Goal: Task Accomplishment & Management: Manage account settings

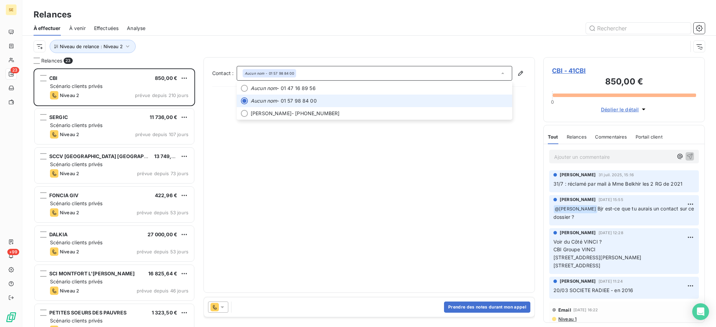
scroll to position [252, 154]
click at [127, 46] on icon "button" at bounding box center [127, 46] width 3 height 2
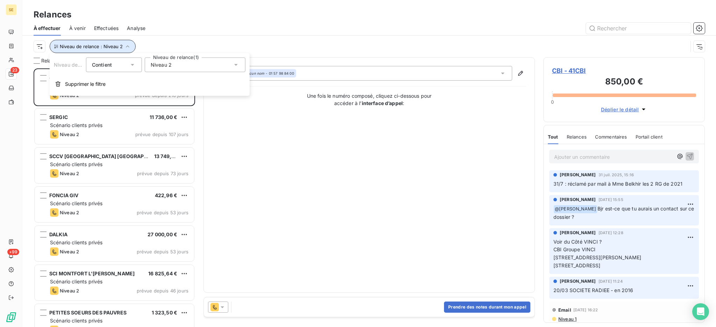
click at [127, 46] on icon "button" at bounding box center [127, 46] width 7 height 7
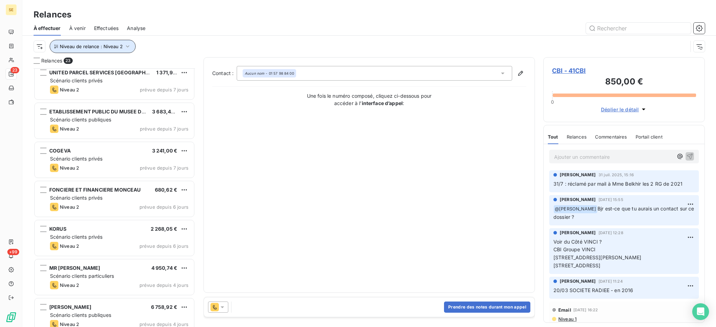
scroll to position [641, 0]
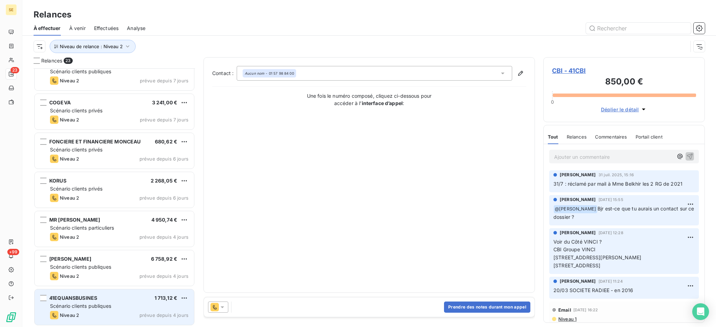
click at [105, 300] on div "41EQUANSBUSINES 1 713,12 €" at bounding box center [119, 298] width 138 height 6
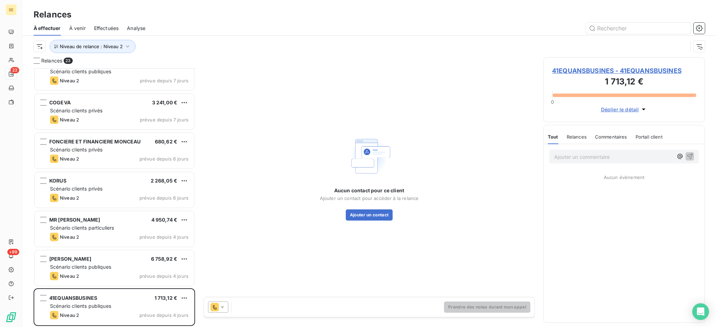
click at [222, 306] on icon at bounding box center [222, 307] width 7 height 7
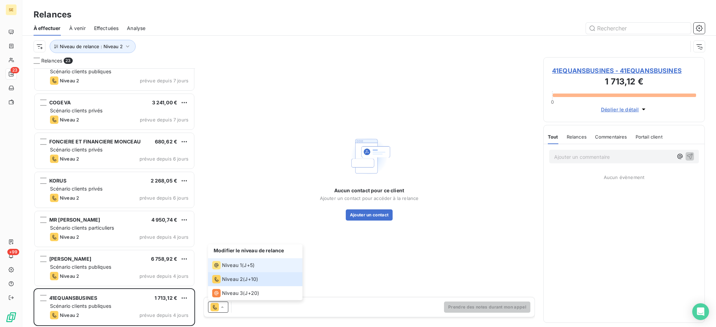
click at [225, 267] on span "Niveau 1" at bounding box center [232, 265] width 20 height 7
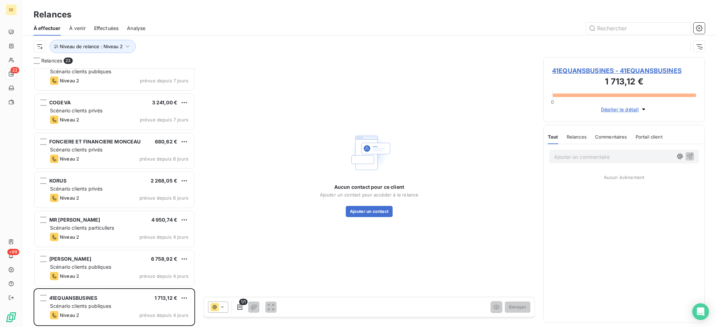
click at [567, 72] on span "41EQUANSBUSINES - 41EQUANSBUSINES" at bounding box center [624, 70] width 144 height 9
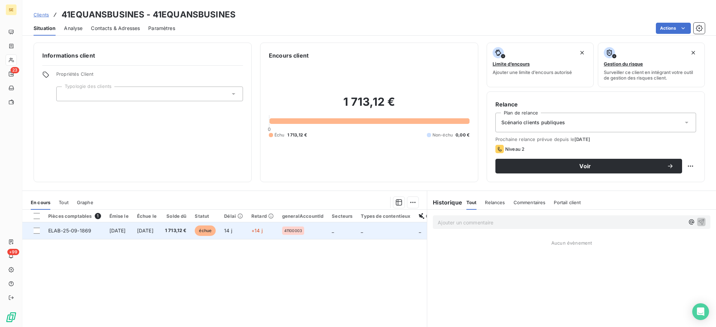
click at [153, 231] on span "4 sept. 2025" at bounding box center [145, 231] width 16 height 6
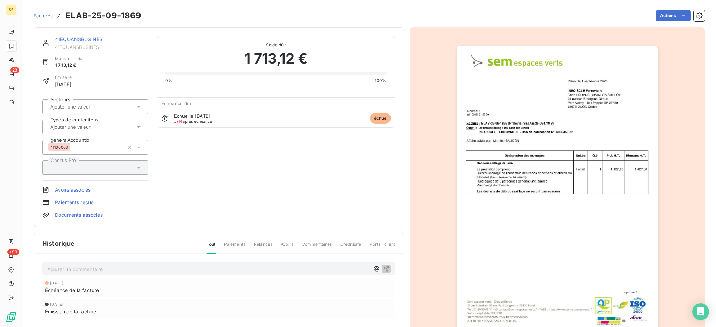
click at [78, 38] on link "41EQUANSBUSINES" at bounding box center [79, 39] width 48 height 6
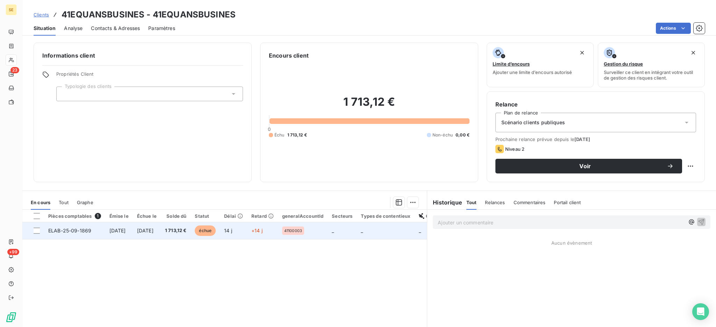
click at [147, 230] on span "4 sept. 2025" at bounding box center [145, 231] width 16 height 6
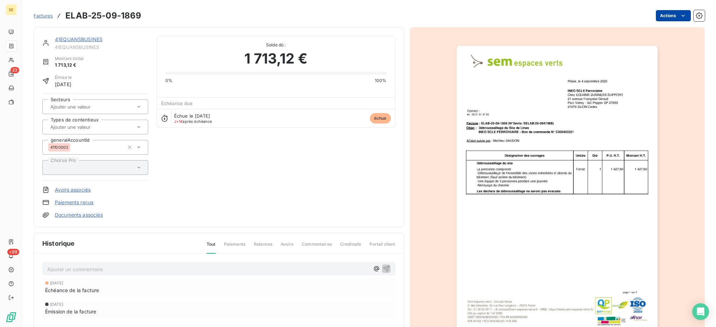
click at [663, 14] on html "SE 23 +99 Factures ELAB-25-09-1869 Actions 41EQUANSBUSINES 41EQUANSBUSINES Mont…" at bounding box center [358, 163] width 716 height 327
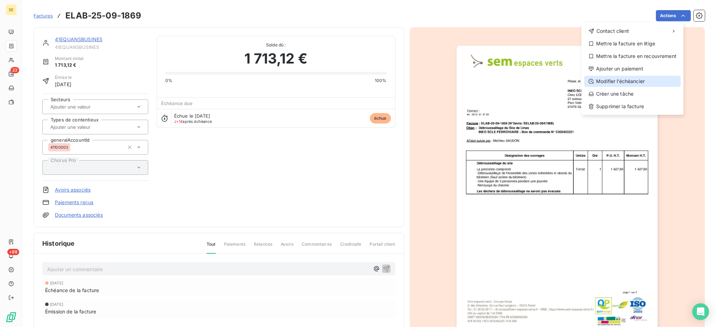
click at [639, 82] on div "Modifier l’échéancier" at bounding box center [632, 81] width 96 height 11
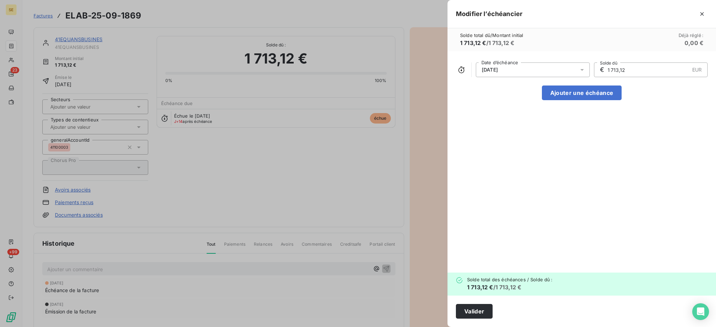
click at [584, 70] on icon at bounding box center [581, 69] width 7 height 7
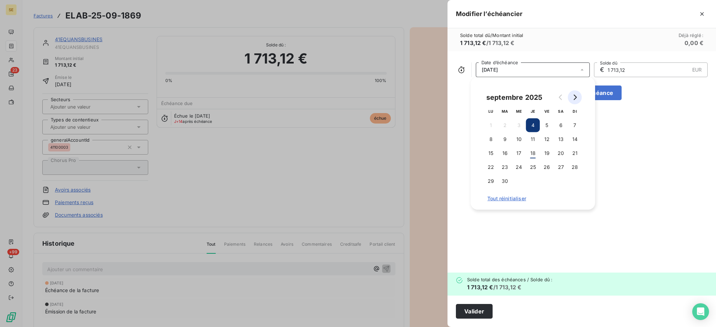
click at [574, 97] on icon "Go to next month" at bounding box center [575, 98] width 6 height 6
click at [561, 124] on button "4" at bounding box center [560, 125] width 14 height 14
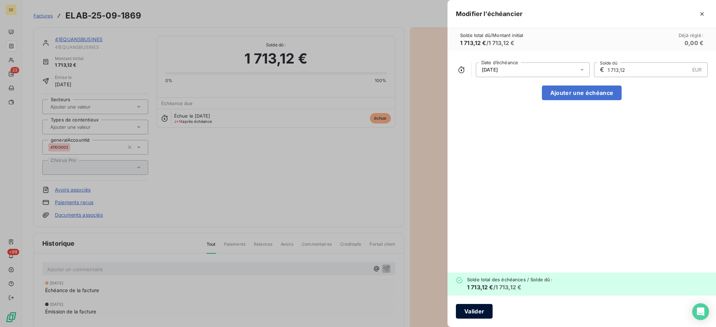
click at [473, 315] on button "Valider" at bounding box center [474, 311] width 37 height 15
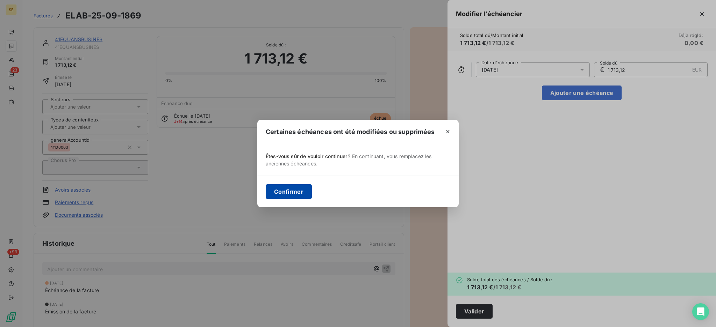
click at [283, 190] on button "Confirmer" at bounding box center [289, 191] width 46 height 15
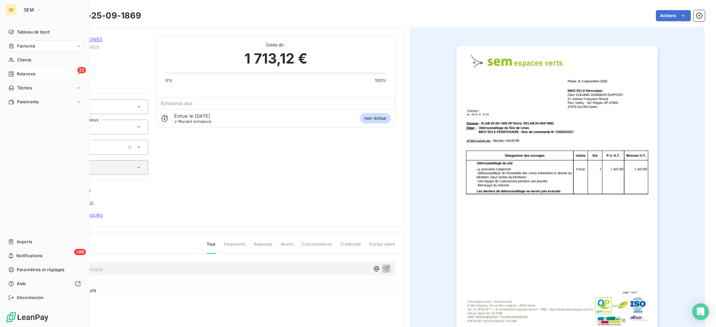
click at [28, 75] on span "Relances" at bounding box center [26, 74] width 19 height 6
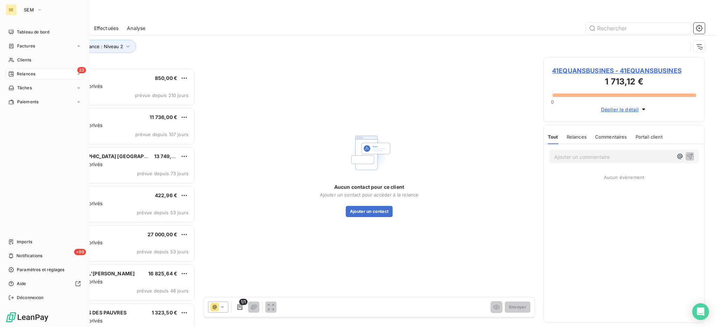
scroll to position [7, 7]
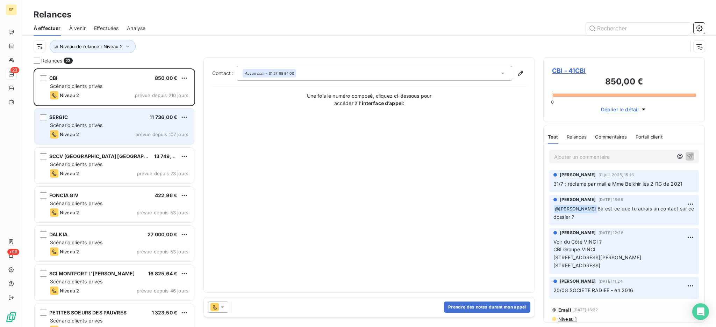
click at [110, 128] on div "Scénario clients privés" at bounding box center [119, 125] width 138 height 7
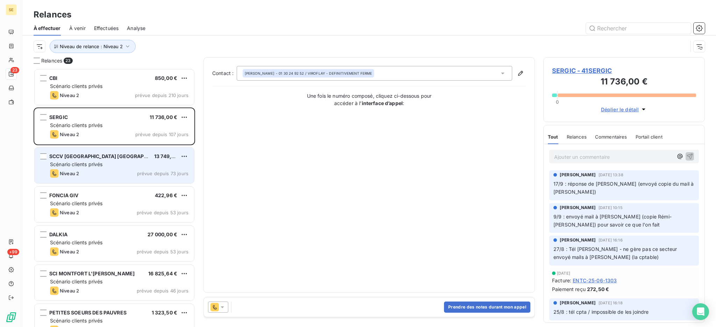
click at [91, 165] on span "Scénario clients privés" at bounding box center [76, 164] width 52 height 6
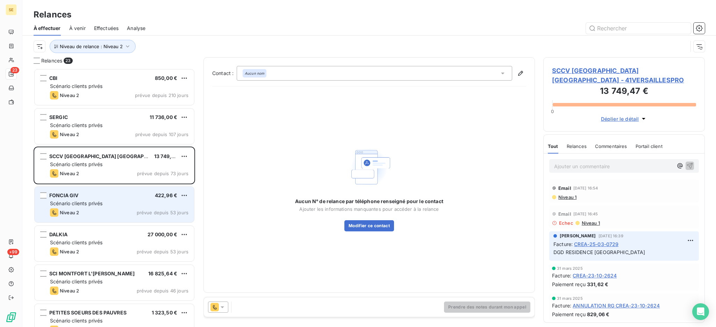
click at [85, 201] on span "Scénario clients privés" at bounding box center [76, 204] width 52 height 6
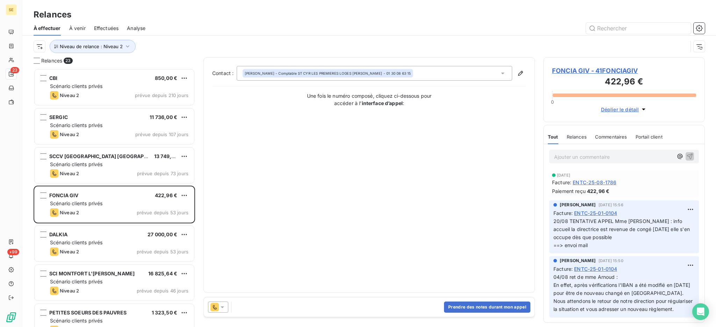
click at [223, 306] on icon at bounding box center [222, 307] width 7 height 7
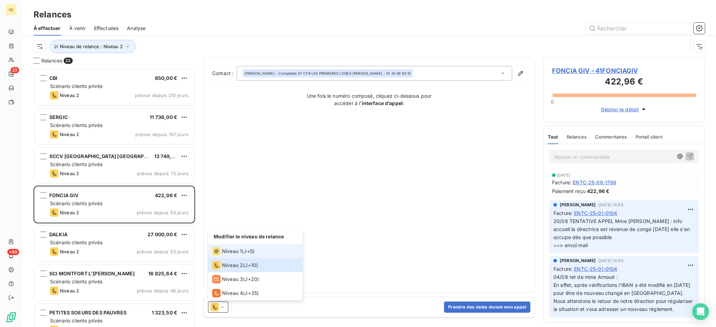
click at [224, 249] on span "Niveau 1" at bounding box center [232, 251] width 20 height 7
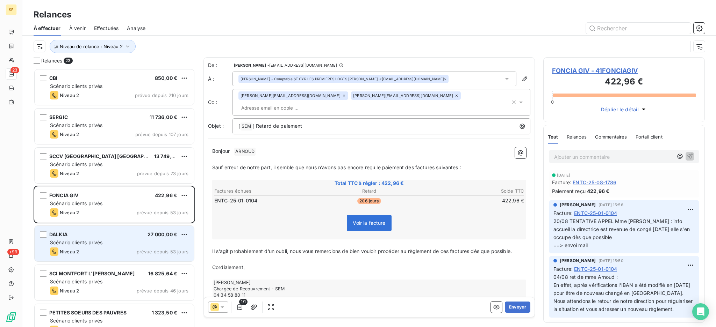
click at [110, 245] on div "Scénario clients privés" at bounding box center [119, 242] width 138 height 7
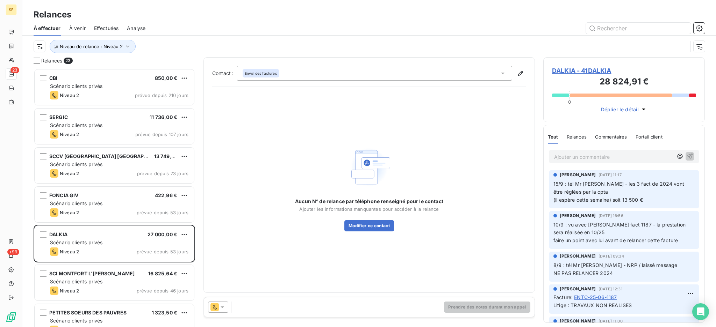
click at [222, 306] on icon at bounding box center [222, 307] width 7 height 7
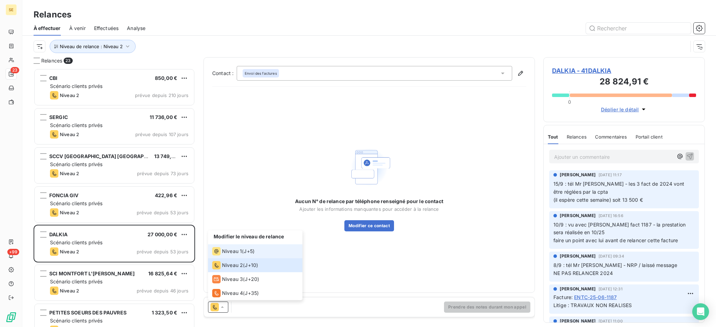
click at [225, 252] on span "Niveau 1" at bounding box center [232, 251] width 20 height 7
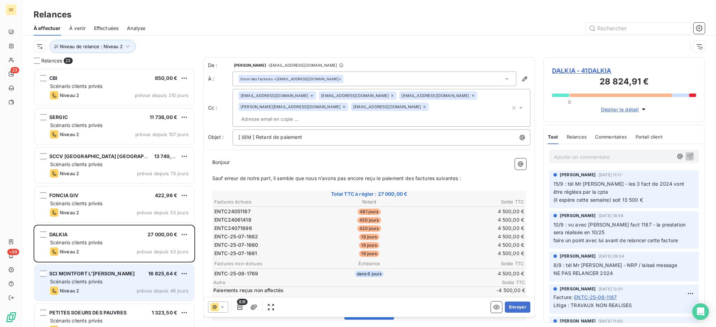
click at [130, 280] on div "Scénario clients privés" at bounding box center [119, 281] width 138 height 7
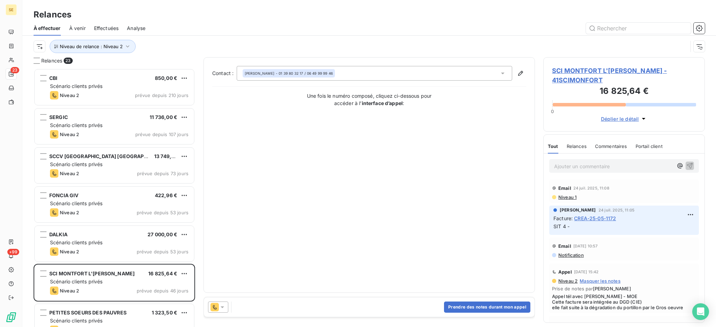
click at [225, 308] on icon at bounding box center [222, 307] width 7 height 7
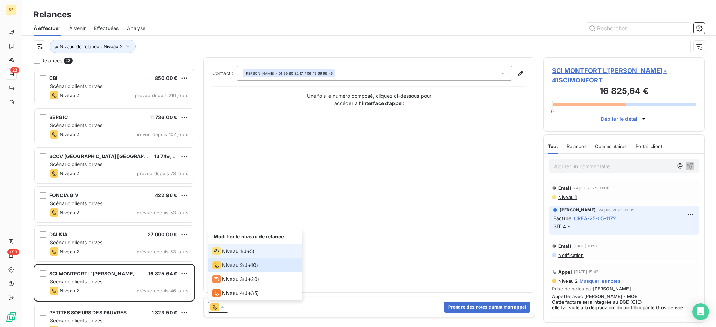
click at [226, 254] on span "Niveau 1" at bounding box center [232, 251] width 20 height 7
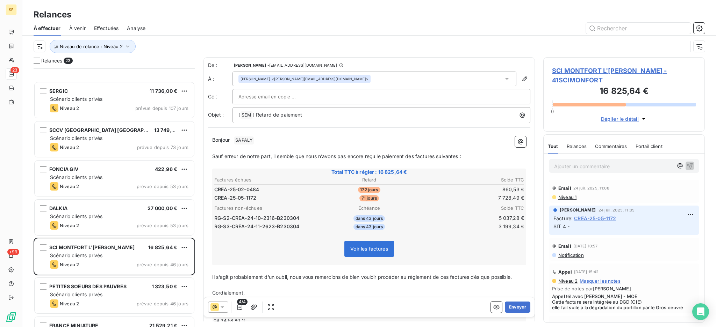
scroll to position [93, 0]
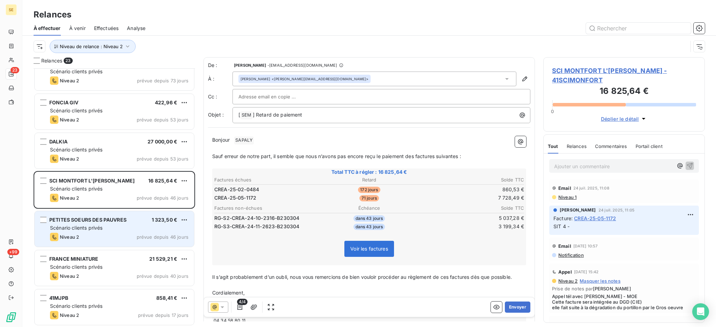
click at [143, 229] on div "Scénario clients privés" at bounding box center [119, 228] width 138 height 7
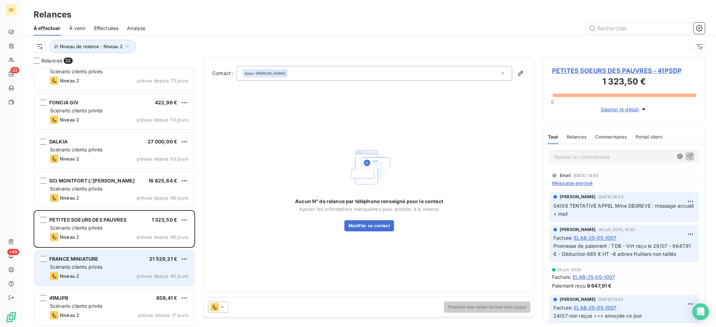
click at [135, 268] on div "Scénario clients privés" at bounding box center [119, 267] width 138 height 7
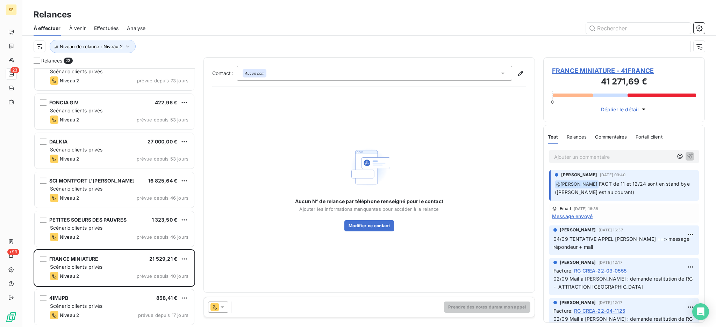
click at [222, 306] on icon at bounding box center [222, 307] width 7 height 7
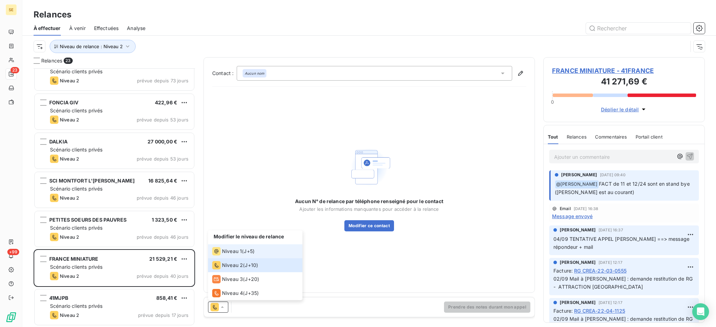
click at [227, 251] on span "Niveau 1" at bounding box center [232, 251] width 20 height 7
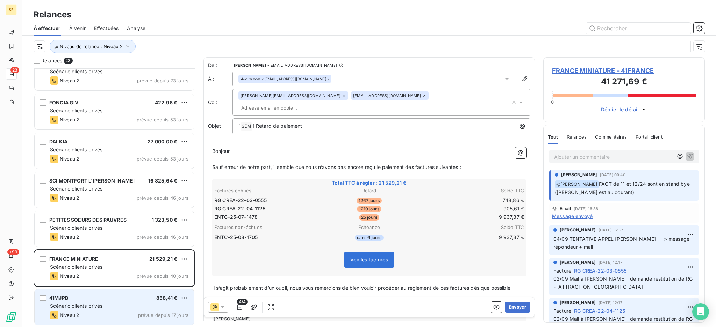
click at [131, 300] on div "41MJPB 858,41 €" at bounding box center [119, 298] width 138 height 6
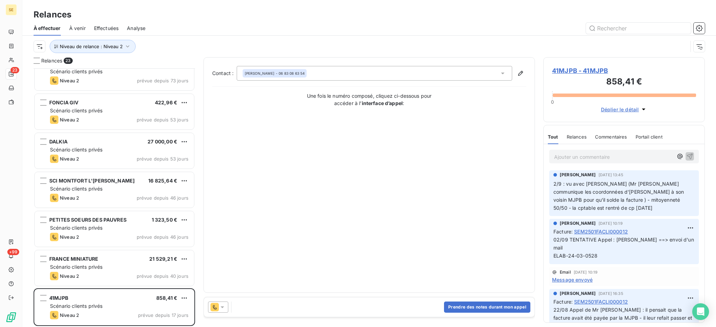
click at [222, 307] on icon at bounding box center [221, 308] width 3 height 2
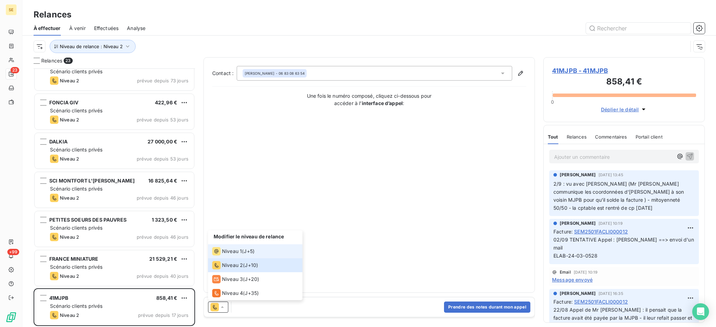
click at [230, 249] on span "Niveau 1" at bounding box center [232, 251] width 20 height 7
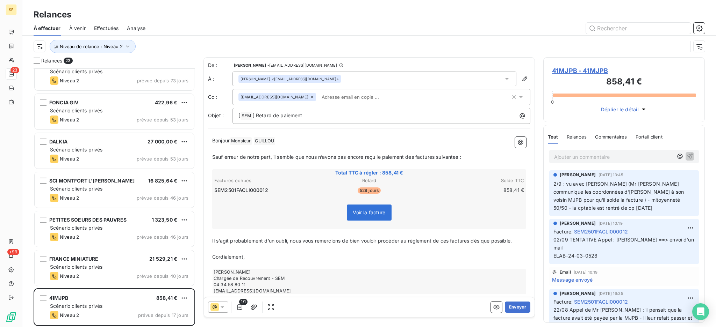
click at [565, 71] on span "41MJPB - 41MJPB" at bounding box center [624, 70] width 144 height 9
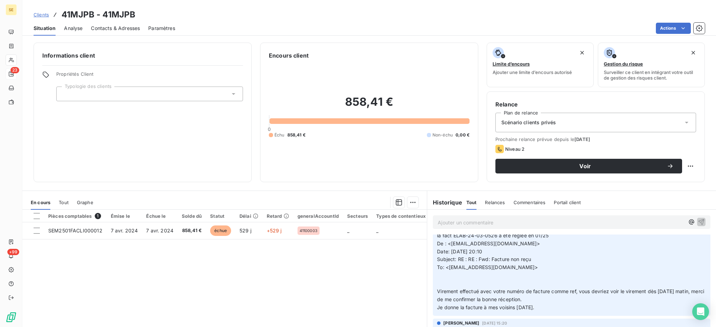
scroll to position [233, 0]
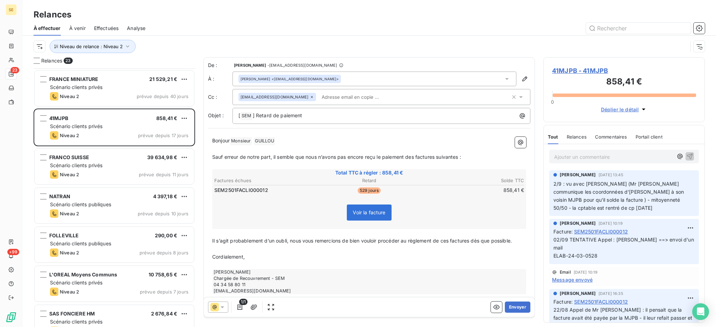
scroll to position [280, 0]
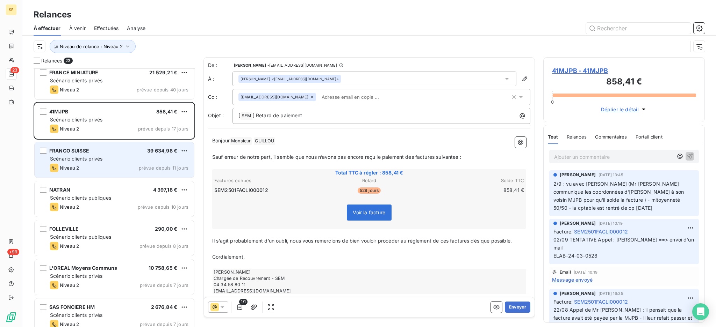
click at [90, 158] on span "Scénario clients privés" at bounding box center [76, 159] width 52 height 6
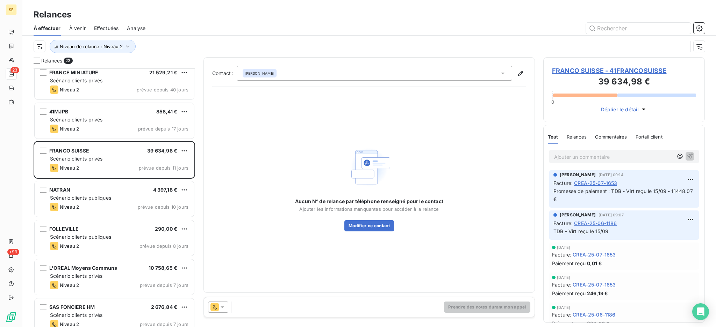
click at [222, 307] on icon at bounding box center [221, 308] width 3 height 2
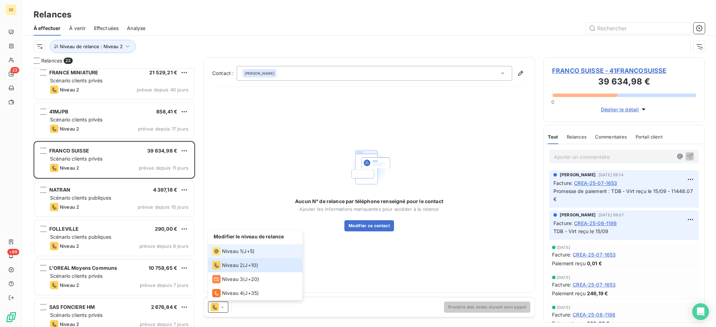
click at [225, 247] on li "Niveau 1 ( J+5 )" at bounding box center [255, 252] width 94 height 14
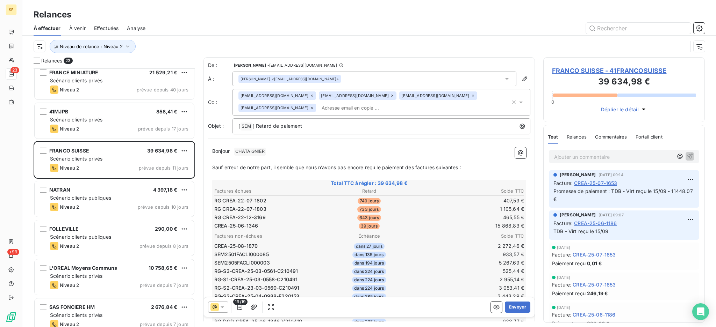
click at [627, 70] on span "FRANCO SUISSE - 41FRANCOSUISSE" at bounding box center [624, 70] width 144 height 9
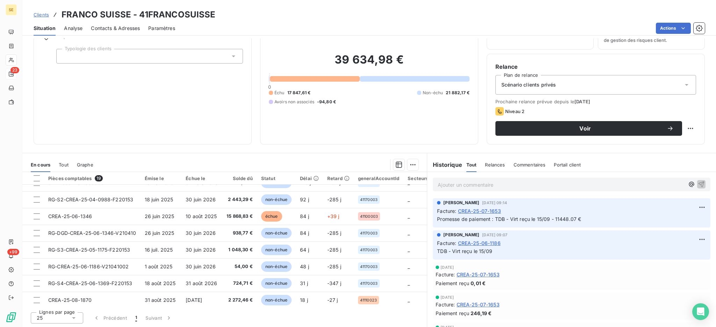
scroll to position [106, 0]
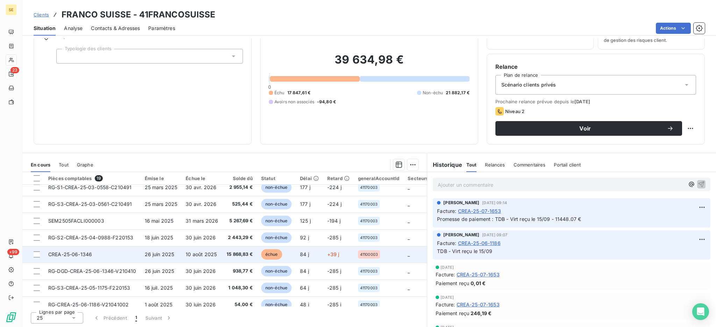
click at [238, 253] on span "15 868,83 €" at bounding box center [239, 254] width 26 height 7
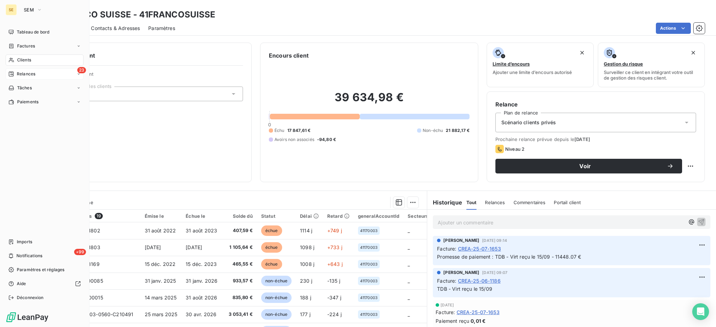
click at [23, 74] on span "Relances" at bounding box center [26, 74] width 19 height 6
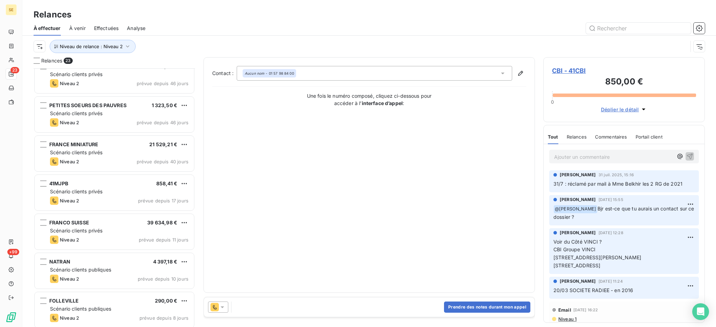
scroll to position [233, 0]
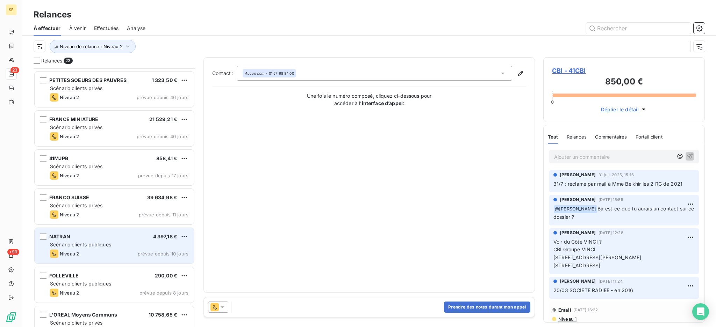
click at [109, 251] on div "Niveau 2 prévue depuis 10 jours" at bounding box center [119, 254] width 138 height 8
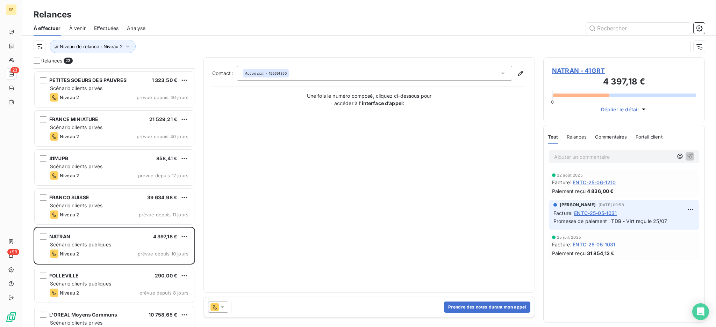
click at [224, 306] on icon at bounding box center [222, 307] width 7 height 7
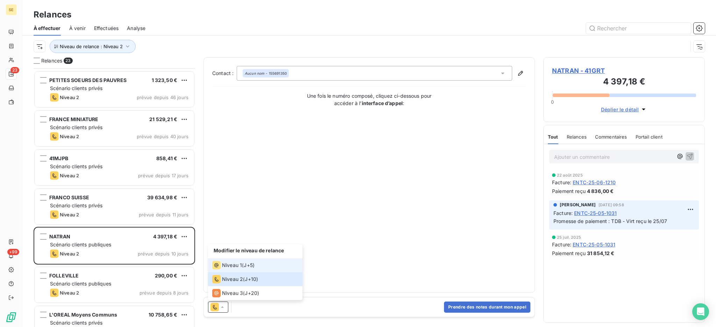
click at [227, 264] on span "Niveau 1" at bounding box center [232, 265] width 20 height 7
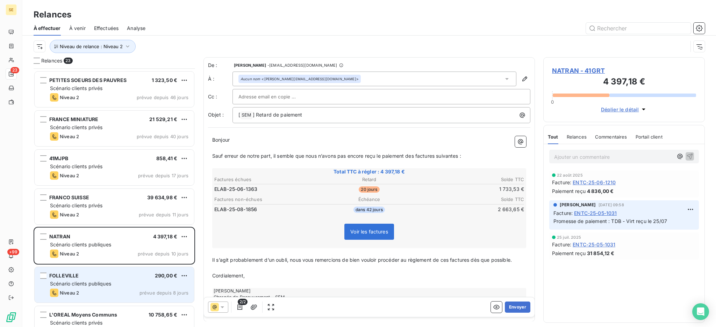
click at [101, 284] on span "Scénario clients publiques" at bounding box center [80, 284] width 61 height 6
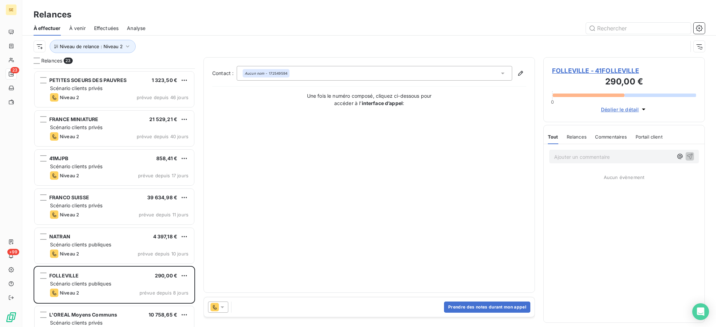
click at [224, 306] on icon at bounding box center [222, 307] width 7 height 7
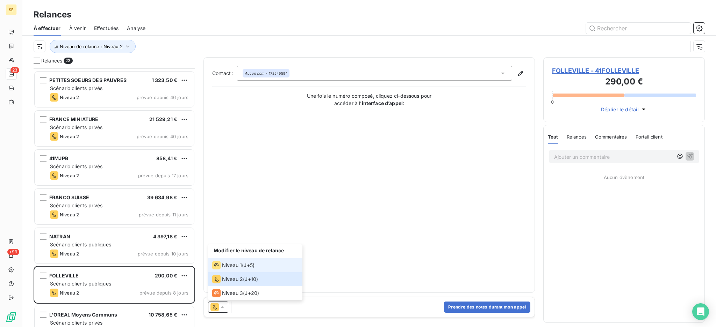
click at [222, 263] on span "Niveau 1" at bounding box center [232, 265] width 20 height 7
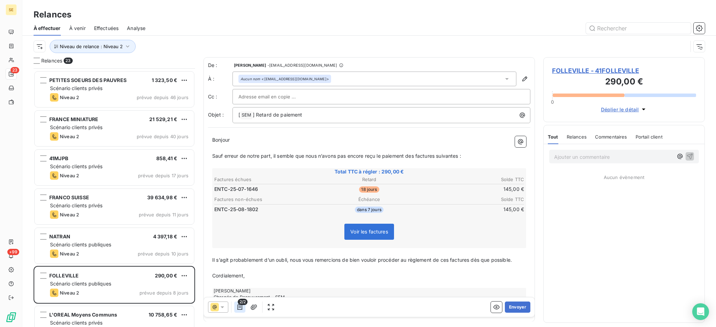
click at [241, 309] on icon "button" at bounding box center [239, 307] width 7 height 7
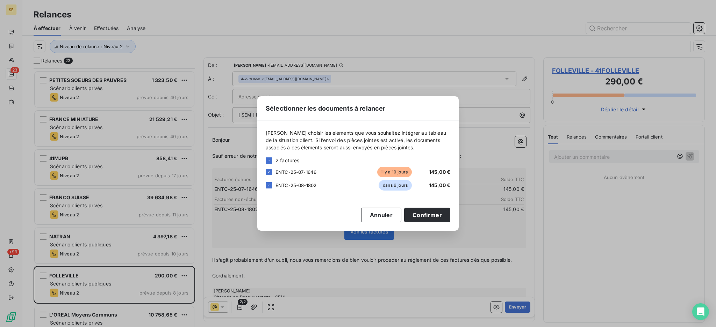
click at [267, 182] on div at bounding box center [269, 185] width 6 height 6
click at [269, 187] on div at bounding box center [269, 185] width 6 height 6
click at [430, 212] on button "Confirmer" at bounding box center [427, 215] width 46 height 15
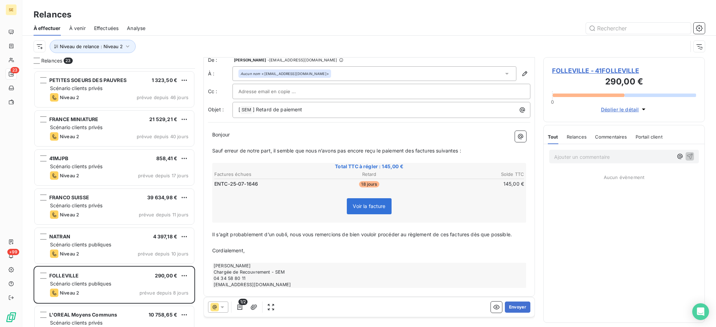
scroll to position [8, 0]
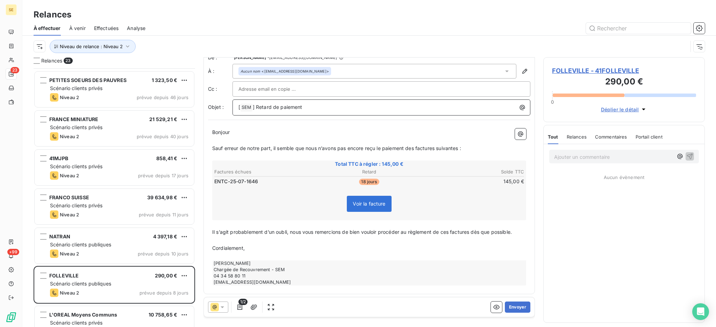
click at [357, 103] on p "[ SEM ﻿ ] Retard de paiement" at bounding box center [382, 107] width 289 height 8
click at [514, 306] on button "Envoyer" at bounding box center [517, 307] width 26 height 11
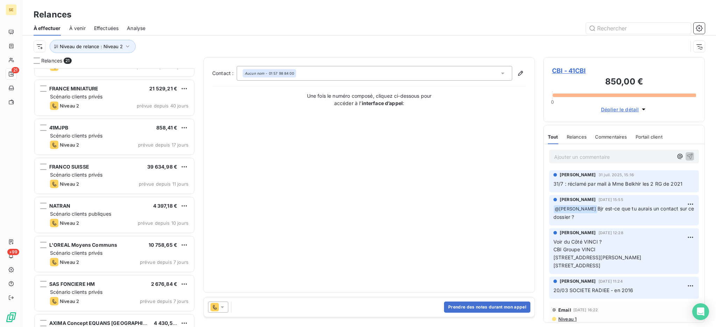
scroll to position [280, 0]
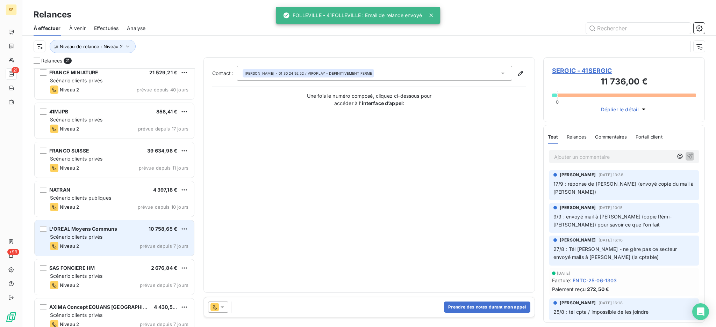
click at [98, 241] on div "L'OREAL Moyens Communs 10 758,65 € Scénario clients privés Niveau 2 prévue depu…" at bounding box center [114, 238] width 159 height 36
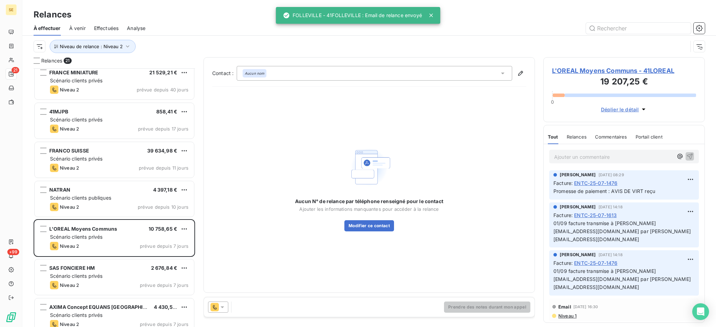
click at [221, 310] on icon at bounding box center [222, 307] width 7 height 7
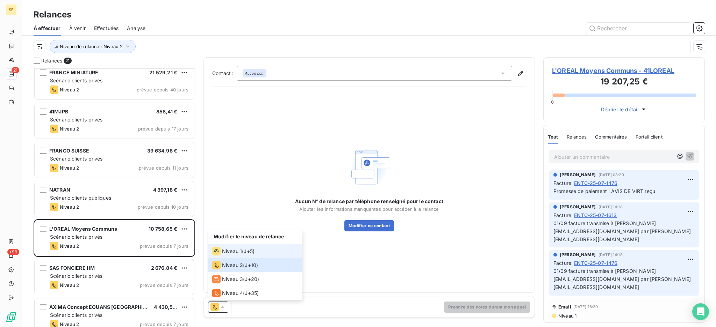
click at [227, 254] on span "Niveau 1" at bounding box center [232, 251] width 20 height 7
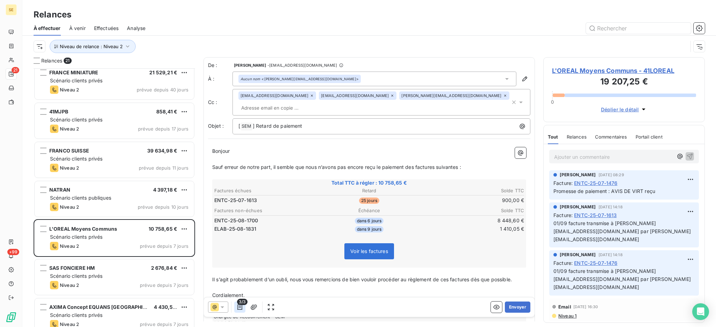
click at [237, 306] on icon "button" at bounding box center [239, 308] width 5 height 6
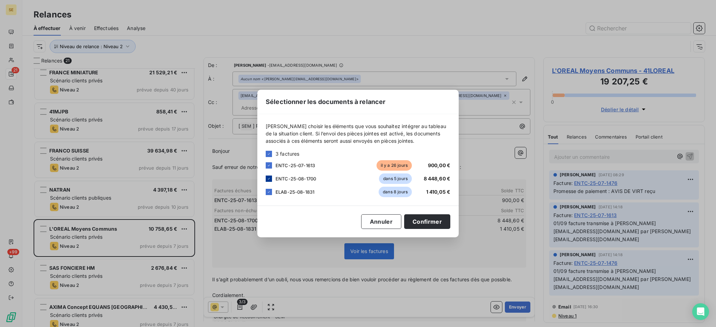
click at [270, 180] on icon at bounding box center [269, 179] width 4 height 4
click at [267, 189] on div at bounding box center [269, 192] width 6 height 6
click at [416, 218] on button "Confirmer" at bounding box center [427, 222] width 46 height 15
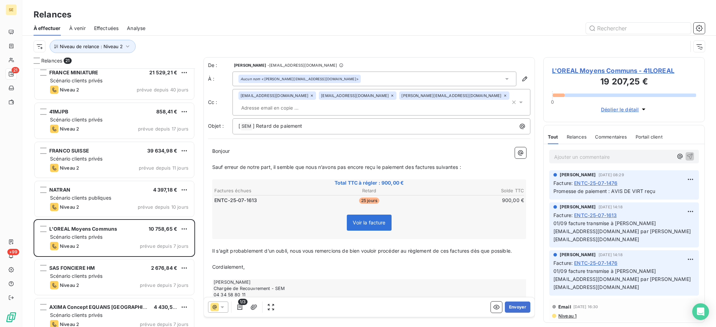
click at [579, 71] on span "L'OREAL Moyens Communs - 41LOREAL" at bounding box center [624, 70] width 144 height 9
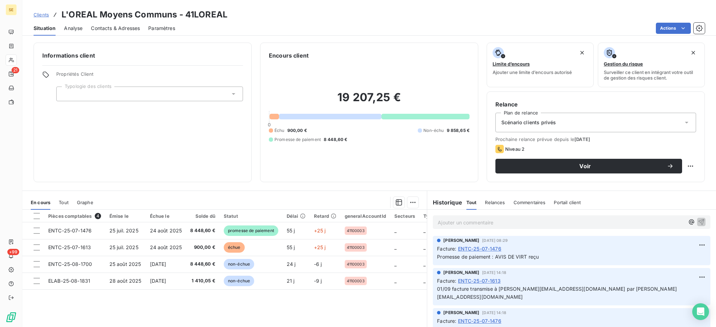
click at [102, 26] on span "Contacts & Adresses" at bounding box center [115, 28] width 49 height 7
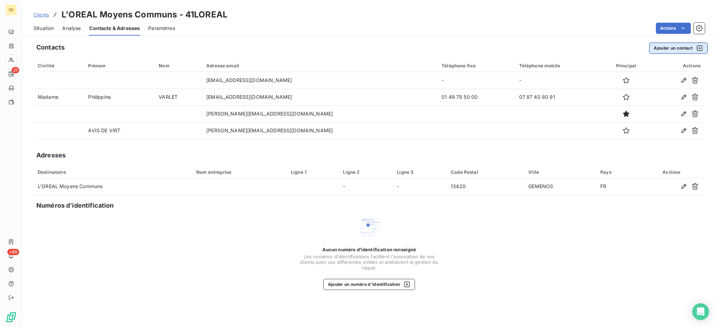
click at [667, 50] on button "Ajouter un contact" at bounding box center [678, 48] width 58 height 11
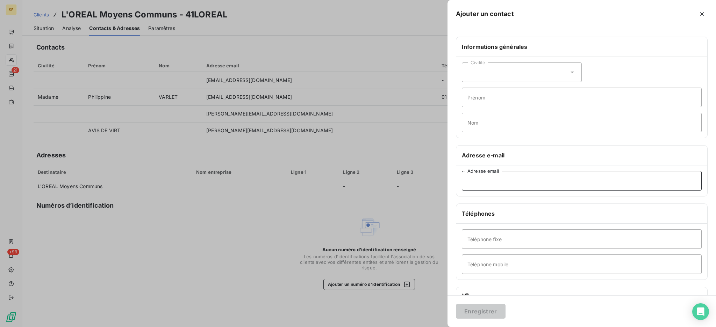
click at [484, 183] on input "Adresse email" at bounding box center [582, 181] width 240 height 20
paste input "Cyril.MOIGNOT@loreal.com"
type input "Cyril.MOIGNOT@loreal.com"
click at [478, 95] on input "Prénom" at bounding box center [582, 98] width 240 height 20
type input "Cyril"
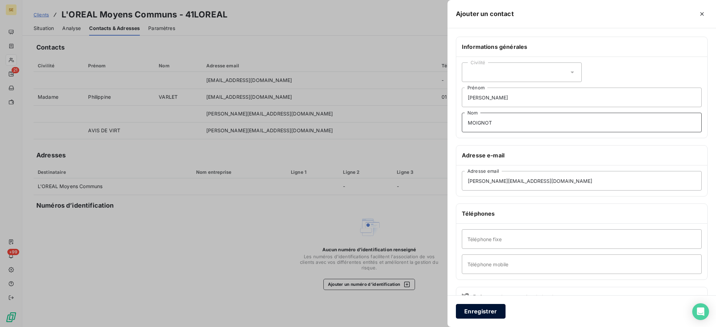
type input "MOIGNOT"
click at [478, 314] on button "Enregistrer" at bounding box center [481, 311] width 50 height 15
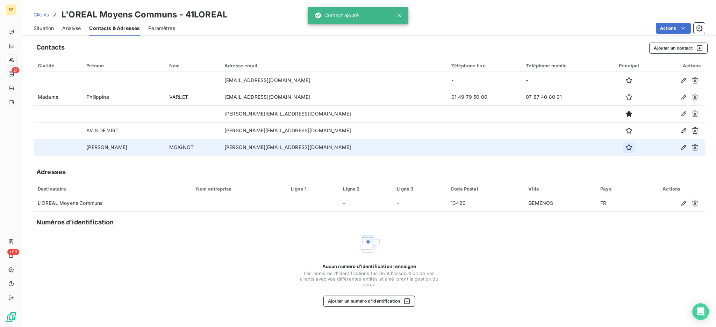
click at [626, 147] on icon "button" at bounding box center [628, 147] width 6 height 6
click at [46, 26] on span "Situation" at bounding box center [44, 28] width 20 height 7
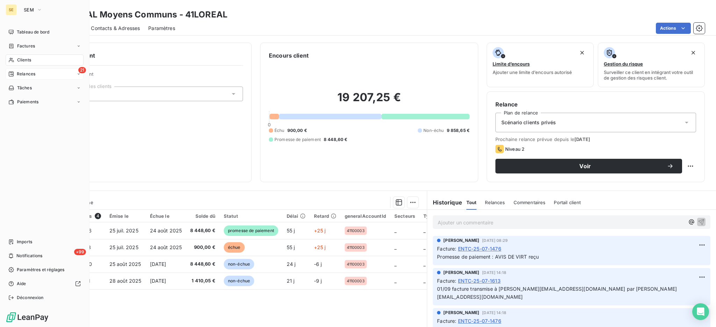
click at [29, 74] on span "Relances" at bounding box center [26, 74] width 19 height 6
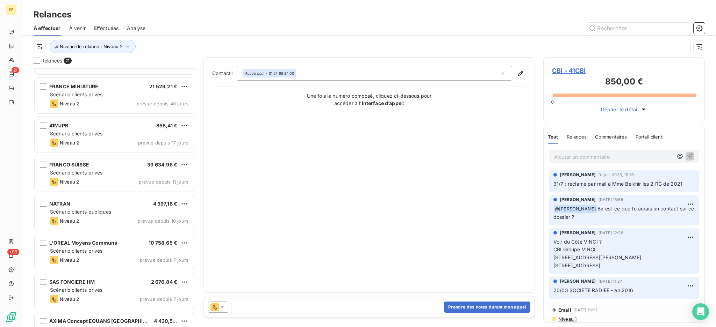
scroll to position [280, 0]
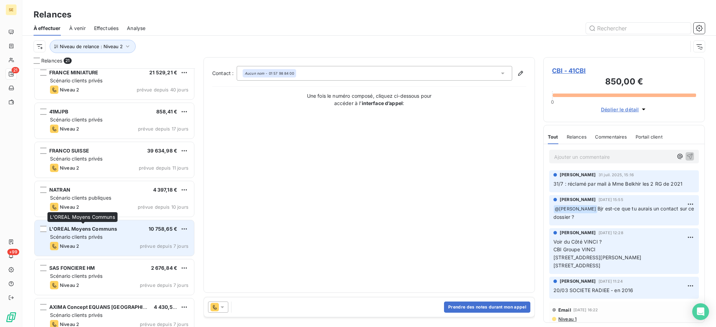
click at [95, 232] on div "L'OREAL Moyens Communs" at bounding box center [83, 229] width 68 height 7
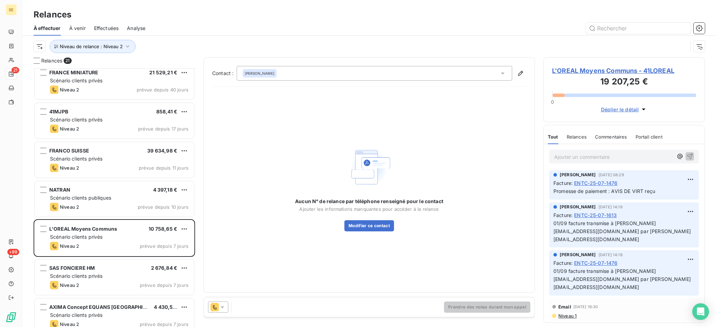
click at [223, 307] on icon at bounding box center [221, 308] width 3 height 2
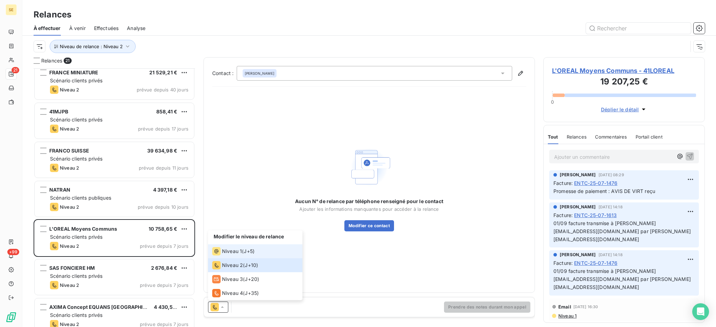
click at [237, 251] on span "Niveau 1" at bounding box center [232, 251] width 20 height 7
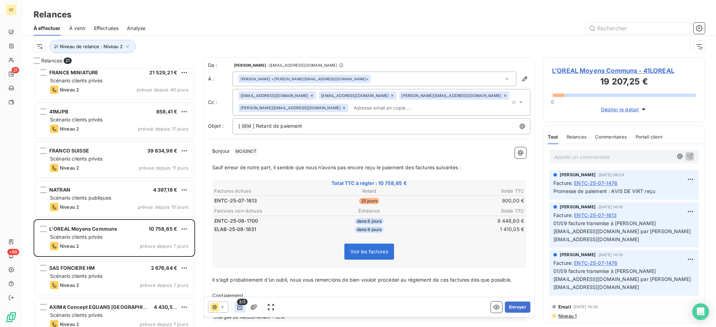
click at [239, 307] on icon "button" at bounding box center [239, 307] width 7 height 7
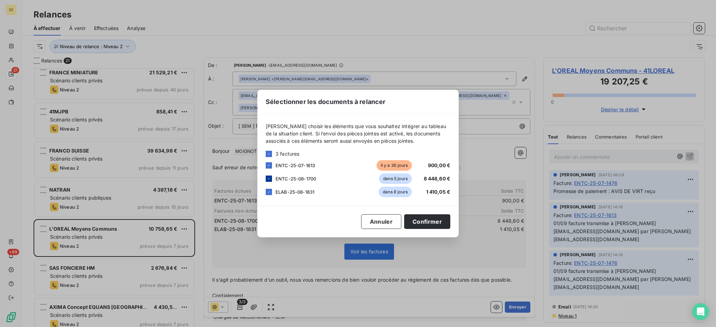
click at [267, 177] on icon at bounding box center [269, 179] width 4 height 4
click at [270, 193] on icon at bounding box center [269, 192] width 4 height 4
click at [426, 220] on button "Confirmer" at bounding box center [427, 222] width 46 height 15
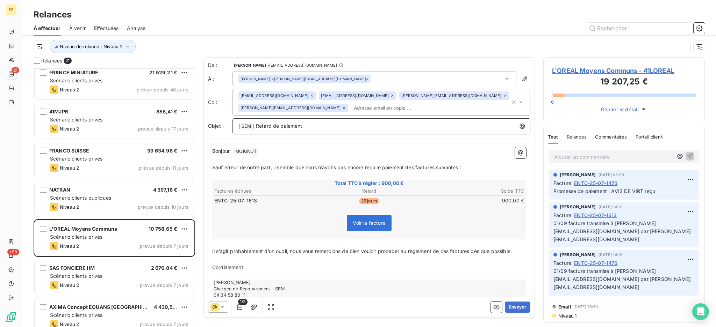
click at [342, 126] on p "[ SEM ﻿ ] Retard de paiement" at bounding box center [382, 126] width 289 height 8
click at [314, 94] on icon at bounding box center [312, 96] width 4 height 4
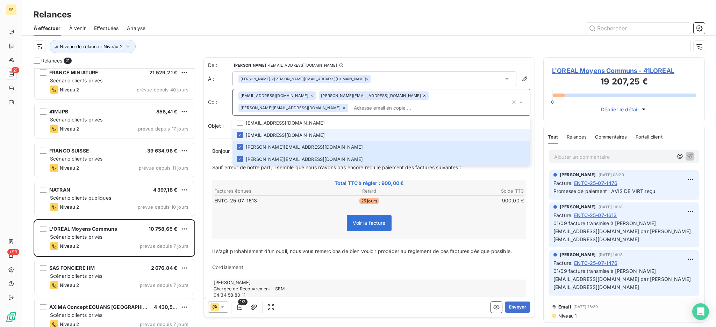
click at [299, 97] on div "philippine.varlet@rd.loreal.com" at bounding box center [277, 96] width 78 height 8
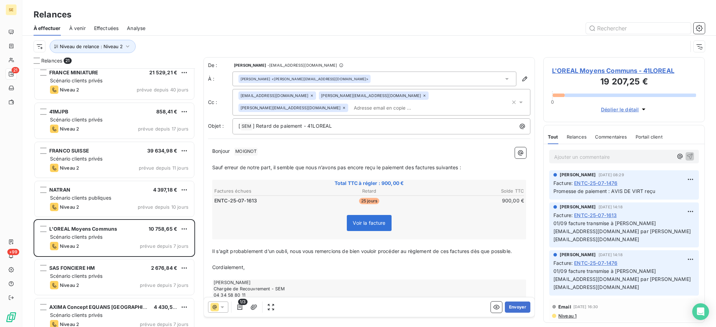
click at [310, 95] on icon at bounding box center [312, 96] width 4 height 4
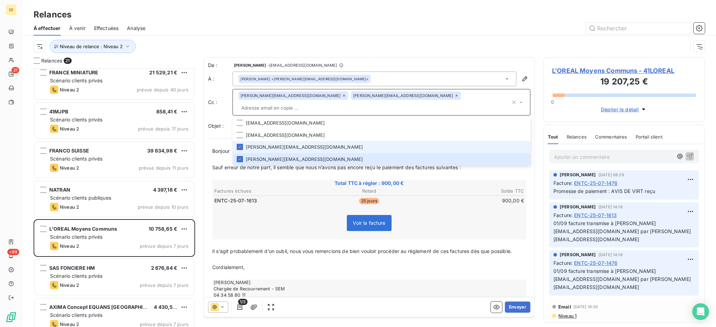
click at [343, 96] on icon at bounding box center [344, 96] width 2 height 2
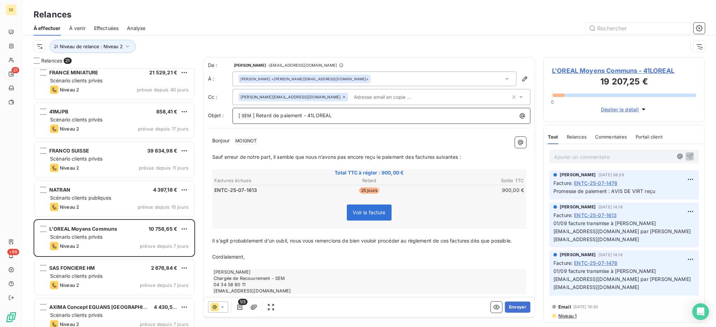
click at [359, 116] on p "[ SEM ﻿ ] Retard de paiement - 41LOREAL" at bounding box center [382, 116] width 289 height 8
click at [253, 143] on span "MOIGNOT ﻿" at bounding box center [245, 141] width 23 height 8
click at [510, 306] on button "Envoyer" at bounding box center [517, 307] width 26 height 11
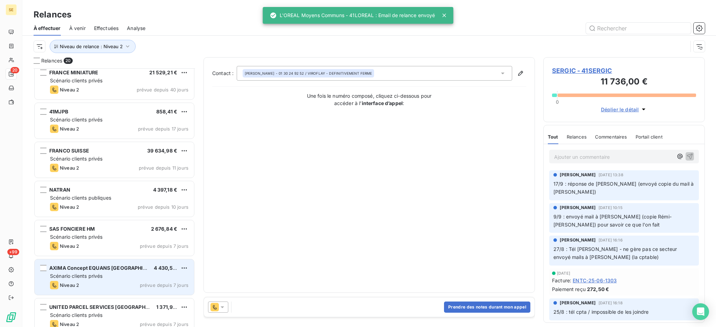
click at [122, 277] on div "Scénario clients privés" at bounding box center [119, 276] width 138 height 7
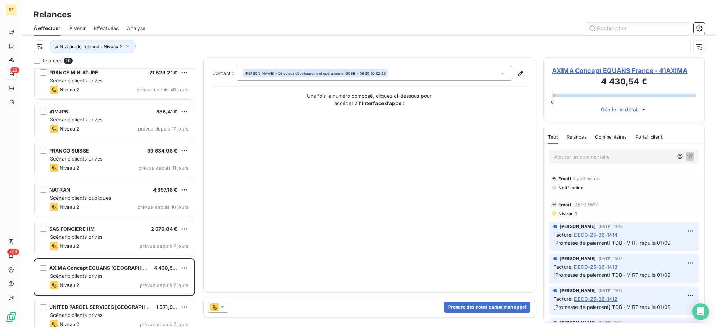
click at [225, 308] on icon at bounding box center [222, 307] width 7 height 7
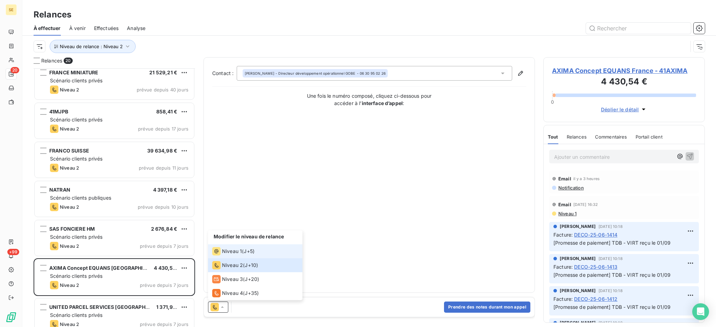
click at [232, 252] on span "Niveau 1" at bounding box center [232, 251] width 20 height 7
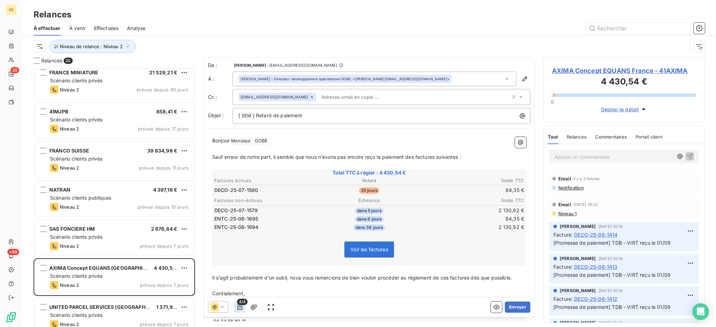
click at [241, 306] on icon "button" at bounding box center [239, 307] width 7 height 7
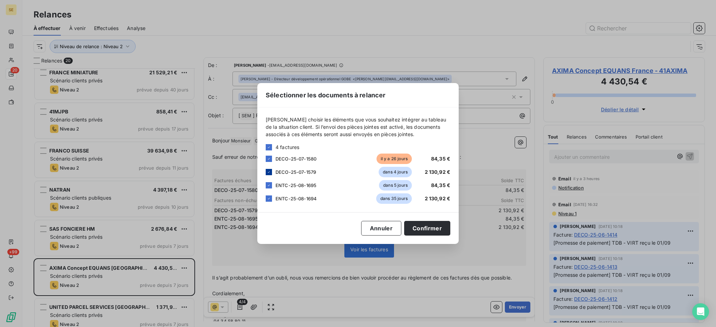
click at [267, 173] on icon at bounding box center [269, 172] width 4 height 4
click at [267, 183] on icon at bounding box center [269, 185] width 4 height 4
click at [267, 198] on icon at bounding box center [269, 199] width 4 height 4
click at [610, 70] on div "Sélectionner les documents à relancer Veuillez choisir les éléments que vous so…" at bounding box center [358, 163] width 716 height 327
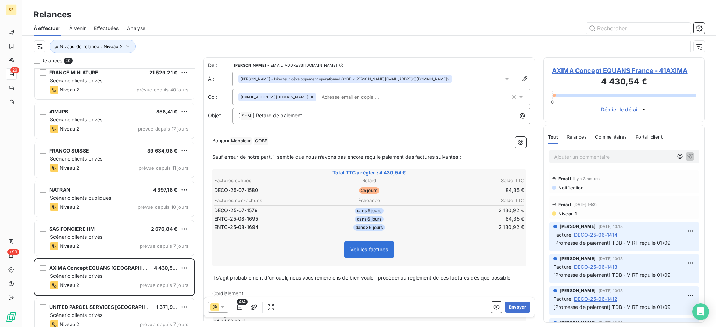
click at [639, 67] on span "AXIMA Concept EQUANS France - 41AXIMA" at bounding box center [624, 70] width 144 height 9
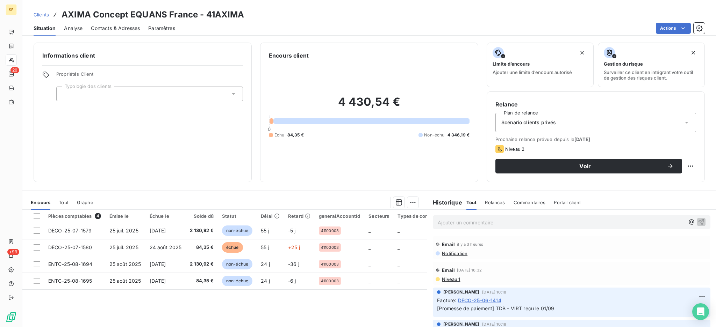
click at [142, 28] on div "Situation Analyse Contacts & Adresses Paramètres Actions" at bounding box center [368, 28] width 693 height 15
click at [115, 26] on span "Contacts & Adresses" at bounding box center [115, 28] width 49 height 7
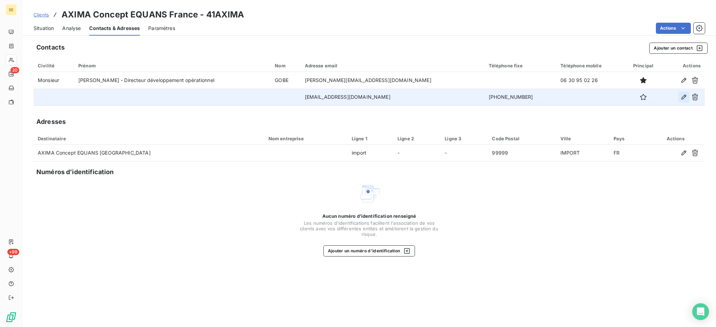
click at [684, 97] on icon "button" at bounding box center [683, 97] width 7 height 7
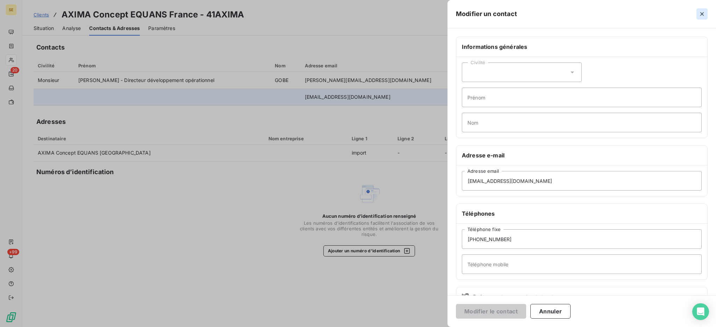
click at [700, 11] on icon "button" at bounding box center [701, 13] width 7 height 7
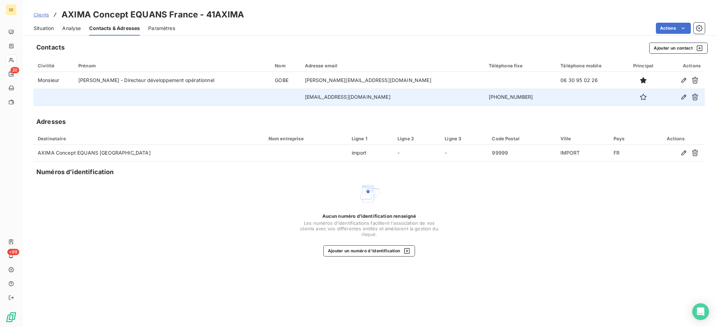
click at [44, 28] on span "Situation" at bounding box center [44, 28] width 20 height 7
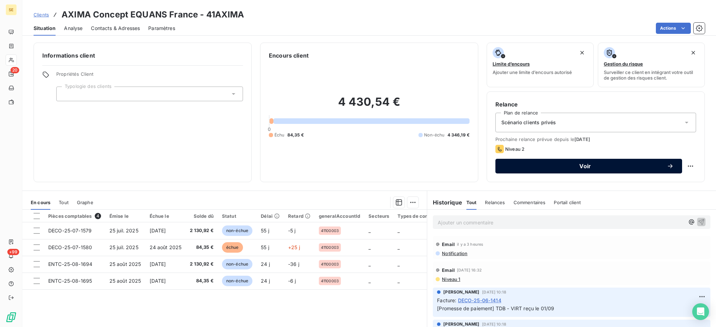
click at [545, 170] on button "Voir" at bounding box center [588, 166] width 187 height 15
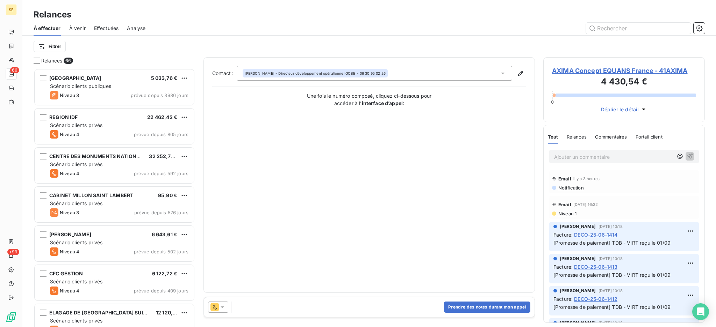
scroll to position [252, 154]
click at [53, 47] on html "SE 66 +99 Relances À effectuer À venir Effectuées Analyse Filtrer Relances 66 M…" at bounding box center [358, 163] width 716 height 327
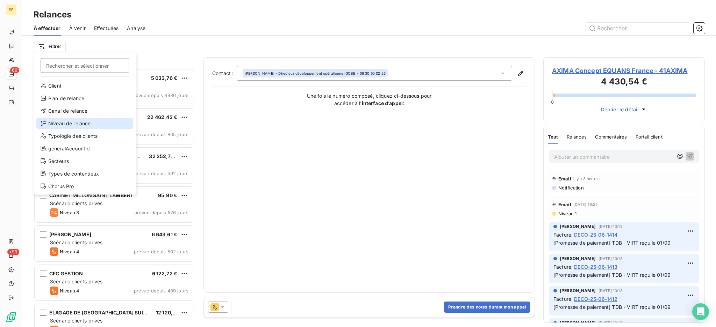
click at [61, 126] on div "Niveau de relance" at bounding box center [84, 123] width 97 height 11
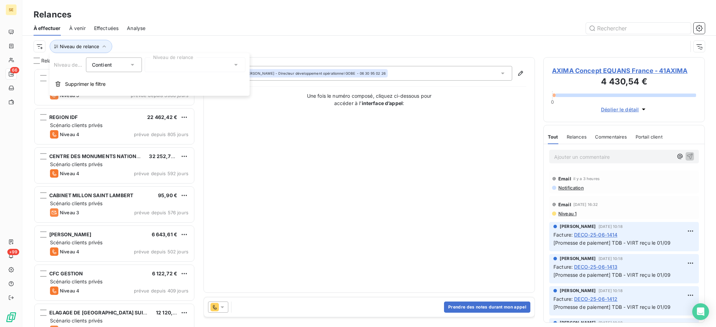
click at [238, 67] on icon at bounding box center [235, 64] width 7 height 7
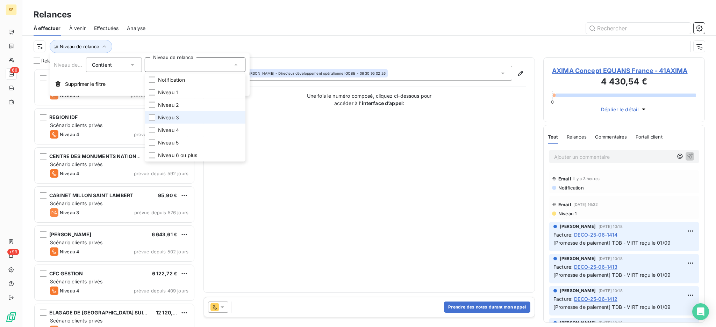
click at [177, 118] on span "Niveau 3" at bounding box center [168, 117] width 21 height 7
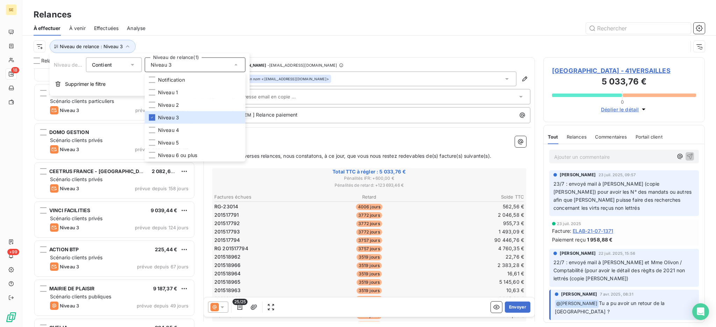
scroll to position [119, 0]
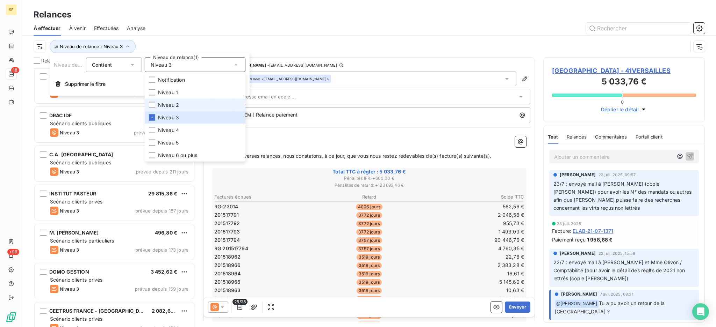
click at [172, 102] on span "Niveau 2" at bounding box center [168, 105] width 21 height 7
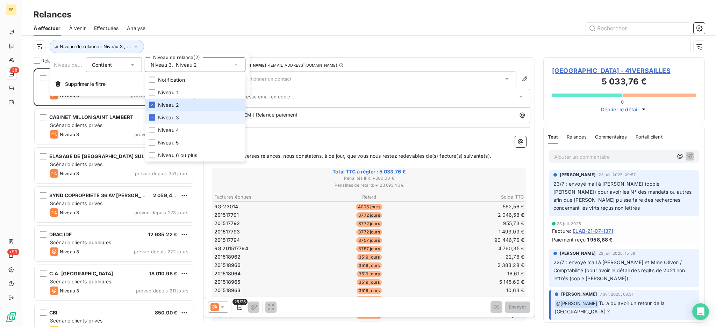
scroll to position [252, 154]
click at [166, 116] on span "Niveau 3" at bounding box center [168, 117] width 21 height 7
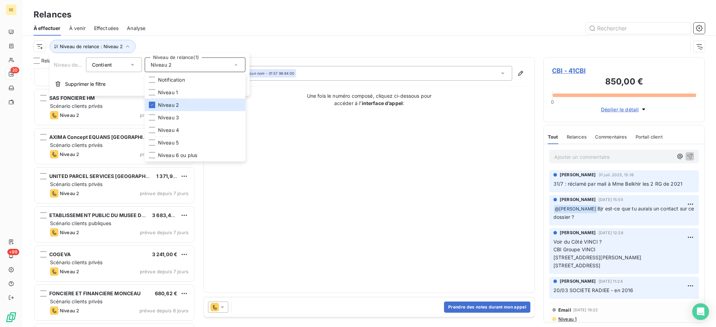
scroll to position [420, 0]
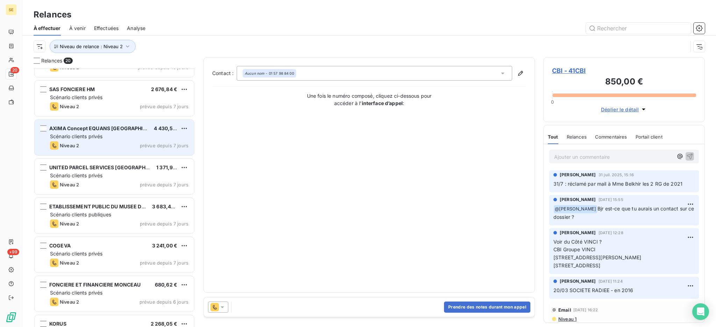
click at [93, 138] on span "Scénario clients privés" at bounding box center [76, 136] width 52 height 6
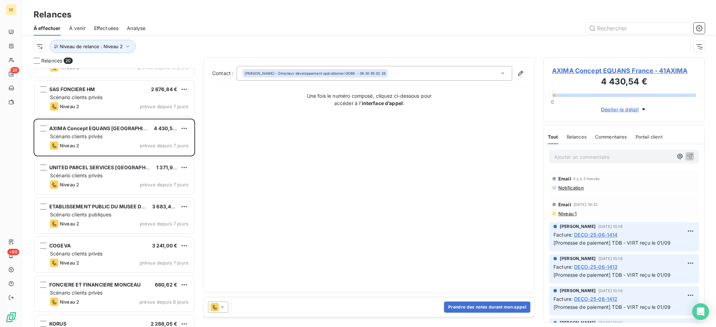
click at [223, 308] on icon at bounding box center [222, 307] width 7 height 7
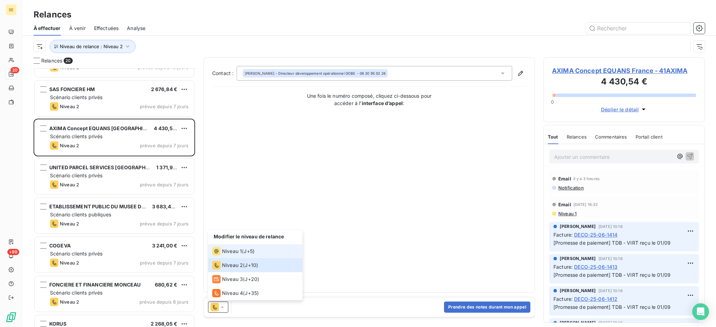
click at [226, 254] on span "Niveau 1" at bounding box center [232, 251] width 20 height 7
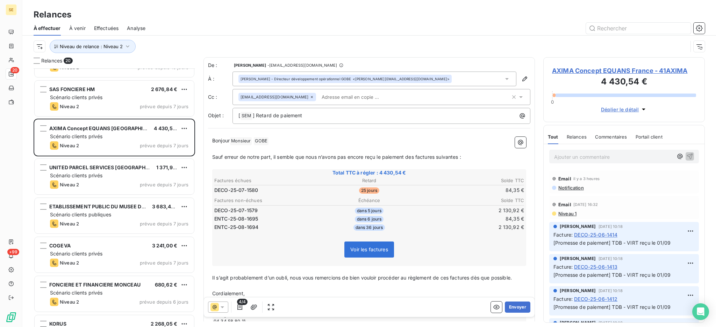
click at [241, 305] on span "4/4" at bounding box center [242, 302] width 10 height 6
click at [241, 306] on icon "button" at bounding box center [239, 308] width 5 height 6
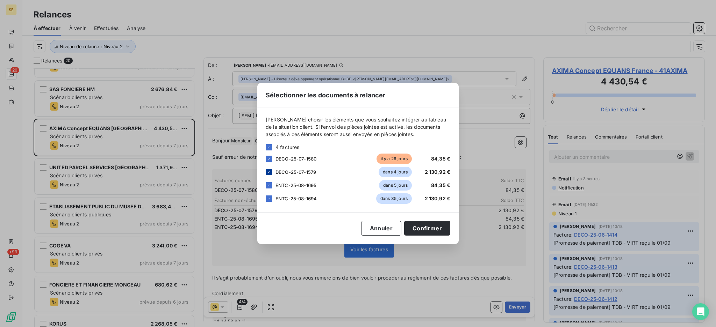
click at [266, 171] on div at bounding box center [269, 172] width 6 height 6
click at [270, 185] on icon at bounding box center [269, 185] width 4 height 4
click at [268, 198] on icon at bounding box center [269, 199] width 4 height 4
click at [423, 228] on button "Confirmer" at bounding box center [427, 228] width 46 height 15
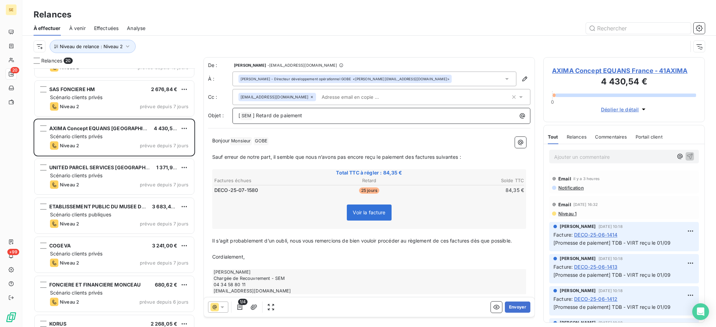
click at [347, 114] on p "[ SEM ﻿ ] Retard de paiement" at bounding box center [382, 116] width 289 height 8
click at [503, 81] on icon at bounding box center [506, 78] width 7 height 7
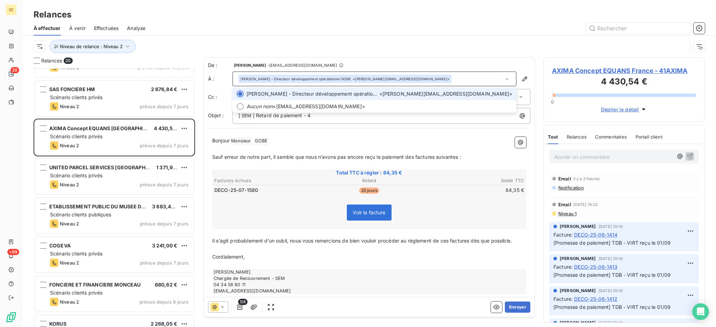
click at [402, 98] on li "Bruno - Directeur développement opérationnel GOBE <bruno.gobe@equans.com>" at bounding box center [374, 94] width 284 height 13
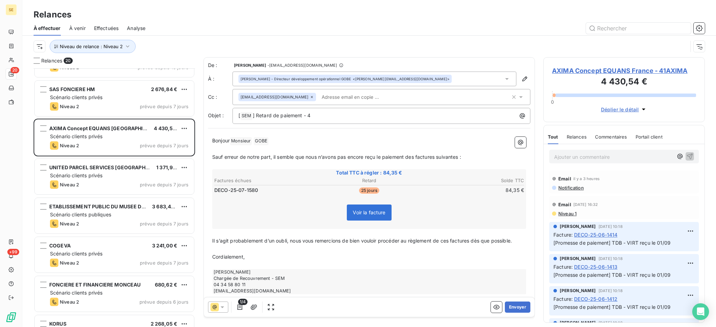
click at [505, 79] on icon at bounding box center [506, 79] width 3 height 2
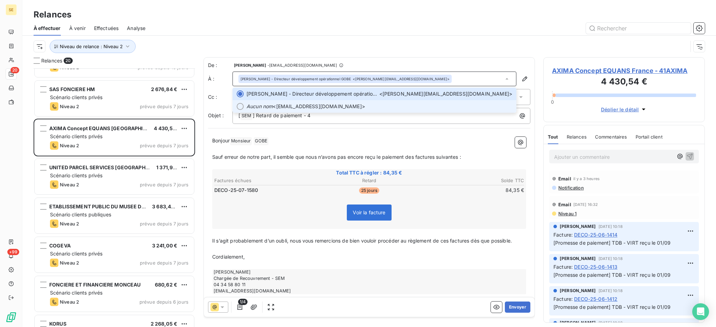
click at [352, 107] on span "Aucun nom <relances-csp.frs.axima@equans.com>" at bounding box center [379, 106] width 266 height 7
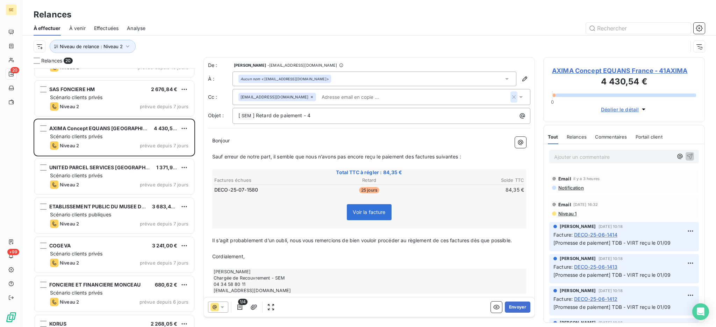
click at [510, 96] on icon "button" at bounding box center [513, 97] width 7 height 7
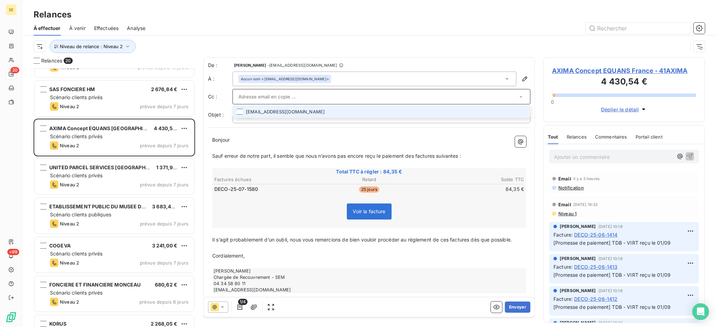
click at [438, 131] on div "De : Agnès Dubuc - dubuc@serpe.fr À : Aucun nom <relances-csp.frs.axima@equans.…" at bounding box center [368, 179] width 331 height 245
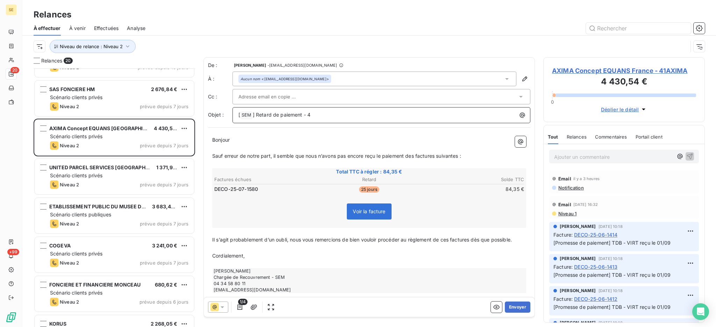
click at [348, 112] on p "[ SEM ﻿ ] Retard de paiement - 4" at bounding box center [382, 115] width 289 height 8
click at [504, 305] on button "Envoyer" at bounding box center [517, 307] width 26 height 11
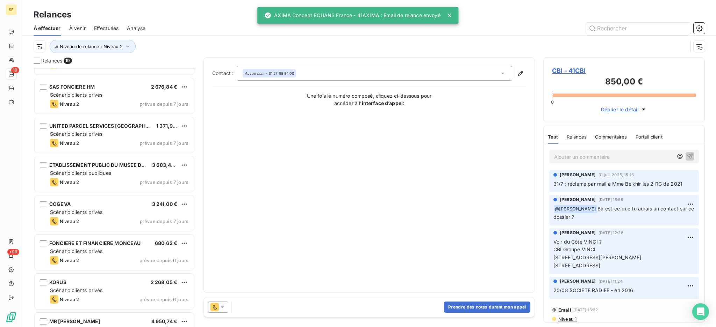
scroll to position [345, 0]
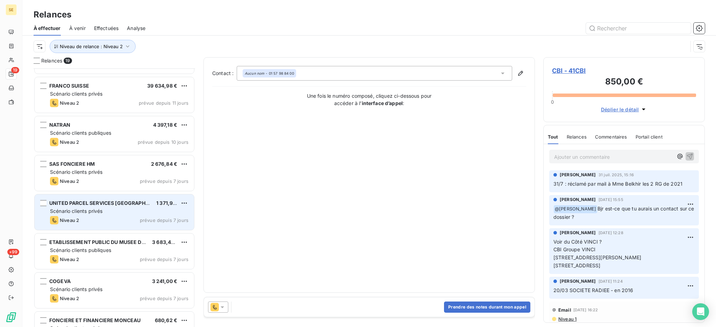
click at [101, 212] on span "Scénario clients privés" at bounding box center [76, 211] width 52 height 6
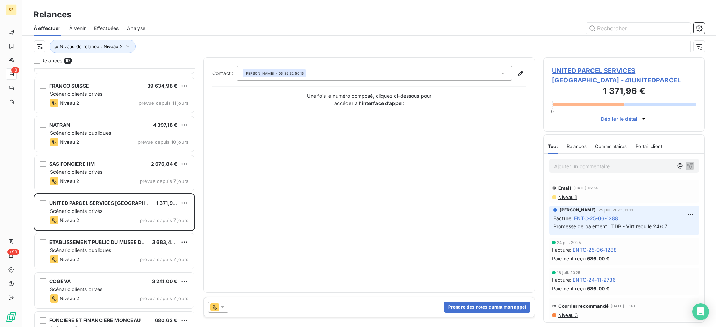
click at [224, 306] on icon at bounding box center [222, 307] width 7 height 7
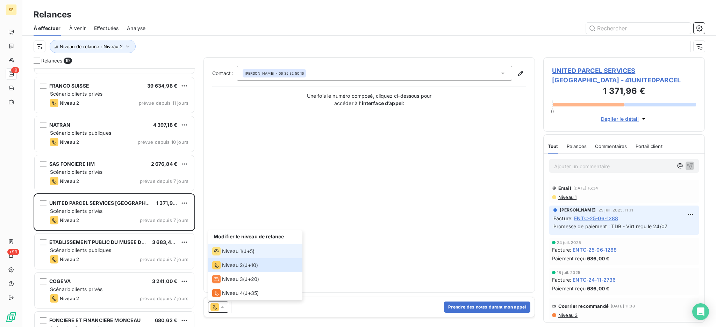
click at [227, 251] on span "Niveau 1" at bounding box center [232, 251] width 20 height 7
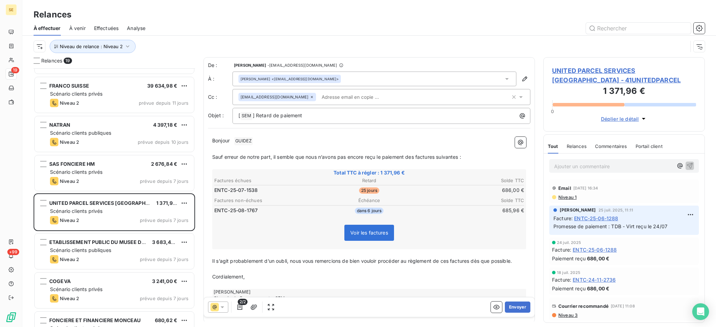
click at [250, 143] on span "GUIDEZ ﻿" at bounding box center [243, 141] width 19 height 8
click at [240, 306] on icon "button" at bounding box center [239, 307] width 7 height 7
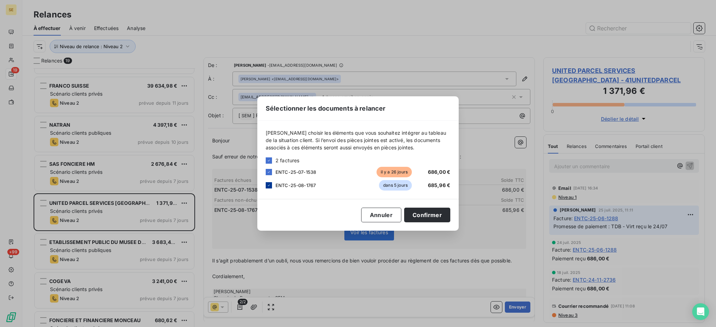
click at [269, 186] on icon at bounding box center [269, 185] width 4 height 4
click at [378, 216] on button "Annuler" at bounding box center [381, 215] width 40 height 15
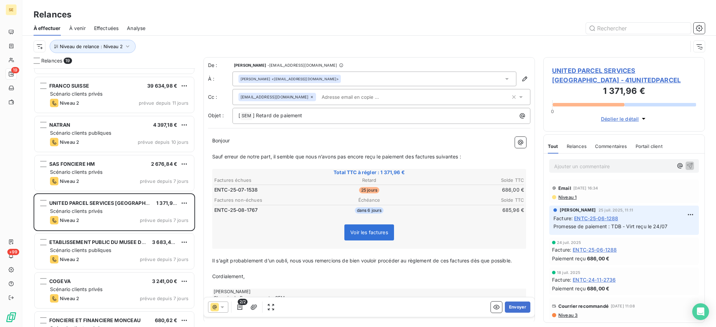
click at [572, 199] on span "Niveau 1" at bounding box center [566, 198] width 19 height 6
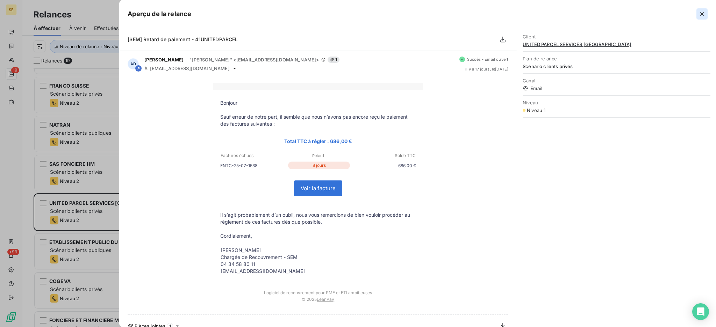
click at [703, 12] on icon "button" at bounding box center [701, 13] width 7 height 7
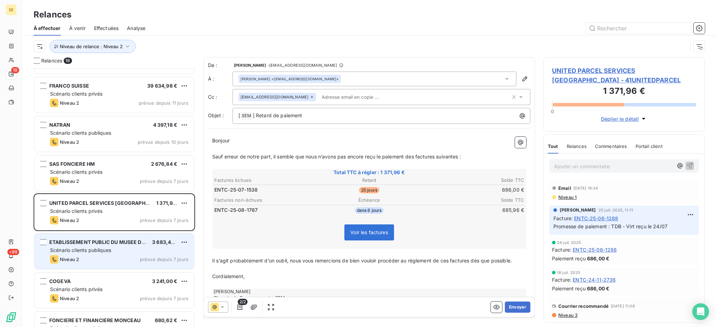
click at [160, 242] on span "3 683,48 €" at bounding box center [165, 242] width 27 height 6
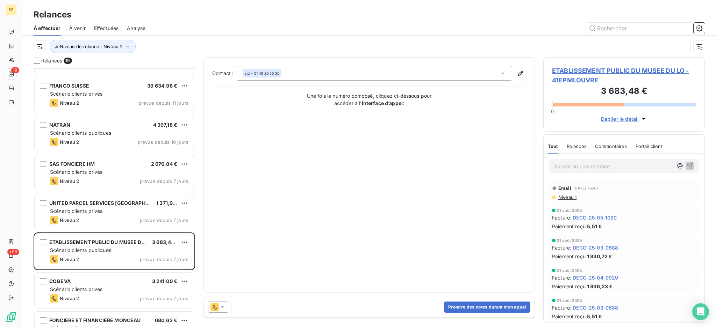
click at [222, 307] on icon at bounding box center [221, 308] width 3 height 2
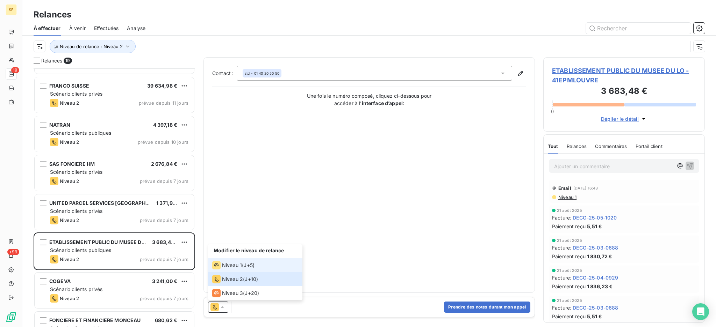
click at [226, 265] on span "Niveau 1" at bounding box center [232, 265] width 20 height 7
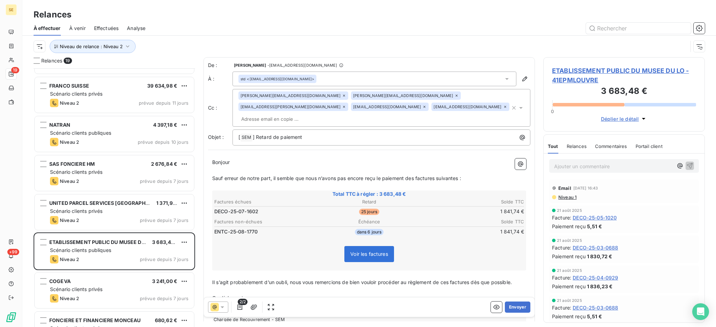
click at [568, 197] on span "Niveau 1" at bounding box center [566, 198] width 19 height 6
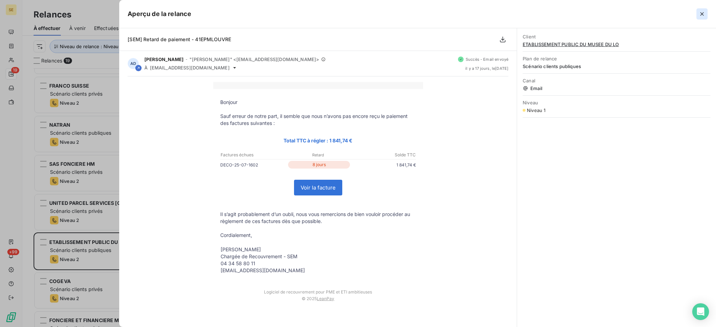
click at [701, 15] on icon "button" at bounding box center [701, 13] width 3 height 3
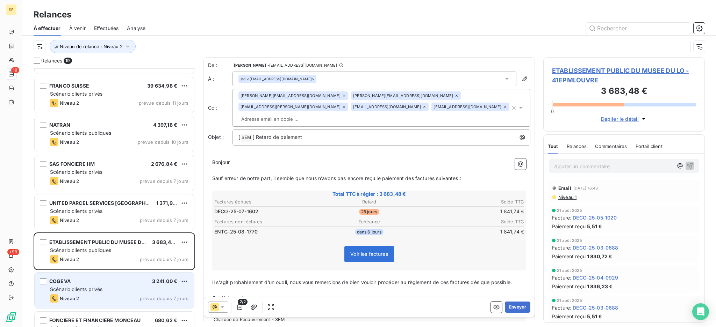
click at [98, 291] on span "Scénario clients privés" at bounding box center [76, 289] width 52 height 6
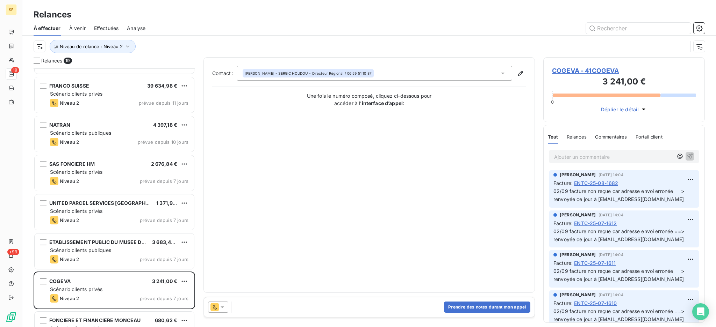
click at [223, 306] on icon at bounding box center [222, 307] width 7 height 7
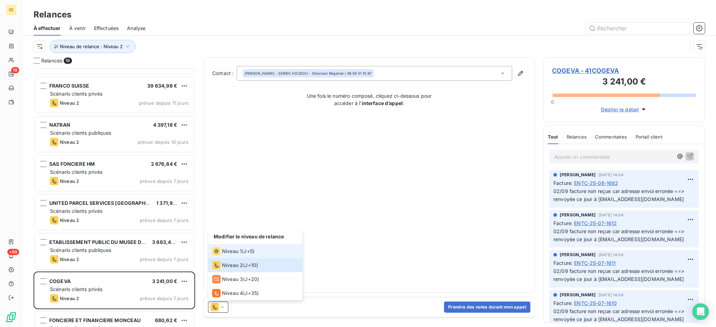
click at [230, 255] on span "Niveau 1" at bounding box center [232, 251] width 20 height 7
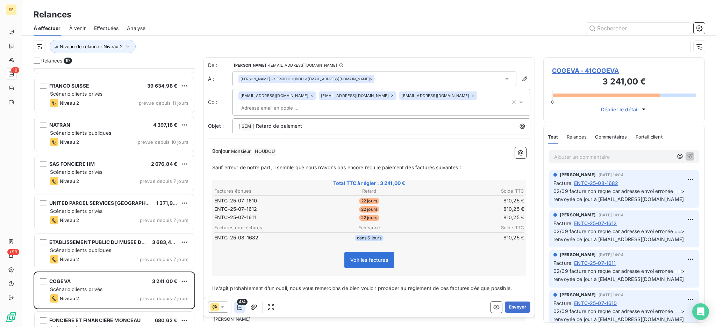
click at [235, 306] on button "button" at bounding box center [239, 307] width 11 height 11
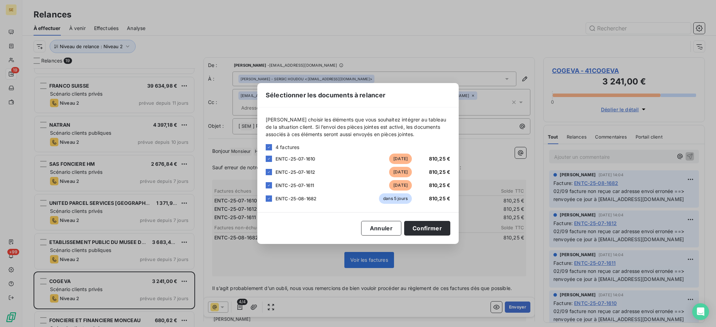
click at [266, 196] on div at bounding box center [269, 199] width 6 height 6
click at [428, 227] on button "Confirmer" at bounding box center [427, 228] width 46 height 15
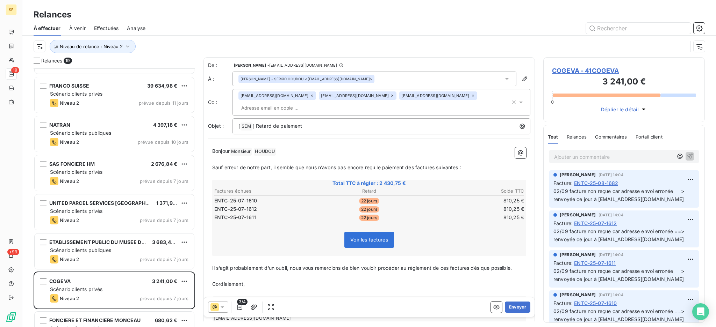
click at [471, 97] on icon at bounding box center [473, 96] width 4 height 4
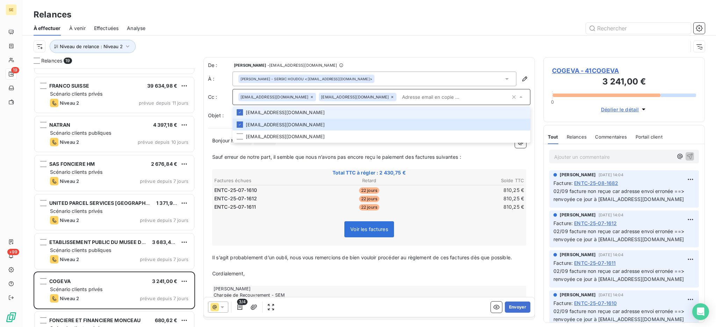
click at [390, 96] on icon at bounding box center [392, 97] width 4 height 4
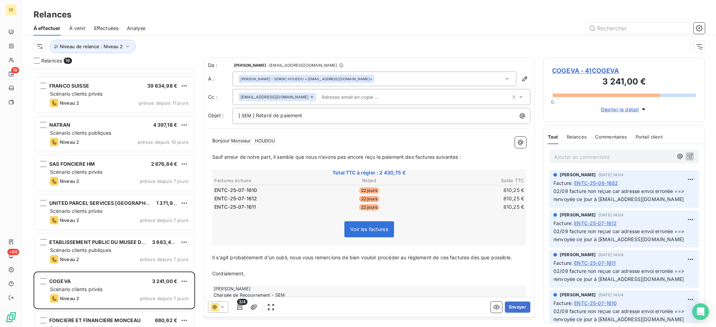
click at [310, 95] on icon at bounding box center [312, 97] width 4 height 4
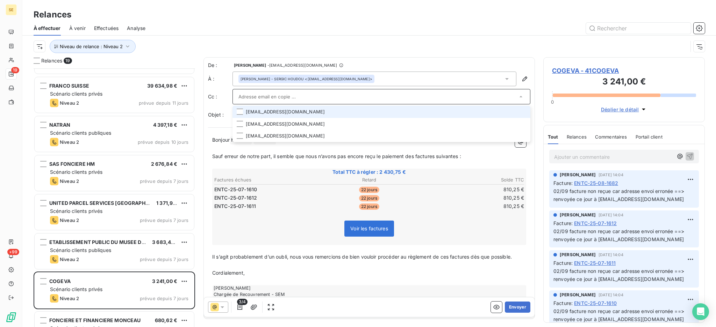
click at [503, 79] on icon at bounding box center [506, 78] width 7 height 7
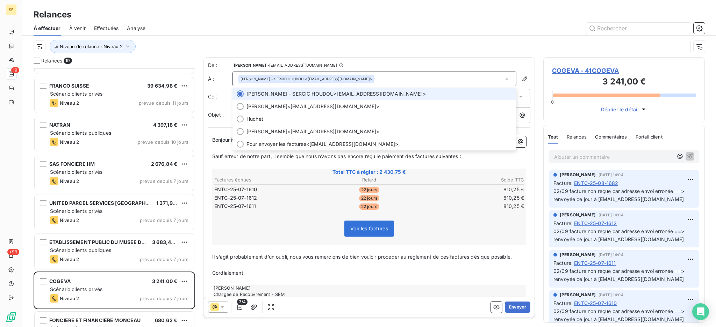
click at [503, 79] on icon at bounding box center [506, 78] width 7 height 7
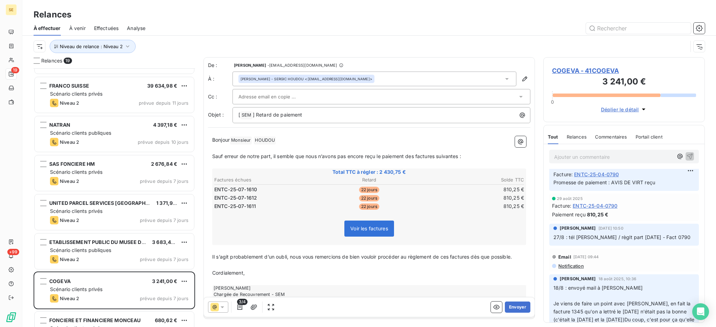
scroll to position [233, 0]
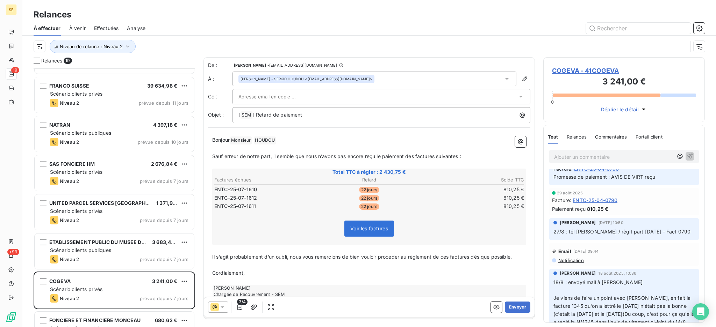
click at [348, 120] on div "[ SEM ﻿ ] Retard de paiement" at bounding box center [381, 115] width 298 height 16
click at [379, 119] on p "[ SEM ﻿ ] Retard de paiement" at bounding box center [382, 115] width 289 height 8
click at [515, 306] on button "Envoyer" at bounding box center [517, 307] width 26 height 11
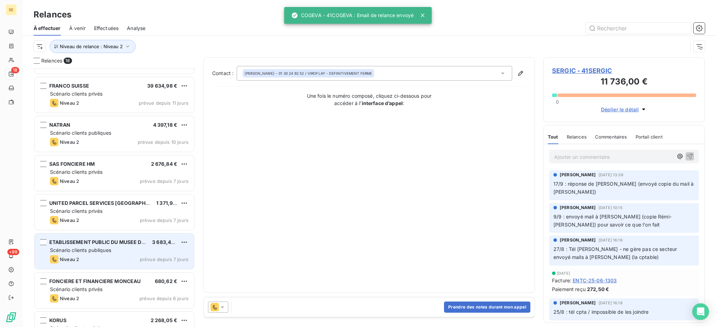
click at [114, 254] on div "Scénario clients publiques" at bounding box center [119, 250] width 138 height 7
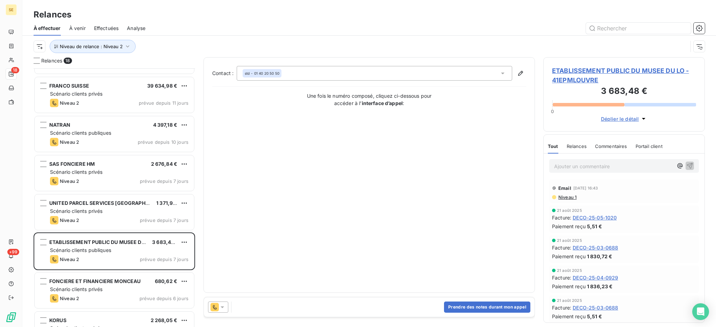
click at [222, 307] on icon at bounding box center [221, 308] width 3 height 2
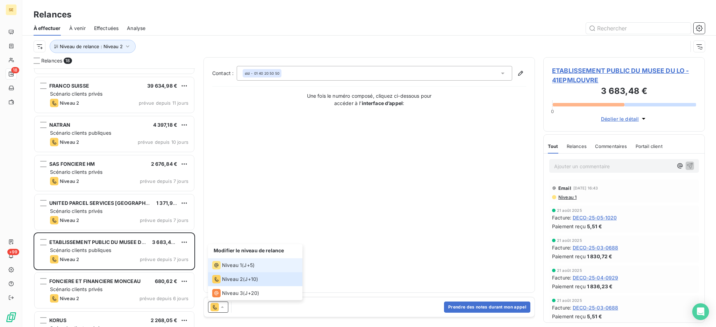
click at [219, 262] on icon at bounding box center [216, 265] width 8 height 8
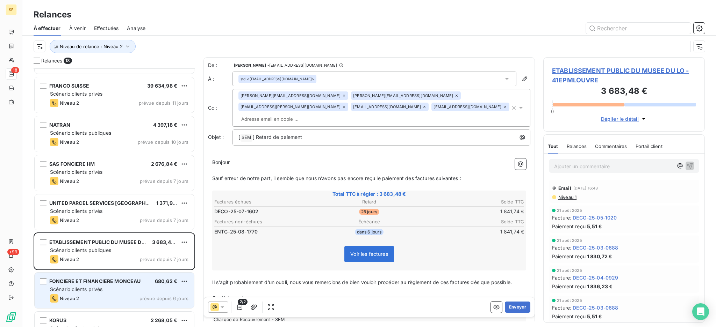
click at [96, 284] on div "FONCIERE ET FINANCIERE MONCEAU" at bounding box center [95, 281] width 92 height 7
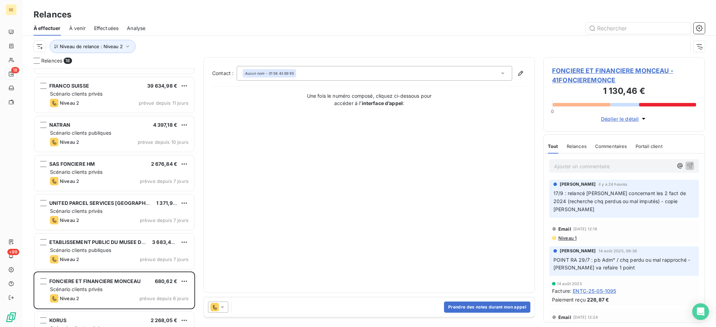
click at [222, 307] on icon at bounding box center [221, 308] width 3 height 2
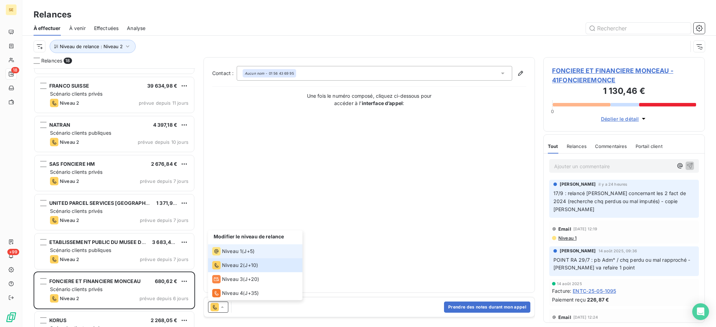
click at [228, 253] on span "Niveau 1" at bounding box center [232, 251] width 20 height 7
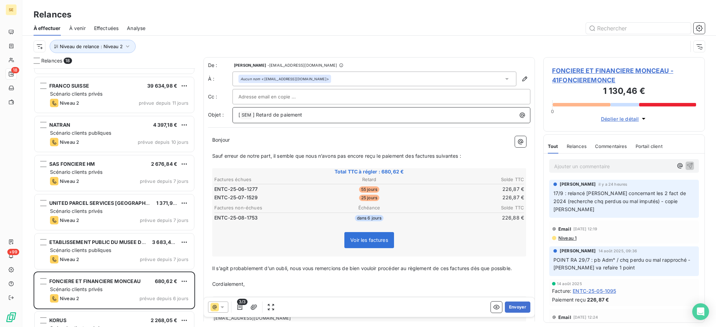
click at [314, 116] on p "[ SEM ﻿ ] Retard de paiement" at bounding box center [382, 115] width 289 height 8
click at [241, 308] on icon "button" at bounding box center [239, 307] width 7 height 7
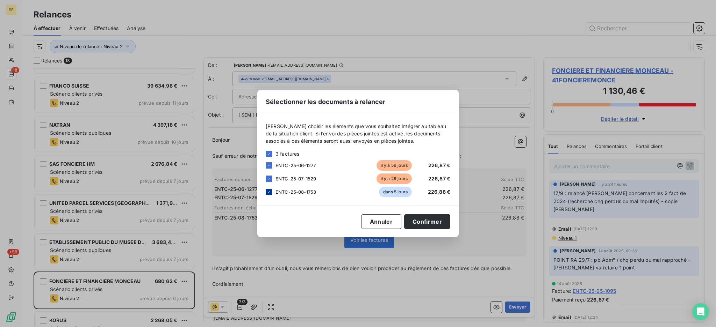
click at [269, 192] on icon at bounding box center [269, 192] width 4 height 4
click at [423, 220] on button "Confirmer" at bounding box center [427, 222] width 46 height 15
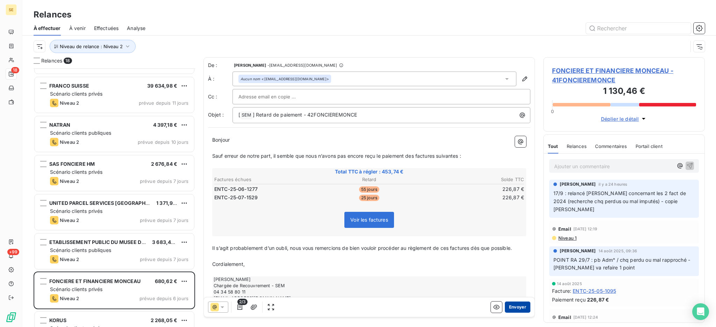
click at [510, 305] on button "Envoyer" at bounding box center [517, 307] width 26 height 11
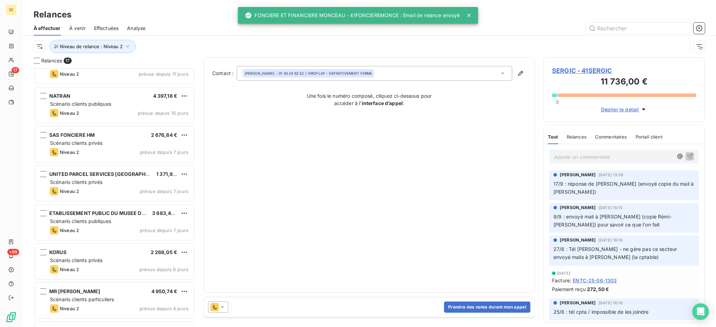
scroll to position [406, 0]
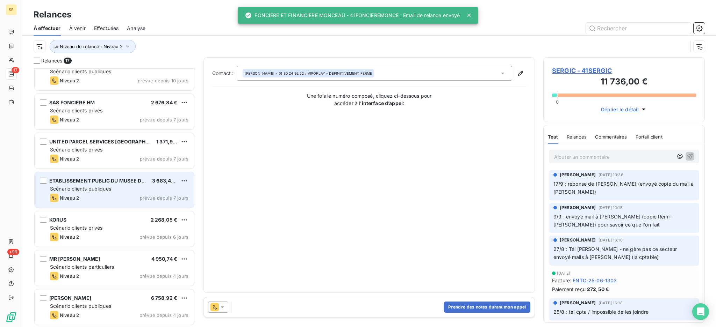
click at [118, 191] on div "Scénario clients publiques" at bounding box center [119, 189] width 138 height 7
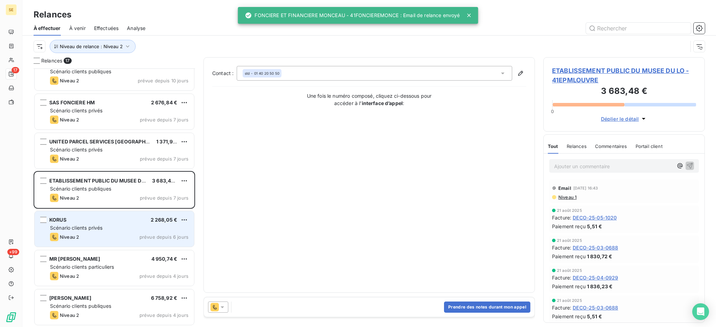
click at [102, 230] on span "Scénario clients privés" at bounding box center [76, 228] width 52 height 6
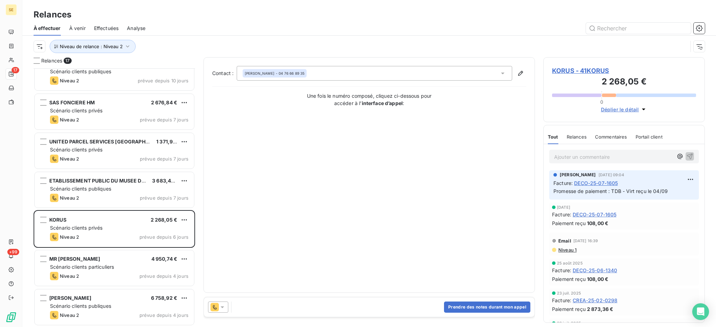
click at [224, 307] on icon at bounding box center [222, 307] width 7 height 7
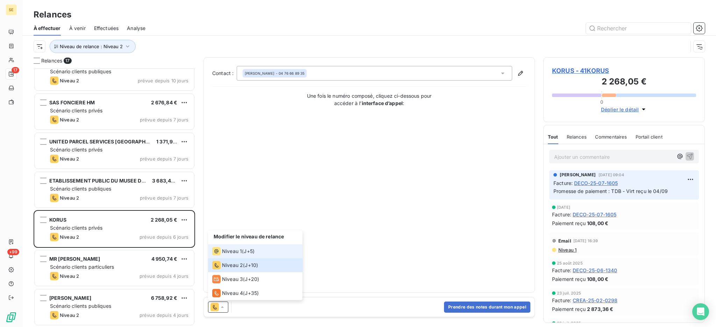
click at [235, 256] on li "Niveau 1 ( J+5 )" at bounding box center [255, 252] width 94 height 14
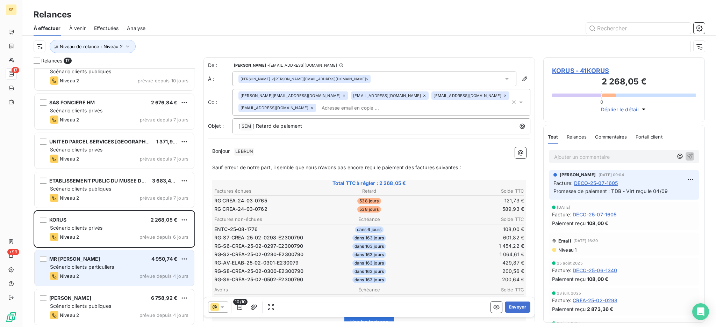
click at [116, 271] on div "MR GAUDILLAT 4 950,74 € Scénario clients particuliers Niveau 2 prévue depuis 4 …" at bounding box center [114, 268] width 159 height 36
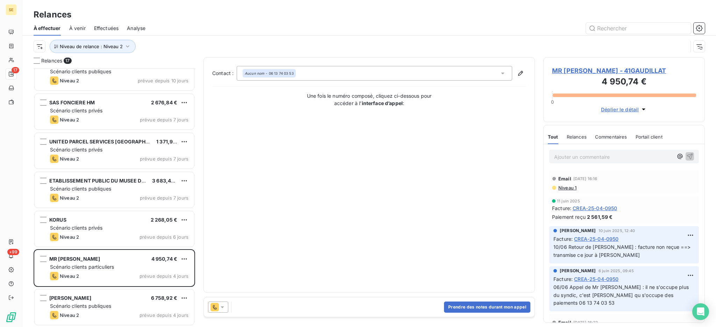
click at [222, 308] on icon at bounding box center [221, 308] width 3 height 2
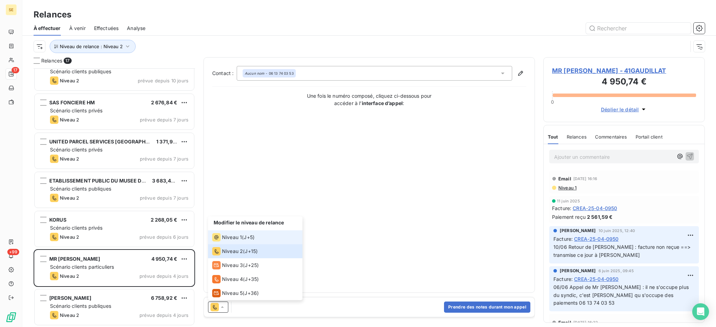
click at [233, 238] on span "Niveau 1" at bounding box center [232, 237] width 20 height 7
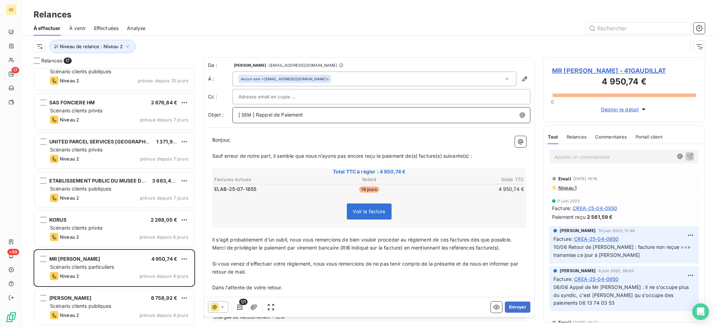
click at [327, 112] on p "[ SEM ﻿ ] Rappel de Paiement" at bounding box center [382, 115] width 289 height 8
click at [567, 187] on span "Niveau 1" at bounding box center [566, 188] width 19 height 6
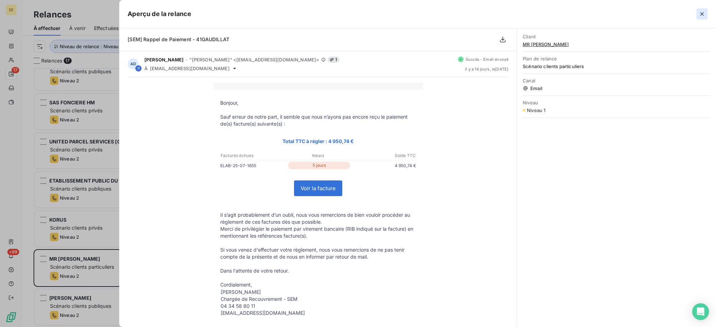
click at [699, 15] on icon "button" at bounding box center [701, 13] width 7 height 7
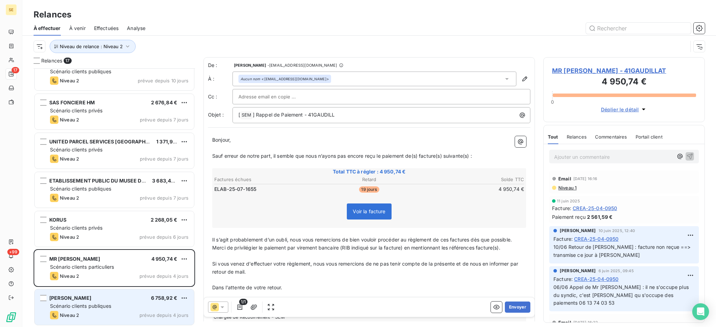
click at [110, 300] on div "MME BAILLY MARIE 6 758,92 €" at bounding box center [119, 298] width 138 height 6
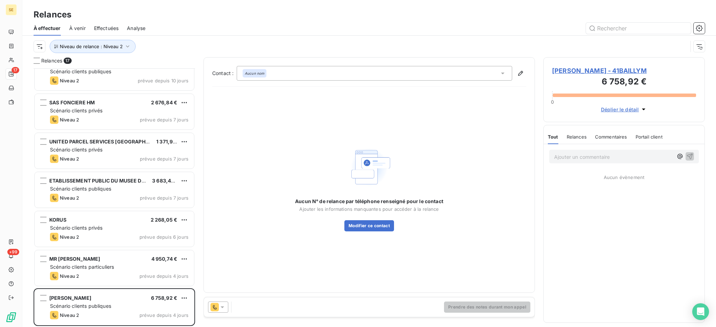
click at [590, 71] on span "MME BAILLY MARIE - 41BAILLYM" at bounding box center [624, 70] width 144 height 9
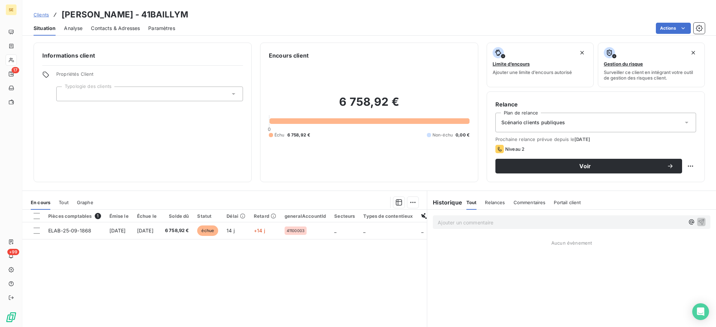
click at [111, 28] on span "Contacts & Adresses" at bounding box center [115, 28] width 49 height 7
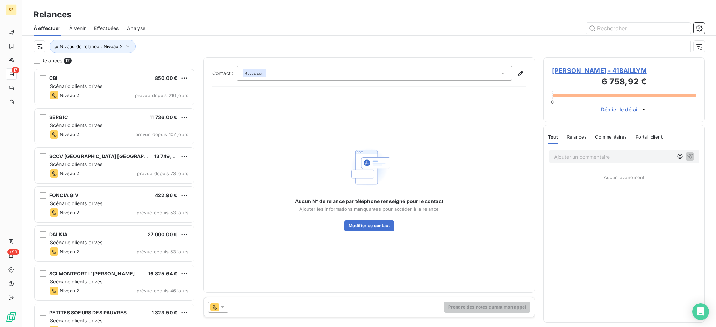
scroll to position [252, 154]
click at [222, 306] on icon at bounding box center [222, 307] width 7 height 7
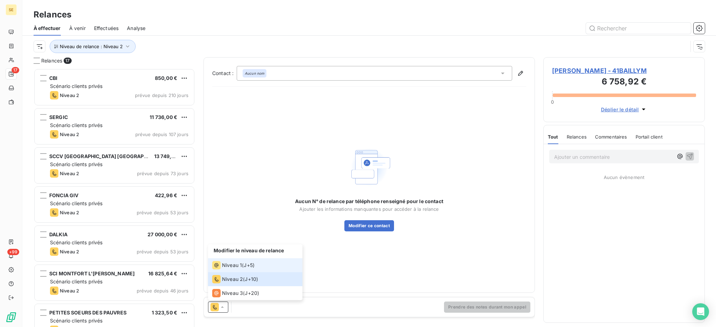
click at [233, 266] on span "Niveau 1" at bounding box center [232, 265] width 20 height 7
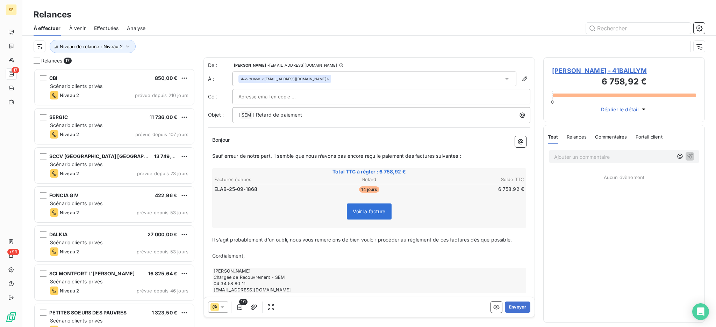
click at [350, 121] on div "[ SEM ﻿ ] Retard de paiement" at bounding box center [381, 115] width 298 height 16
click at [606, 71] on span "MME BAILLY MARIE - 41BAILLYM" at bounding box center [624, 70] width 144 height 9
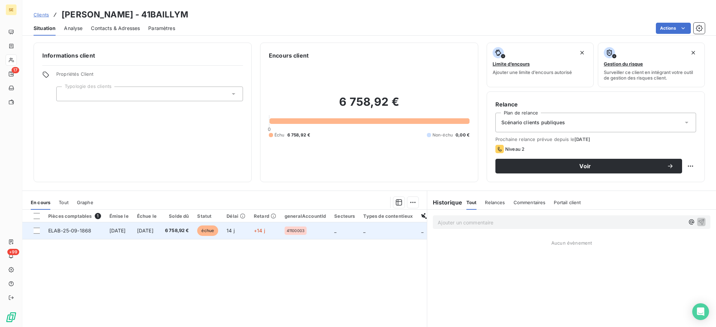
click at [152, 232] on span "4 sept. 2025" at bounding box center [145, 231] width 16 height 6
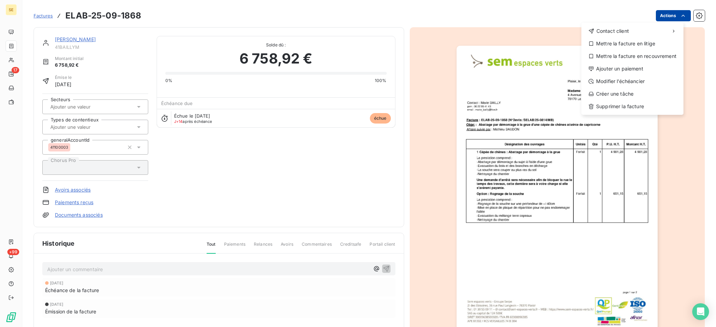
click at [664, 14] on html "SE 17 +99 Factures ELAB-25-09-1868 Actions Contact client Mettre la facture en …" at bounding box center [358, 163] width 716 height 327
click at [625, 79] on div "Modifier l’échéancier" at bounding box center [632, 81] width 96 height 11
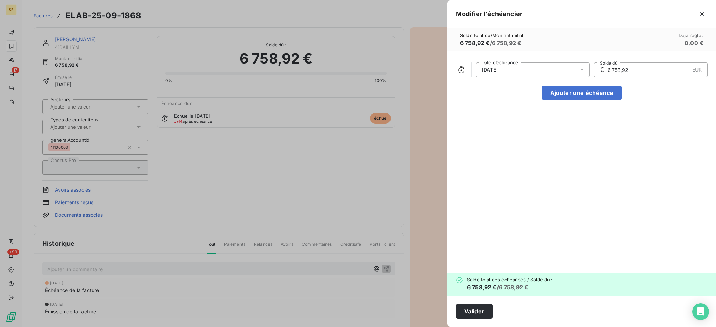
click at [580, 70] on icon at bounding box center [581, 69] width 7 height 7
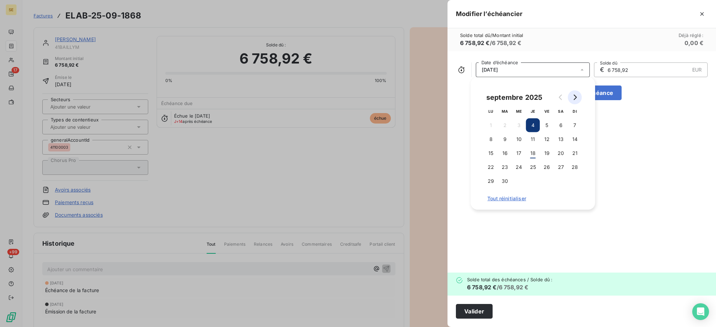
click at [573, 99] on icon "Go to next month" at bounding box center [575, 98] width 6 height 6
click at [565, 125] on button "4" at bounding box center [560, 125] width 14 height 14
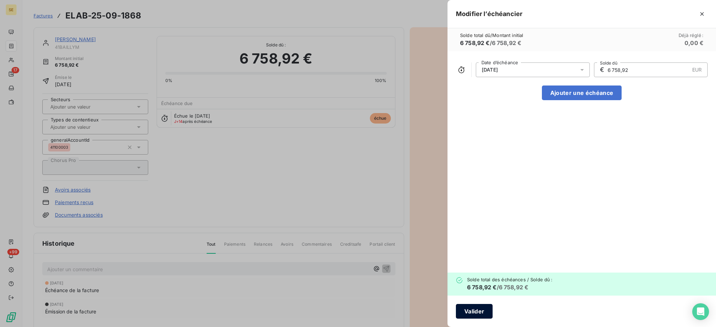
click at [477, 311] on button "Valider" at bounding box center [474, 311] width 37 height 15
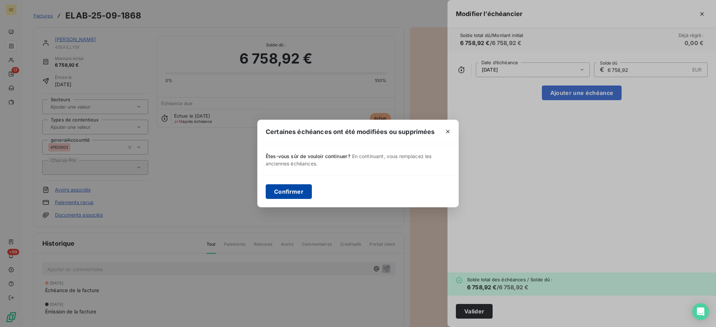
click at [297, 194] on button "Confirmer" at bounding box center [289, 191] width 46 height 15
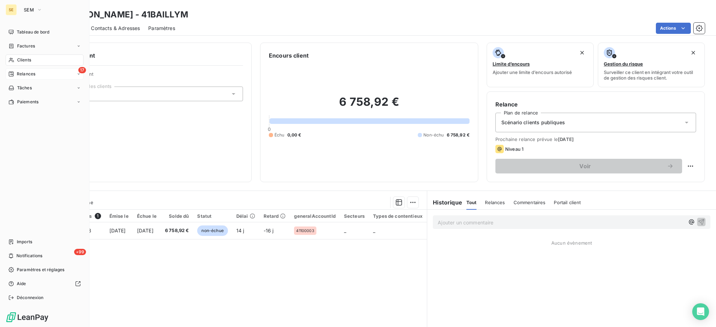
click at [28, 75] on span "Relances" at bounding box center [26, 74] width 19 height 6
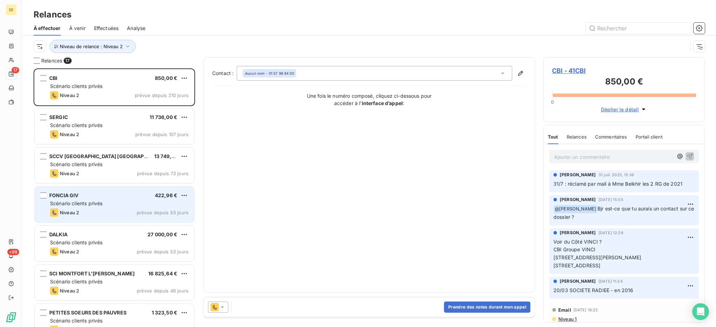
click at [103, 205] on div "Scénario clients privés" at bounding box center [119, 203] width 138 height 7
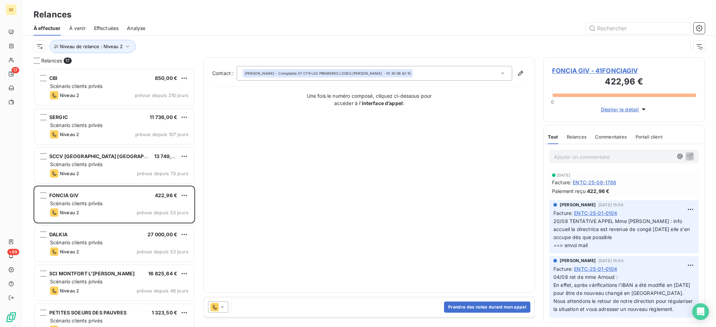
click at [223, 306] on icon at bounding box center [222, 307] width 7 height 7
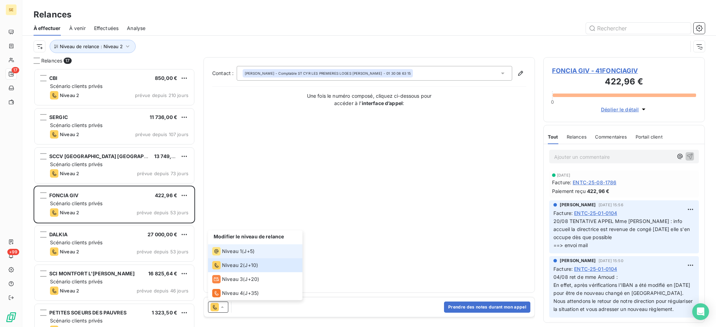
click at [225, 249] on span "Niveau 1" at bounding box center [232, 251] width 20 height 7
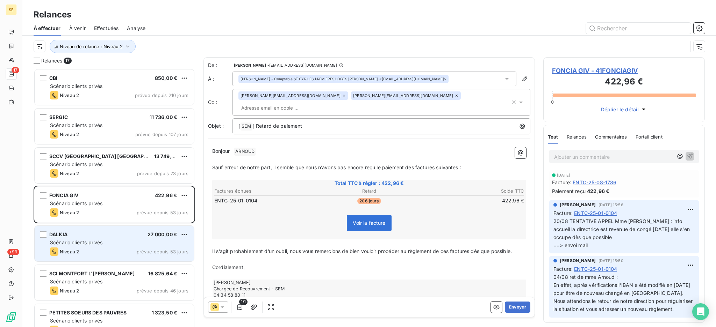
click at [99, 245] on span "Scénario clients privés" at bounding box center [76, 243] width 52 height 6
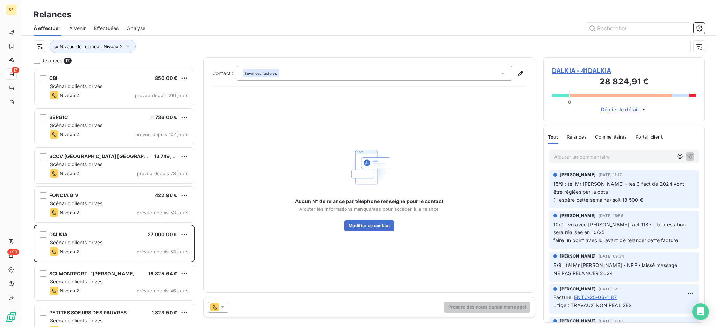
click at [224, 306] on icon at bounding box center [222, 307] width 7 height 7
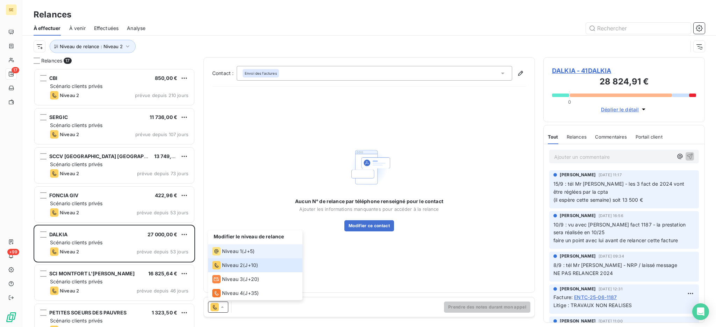
click at [230, 248] on div "Niveau 1" at bounding box center [227, 251] width 30 height 8
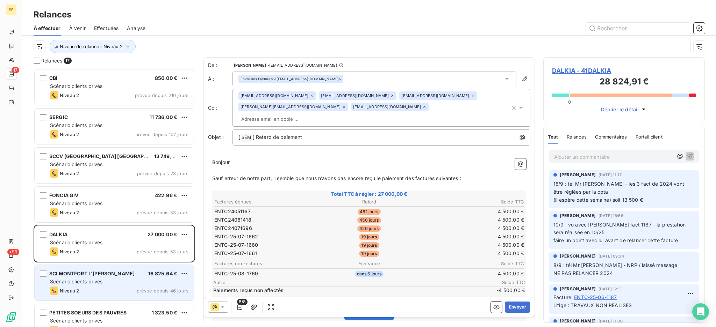
click at [142, 281] on div "Scénario clients privés" at bounding box center [119, 281] width 138 height 7
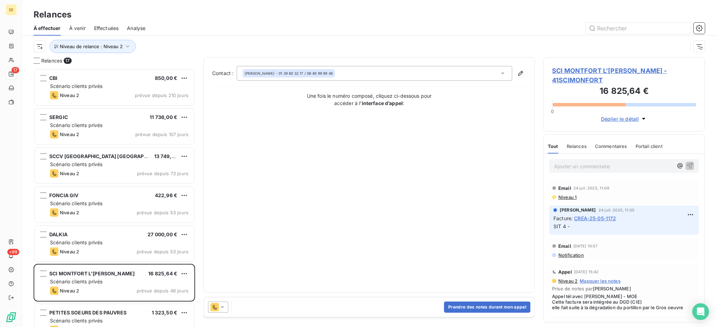
click at [221, 308] on icon at bounding box center [222, 307] width 7 height 7
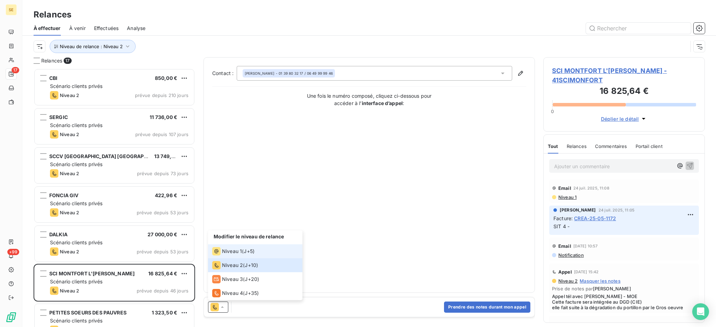
click at [225, 252] on span "Niveau 1" at bounding box center [232, 251] width 20 height 7
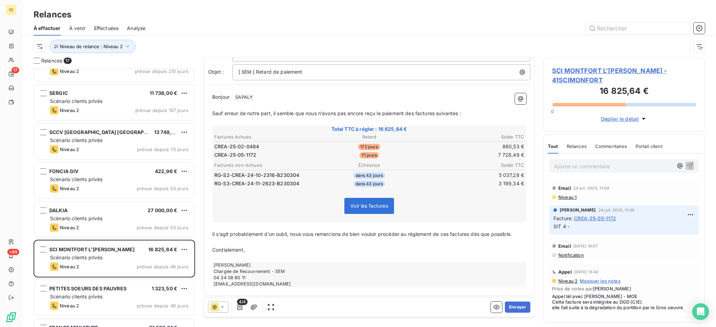
scroll to position [93, 0]
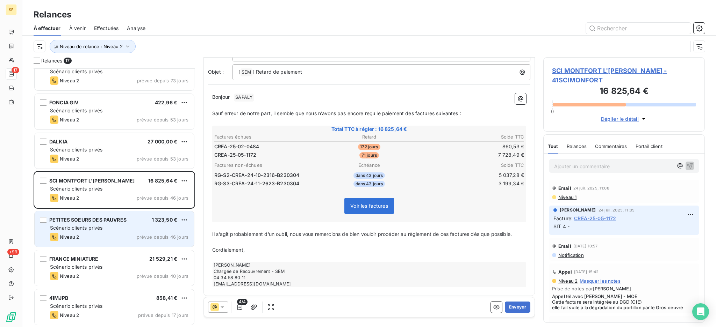
click at [88, 230] on span "Scénario clients privés" at bounding box center [76, 228] width 52 height 6
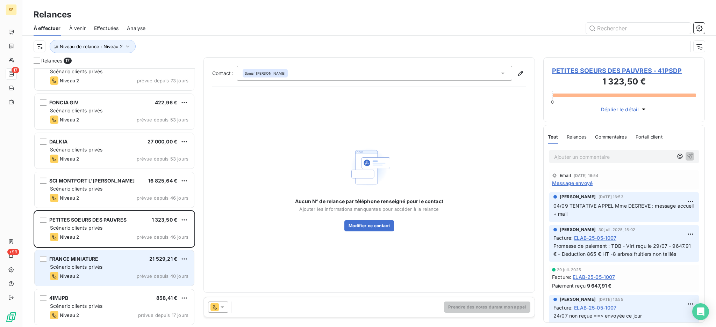
click at [94, 264] on span "Scénario clients privés" at bounding box center [76, 267] width 52 height 6
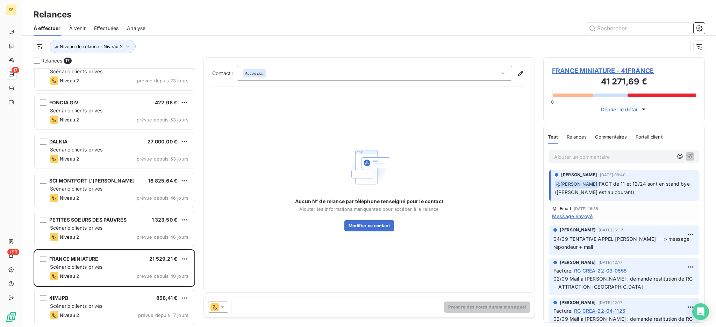
click at [222, 307] on icon at bounding box center [221, 308] width 3 height 2
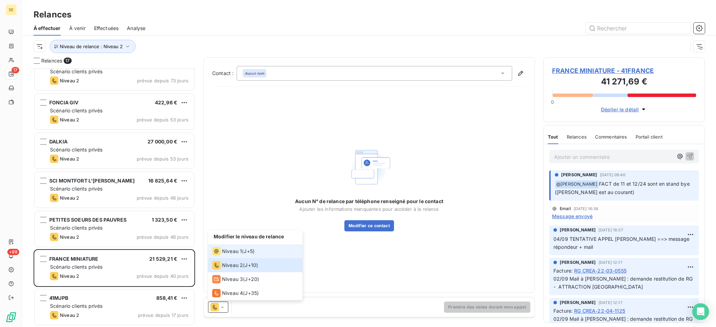
click at [230, 252] on span "Niveau 1" at bounding box center [232, 251] width 20 height 7
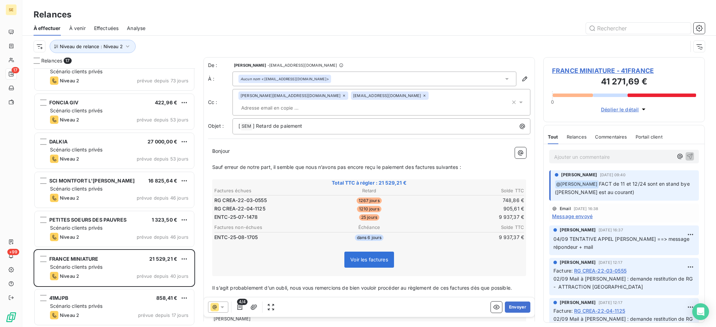
click at [241, 305] on span "4/4" at bounding box center [242, 302] width 10 height 6
click at [240, 309] on icon "button" at bounding box center [239, 307] width 7 height 7
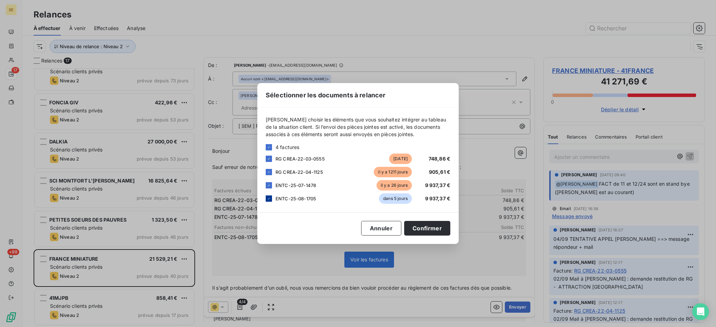
click at [266, 199] on div at bounding box center [269, 199] width 6 height 6
click at [268, 157] on icon at bounding box center [269, 159] width 4 height 4
click at [267, 172] on icon at bounding box center [269, 172] width 4 height 4
click at [422, 228] on button "Confirmer" at bounding box center [427, 228] width 46 height 15
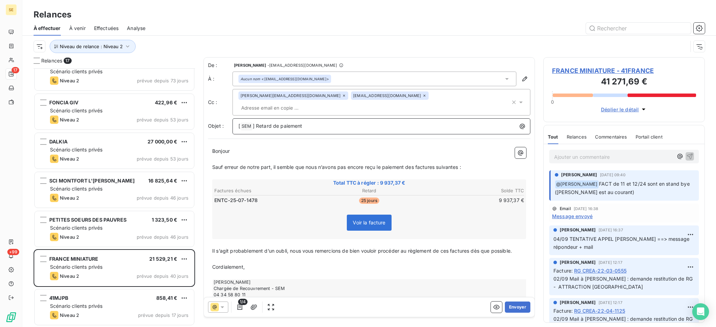
click at [331, 122] on p "[ SEM ﻿ ] Retard de paiement" at bounding box center [382, 126] width 289 height 8
click at [631, 73] on span "FRANCE MINIATURE - 41FRANCE" at bounding box center [624, 70] width 144 height 9
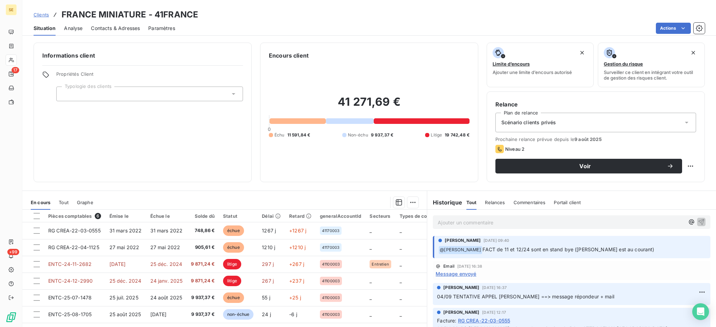
click at [111, 27] on span "Contacts & Adresses" at bounding box center [115, 28] width 49 height 7
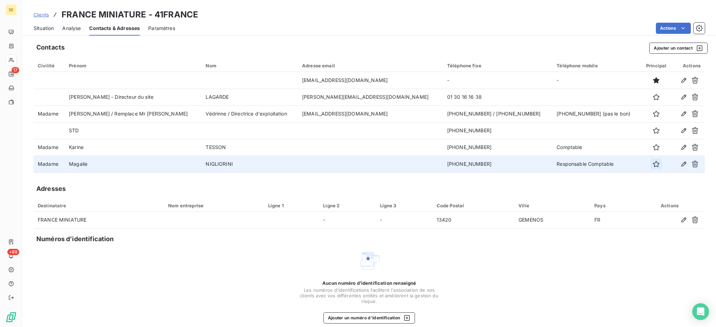
click at [652, 164] on icon "button" at bounding box center [655, 164] width 7 height 7
click at [45, 26] on span "Situation" at bounding box center [44, 28] width 20 height 7
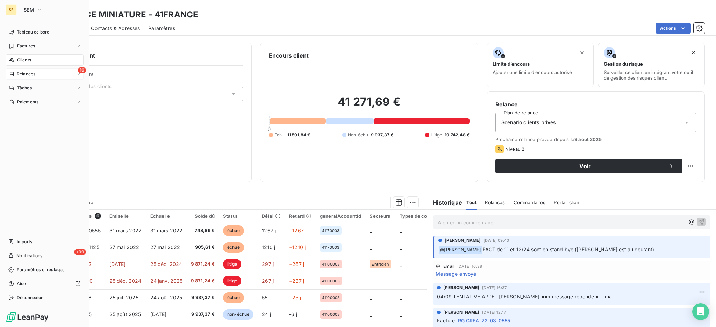
click at [24, 75] on span "Relances" at bounding box center [26, 74] width 19 height 6
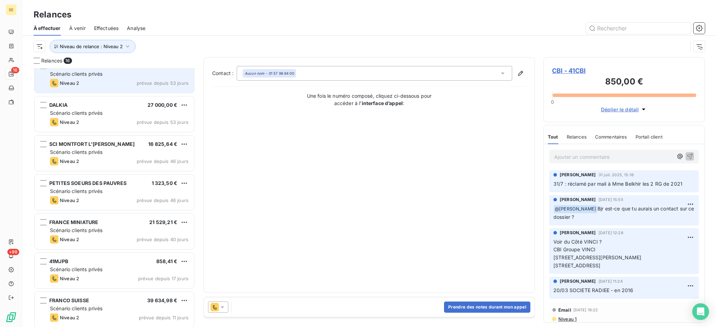
scroll to position [140, 0]
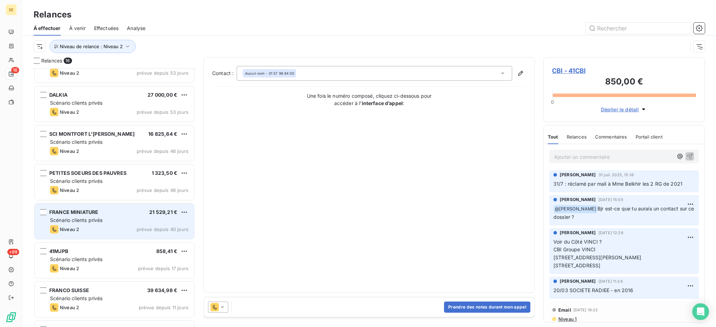
click at [104, 222] on div "Scénario clients privés" at bounding box center [119, 220] width 138 height 7
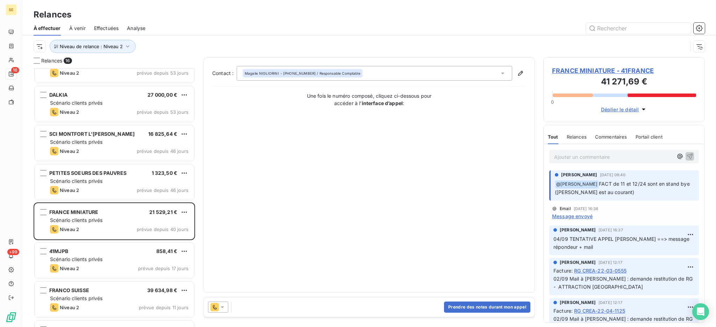
drag, startPoint x: 223, startPoint y: 307, endPoint x: 223, endPoint y: 301, distance: 6.3
click at [223, 307] on icon at bounding box center [221, 308] width 3 height 2
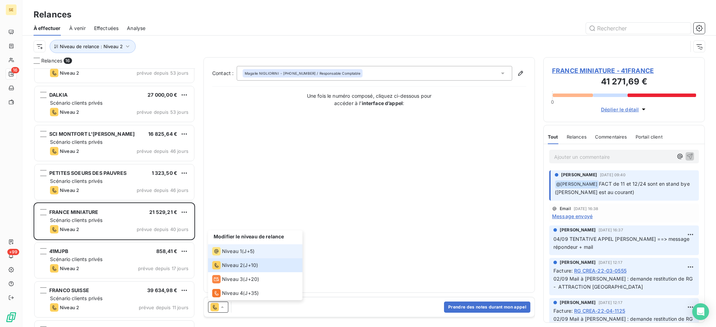
click at [235, 253] on span "Niveau 1" at bounding box center [232, 251] width 20 height 7
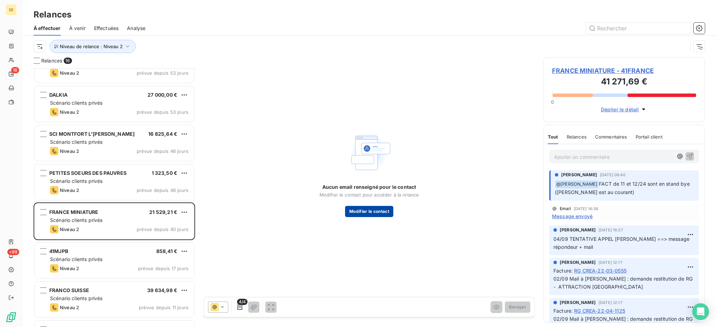
click at [363, 212] on button "Modifier le contact" at bounding box center [369, 211] width 48 height 11
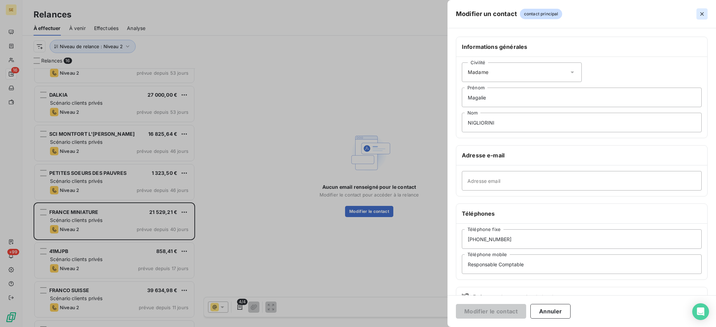
click at [703, 15] on icon "button" at bounding box center [701, 13] width 7 height 7
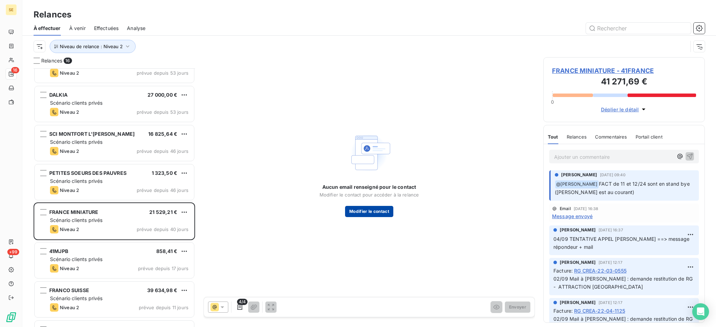
click at [363, 211] on button "Modifier le contact" at bounding box center [369, 211] width 48 height 11
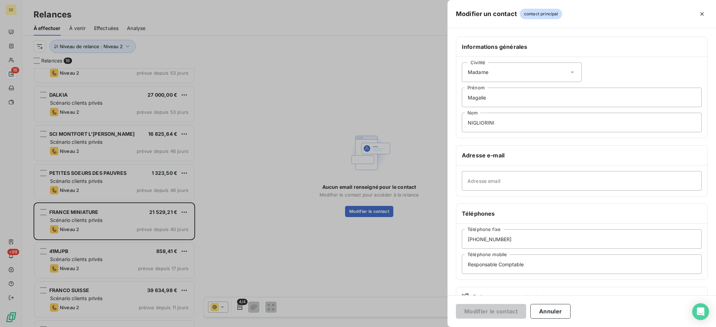
click at [530, 13] on span "contact principal" at bounding box center [541, 14] width 43 height 10
click at [700, 13] on icon "button" at bounding box center [701, 13] width 7 height 7
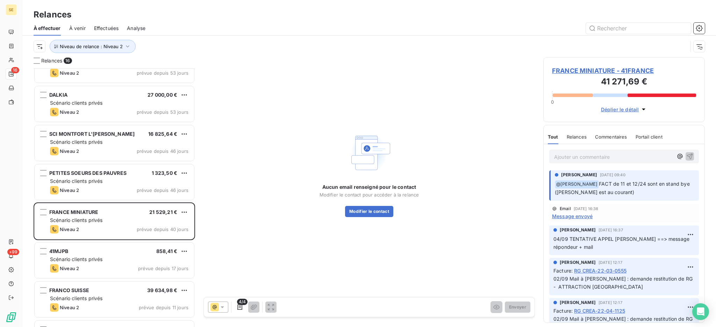
click at [611, 72] on span "FRANCE MINIATURE - 41FRANCE" at bounding box center [624, 70] width 144 height 9
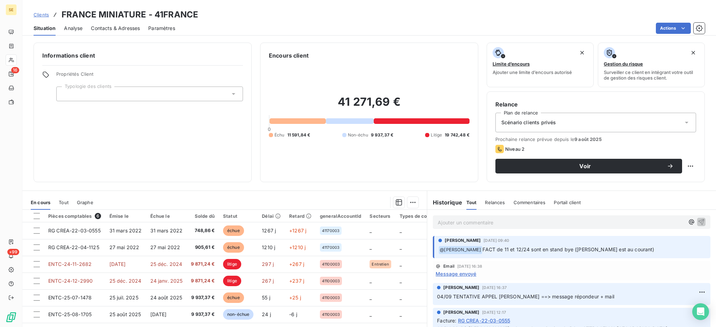
click at [123, 27] on span "Contacts & Adresses" at bounding box center [115, 28] width 49 height 7
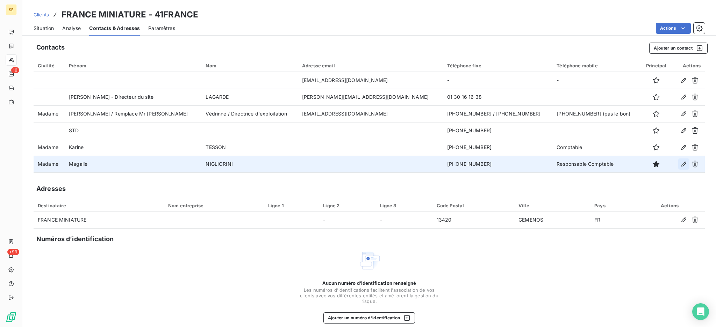
click at [680, 161] on icon "button" at bounding box center [683, 164] width 7 height 7
type input "Magalie"
type input "NIGLIORINI"
type input "03.44.62.31.29"
type input "Responsable Comptable"
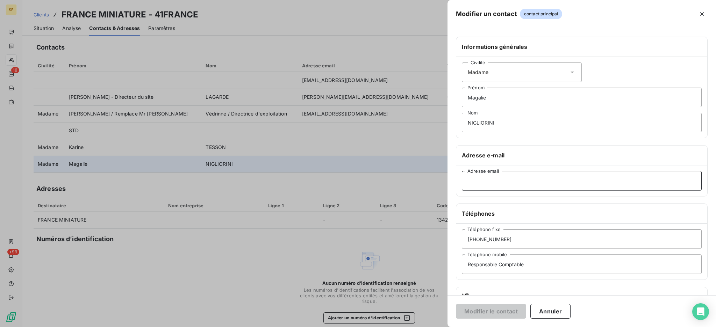
click at [487, 182] on input "Adresse email" at bounding box center [582, 181] width 240 height 20
type input "M"
type input "a"
type input "magalie.nigliorini@franceminiature.com"
click at [492, 308] on button "Modifier le contact" at bounding box center [491, 311] width 70 height 15
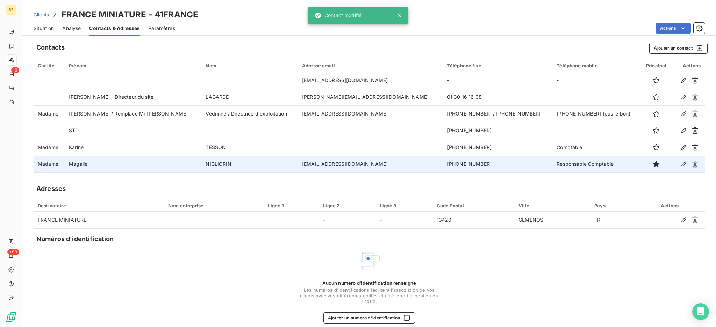
click at [44, 27] on span "Situation" at bounding box center [44, 28] width 20 height 7
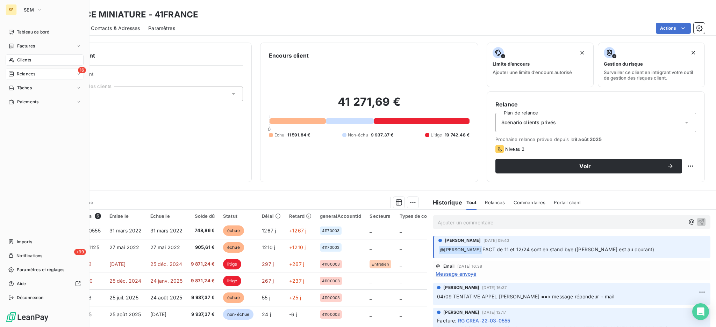
click at [27, 73] on span "Relances" at bounding box center [26, 74] width 19 height 6
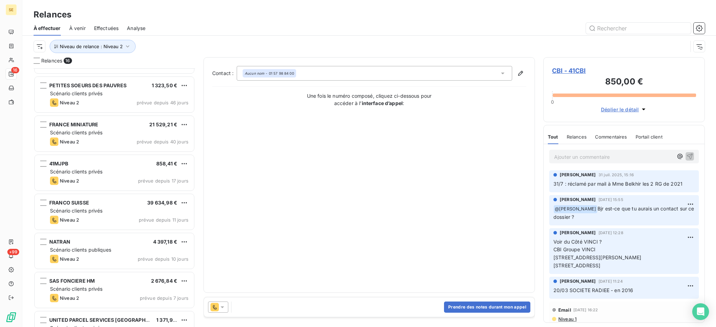
scroll to position [227, 0]
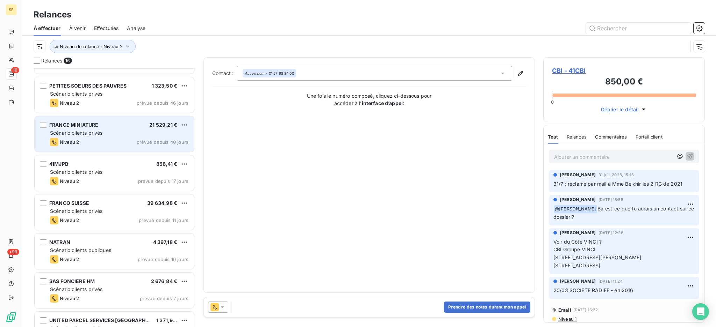
click at [84, 125] on span "FRANCE MINIATURE" at bounding box center [73, 125] width 49 height 6
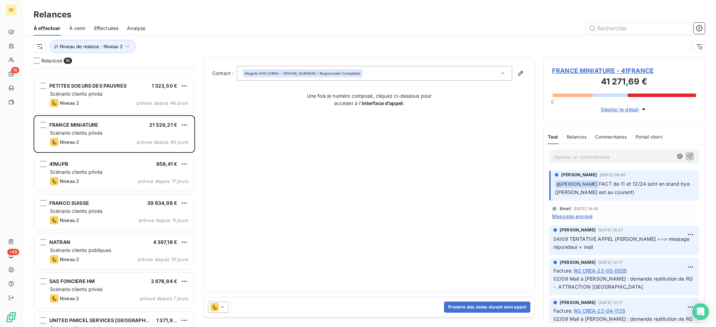
click at [224, 307] on icon at bounding box center [221, 308] width 3 height 2
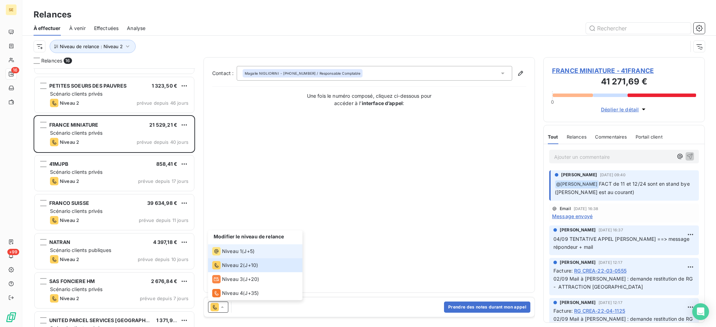
click at [227, 252] on span "Niveau 1" at bounding box center [232, 251] width 20 height 7
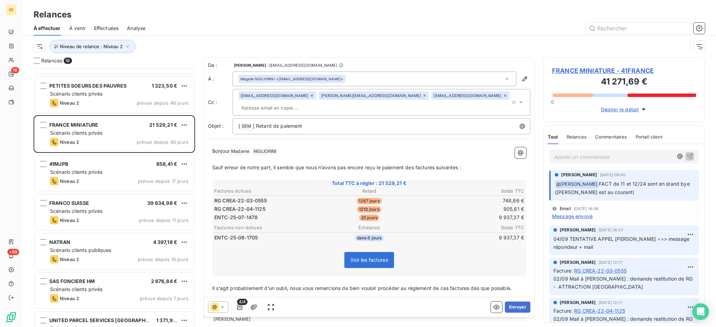
click at [239, 305] on span "4/4" at bounding box center [242, 302] width 10 height 6
click at [239, 309] on icon "button" at bounding box center [239, 307] width 7 height 7
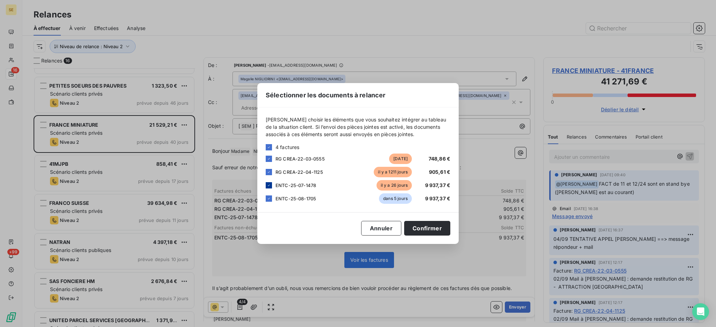
click at [266, 187] on div at bounding box center [269, 185] width 6 height 6
click at [266, 198] on div at bounding box center [269, 199] width 6 height 6
click at [266, 185] on div at bounding box center [269, 185] width 6 height 6
click at [267, 171] on icon at bounding box center [269, 172] width 4 height 4
click at [270, 156] on div at bounding box center [269, 159] width 6 height 6
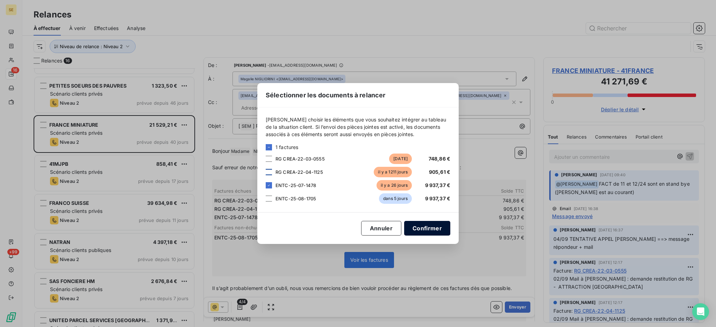
click at [437, 228] on button "Confirmer" at bounding box center [427, 228] width 46 height 15
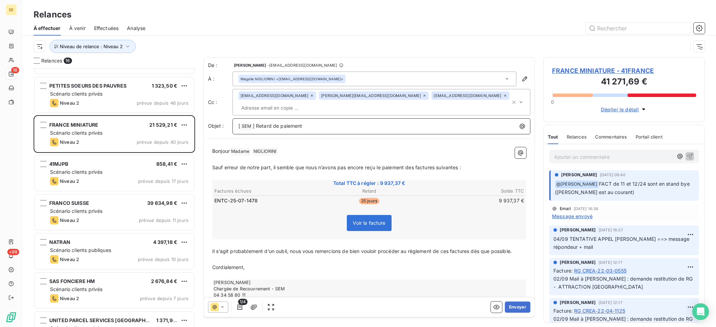
click at [314, 126] on p "[ SEM ﻿ ] Retard de paiement" at bounding box center [382, 126] width 289 height 8
click at [311, 95] on icon at bounding box center [312, 96] width 4 height 4
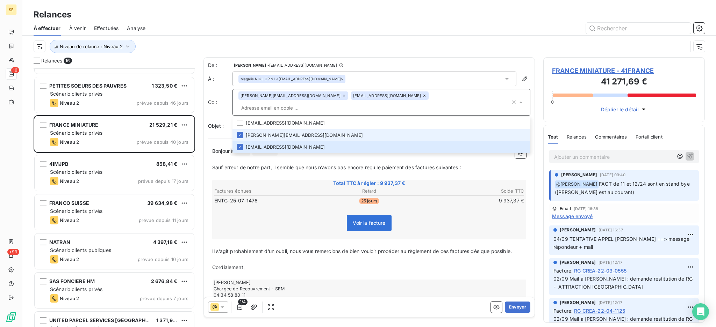
click at [311, 95] on span "nicolas.lagarde@franceminiature.com" at bounding box center [290, 96] width 100 height 4
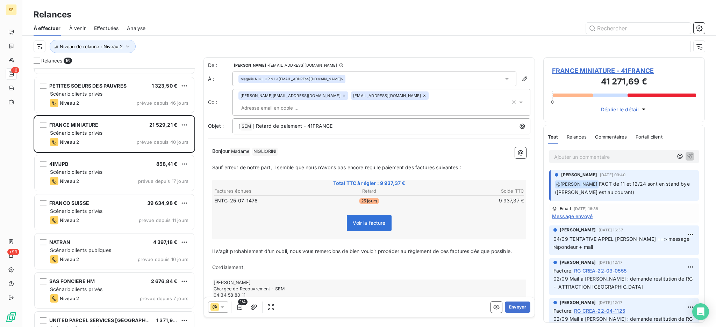
click at [342, 97] on icon at bounding box center [344, 96] width 4 height 4
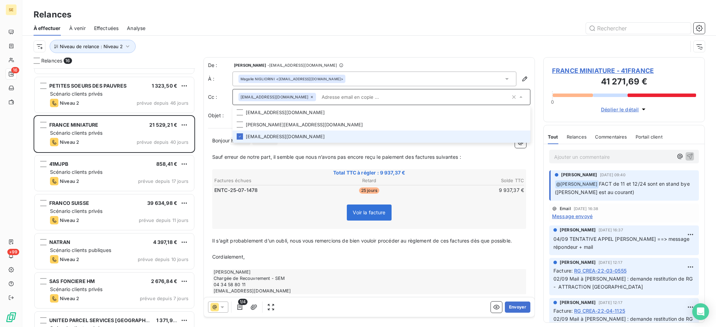
click at [314, 97] on icon at bounding box center [312, 97] width 4 height 4
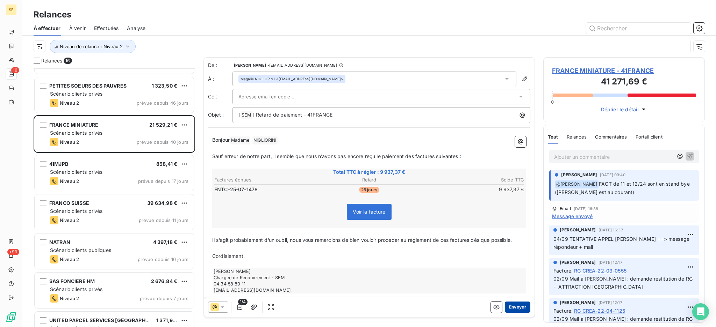
click at [504, 306] on button "Envoyer" at bounding box center [517, 307] width 26 height 11
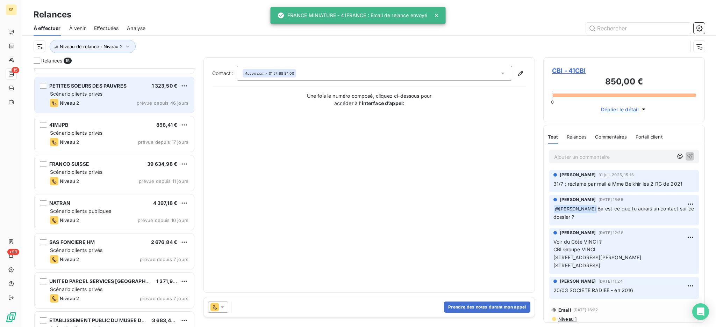
click at [116, 88] on span "PETITES SOEURS DES PAUVRES" at bounding box center [87, 86] width 77 height 6
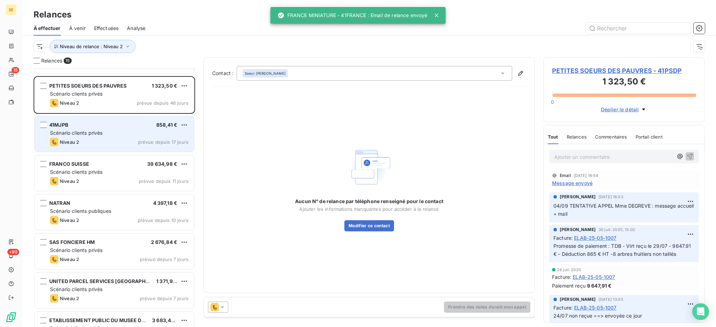
click at [97, 127] on div "41MJPB 858,41 €" at bounding box center [119, 125] width 138 height 6
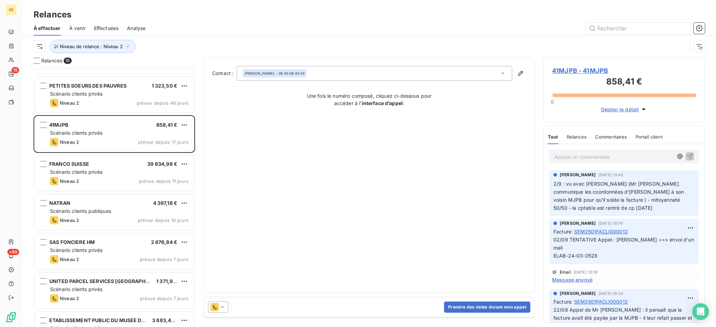
click at [222, 307] on icon at bounding box center [221, 308] width 3 height 2
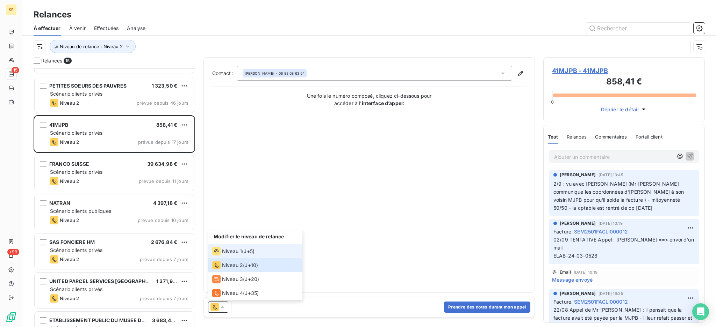
click at [222, 249] on span "Niveau 1" at bounding box center [232, 251] width 20 height 7
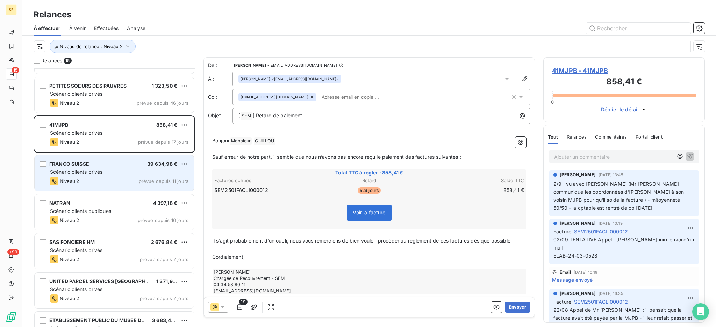
click at [126, 177] on div "Niveau 2 prévue depuis 11 jours" at bounding box center [119, 181] width 138 height 8
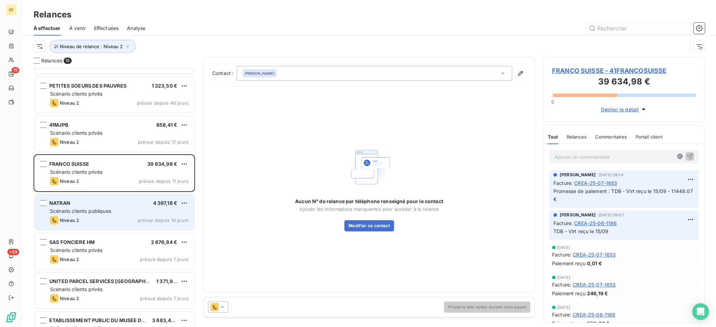
click at [121, 206] on div "NATRAN 4 397,18 € Scénario clients publiques Niveau 2 prévue depuis 10 jours" at bounding box center [114, 213] width 159 height 36
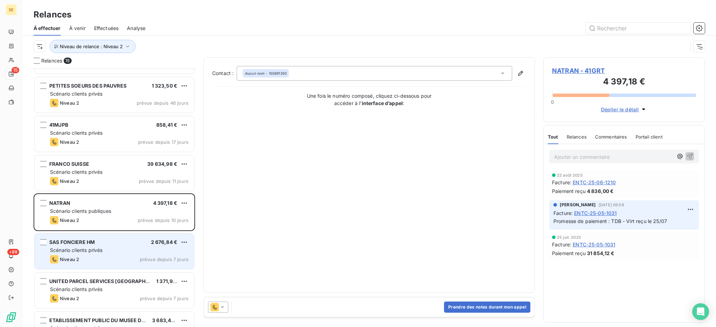
click at [128, 250] on div "Scénario clients privés" at bounding box center [119, 250] width 138 height 7
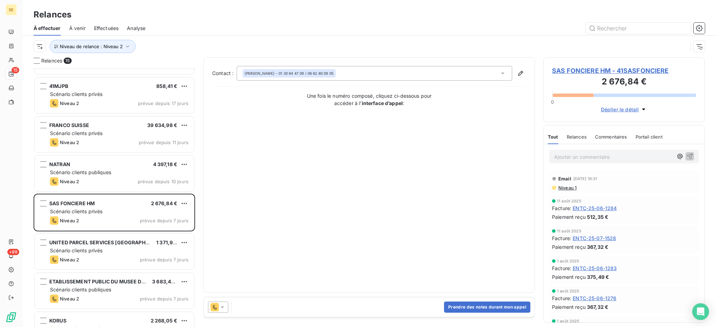
scroll to position [321, 0]
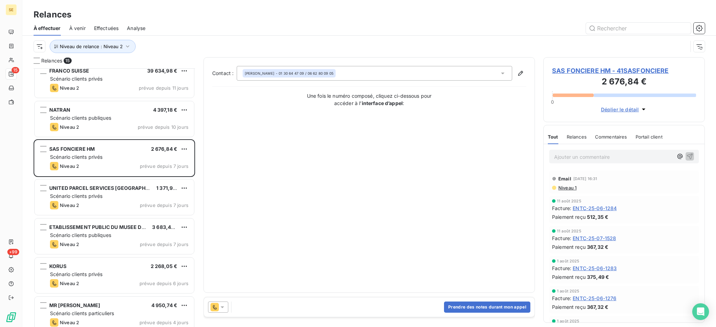
click at [223, 308] on icon at bounding box center [222, 307] width 7 height 7
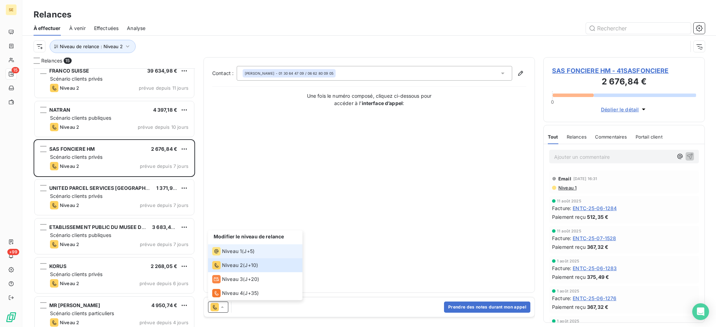
click at [221, 252] on div "Niveau 1" at bounding box center [227, 251] width 30 height 8
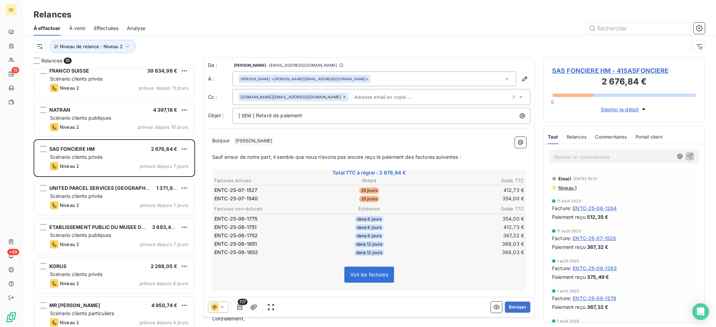
click at [222, 306] on icon at bounding box center [222, 307] width 7 height 7
click at [231, 247] on li "Niveau 1 ( J+5 )" at bounding box center [255, 252] width 94 height 14
click at [566, 188] on span "Niveau 1" at bounding box center [566, 188] width 19 height 6
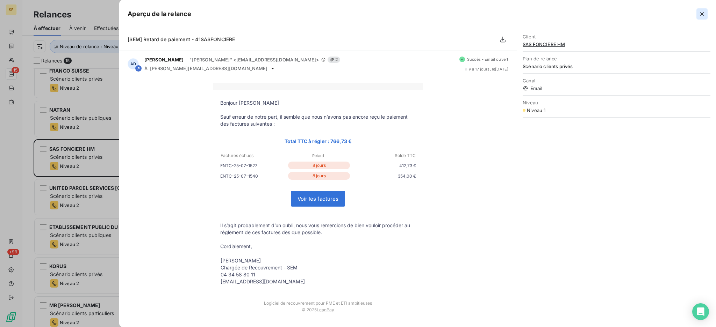
click at [701, 13] on icon "button" at bounding box center [701, 13] width 3 height 3
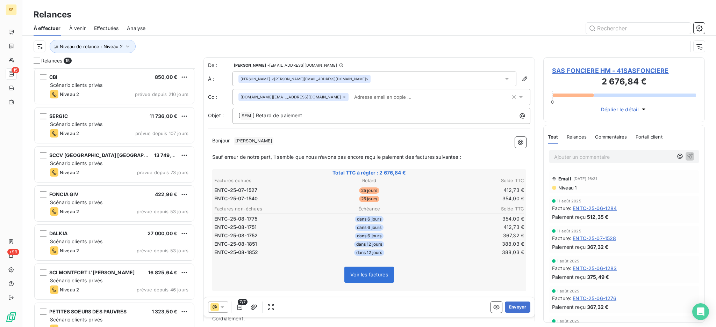
scroll to position [0, 0]
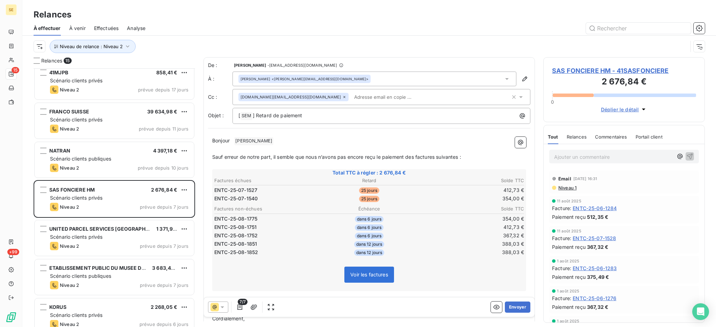
click at [103, 215] on div "PETITES SOEURS DES PAUVRES 1 323,50 € Scénario clients privés Niveau 2 prévue d…" at bounding box center [114, 197] width 161 height 259
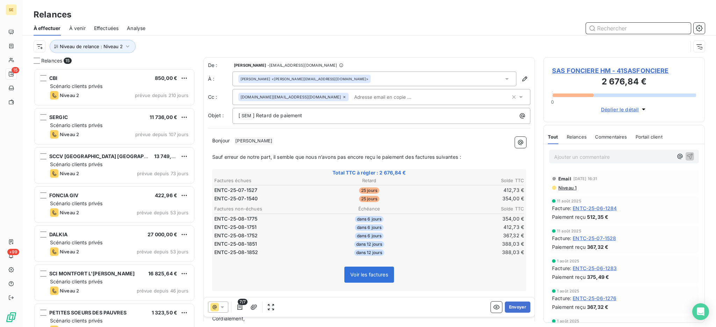
click at [596, 27] on input "text" at bounding box center [638, 28] width 105 height 11
click at [125, 47] on icon "button" at bounding box center [127, 46] width 7 height 7
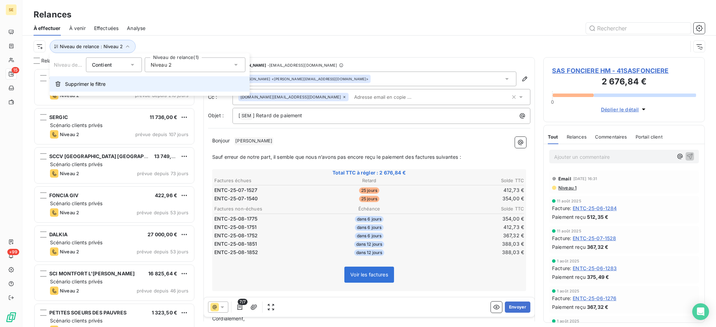
click at [135, 83] on button "Supprimer le filtre" at bounding box center [150, 84] width 200 height 15
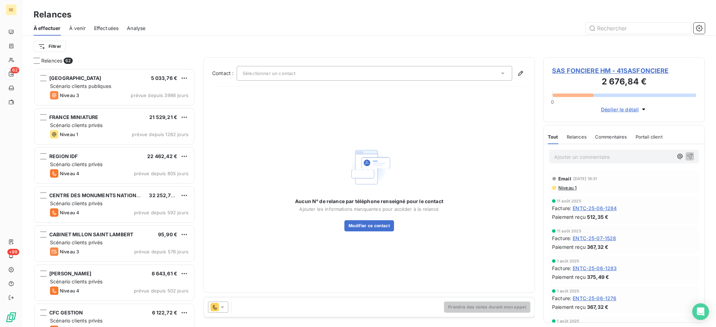
scroll to position [252, 154]
click at [598, 26] on input "text" at bounding box center [638, 28] width 105 height 11
type input "FRANCE"
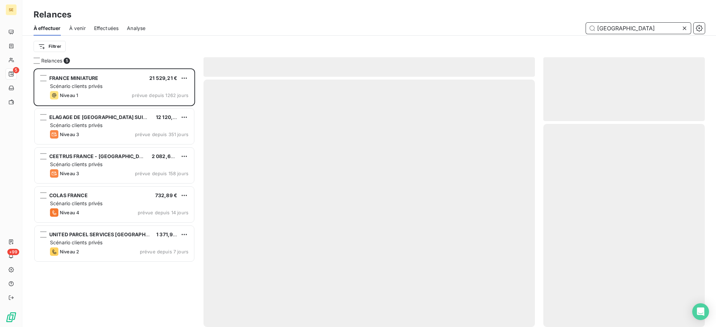
scroll to position [252, 154]
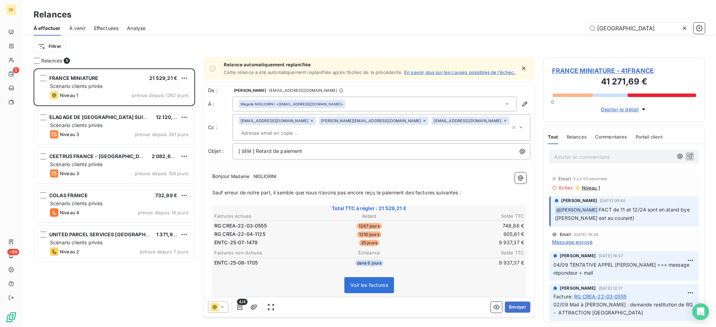
click at [503, 107] on icon at bounding box center [506, 104] width 7 height 7
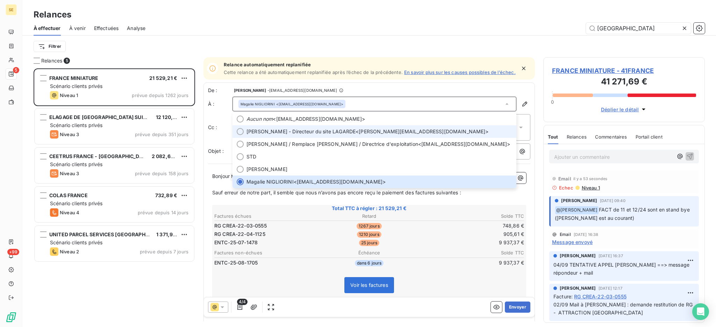
click at [273, 134] on span "Nicolas - Directeur du site LAGARDE" at bounding box center [300, 131] width 109 height 7
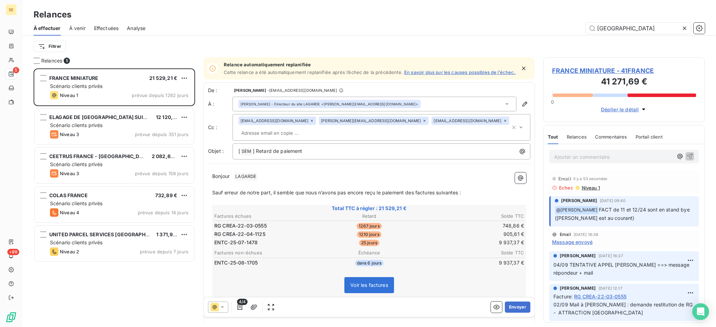
click at [311, 123] on icon at bounding box center [312, 121] width 4 height 4
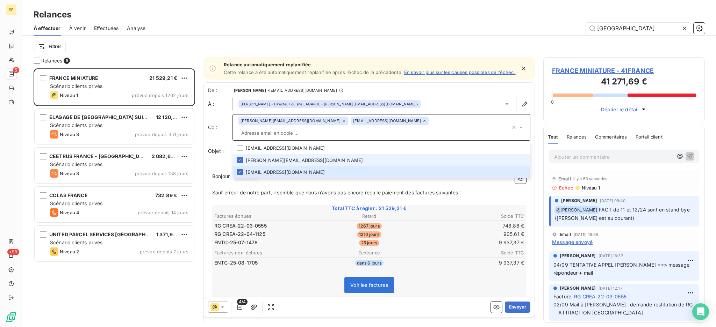
click at [343, 122] on icon at bounding box center [344, 121] width 2 height 2
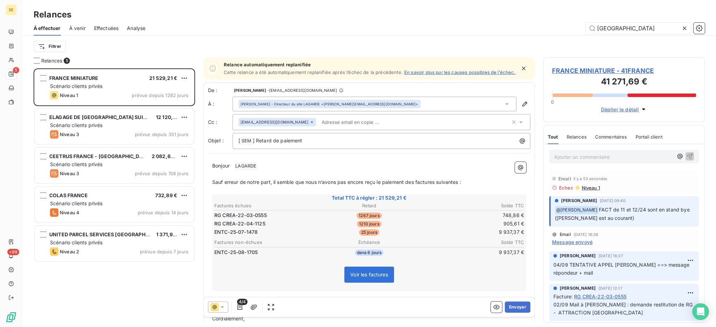
click at [314, 124] on icon at bounding box center [312, 122] width 4 height 4
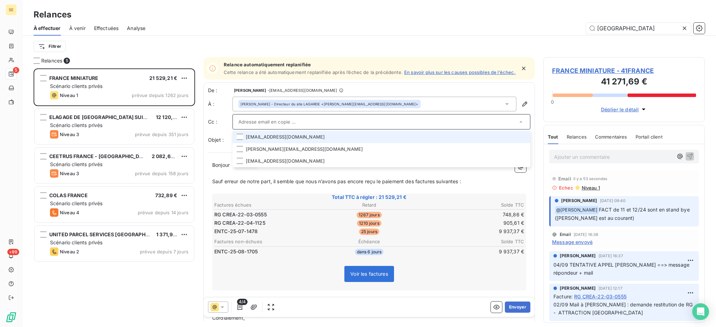
click at [333, 124] on input "text" at bounding box center [377, 122] width 279 height 10
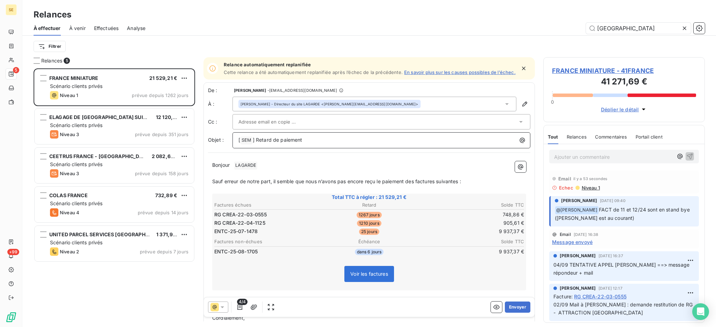
click at [411, 145] on p "[ SEM ﻿ ] Retard de paiement" at bounding box center [382, 140] width 289 height 8
click at [241, 308] on icon "button" at bounding box center [239, 307] width 7 height 7
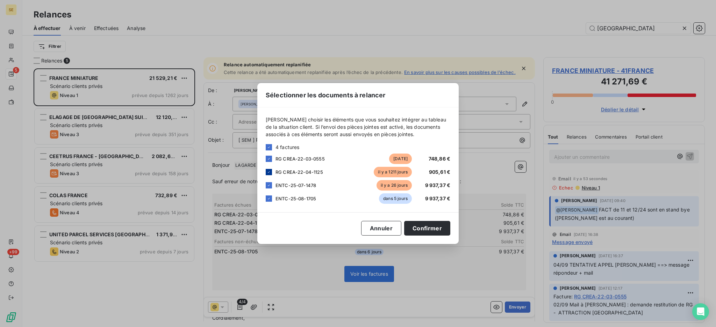
click at [270, 173] on icon at bounding box center [269, 172] width 4 height 4
click at [268, 159] on icon at bounding box center [269, 159] width 4 height 4
click at [269, 199] on icon at bounding box center [269, 198] width 2 height 1
click at [430, 230] on button "Confirmer" at bounding box center [427, 228] width 46 height 15
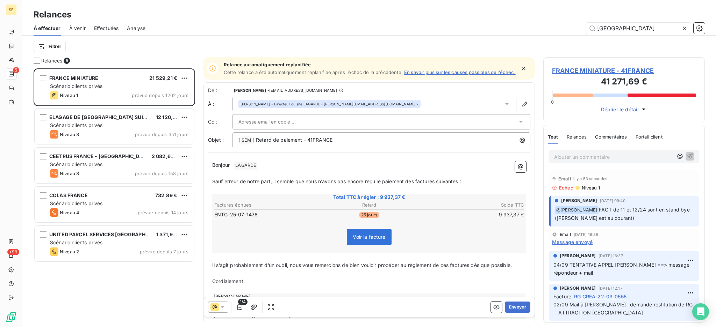
click at [249, 170] on span "LAGARDE ﻿" at bounding box center [245, 166] width 23 height 8
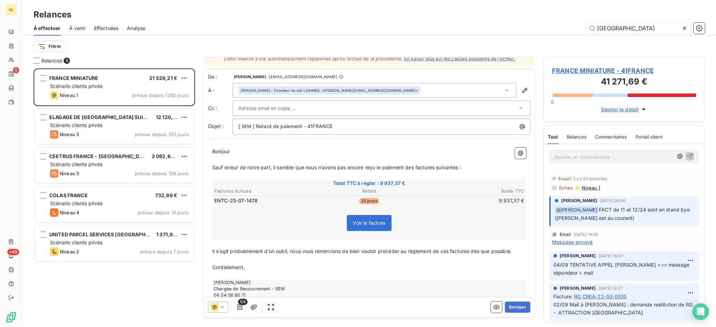
scroll to position [36, 0]
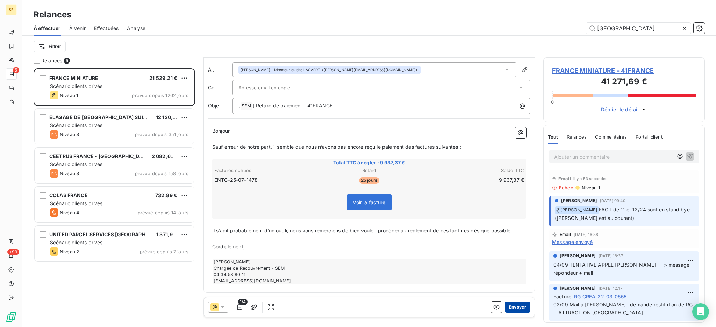
click at [507, 306] on button "Envoyer" at bounding box center [517, 307] width 26 height 11
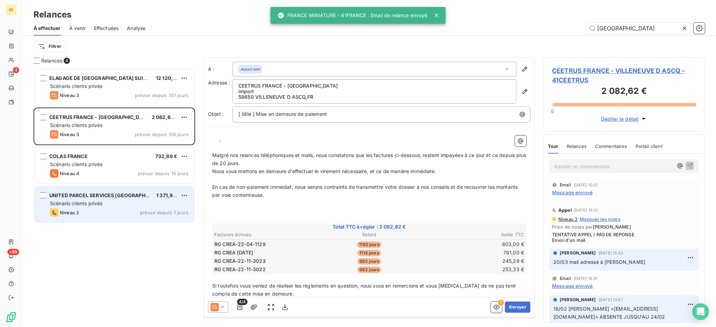
click at [81, 203] on span "Scénario clients privés" at bounding box center [76, 204] width 52 height 6
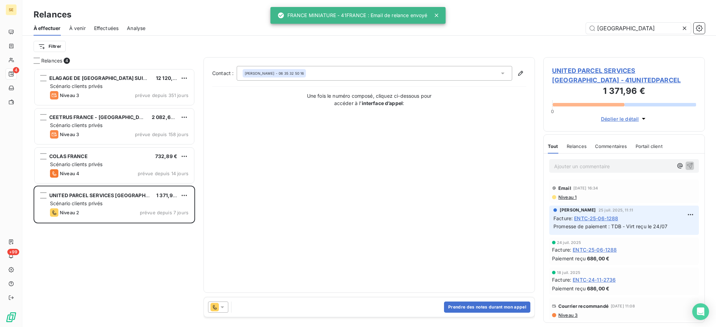
click at [224, 308] on icon at bounding box center [222, 307] width 7 height 7
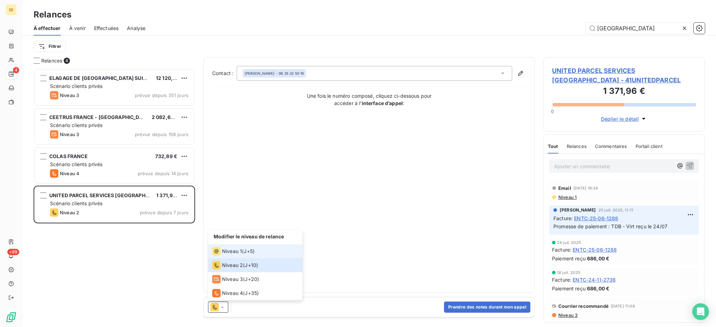
click at [224, 252] on span "Niveau 1" at bounding box center [232, 251] width 20 height 7
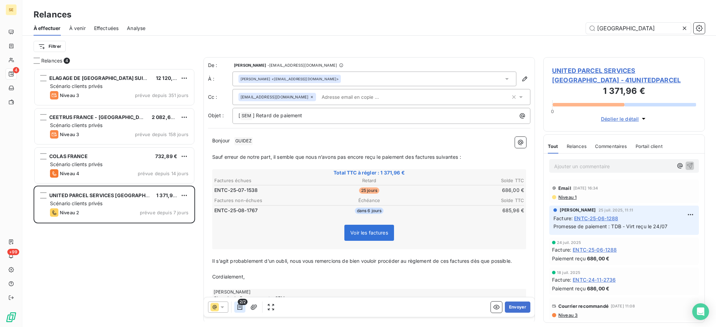
click at [241, 308] on icon "button" at bounding box center [239, 307] width 7 height 7
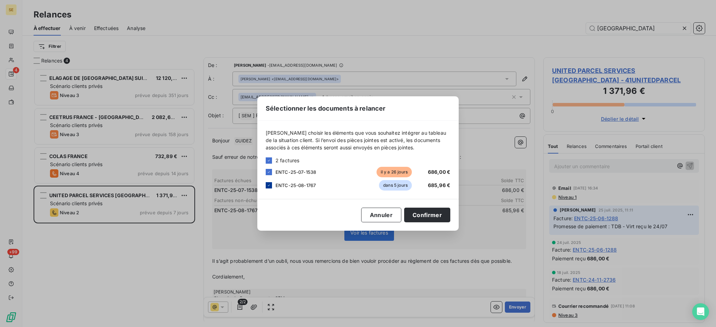
click at [270, 186] on icon at bounding box center [269, 185] width 4 height 4
click at [434, 213] on button "Confirmer" at bounding box center [427, 215] width 46 height 15
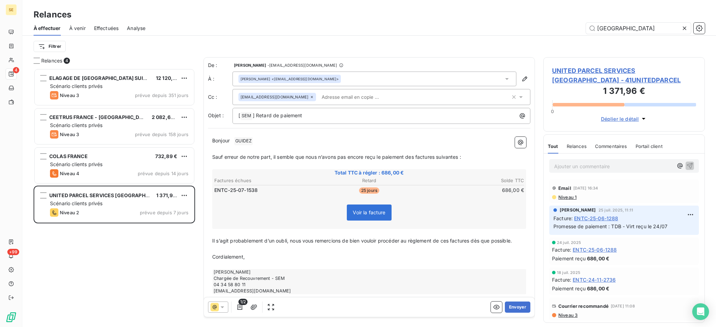
click at [558, 196] on span "Niveau 1" at bounding box center [566, 198] width 19 height 6
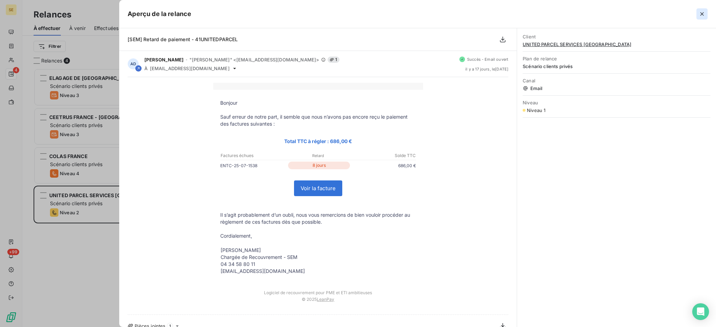
click at [702, 14] on icon "button" at bounding box center [701, 13] width 7 height 7
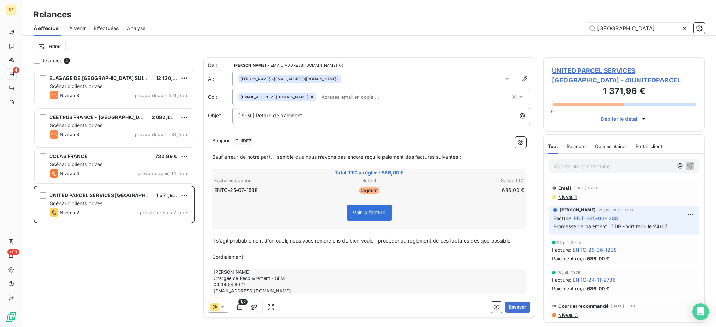
click at [684, 28] on icon at bounding box center [683, 28] width 3 height 3
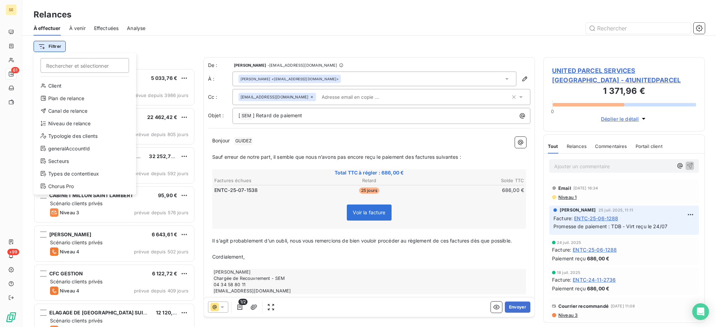
click at [49, 48] on html "SE 61 +99 Relances À effectuer À venir Effectuées Analyse Filtrer Rechercher et…" at bounding box center [358, 163] width 716 height 327
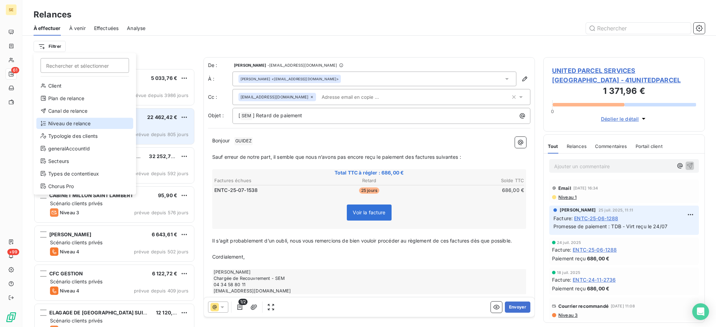
click at [74, 122] on div "Niveau de relance" at bounding box center [84, 123] width 97 height 11
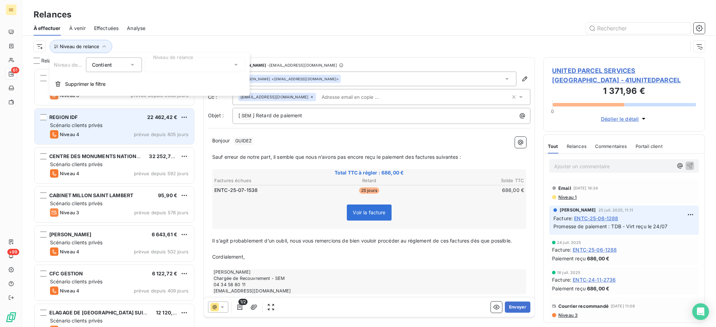
scroll to position [7, 7]
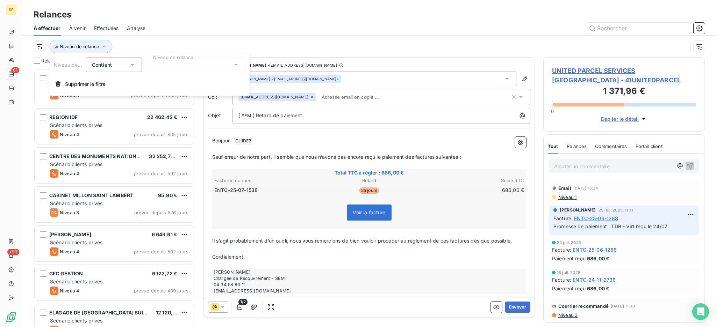
click at [236, 64] on icon at bounding box center [235, 64] width 7 height 7
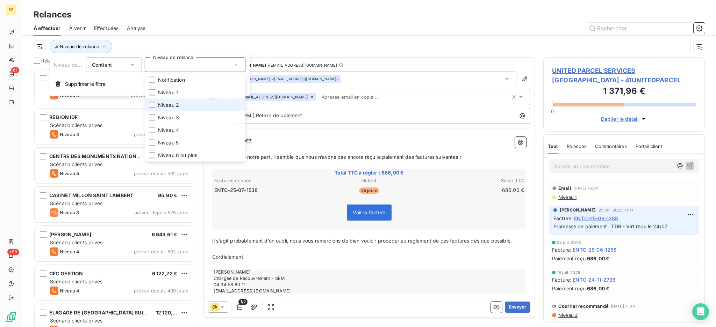
click at [171, 104] on span "Niveau 2" at bounding box center [168, 105] width 21 height 7
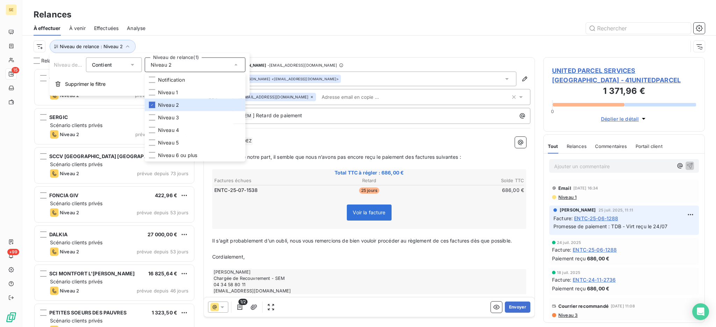
click at [234, 27] on div at bounding box center [429, 28] width 551 height 11
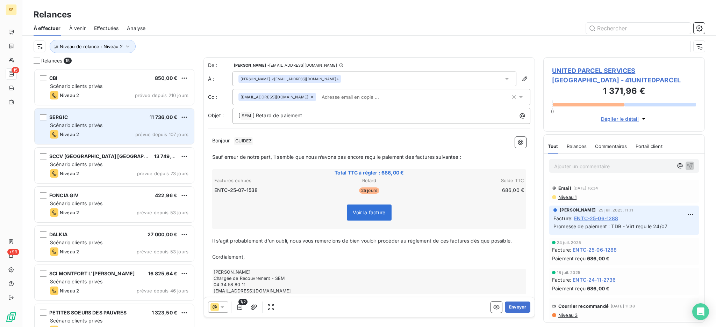
click at [86, 123] on span "Scénario clients privés" at bounding box center [76, 125] width 52 height 6
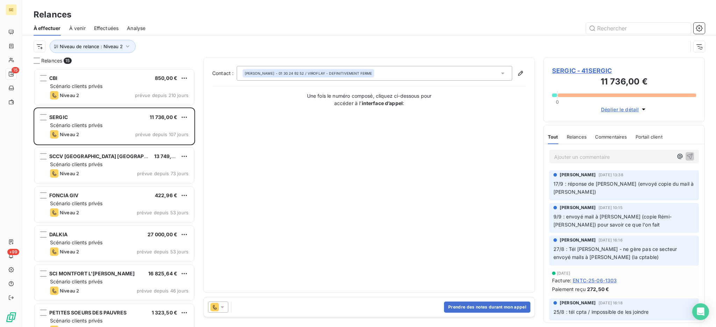
click at [220, 307] on icon at bounding box center [222, 307] width 7 height 7
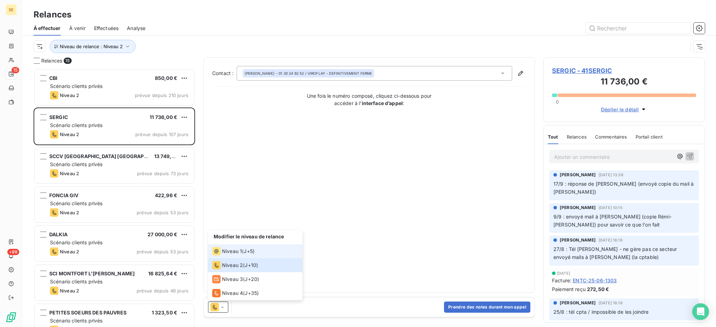
click at [232, 251] on span "Niveau 1" at bounding box center [232, 251] width 20 height 7
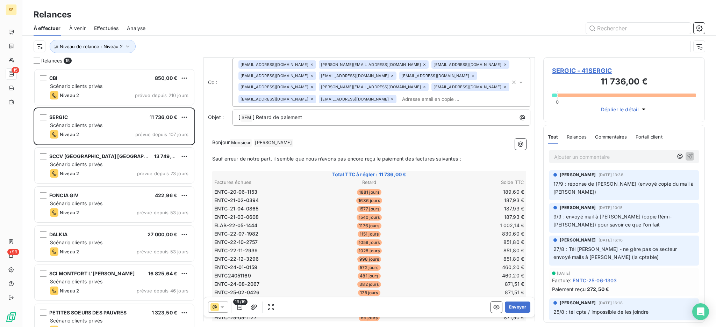
scroll to position [93, 0]
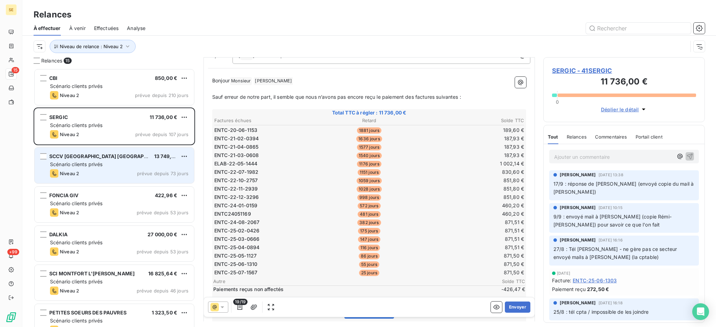
click at [102, 165] on span "Scénario clients privés" at bounding box center [76, 164] width 52 height 6
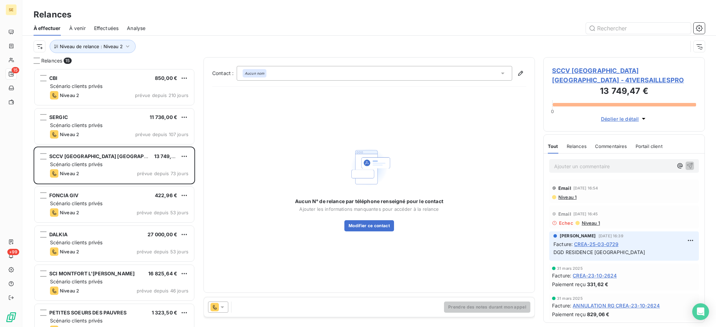
click at [223, 307] on icon at bounding box center [221, 308] width 3 height 2
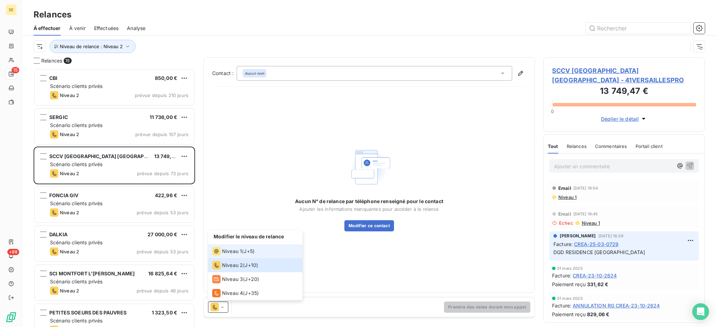
click at [227, 254] on span "Niveau 1" at bounding box center [232, 251] width 20 height 7
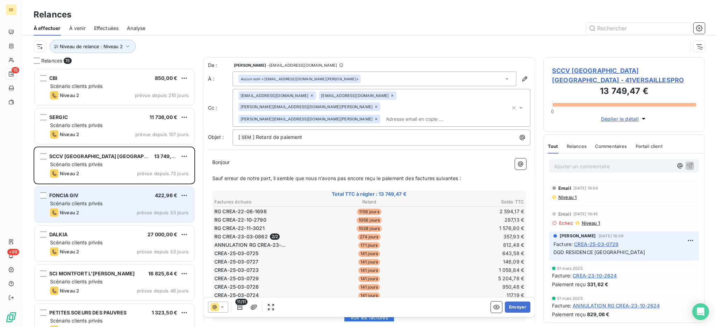
click at [79, 205] on span "Scénario clients privés" at bounding box center [76, 204] width 52 height 6
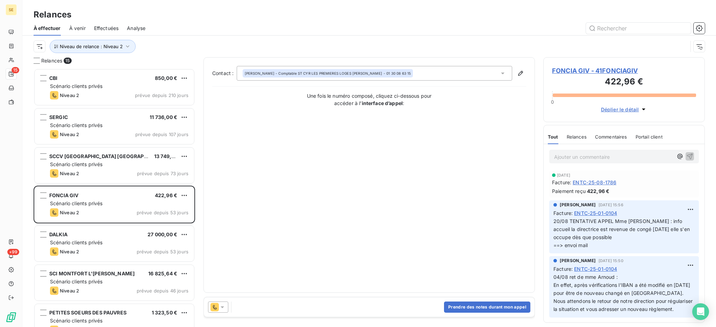
click at [222, 307] on icon at bounding box center [221, 308] width 3 height 2
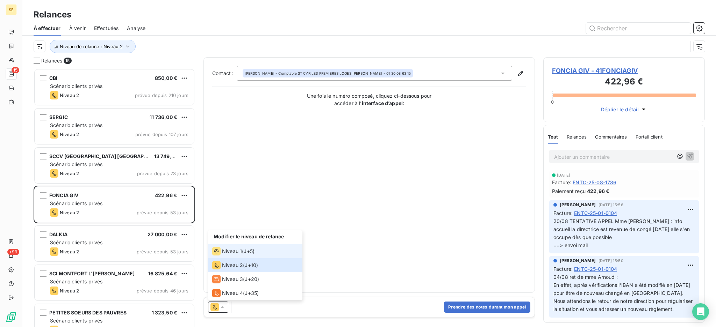
click at [222, 249] on span "Niveau 1" at bounding box center [232, 251] width 20 height 7
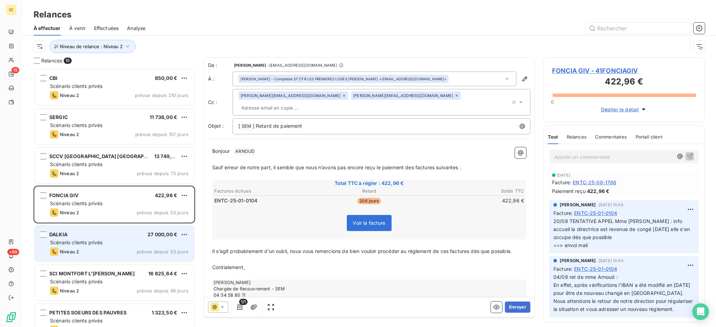
click at [145, 242] on div "Scénario clients privés" at bounding box center [119, 242] width 138 height 7
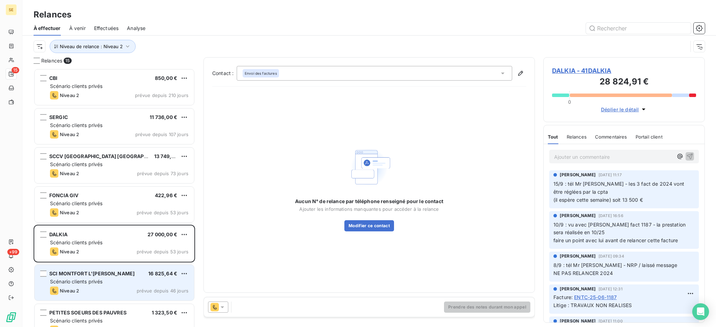
click at [143, 291] on span "prévue depuis 46 jours" at bounding box center [163, 291] width 52 height 6
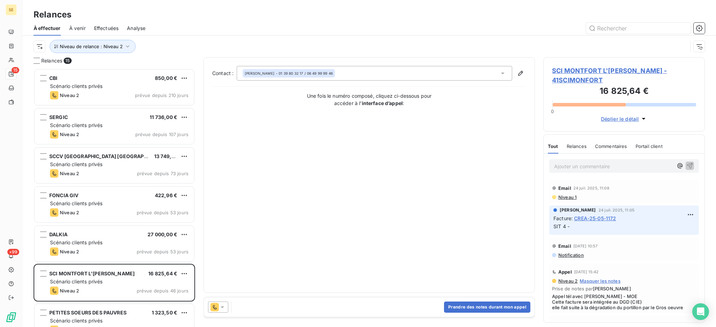
click at [222, 307] on icon at bounding box center [221, 308] width 3 height 2
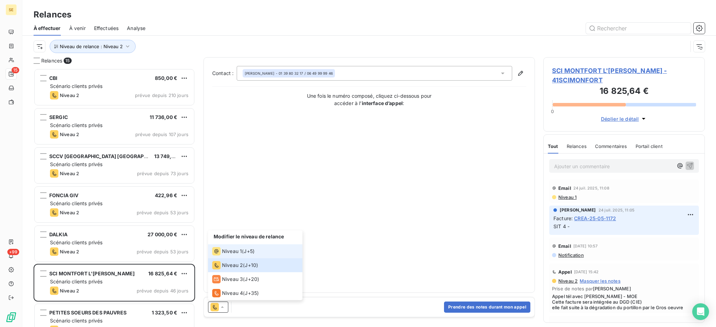
click at [230, 249] on span "Niveau 1" at bounding box center [232, 251] width 20 height 7
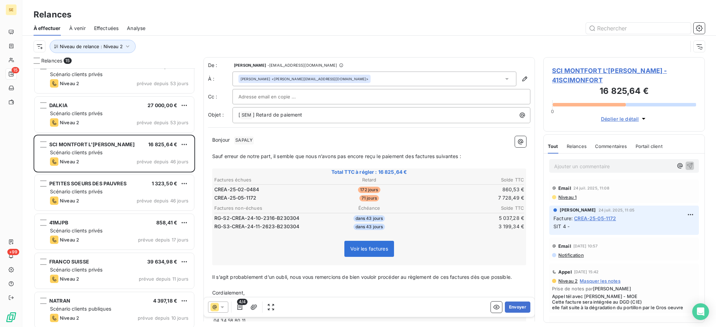
scroll to position [140, 0]
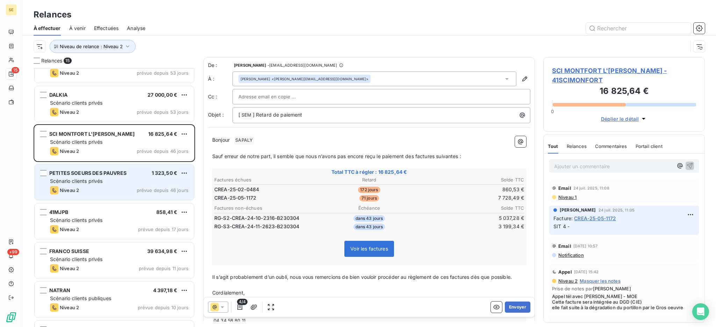
click at [126, 188] on div "Niveau 2 prévue depuis 46 jours" at bounding box center [119, 190] width 138 height 8
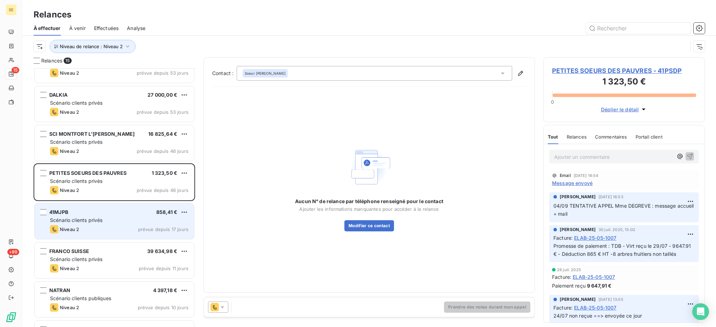
click at [124, 228] on div "Niveau 2 prévue depuis 17 jours" at bounding box center [119, 229] width 138 height 8
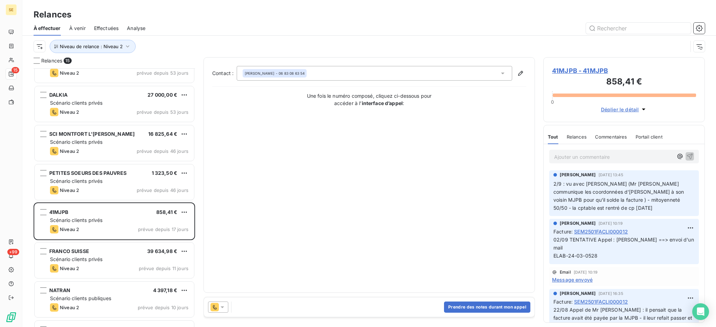
click at [222, 308] on icon at bounding box center [222, 307] width 7 height 7
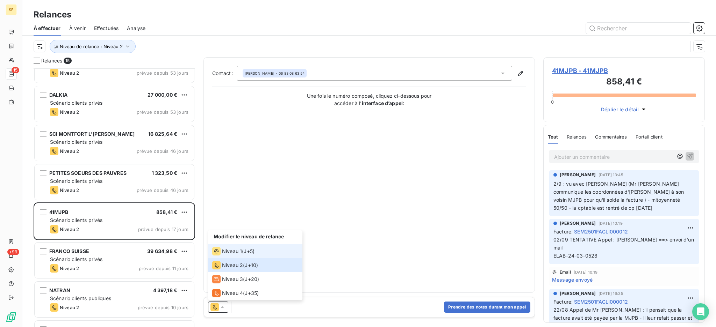
click at [224, 248] on span "Niveau 1" at bounding box center [232, 251] width 20 height 7
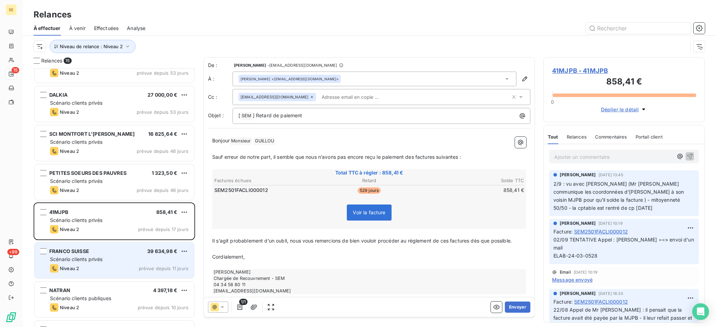
click at [119, 267] on div "Niveau 2 prévue depuis 11 jours" at bounding box center [119, 268] width 138 height 8
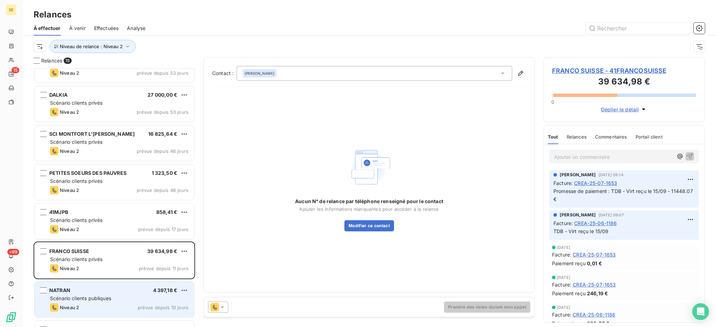
click at [133, 303] on div "NATRAN 4 397,18 € Scénario clients publiques Niveau 2 prévue depuis 10 jours" at bounding box center [114, 300] width 159 height 36
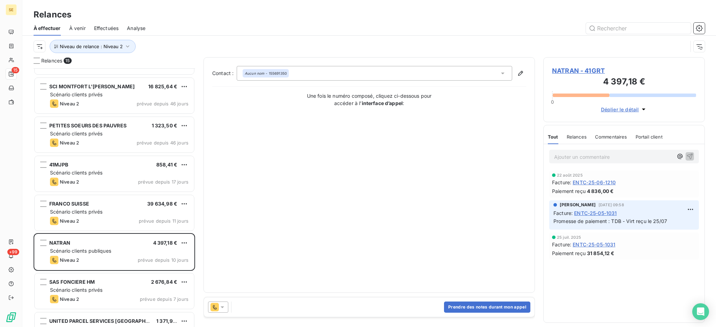
scroll to position [233, 0]
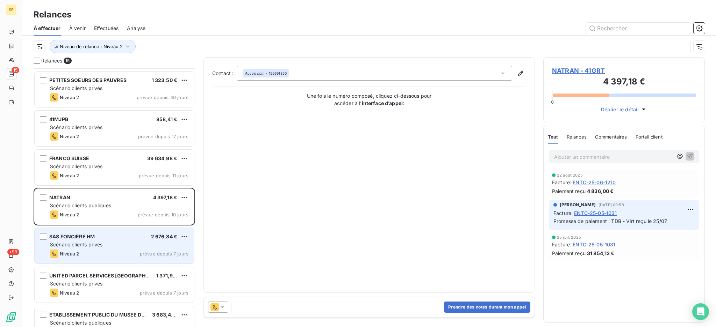
click at [143, 240] on div "SAS FONCIERE HM 2 676,84 € Scénario clients privés Niveau 2 prévue depuis 7 jou…" at bounding box center [114, 246] width 159 height 36
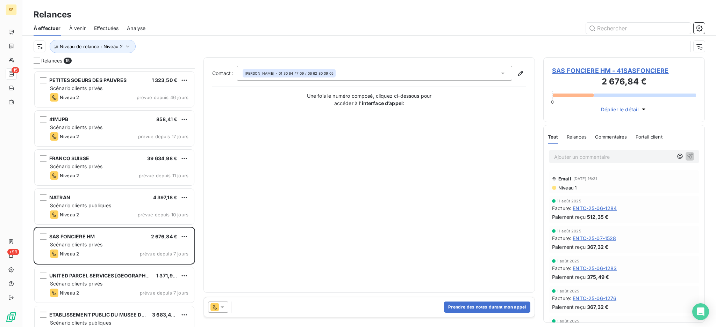
click at [222, 308] on icon at bounding box center [221, 308] width 3 height 2
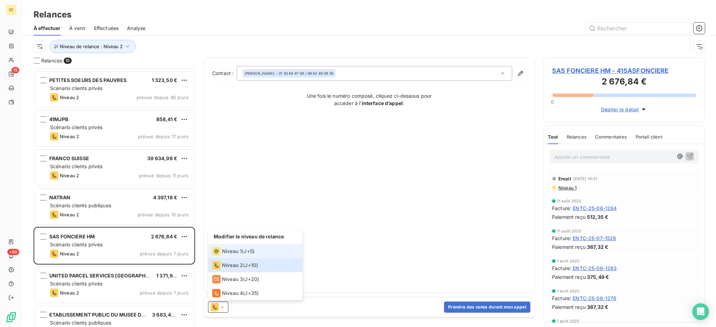
click at [216, 254] on icon at bounding box center [216, 251] width 8 height 8
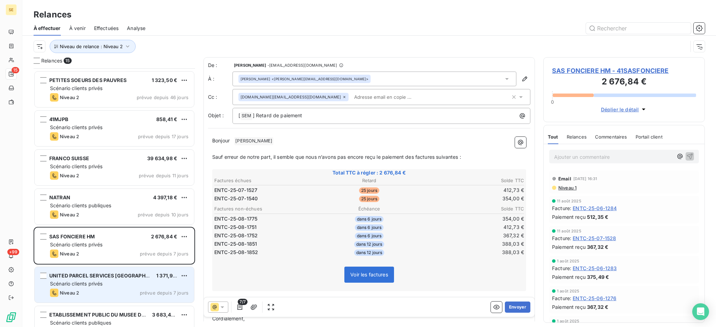
click at [112, 284] on div "Scénario clients privés" at bounding box center [119, 284] width 138 height 7
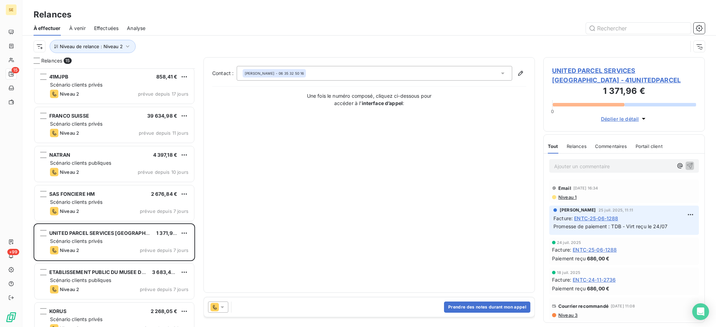
scroll to position [326, 0]
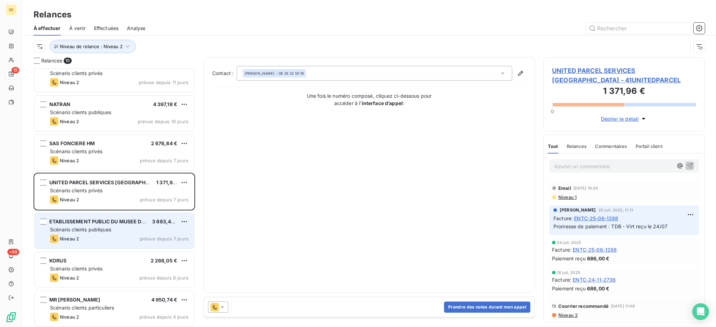
click at [107, 235] on div "Niveau 2 prévue depuis 7 jours" at bounding box center [119, 239] width 138 height 8
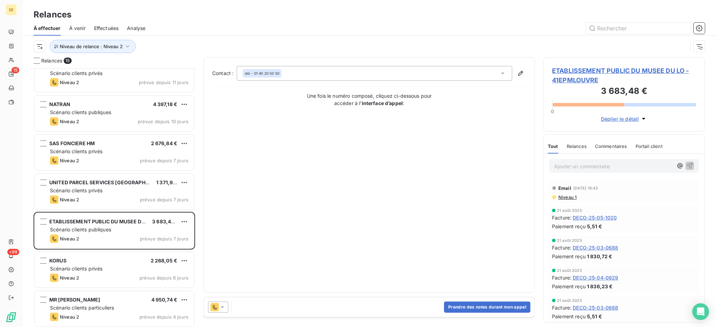
click at [222, 307] on icon at bounding box center [221, 308] width 3 height 2
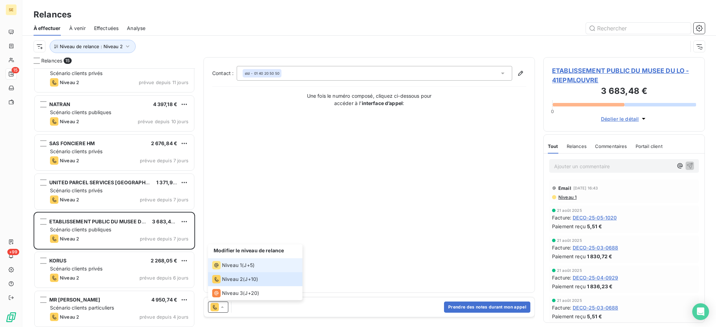
click at [218, 268] on icon at bounding box center [216, 265] width 8 height 8
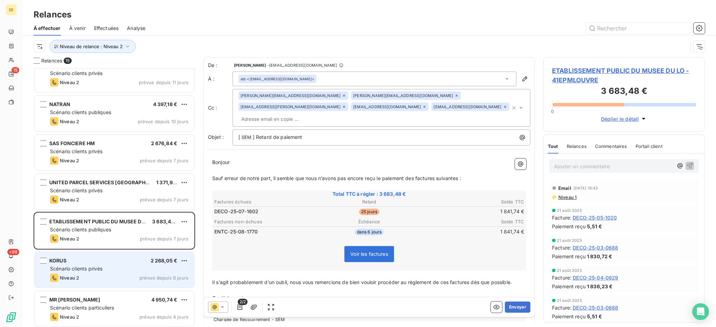
click at [97, 268] on span "Scénario clients privés" at bounding box center [76, 269] width 52 height 6
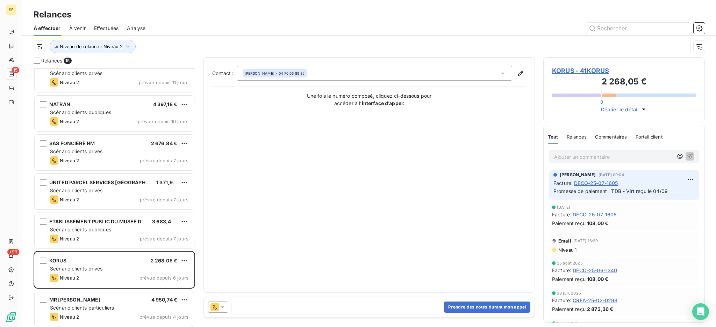
click at [222, 306] on icon at bounding box center [222, 307] width 7 height 7
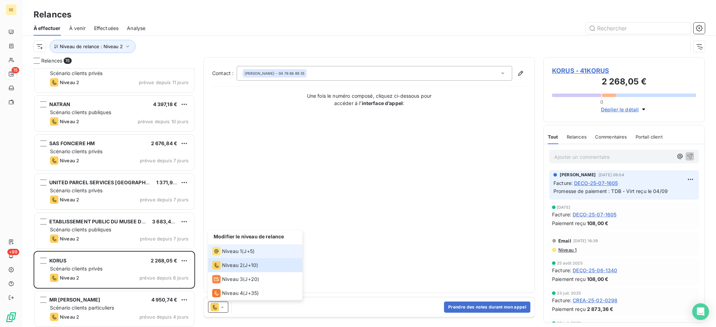
click at [237, 253] on span "Niveau 1" at bounding box center [232, 251] width 20 height 7
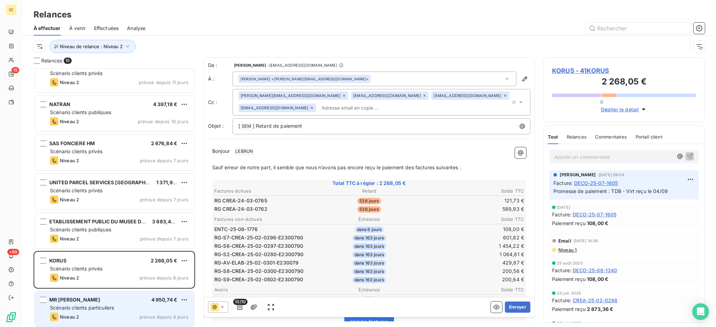
click at [119, 310] on div "Scénario clients particuliers" at bounding box center [119, 308] width 138 height 7
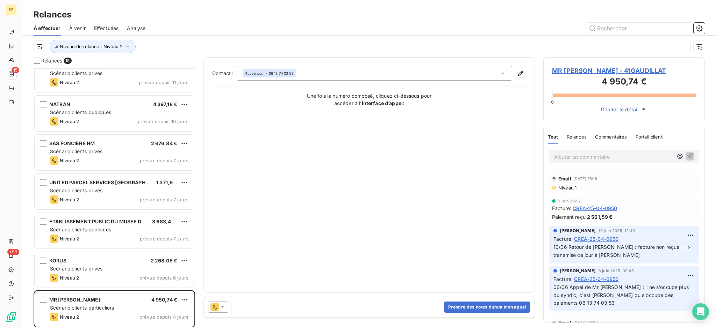
click at [222, 306] on icon at bounding box center [222, 307] width 7 height 7
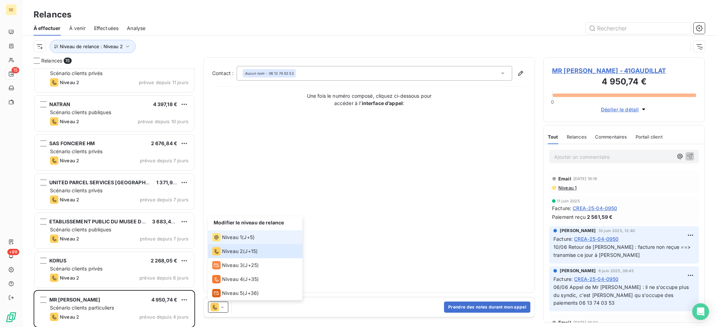
click at [233, 235] on span "Niveau 1" at bounding box center [232, 237] width 20 height 7
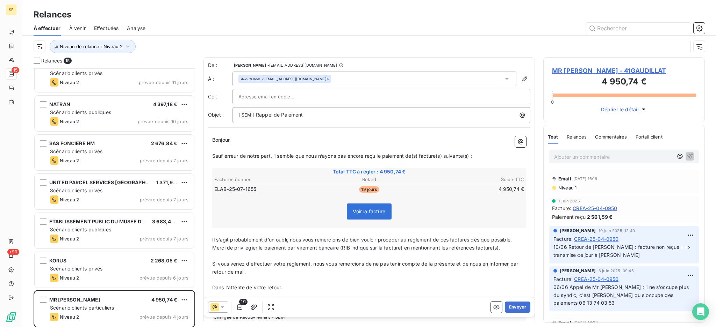
scroll to position [328, 0]
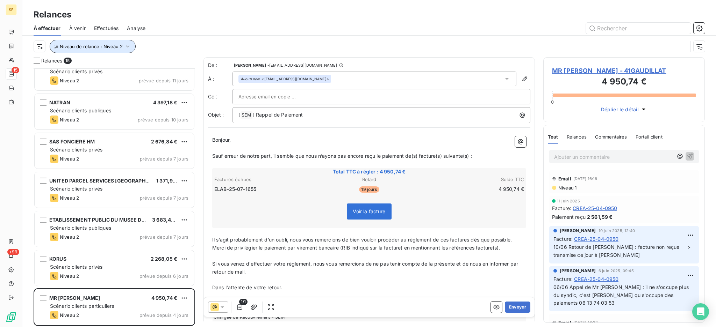
click at [126, 45] on icon "button" at bounding box center [127, 46] width 7 height 7
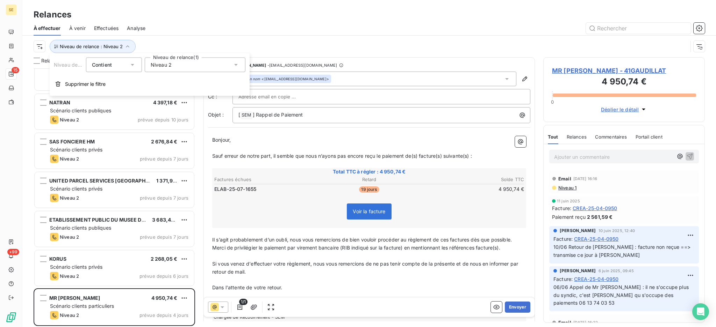
click at [235, 66] on icon at bounding box center [235, 64] width 7 height 7
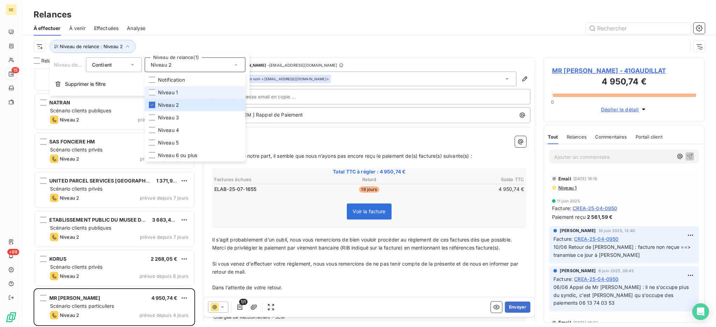
click at [197, 96] on li "Niveau 1" at bounding box center [195, 92] width 101 height 13
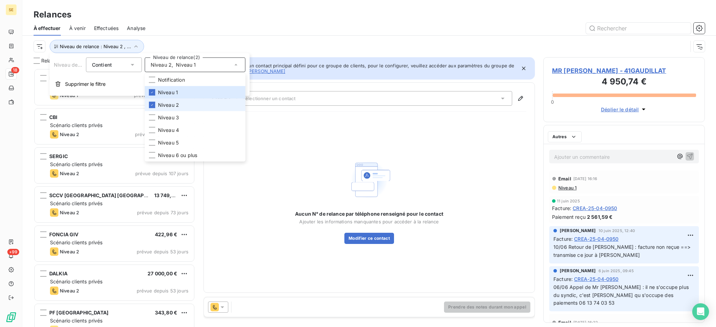
scroll to position [252, 154]
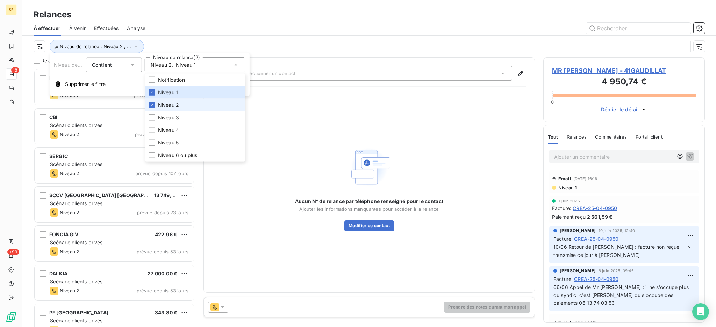
click at [172, 106] on span "Niveau 2" at bounding box center [168, 105] width 21 height 7
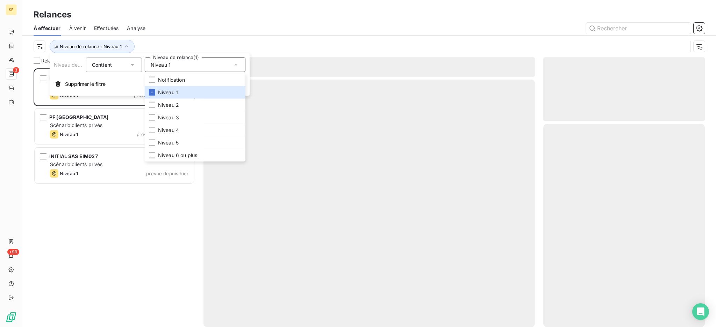
scroll to position [252, 154]
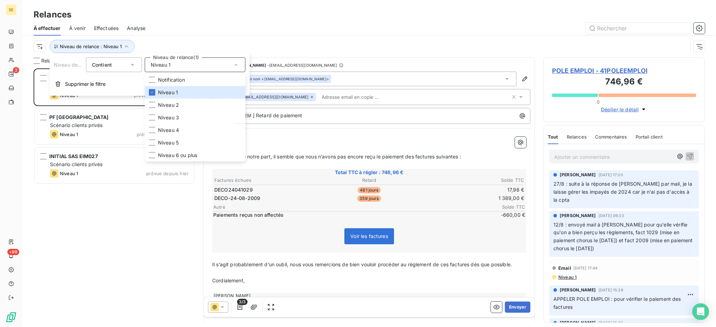
click at [157, 41] on div "Niveau de relance : Niveau 1" at bounding box center [361, 46] width 654 height 13
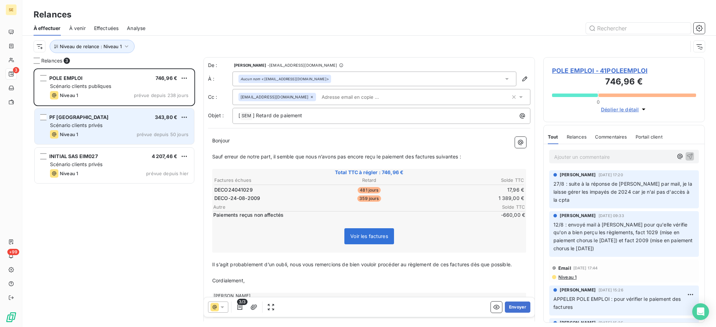
click at [77, 126] on span "Scénario clients privés" at bounding box center [76, 125] width 52 height 6
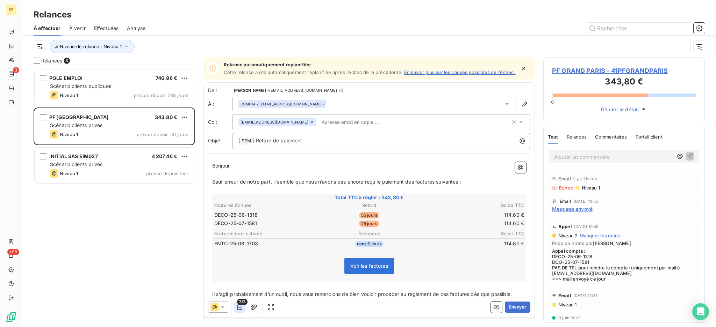
click at [239, 307] on icon "button" at bounding box center [239, 307] width 7 height 7
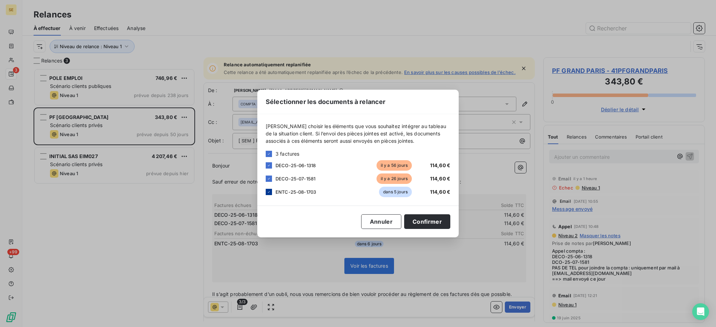
click at [269, 190] on icon at bounding box center [269, 192] width 4 height 4
click at [422, 218] on button "Confirmer" at bounding box center [427, 222] width 46 height 15
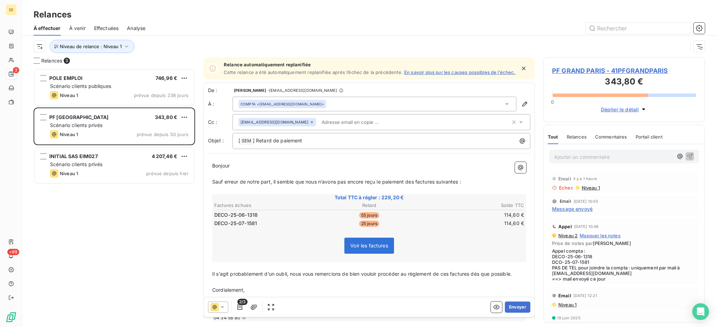
click at [587, 67] on span "PF GRAND PARIS - 41PFGRANDPARIS" at bounding box center [624, 70] width 144 height 9
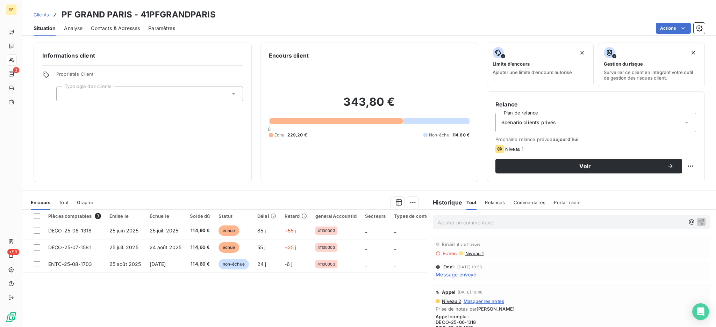
click at [123, 29] on span "Contacts & Adresses" at bounding box center [115, 28] width 49 height 7
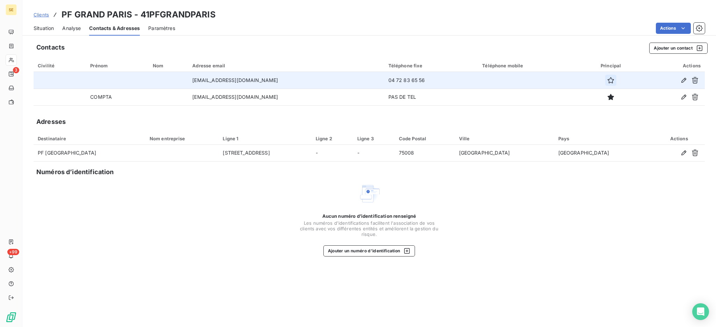
click at [607, 81] on icon "button" at bounding box center [610, 80] width 7 height 7
click at [44, 28] on span "Situation" at bounding box center [44, 28] width 20 height 7
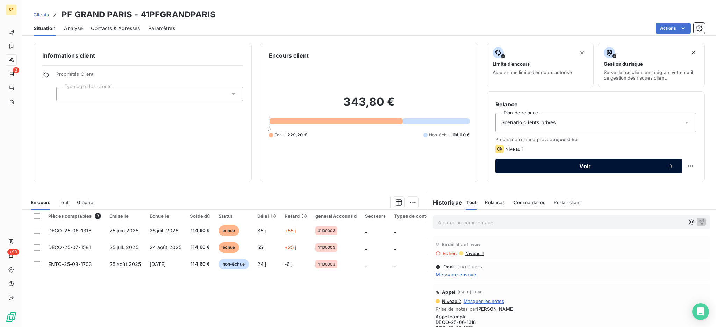
click at [523, 164] on span "Voir" at bounding box center [584, 167] width 163 height 6
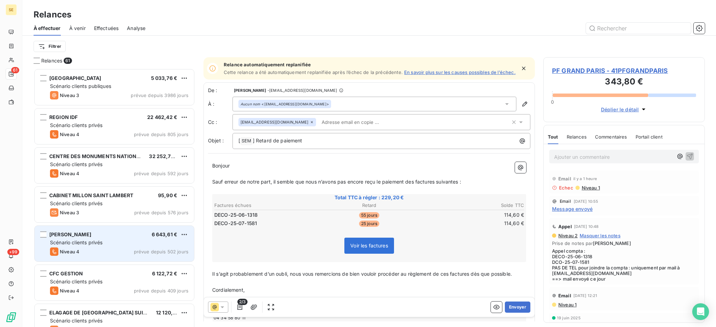
scroll to position [252, 154]
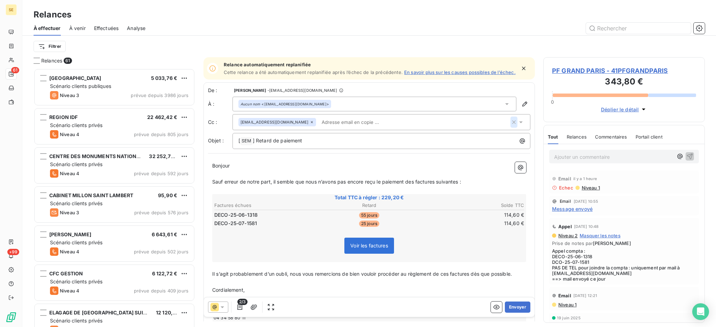
click at [512, 124] on icon "button" at bounding box center [513, 122] width 3 height 3
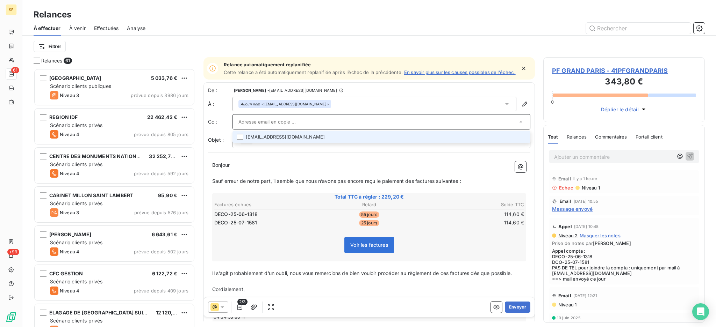
click at [353, 125] on input "text" at bounding box center [377, 122] width 279 height 10
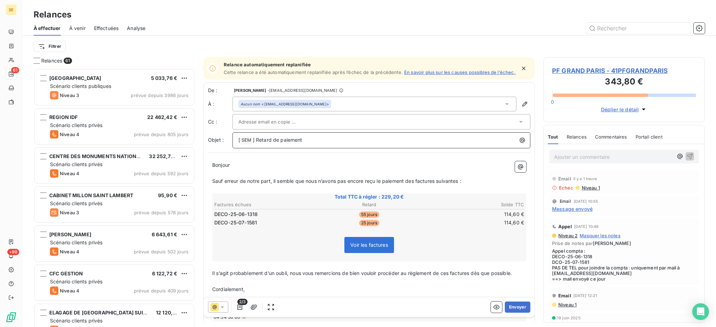
click at [412, 145] on p "[ SEM ﻿ ] Retard de paiement" at bounding box center [382, 140] width 289 height 8
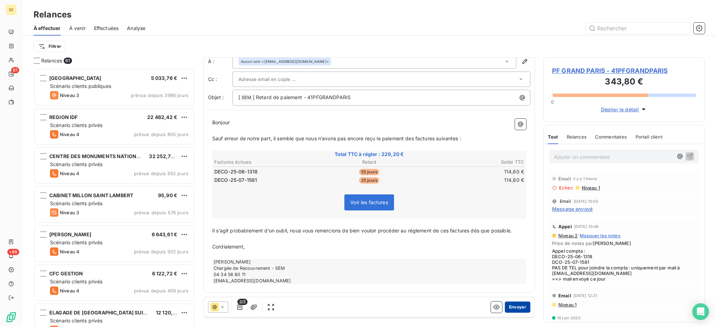
click at [514, 305] on button "Envoyer" at bounding box center [517, 307] width 26 height 11
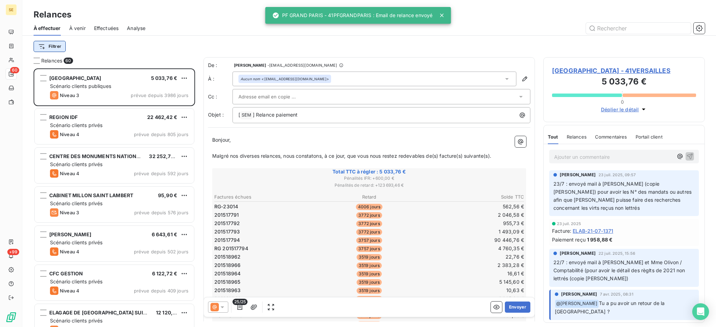
click at [49, 45] on html "SE 60 +99 Relances À effectuer À venir Effectuées Analyse Filtrer Relances 60 M…" at bounding box center [358, 163] width 716 height 327
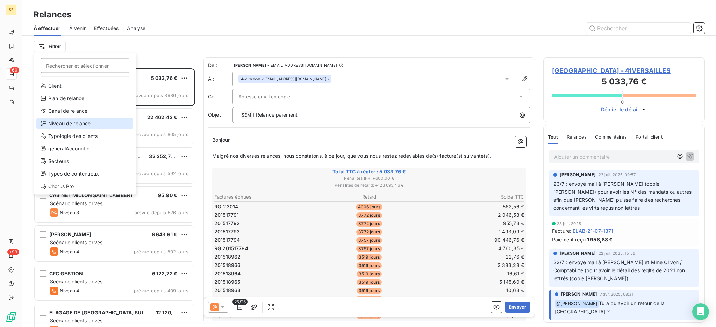
click at [57, 121] on div "Niveau de relance" at bounding box center [84, 123] width 97 height 11
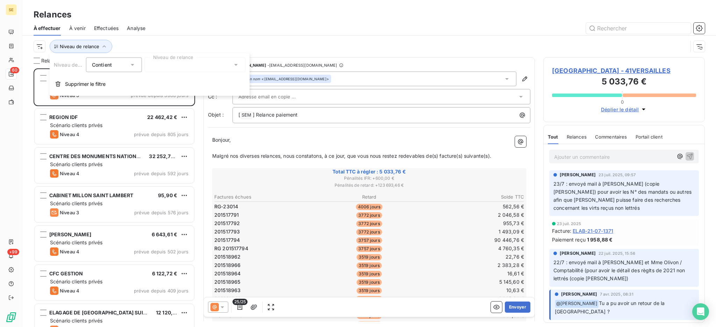
scroll to position [7, 7]
click at [239, 62] on div at bounding box center [195, 65] width 101 height 15
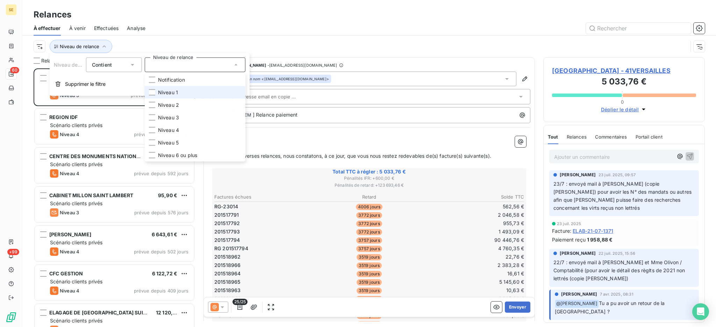
click at [174, 94] on span "Niveau 1" at bounding box center [168, 92] width 20 height 7
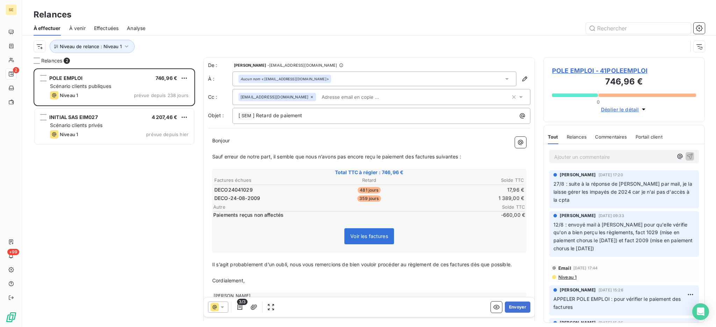
click at [195, 22] on div "À effectuer À venir Effectuées Analyse" at bounding box center [368, 28] width 693 height 15
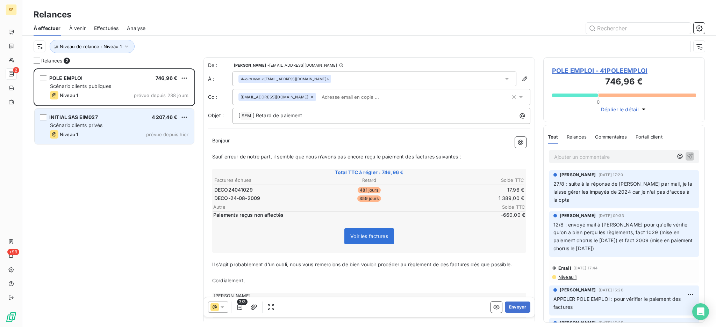
click at [88, 128] on span "Scénario clients privés" at bounding box center [76, 125] width 52 height 6
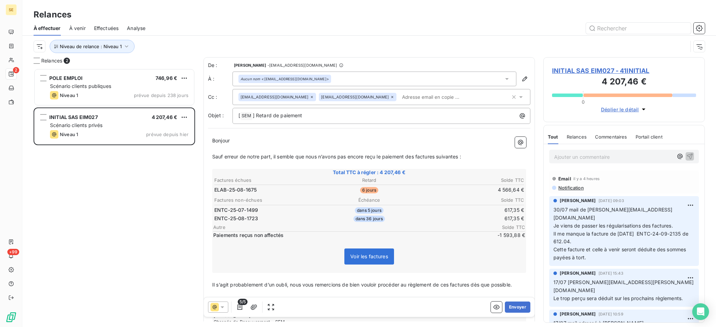
click at [570, 73] on span "INITIAL SAS EIM027 - 41INITIAL" at bounding box center [624, 70] width 144 height 9
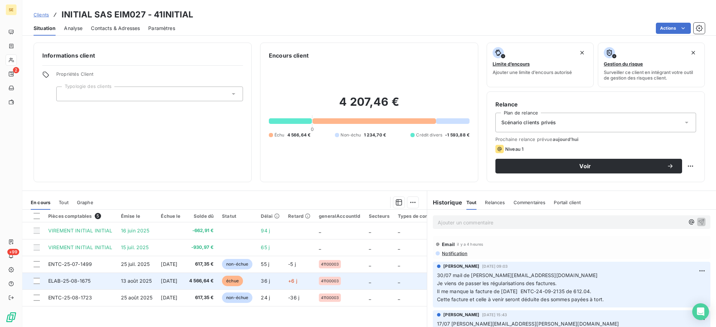
click at [109, 284] on td "ELAB-25-08-1675" at bounding box center [80, 281] width 73 height 17
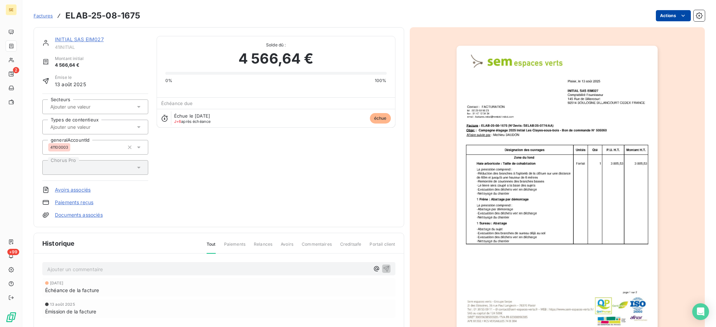
click at [666, 13] on html "SE 2 +99 Factures ELAB-25-08-1675 Actions INITIAL SAS EIM027 41INITIAL Montant …" at bounding box center [358, 163] width 716 height 327
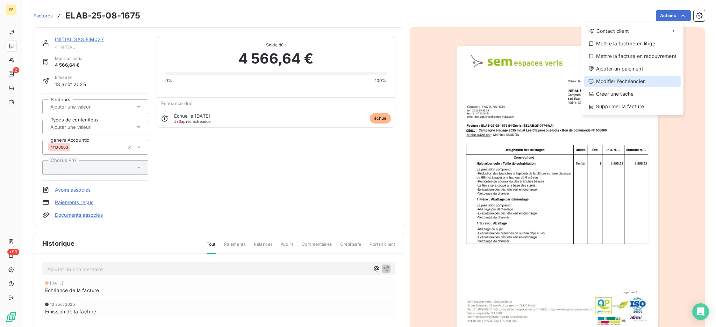
click at [644, 78] on div "Modifier l’échéancier" at bounding box center [632, 81] width 96 height 11
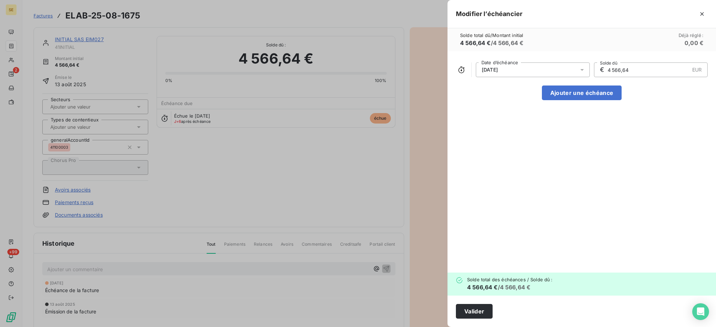
click at [579, 70] on icon at bounding box center [581, 69] width 7 height 7
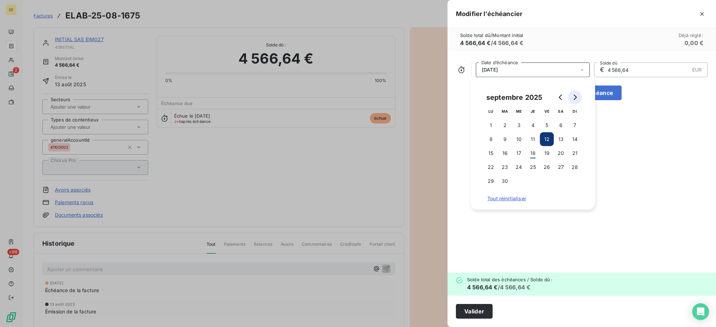
click at [572, 96] on icon "Go to next month" at bounding box center [575, 98] width 6 height 6
click at [572, 140] on button "12" at bounding box center [574, 139] width 14 height 14
click at [478, 312] on button "Valider" at bounding box center [474, 311] width 37 height 15
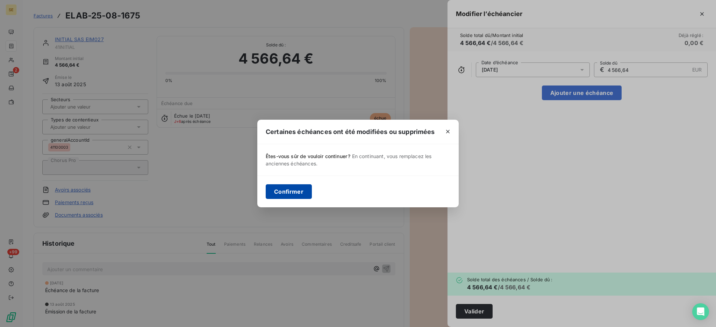
click at [289, 193] on button "Confirmer" at bounding box center [289, 191] width 46 height 15
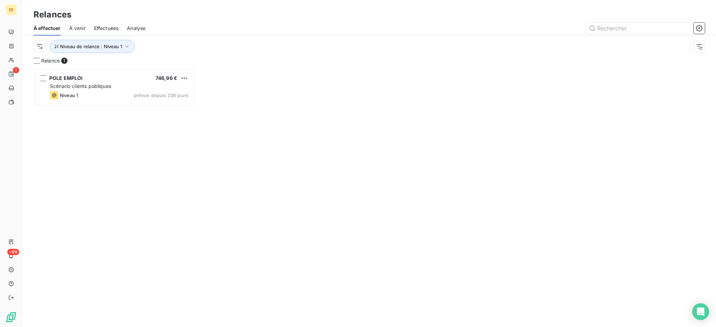
scroll to position [7, 7]
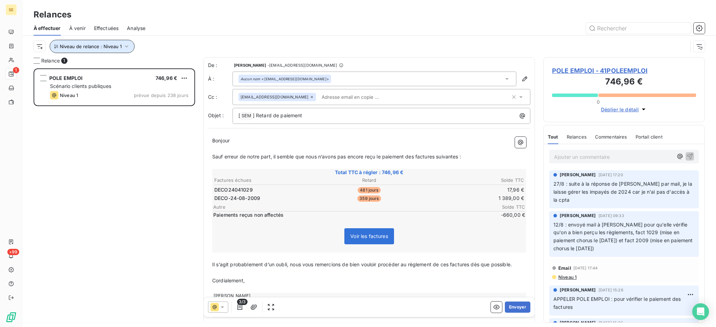
click at [126, 47] on icon "button" at bounding box center [126, 46] width 7 height 7
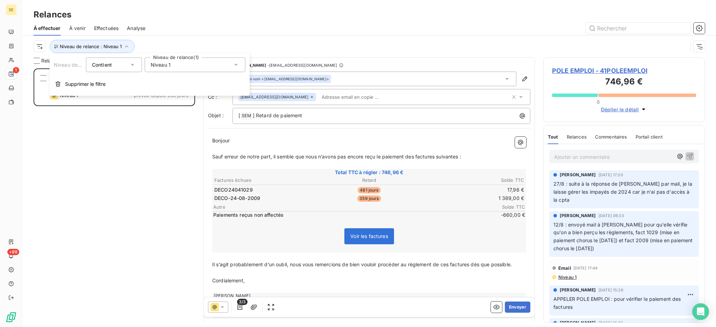
click at [238, 63] on icon at bounding box center [235, 64] width 7 height 7
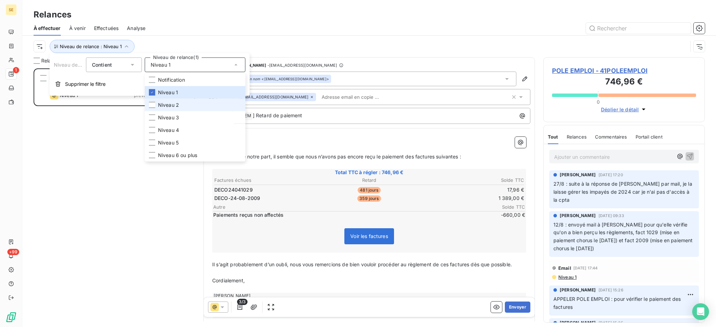
click at [190, 104] on li "Niveau 2" at bounding box center [195, 105] width 101 height 13
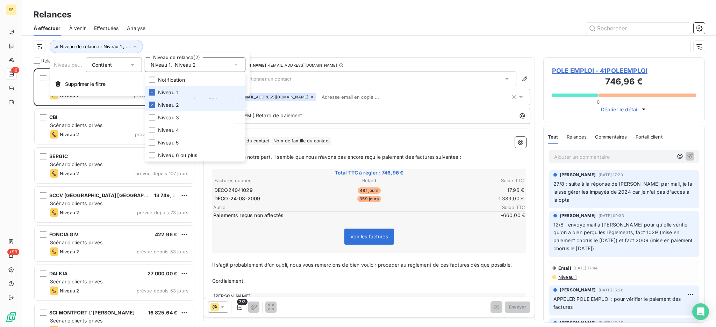
scroll to position [252, 154]
click at [158, 93] on span "Niveau 1" at bounding box center [168, 92] width 20 height 7
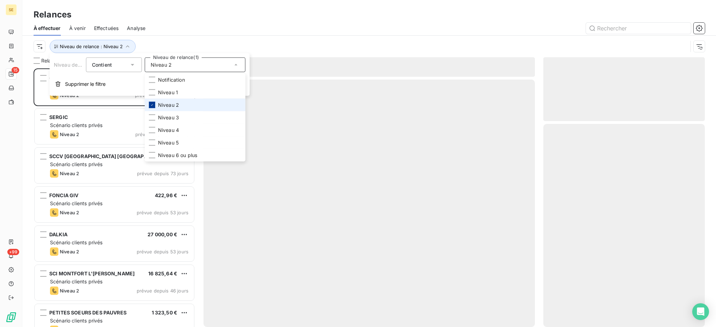
scroll to position [252, 154]
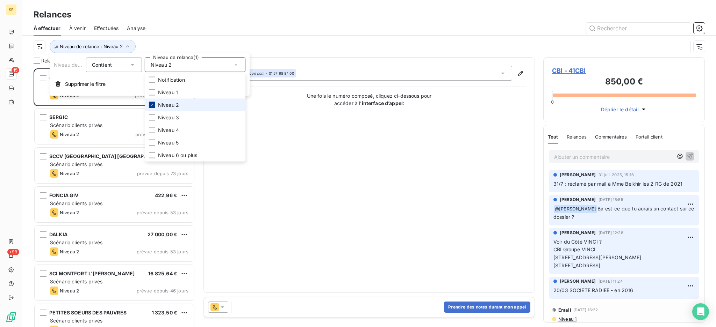
click at [155, 105] on div at bounding box center [152, 105] width 6 height 6
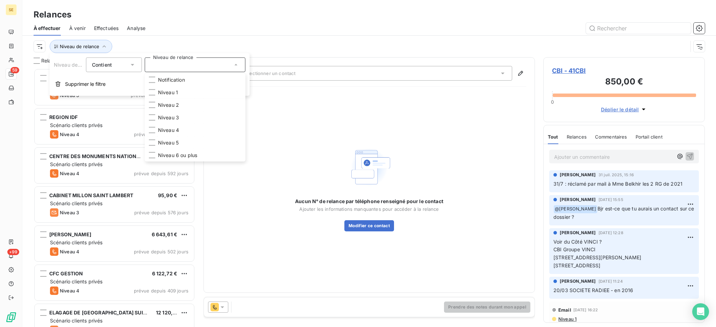
click at [172, 28] on div at bounding box center [429, 28] width 551 height 11
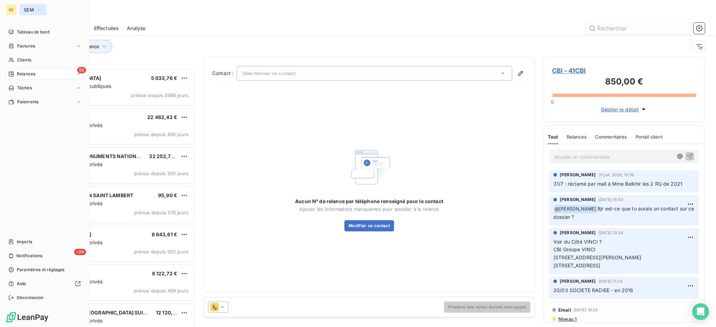
click at [29, 10] on span "SEM" at bounding box center [29, 10] width 10 height 6
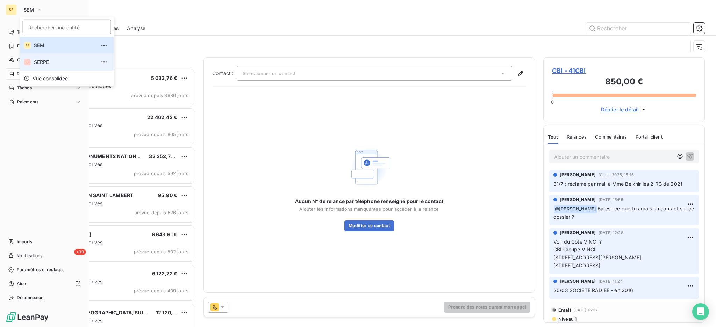
click at [46, 60] on span "SERPE" at bounding box center [65, 62] width 62 height 7
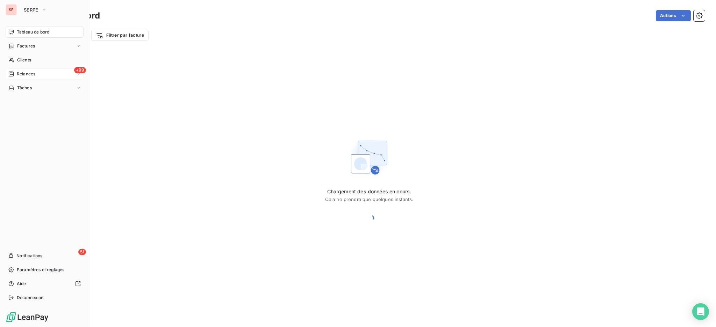
click at [32, 74] on span "Relances" at bounding box center [26, 74] width 19 height 6
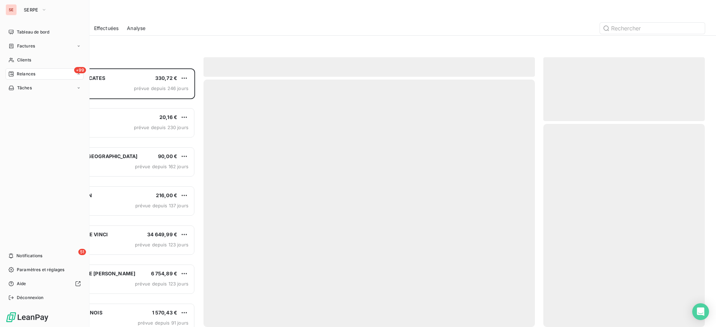
scroll to position [252, 154]
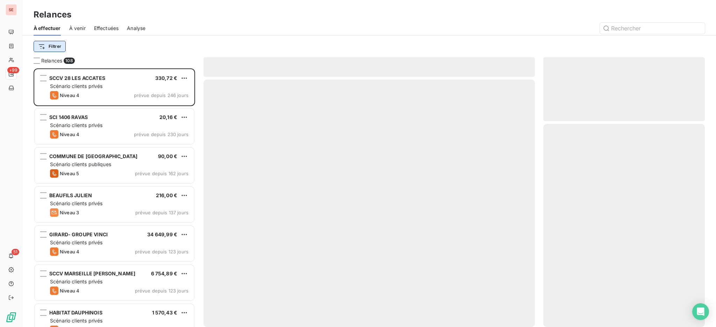
click at [58, 48] on html "SE +99 51 Relances À effectuer À venir Effectuées Analyse Filtrer Relances 108 …" at bounding box center [358, 163] width 716 height 327
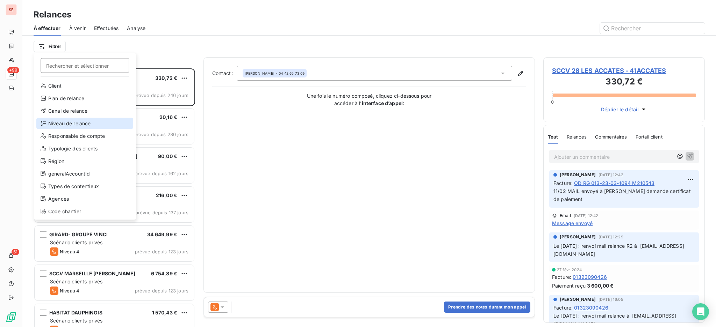
click at [83, 121] on div "Niveau de relance" at bounding box center [84, 123] width 97 height 11
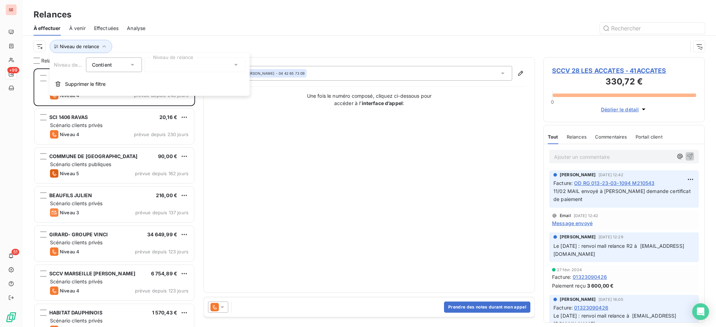
scroll to position [7, 7]
click at [235, 64] on icon at bounding box center [235, 64] width 7 height 7
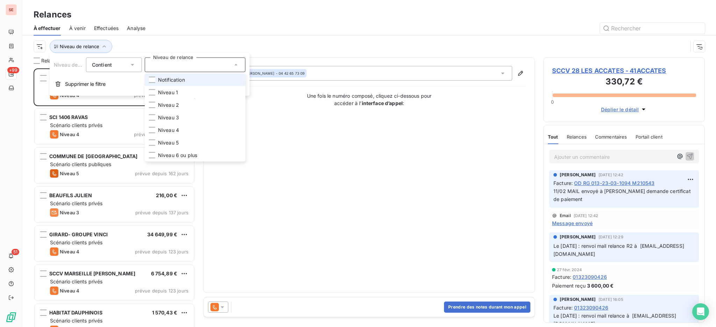
click at [176, 78] on span "Notification" at bounding box center [171, 80] width 27 height 7
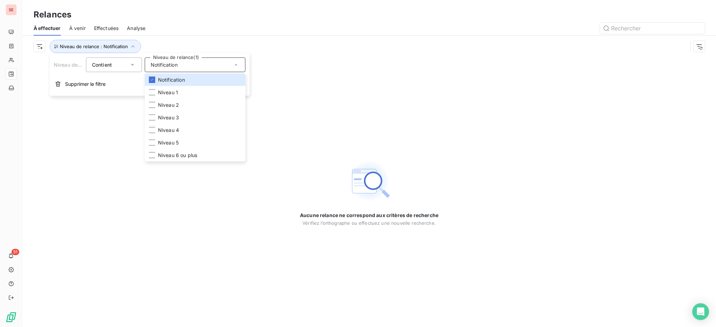
click at [196, 31] on div at bounding box center [429, 28] width 551 height 11
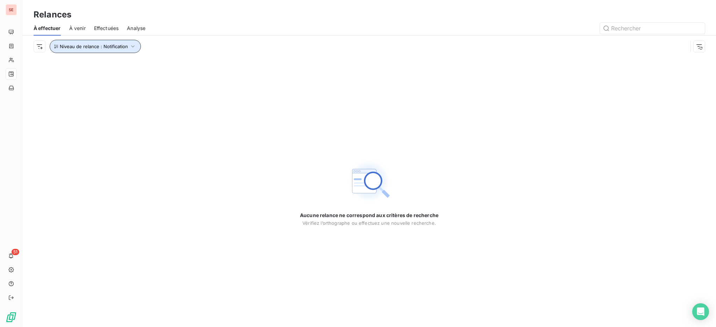
click at [130, 47] on icon "button" at bounding box center [132, 46] width 7 height 7
click at [236, 66] on icon at bounding box center [235, 64] width 7 height 7
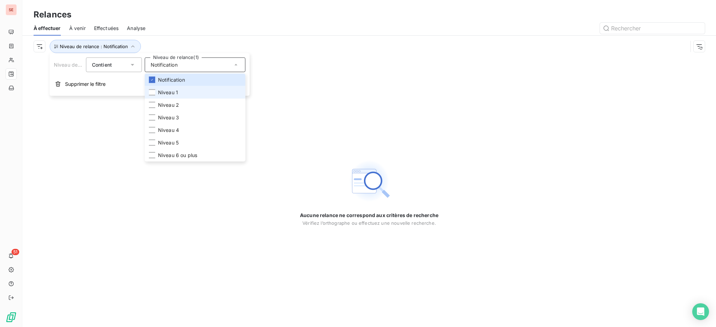
click at [191, 90] on li "Niveau 1" at bounding box center [195, 92] width 101 height 13
click at [164, 79] on span "Notification" at bounding box center [171, 80] width 27 height 7
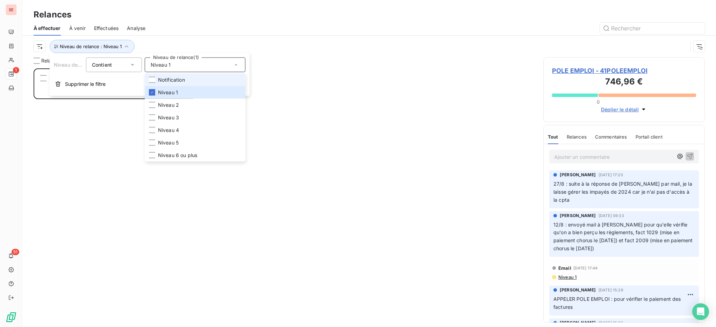
scroll to position [252, 154]
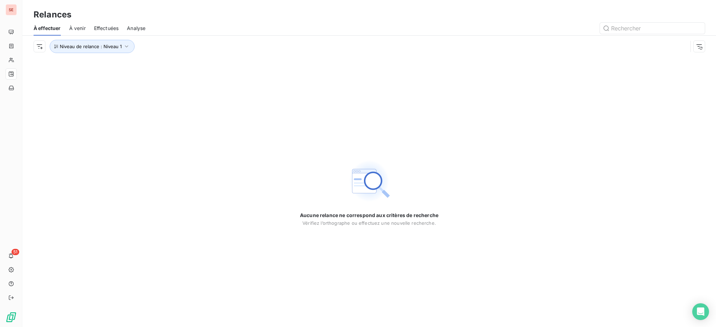
click at [205, 47] on div "Niveau de relance : Niveau 1" at bounding box center [361, 46] width 654 height 13
click at [126, 45] on icon "button" at bounding box center [126, 46] width 7 height 7
click at [235, 64] on icon at bounding box center [235, 65] width 3 height 2
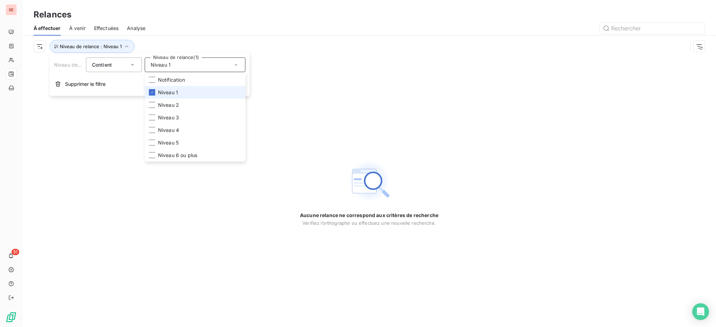
click at [180, 91] on li "Niveau 1" at bounding box center [195, 92] width 101 height 13
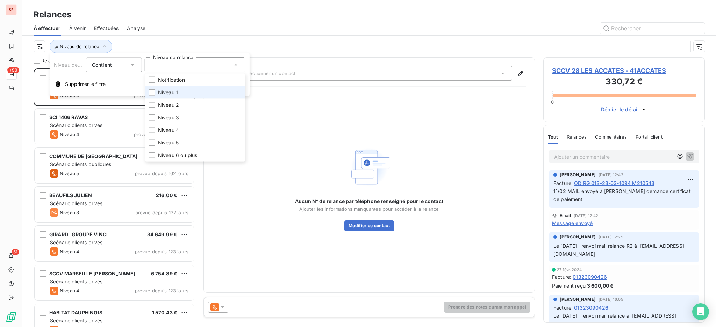
scroll to position [252, 154]
click at [173, 102] on span "Niveau 2" at bounding box center [168, 105] width 21 height 7
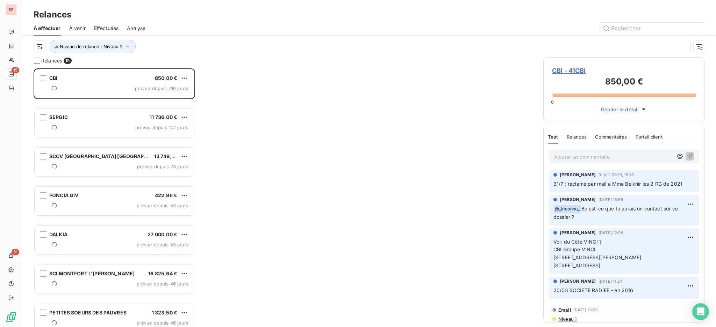
click at [202, 27] on div at bounding box center [429, 28] width 551 height 11
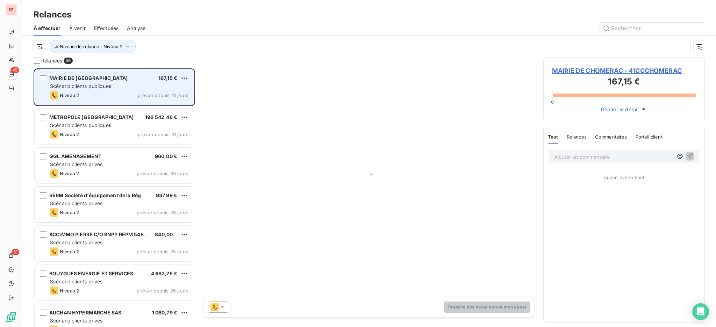
click at [106, 93] on div "Niveau 2 prévue depuis 41 jours" at bounding box center [119, 95] width 138 height 8
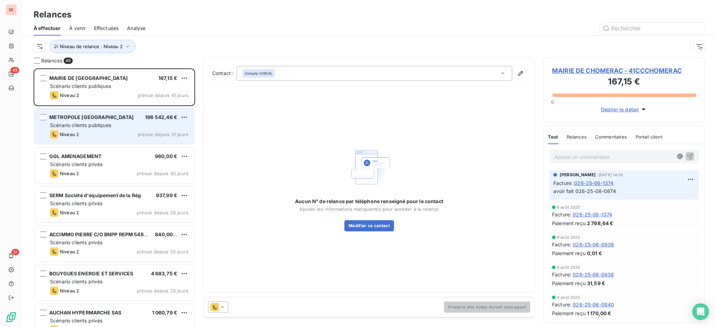
click at [89, 123] on span "Scénario clients publiques" at bounding box center [80, 125] width 61 height 6
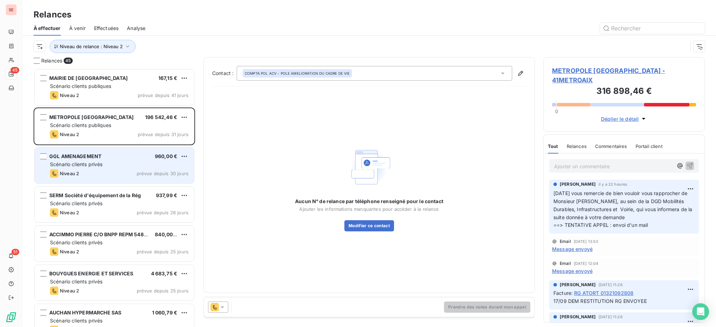
click at [116, 167] on div "Scénario clients privés" at bounding box center [119, 164] width 138 height 7
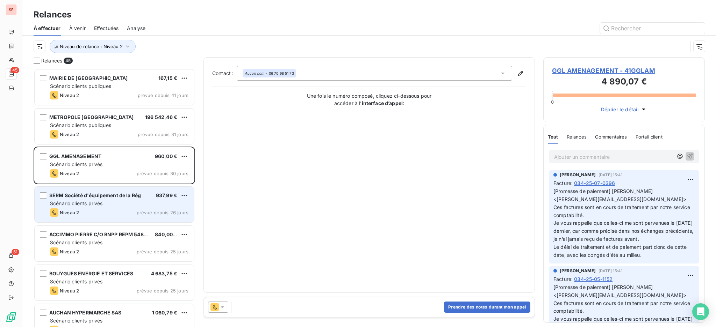
click at [116, 204] on div "Scénario clients privés" at bounding box center [119, 203] width 138 height 7
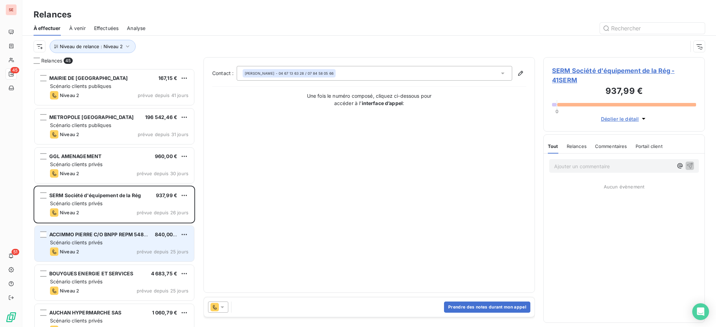
click at [110, 242] on div "Scénario clients privés" at bounding box center [119, 242] width 138 height 7
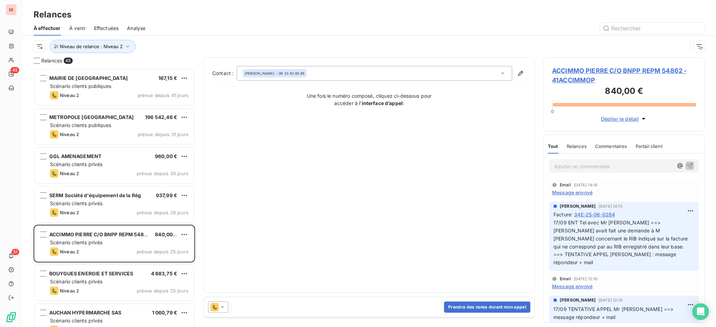
click at [224, 307] on icon at bounding box center [221, 308] width 3 height 2
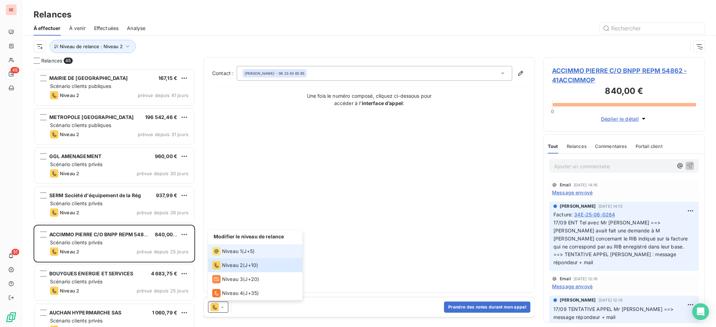
click at [238, 252] on span "Niveau 1" at bounding box center [232, 251] width 20 height 7
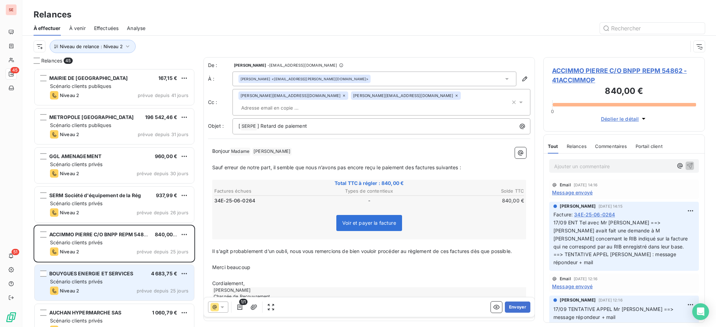
click at [126, 288] on div "Niveau 2 prévue depuis 25 jours" at bounding box center [119, 291] width 138 height 8
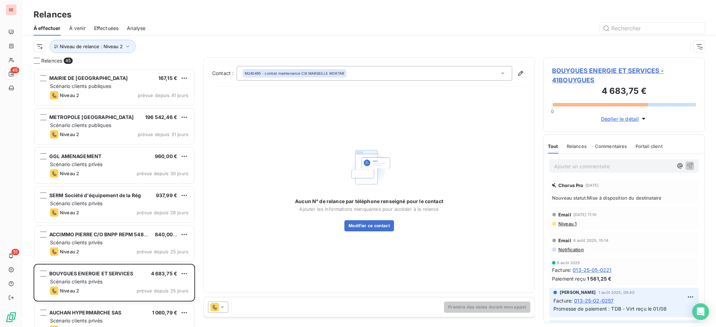
click at [222, 305] on icon at bounding box center [222, 307] width 7 height 7
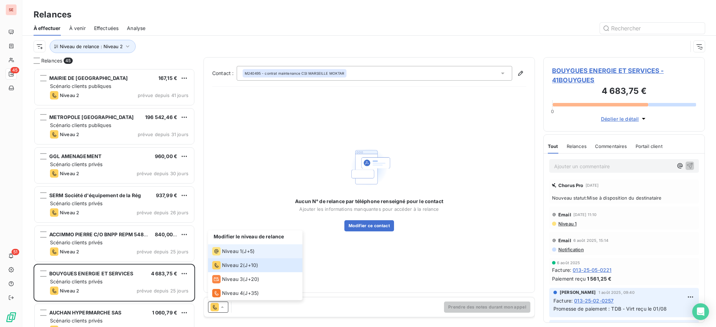
click at [235, 249] on span "Niveau 1" at bounding box center [232, 251] width 20 height 7
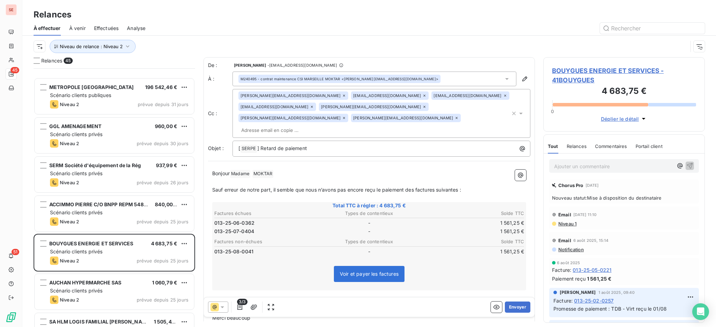
scroll to position [93, 0]
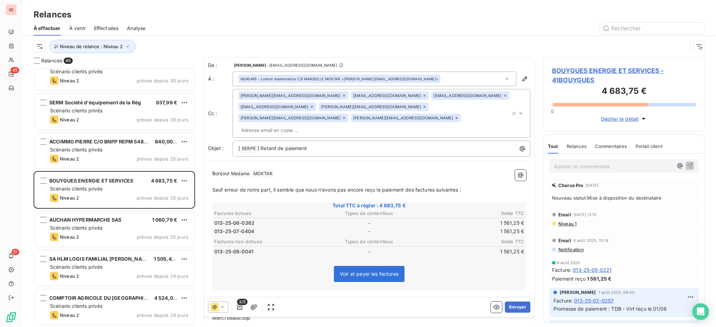
click at [573, 223] on span "Niveau 1" at bounding box center [566, 224] width 19 height 6
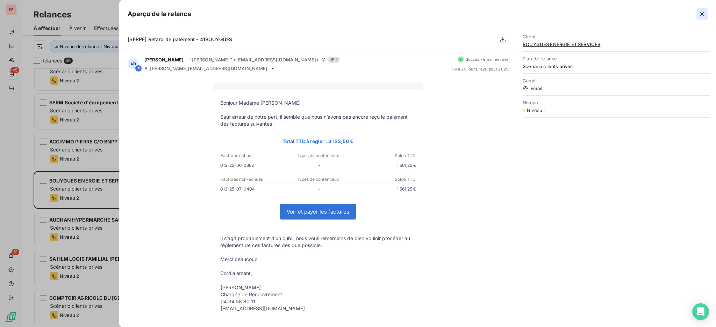
click at [705, 13] on button "button" at bounding box center [701, 13] width 11 height 11
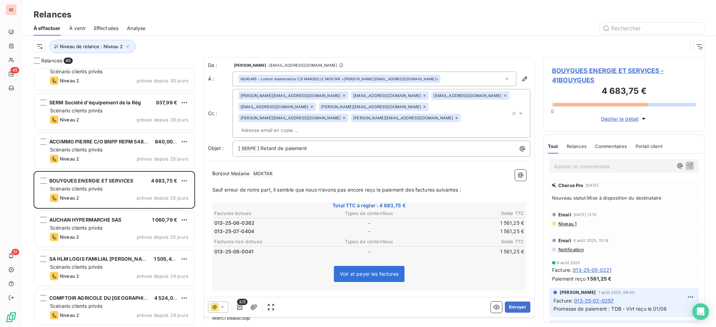
click at [622, 70] on span "BOUYGUES ENERGIE ET SERVICES - 41BOUYGUES" at bounding box center [624, 75] width 144 height 19
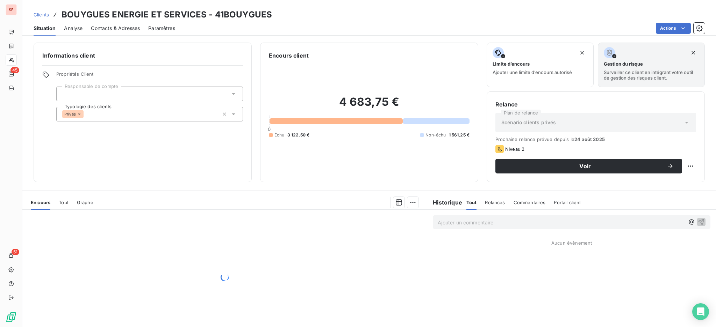
click at [111, 26] on span "Contacts & Adresses" at bounding box center [115, 28] width 49 height 7
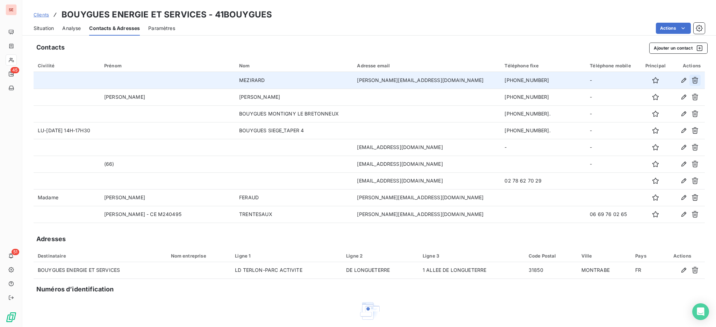
click at [691, 79] on icon "button" at bounding box center [694, 80] width 6 height 7
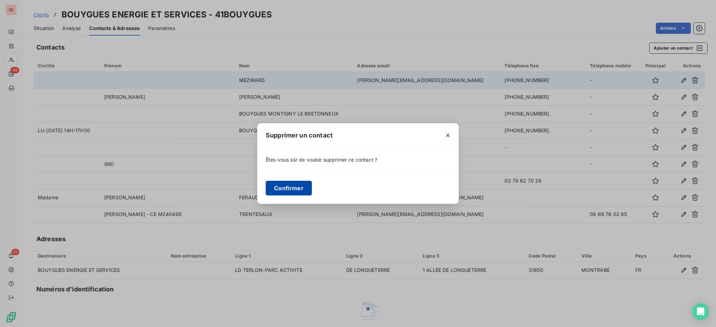
click at [292, 190] on button "Confirmer" at bounding box center [289, 188] width 46 height 15
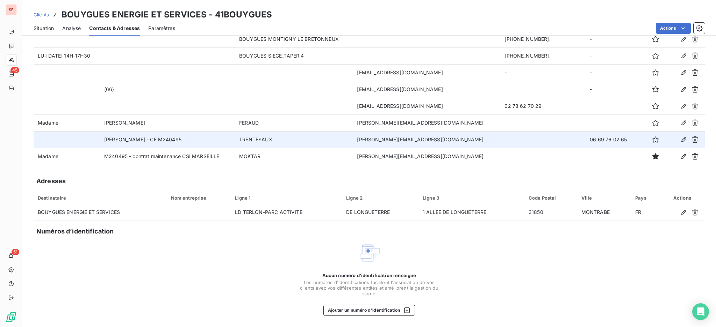
scroll to position [33, 0]
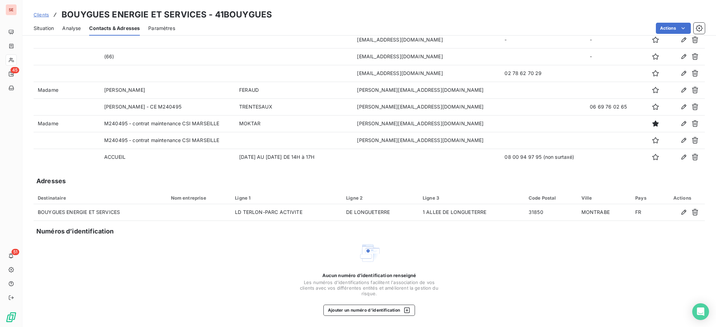
click at [46, 26] on span "Situation" at bounding box center [44, 28] width 20 height 7
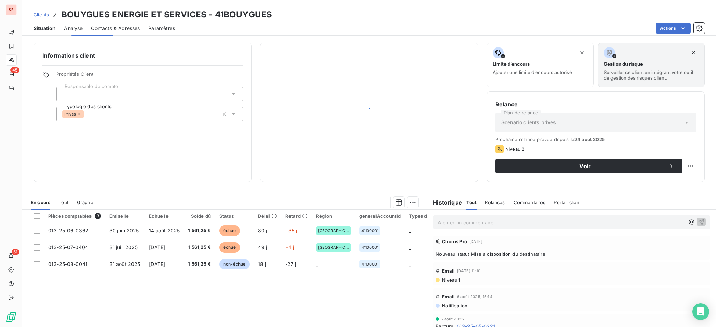
scroll to position [0, 0]
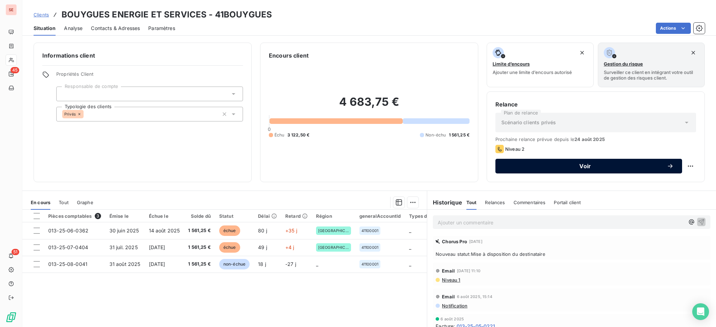
click at [523, 165] on span "Voir" at bounding box center [584, 167] width 163 height 6
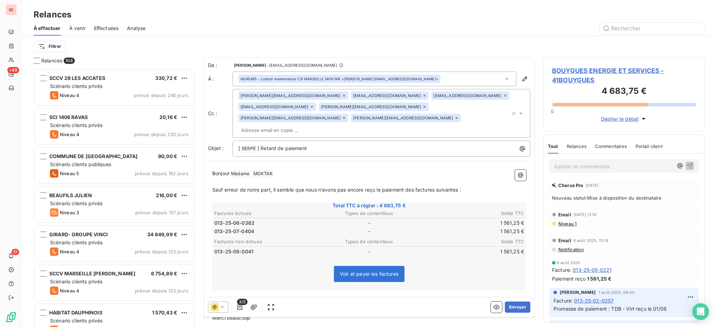
scroll to position [252, 154]
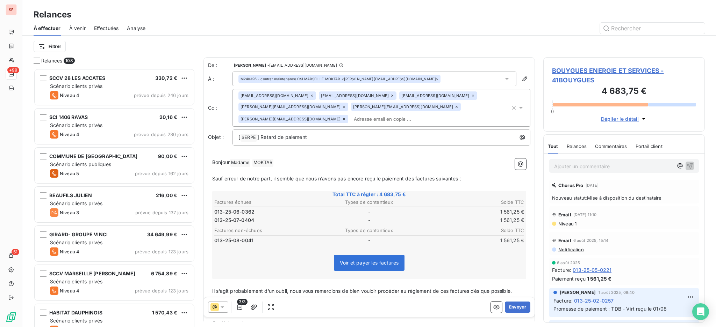
click at [223, 307] on icon at bounding box center [221, 308] width 3 height 2
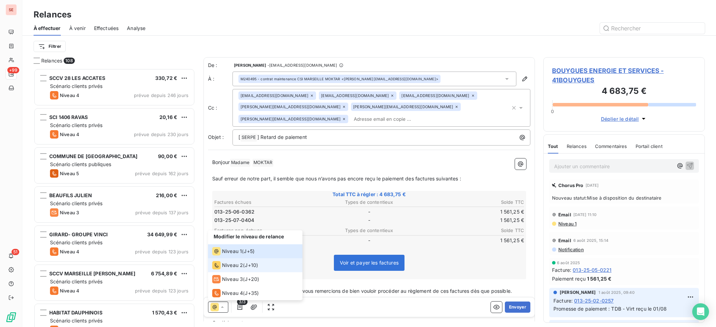
click at [221, 265] on div "Niveau 2" at bounding box center [227, 265] width 31 height 8
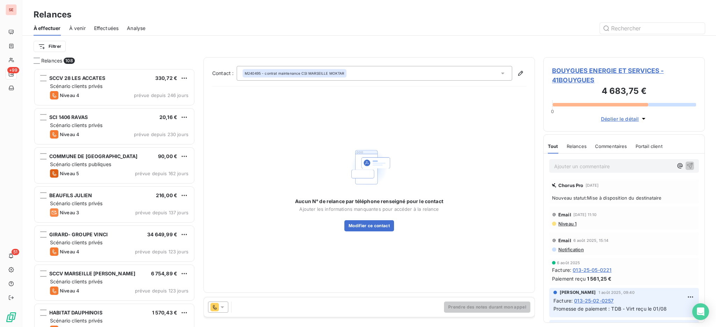
click at [501, 72] on icon at bounding box center [502, 73] width 7 height 7
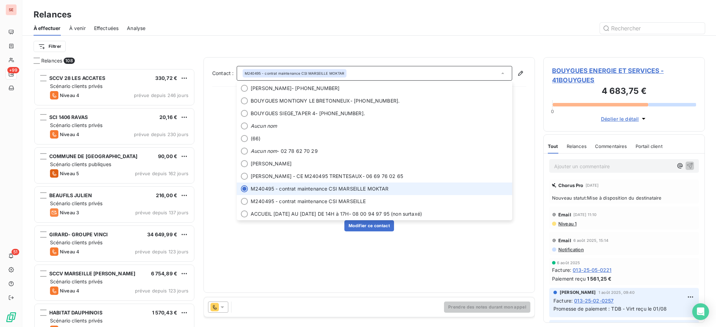
click at [501, 72] on icon at bounding box center [502, 73] width 7 height 7
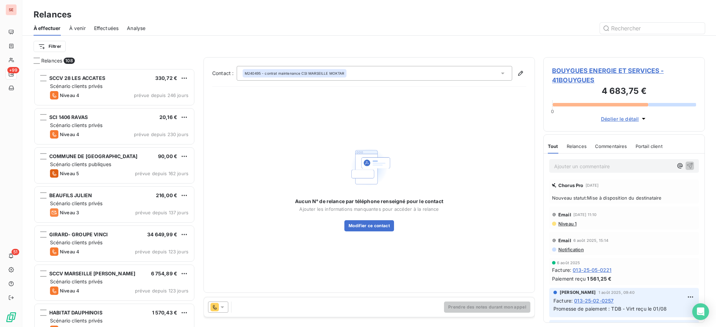
click at [502, 73] on icon at bounding box center [502, 74] width 3 height 2
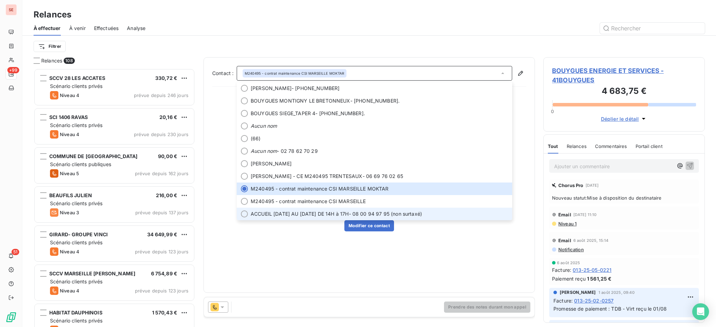
click at [300, 211] on span "ACCUEIL LUNDI AU JEUDI DE 14H à 17H" at bounding box center [299, 214] width 98 height 7
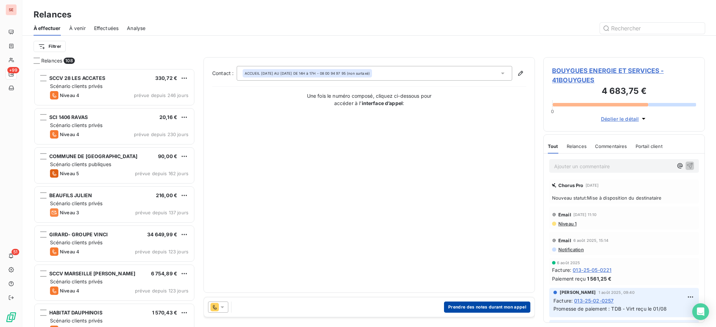
click at [510, 304] on button "Prendre des notes durant mon appel" at bounding box center [487, 307] width 86 height 11
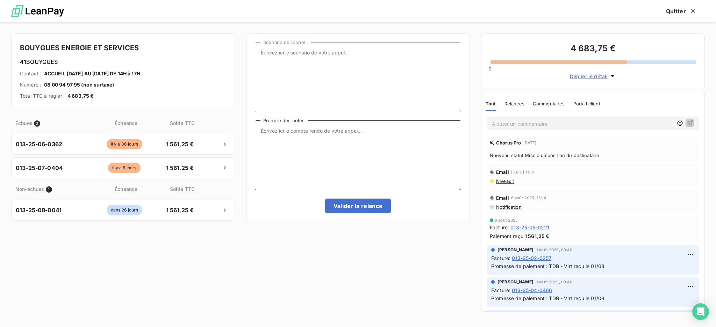
click at [280, 139] on textarea "Prendre des notes" at bounding box center [358, 156] width 206 height 70
type textarea "0"
click at [272, 131] on textarea "Prendre des notes" at bounding box center [358, 156] width 206 height 70
click at [282, 143] on textarea "Appel COMPTA FRS : 013-25-06-0362 013-25-" at bounding box center [358, 156] width 206 height 70
type textarea "Appel COMPTA FRS : 013-25-06-0362 013-25-07-0404"
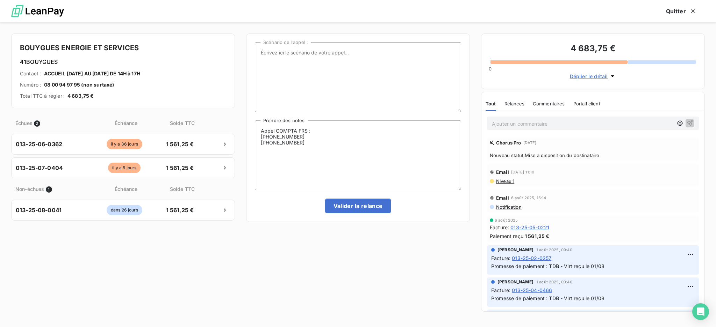
click at [358, 274] on div "Scénario de l’appel : Appel COMPTA FRS : 013-25-06-0362 013-25-07-0404 Prendre …" at bounding box center [358, 175] width 224 height 283
click at [675, 10] on button "Quitter" at bounding box center [680, 11] width 47 height 15
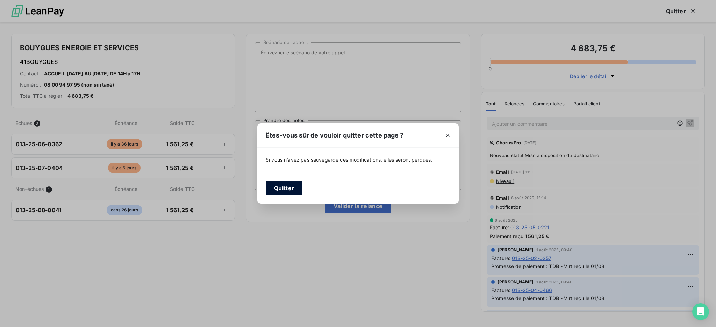
click at [278, 188] on button "Quitter" at bounding box center [284, 188] width 37 height 15
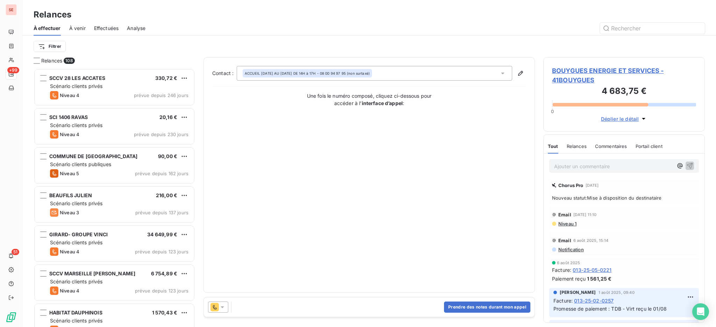
click at [594, 71] on span "BOUYGUES ENERGIE ET SERVICES - 41BOUYGUES" at bounding box center [624, 75] width 144 height 19
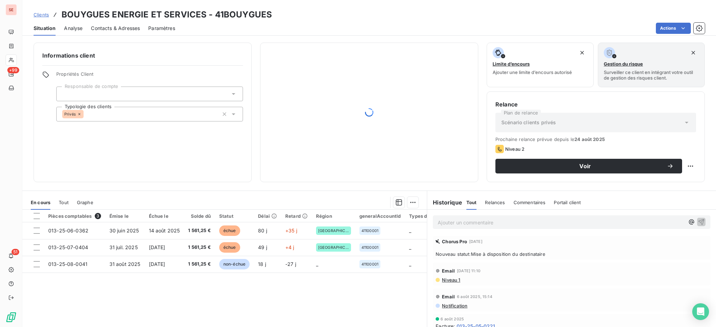
click at [124, 28] on span "Contacts & Adresses" at bounding box center [115, 28] width 49 height 7
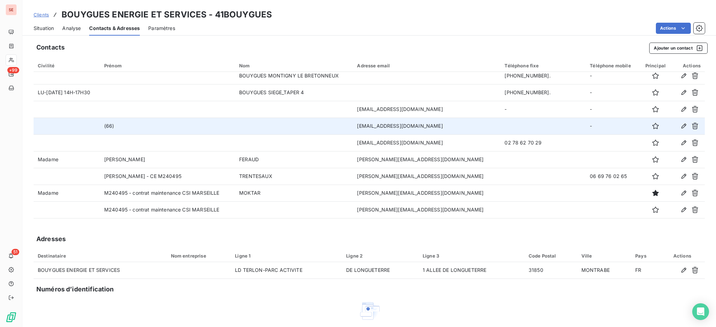
scroll to position [33, 0]
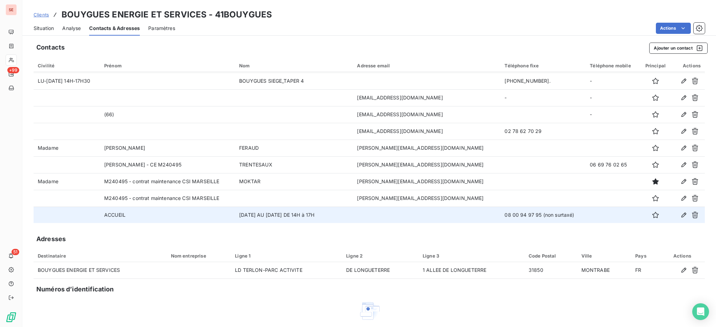
click at [424, 220] on td at bounding box center [426, 215] width 147 height 17
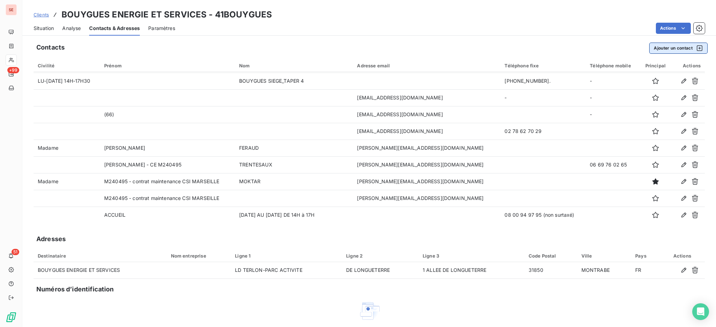
click at [667, 45] on button "Ajouter un contact" at bounding box center [678, 48] width 58 height 11
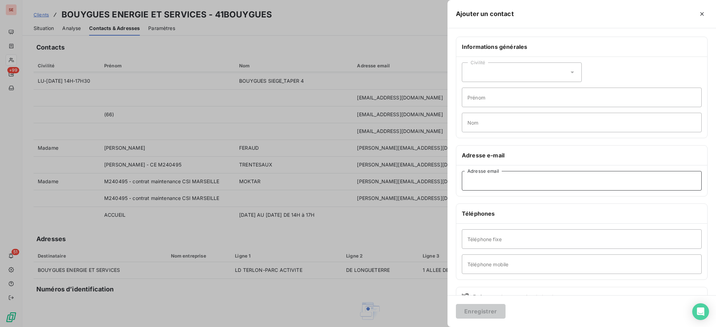
click at [485, 182] on input "Adresse email" at bounding box center [582, 181] width 240 height 20
type input "crp_st_rouen@bouygues-construction.com"
click at [493, 100] on input "Prénom" at bounding box center [582, 98] width 240 height 20
type input "C"
type input "M240495 - CPTA STT"
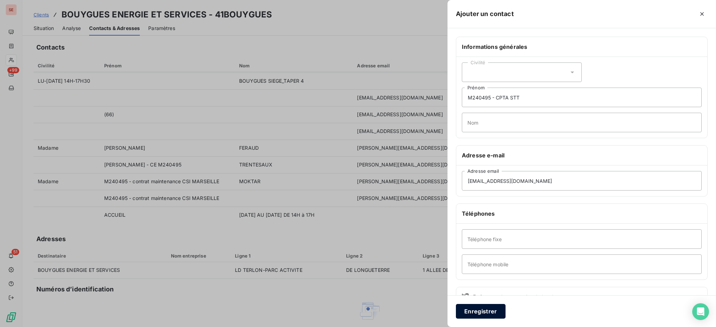
click at [482, 313] on button "Enregistrer" at bounding box center [481, 311] width 50 height 15
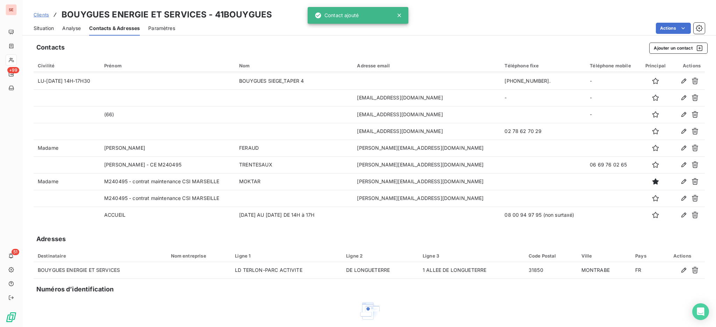
click at [45, 31] on span "Situation" at bounding box center [44, 28] width 20 height 7
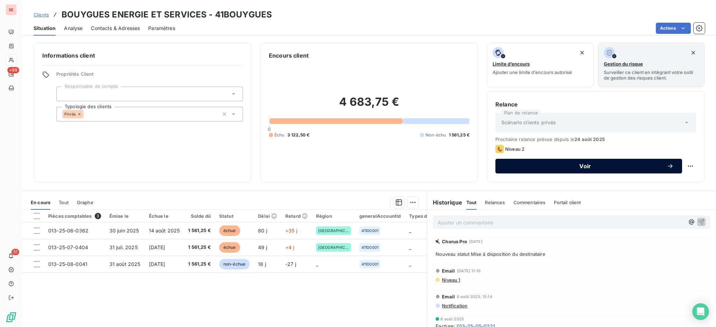
click at [510, 162] on button "Voir" at bounding box center [588, 166] width 187 height 15
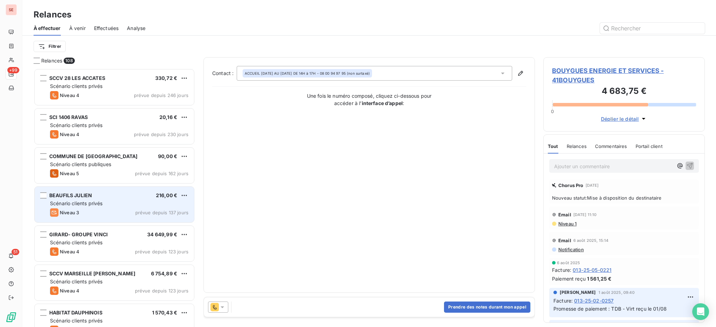
scroll to position [252, 154]
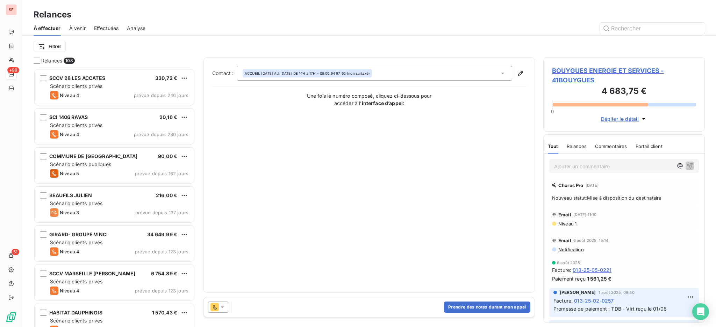
click at [222, 306] on icon at bounding box center [222, 307] width 7 height 7
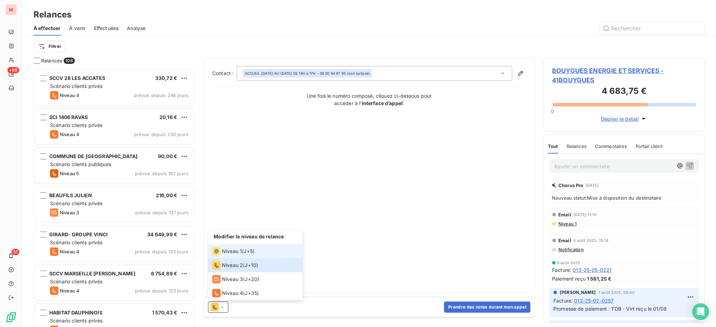
click at [230, 250] on span "Niveau 1" at bounding box center [232, 251] width 20 height 7
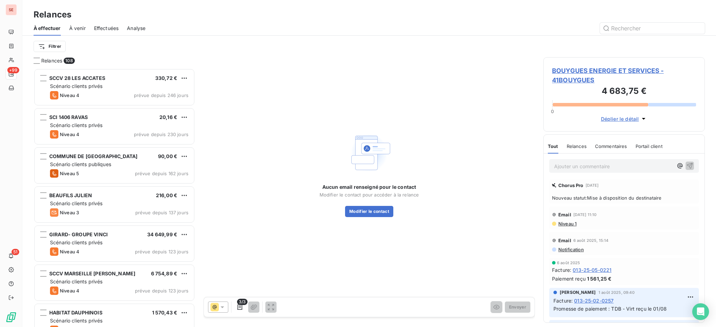
click at [578, 72] on span "BOUYGUES ENERGIE ET SERVICES - 41BOUYGUES" at bounding box center [624, 75] width 144 height 19
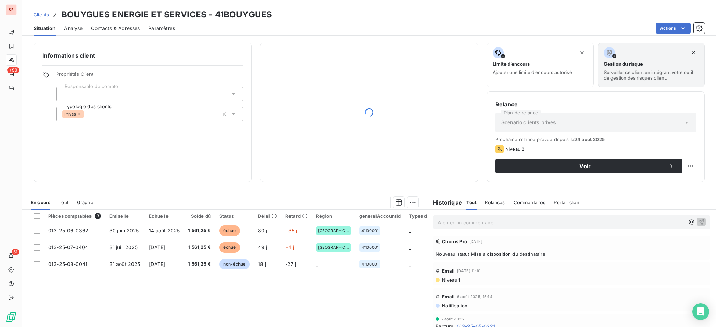
click at [126, 31] on span "Contacts & Adresses" at bounding box center [115, 28] width 49 height 7
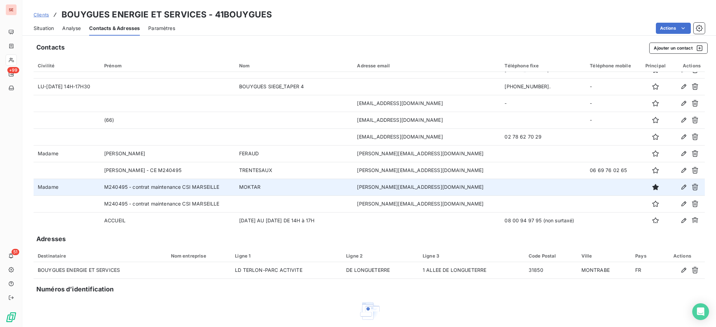
scroll to position [50, 0]
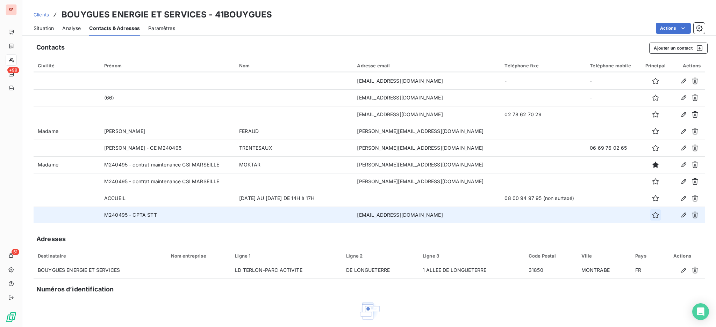
click at [652, 214] on icon "button" at bounding box center [655, 215] width 6 height 6
click at [42, 27] on span "Situation" at bounding box center [44, 28] width 20 height 7
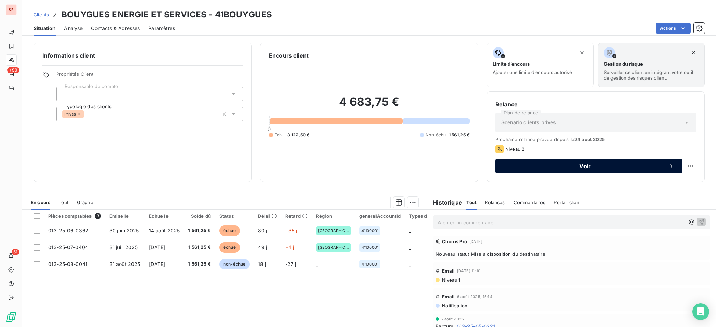
click at [561, 162] on button "Voir" at bounding box center [588, 166] width 187 height 15
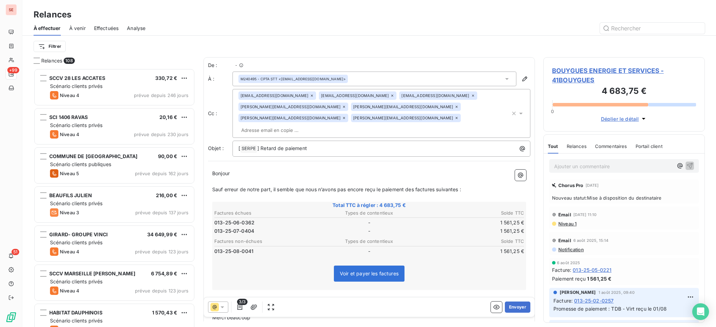
scroll to position [252, 154]
click at [239, 307] on icon "button" at bounding box center [239, 307] width 7 height 7
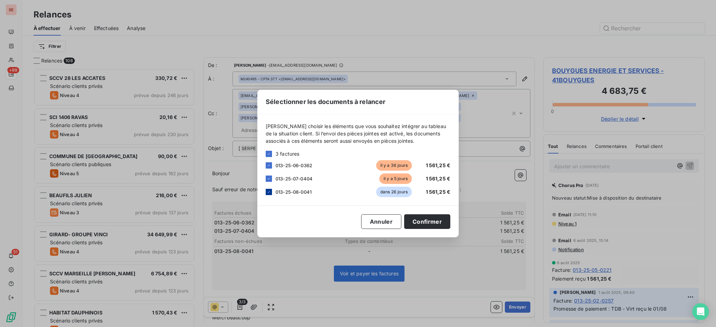
click at [267, 190] on icon at bounding box center [269, 192] width 4 height 4
click at [432, 218] on button "Confirmer" at bounding box center [427, 222] width 46 height 15
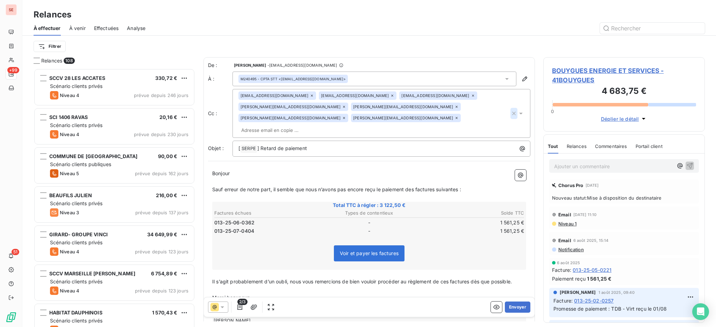
click at [510, 110] on icon "button" at bounding box center [513, 113] width 7 height 7
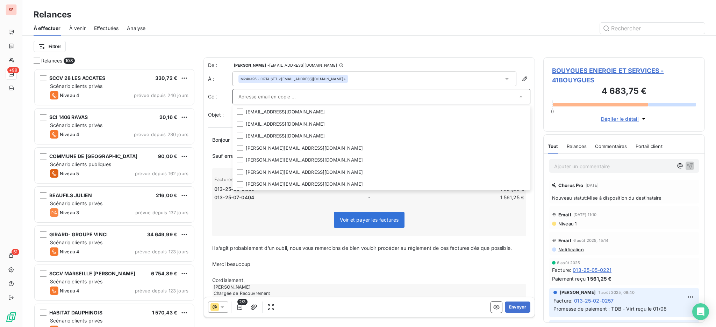
click at [351, 96] on input "text" at bounding box center [377, 97] width 279 height 10
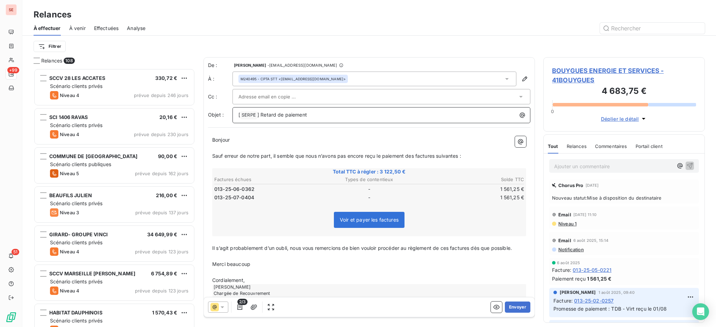
click at [410, 114] on p "[ SERPE ﻿ ] Retard de paiement" at bounding box center [382, 115] width 289 height 8
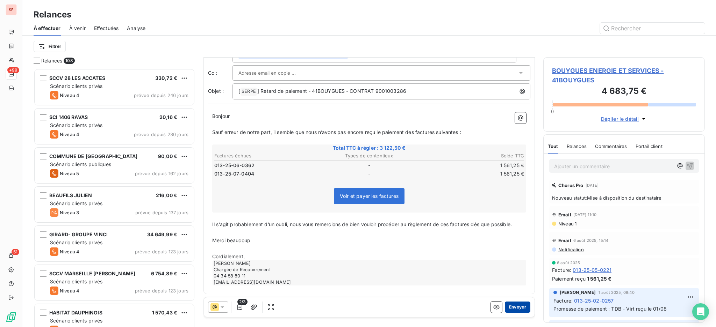
click at [510, 309] on button "Envoyer" at bounding box center [517, 307] width 26 height 11
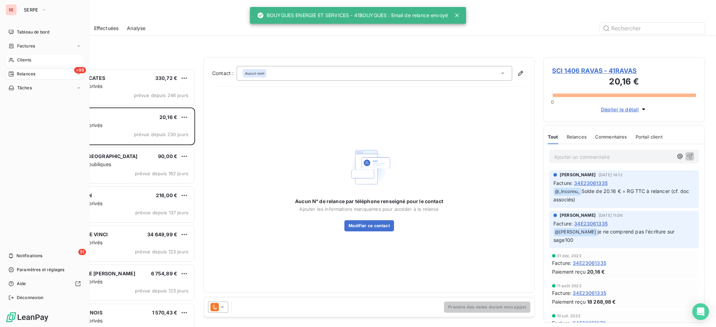
click at [23, 60] on span "Clients" at bounding box center [24, 60] width 14 height 6
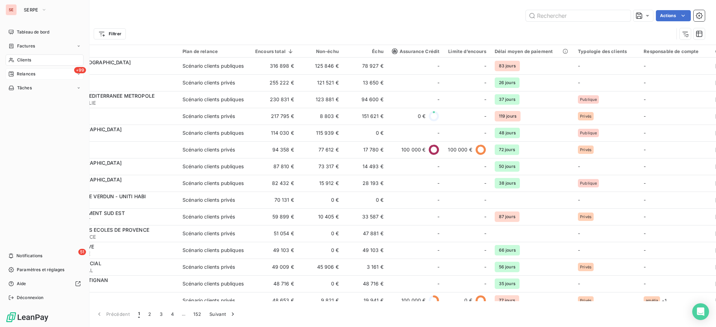
click at [24, 72] on span "Relances" at bounding box center [26, 74] width 19 height 6
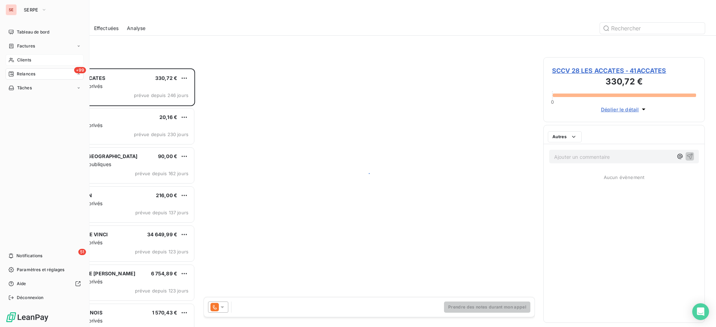
scroll to position [252, 154]
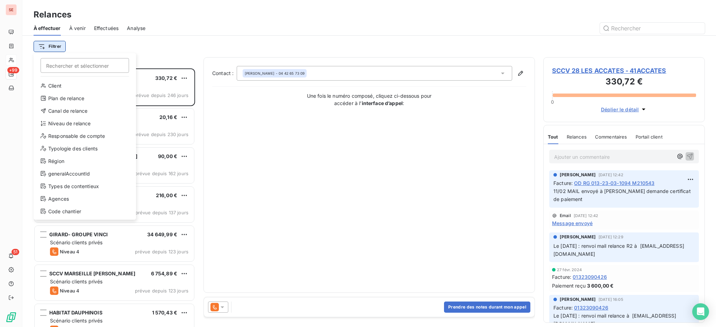
click at [56, 44] on html "SE +99 51 Relances À effectuer À venir Effectuées Analyse Filtrer Rechercher et…" at bounding box center [358, 163] width 716 height 327
click at [80, 118] on div "Niveau de relance" at bounding box center [84, 123] width 97 height 11
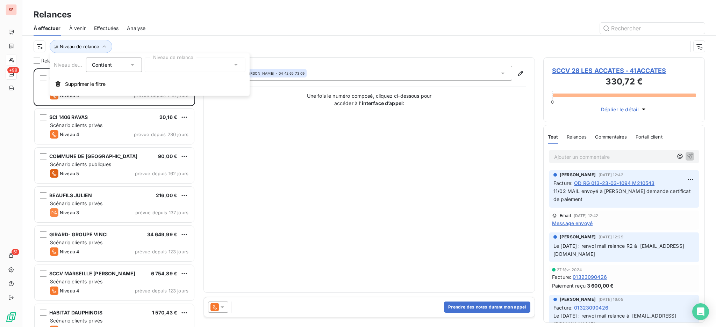
scroll to position [7, 7]
click at [235, 61] on icon at bounding box center [235, 64] width 7 height 7
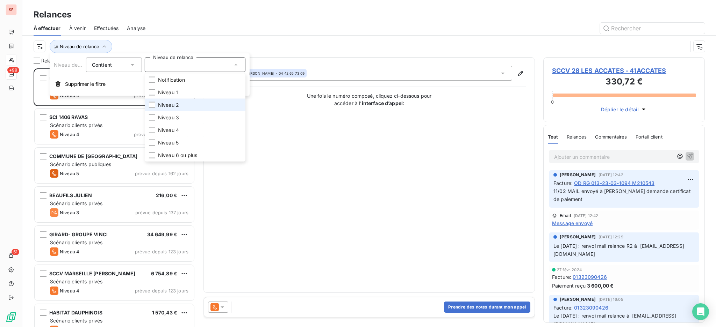
click at [165, 107] on span "Niveau 2" at bounding box center [168, 105] width 21 height 7
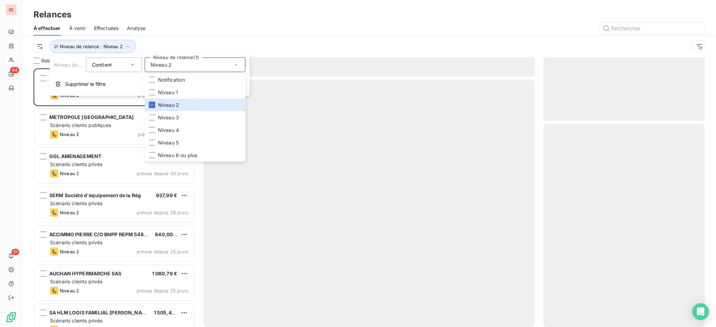
scroll to position [252, 154]
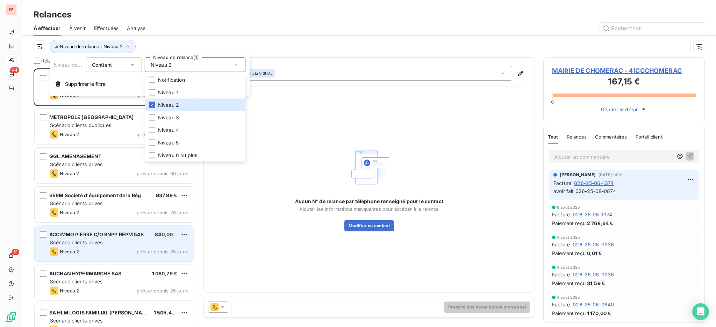
click at [94, 253] on div "Niveau 2 prévue depuis 25 jours" at bounding box center [119, 252] width 138 height 8
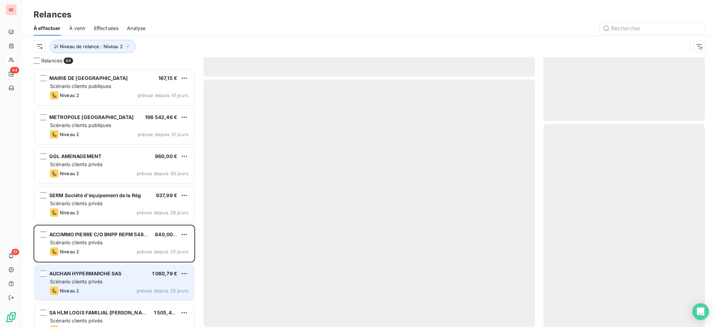
click at [93, 283] on span "Scénario clients privés" at bounding box center [76, 282] width 52 height 6
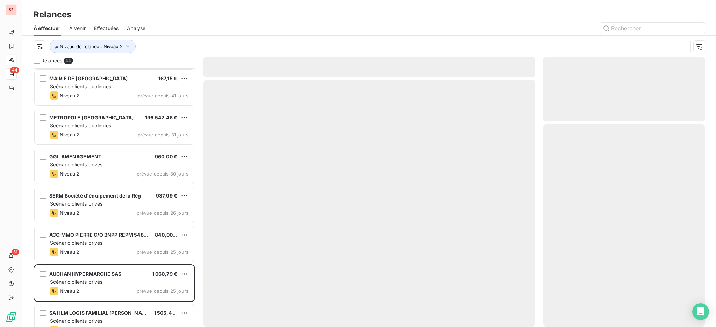
scroll to position [140, 0]
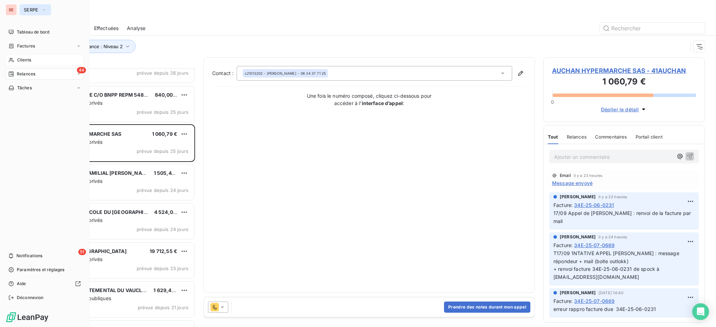
click at [34, 10] on span "SERPE" at bounding box center [31, 10] width 15 height 6
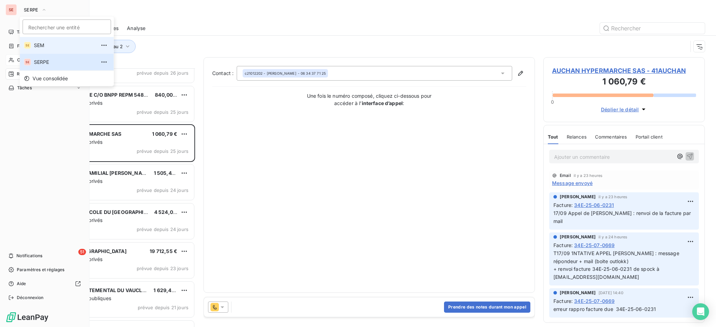
click at [35, 49] on span "SEM" at bounding box center [65, 45] width 62 height 7
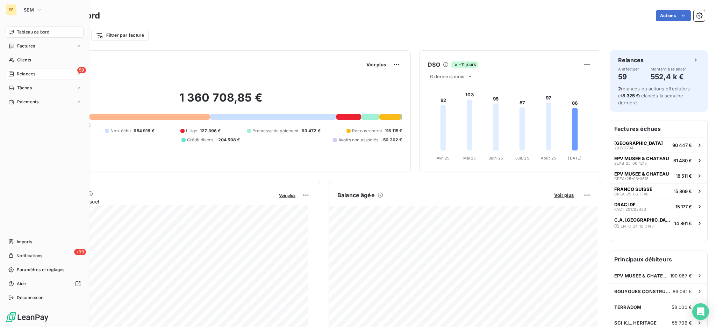
click at [29, 72] on span "Relances" at bounding box center [26, 74] width 19 height 6
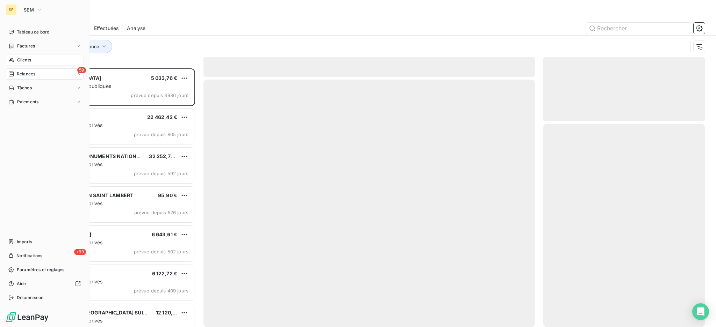
scroll to position [252, 154]
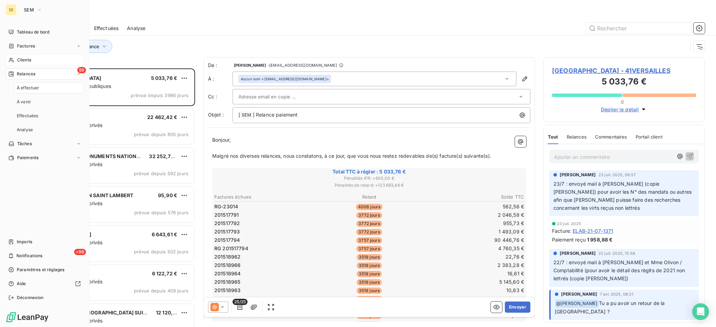
click at [27, 61] on span "Clients" at bounding box center [24, 60] width 14 height 6
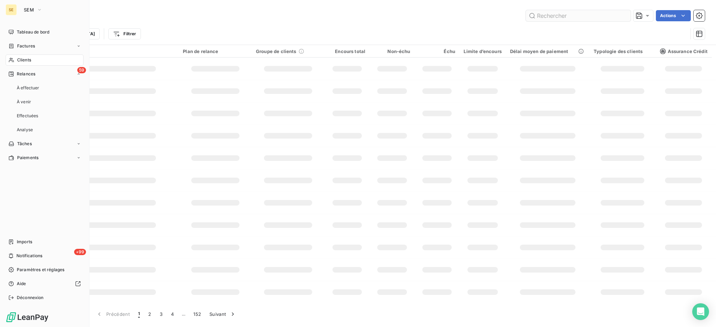
type input "terradom"
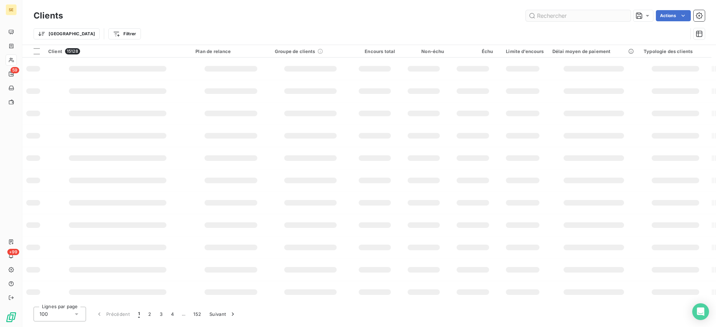
click at [579, 10] on input "text" at bounding box center [577, 15] width 105 height 11
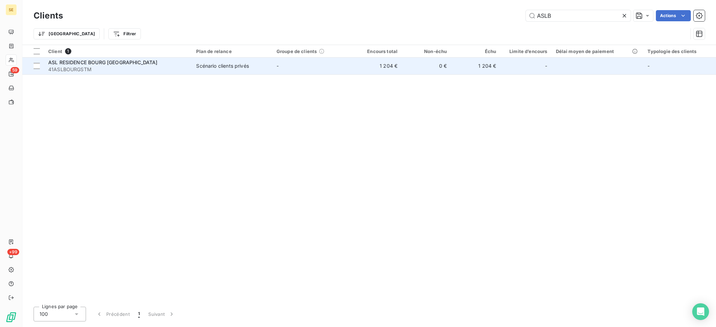
type input "ASLB"
click at [105, 65] on span "ASL RESIDENCE BOURG ST MARTIN" at bounding box center [102, 62] width 109 height 6
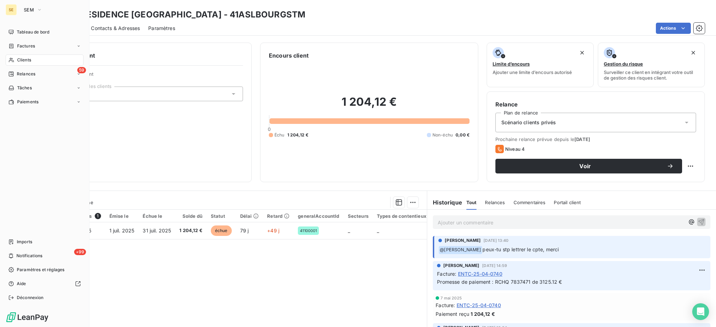
click at [26, 56] on div "Clients" at bounding box center [45, 60] width 78 height 11
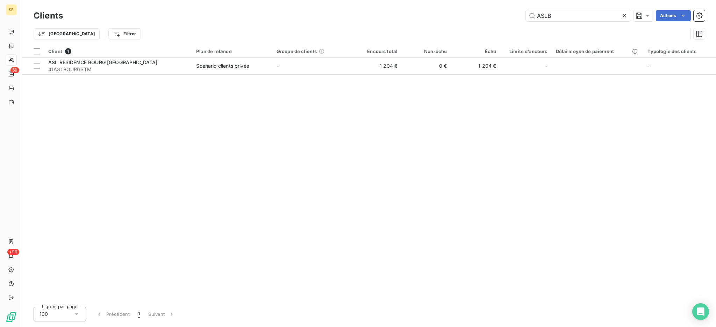
drag, startPoint x: 575, startPoint y: 13, endPoint x: 491, endPoint y: 5, distance: 84.6
click at [500, 8] on div "Clients ASLB Actions" at bounding box center [369, 15] width 671 height 15
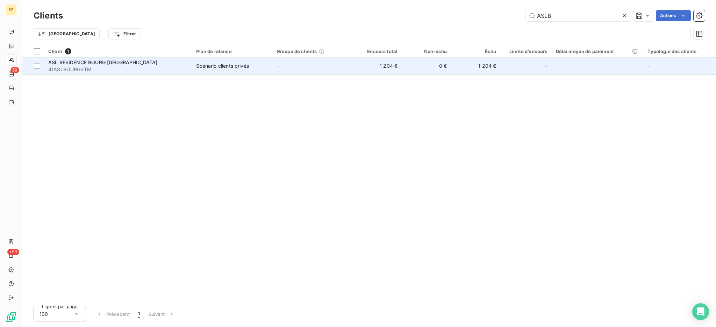
click at [131, 66] on span "41ASLBOURGSTM" at bounding box center [117, 69] width 139 height 7
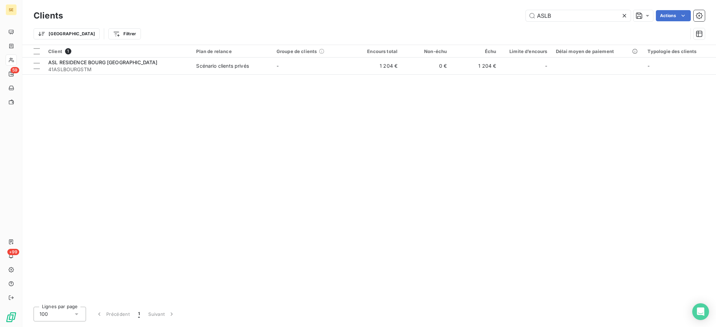
drag, startPoint x: 556, startPoint y: 16, endPoint x: 466, endPoint y: 12, distance: 90.3
click at [466, 12] on div "ASLB Actions" at bounding box center [387, 15] width 633 height 11
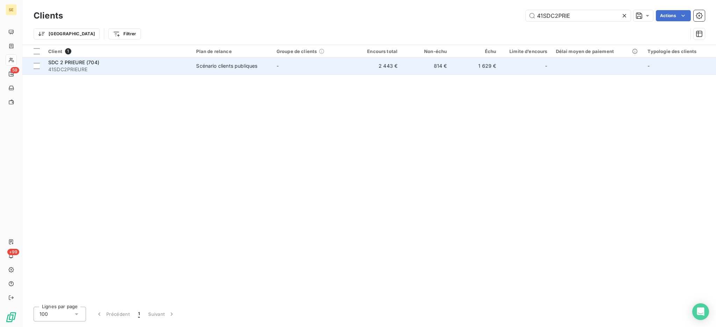
type input "41SDC2PRIE"
click at [265, 64] on span "Scénario clients publiques" at bounding box center [232, 66] width 72 height 7
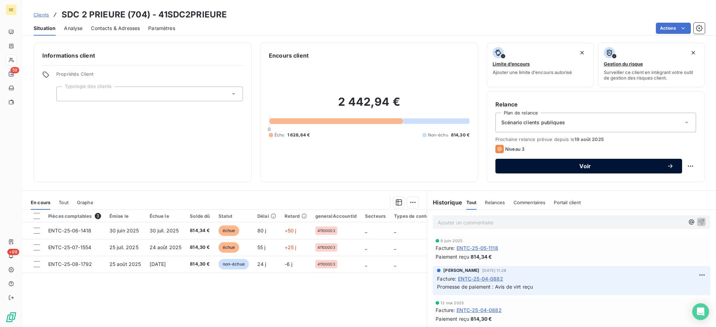
click at [553, 167] on span "Voir" at bounding box center [584, 167] width 163 height 6
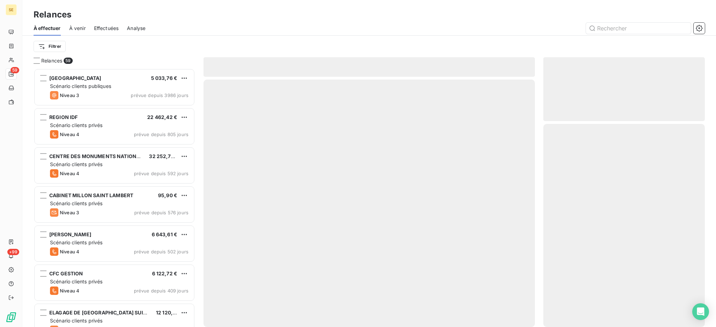
scroll to position [252, 154]
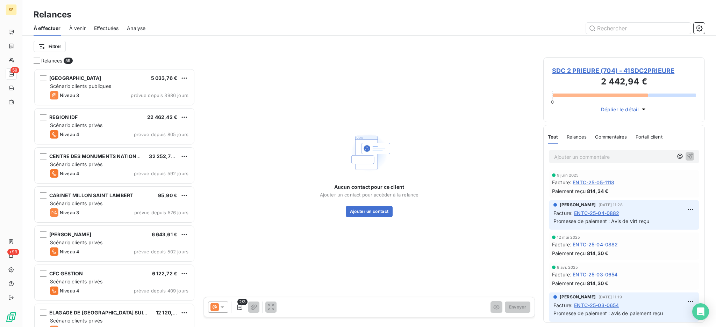
click at [221, 305] on icon at bounding box center [222, 307] width 7 height 7
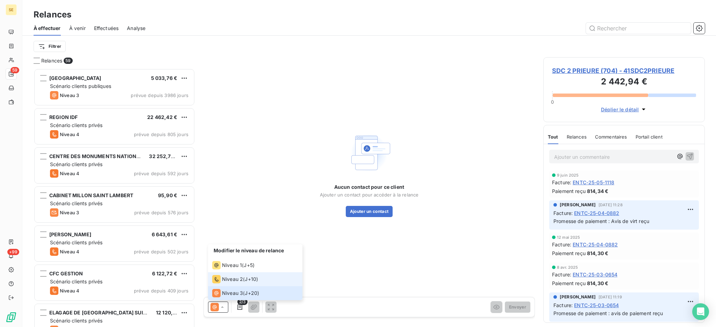
click at [228, 277] on span "Niveau 2" at bounding box center [232, 279] width 21 height 7
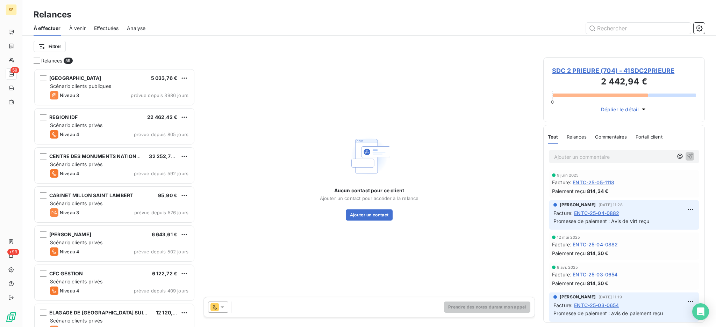
click at [582, 69] on span "SDC 2 PRIEURE (704) - 41SDC2PRIEURE" at bounding box center [624, 70] width 144 height 9
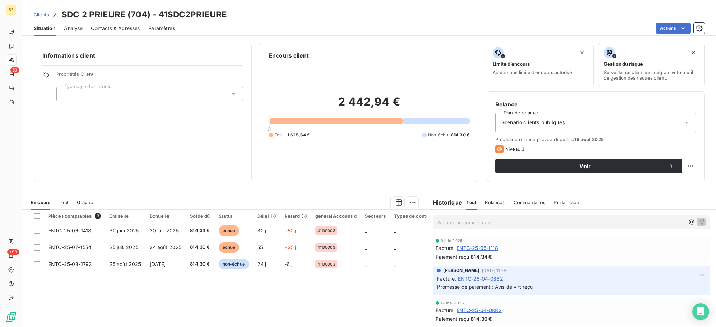
click at [111, 26] on span "Contacts & Adresses" at bounding box center [115, 28] width 49 height 7
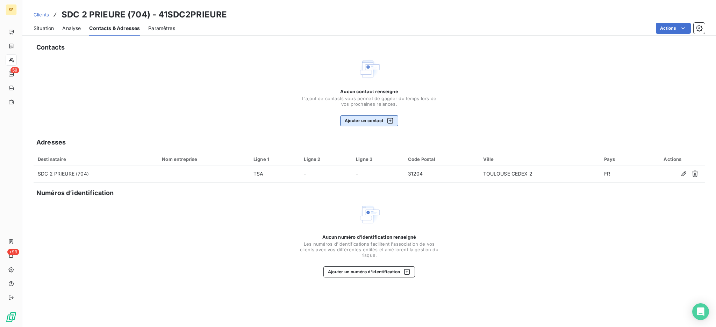
click at [362, 119] on button "Ajouter un contact" at bounding box center [369, 120] width 58 height 11
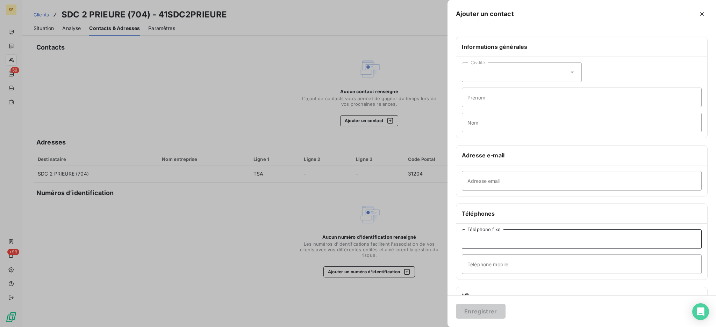
click at [524, 242] on input "Téléphone fixe" at bounding box center [582, 240] width 240 height 20
type input "01 44 31 44 28"
click at [496, 306] on button "Enregistrer" at bounding box center [481, 311] width 50 height 15
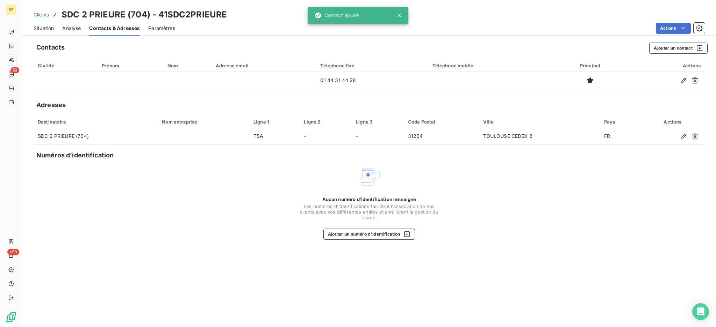
click at [44, 30] on span "Situation" at bounding box center [44, 28] width 20 height 7
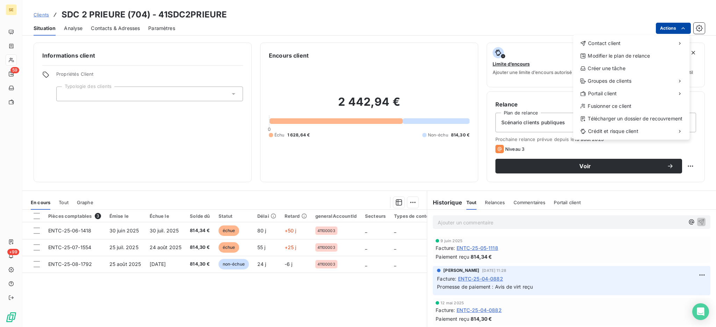
click at [667, 24] on html "SE 59 +99 Clients SDC 2 PRIEURE (704) - 41SDC2PRIEURE Situation Analyse Contact…" at bounding box center [358, 163] width 716 height 327
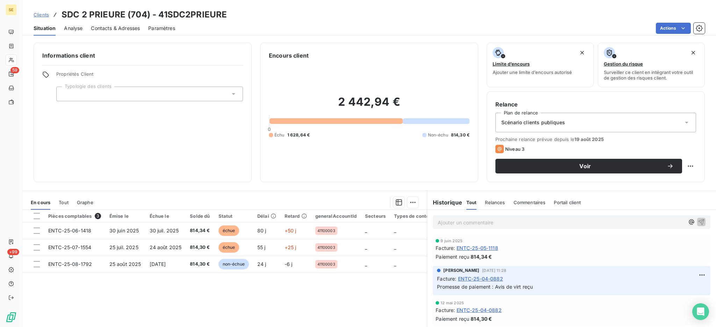
click at [117, 29] on html "SE 59 +99 Clients SDC 2 PRIEURE (704) - 41SDC2PRIEURE Situation Analyse Contact…" at bounding box center [358, 163] width 716 height 327
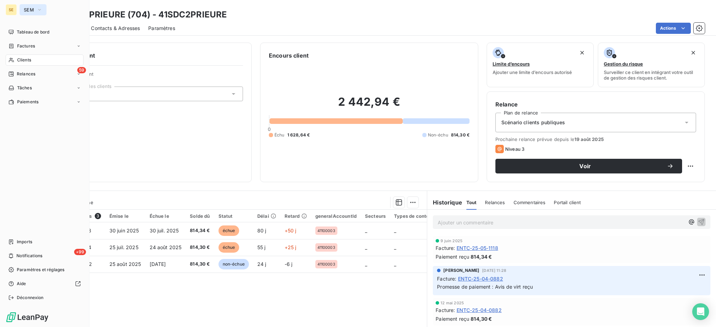
click at [28, 10] on span "SEM" at bounding box center [29, 10] width 10 height 6
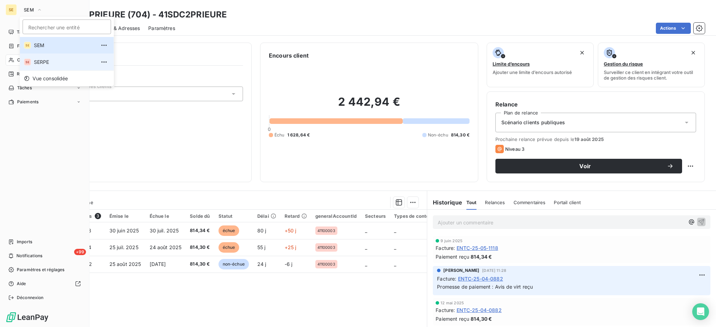
click at [41, 61] on span "SERPE" at bounding box center [65, 62] width 62 height 7
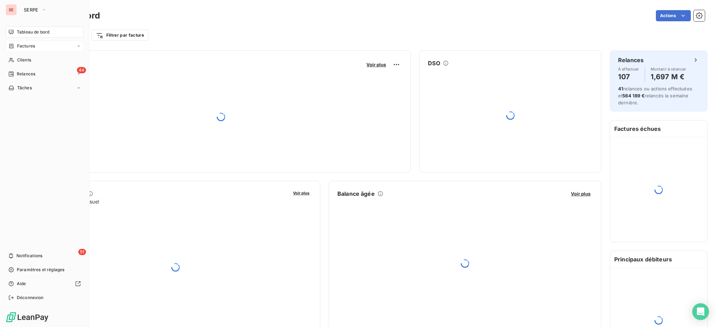
click at [28, 45] on span "Factures" at bounding box center [26, 46] width 18 height 6
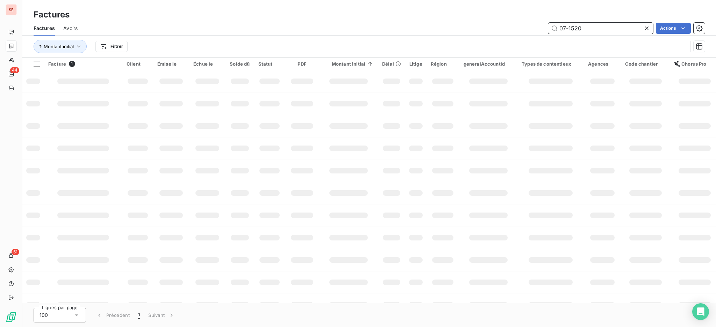
type input "07-1520"
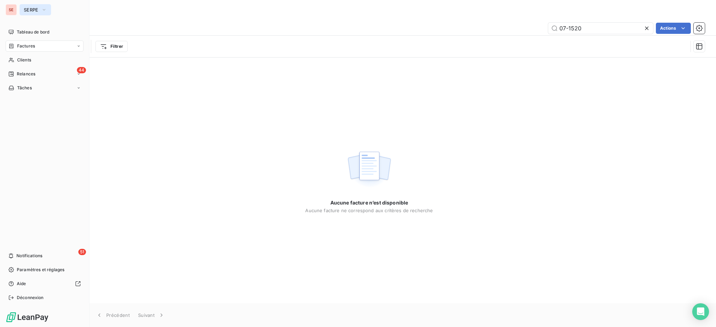
click at [41, 9] on button "SERPE" at bounding box center [35, 9] width 31 height 11
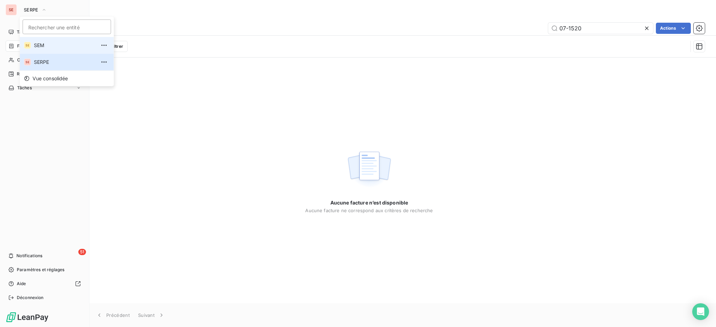
click at [55, 46] on span "SEM" at bounding box center [65, 45] width 62 height 7
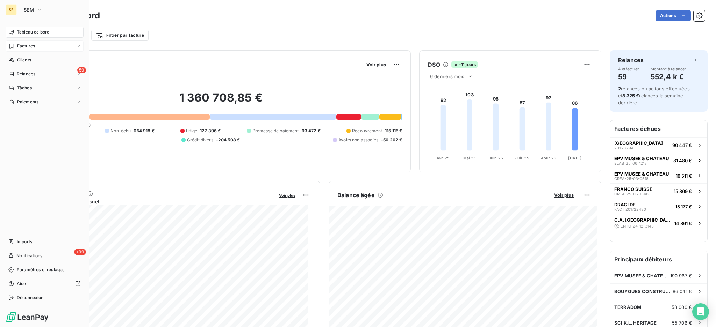
click at [21, 45] on span "Factures" at bounding box center [26, 46] width 18 height 6
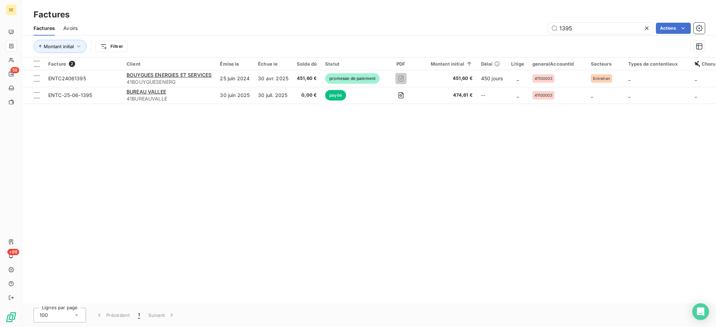
drag, startPoint x: 580, startPoint y: 28, endPoint x: 481, endPoint y: 25, distance: 99.3
click at [481, 26] on div "1395 Actions" at bounding box center [395, 28] width 618 height 11
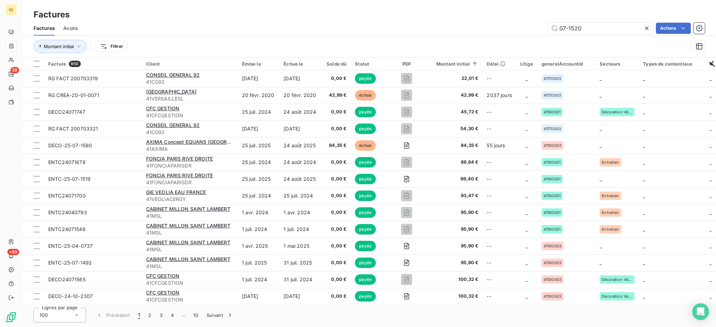
type input "07-1520"
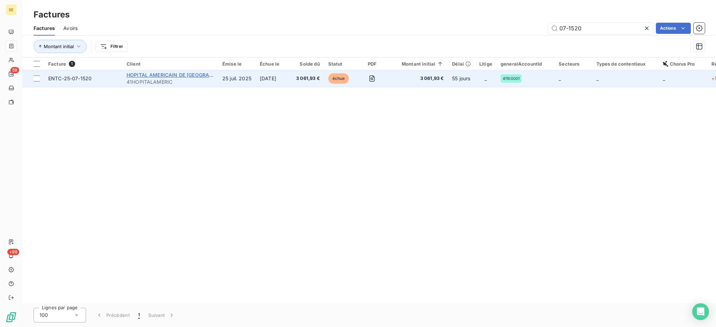
click at [163, 73] on span "HOPITAL AMERICAIN DE [GEOGRAPHIC_DATA]" at bounding box center [181, 75] width 111 height 6
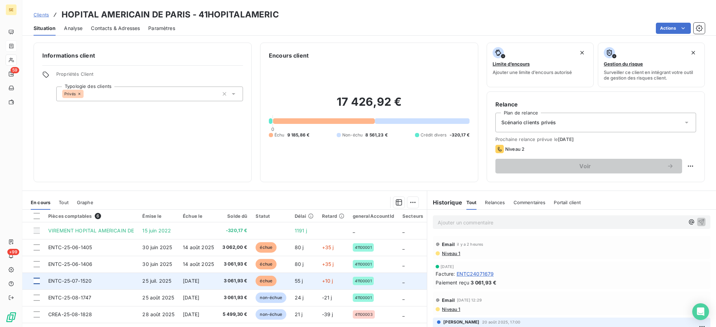
click at [37, 281] on div at bounding box center [37, 281] width 6 height 6
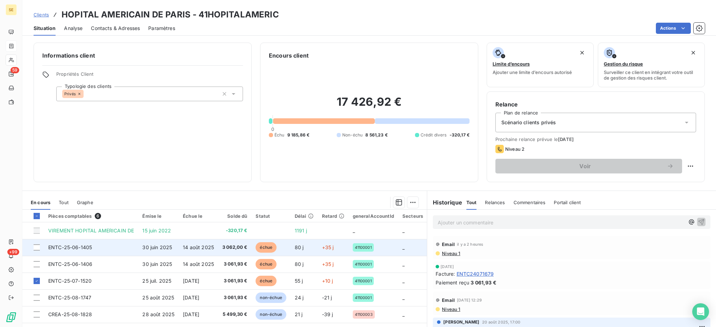
click at [38, 244] on td at bounding box center [33, 247] width 22 height 17
click at [34, 246] on div at bounding box center [37, 248] width 6 height 6
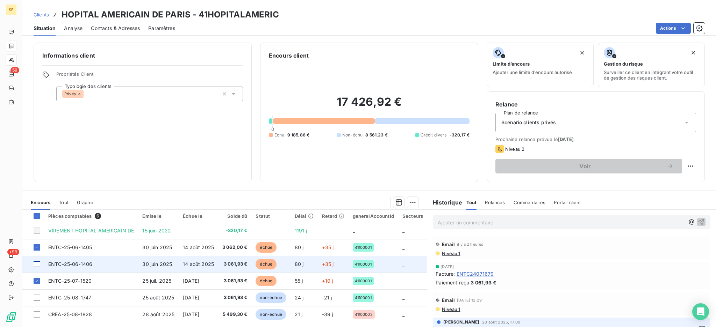
click at [37, 264] on div at bounding box center [37, 264] width 6 height 6
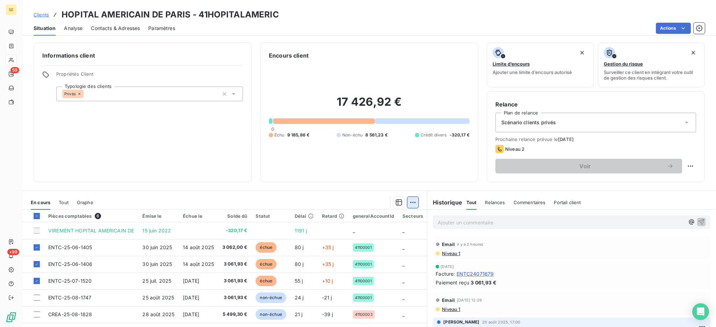
click at [409, 204] on html "SE 59 +99 Clients HOPITAL AMERICAIN DE PARIS - 41HOPITALAMERIC Situation Analys…" at bounding box center [358, 163] width 716 height 327
click at [385, 229] on div "Ajouter une promesse de paiement (3 factures)" at bounding box center [347, 230] width 127 height 11
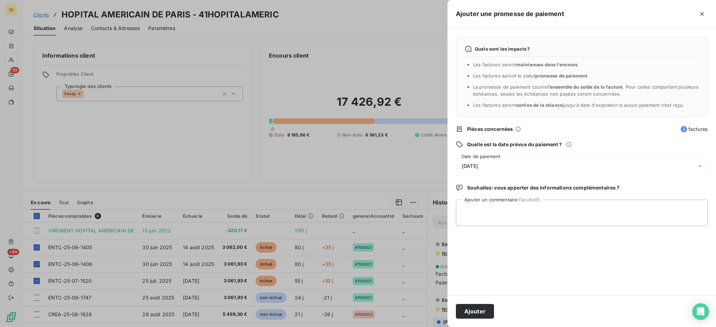
click at [699, 164] on icon at bounding box center [699, 166] width 7 height 7
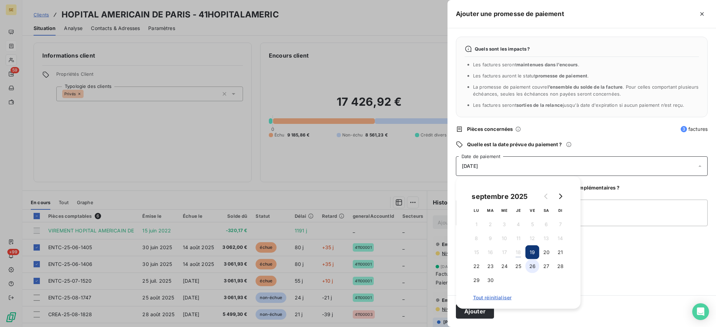
click at [533, 266] on button "26" at bounding box center [532, 267] width 14 height 14
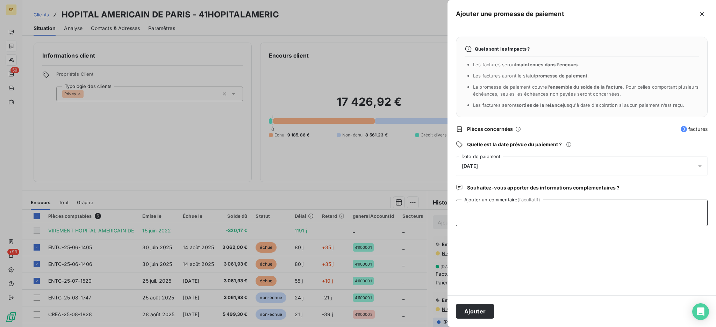
click at [630, 217] on textarea "Ajouter un commentaire (facultatif)" at bounding box center [582, 213] width 252 height 27
type textarea "AVIS DE PAIEMENT reçu"
click at [471, 310] on button "Ajouter" at bounding box center [475, 311] width 38 height 15
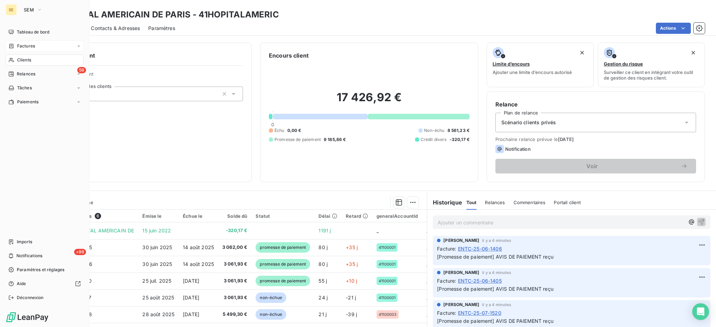
click at [29, 46] on span "Factures" at bounding box center [26, 46] width 18 height 6
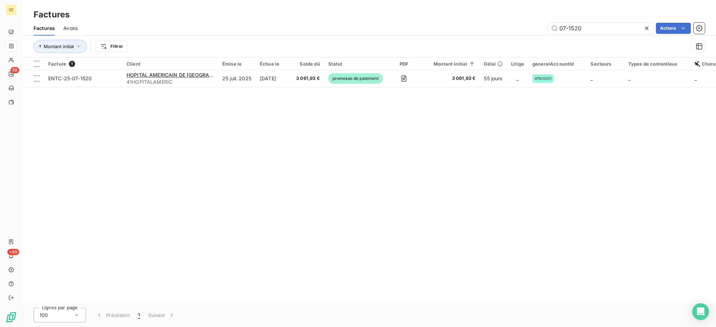
drag, startPoint x: 597, startPoint y: 29, endPoint x: 439, endPoint y: 17, distance: 159.1
click at [449, 17] on div "Factures Factures Avoirs 07-1520 Actions Montant initial Filtrer" at bounding box center [368, 29] width 693 height 58
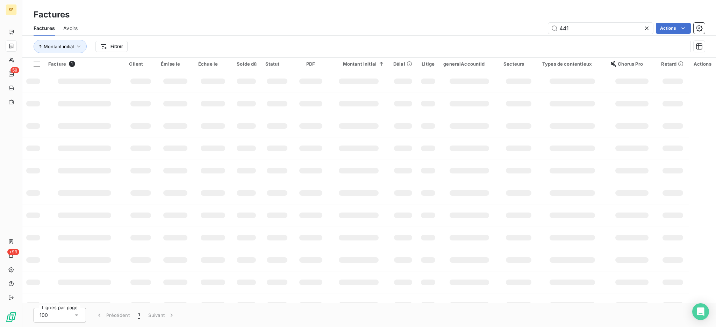
type input "441"
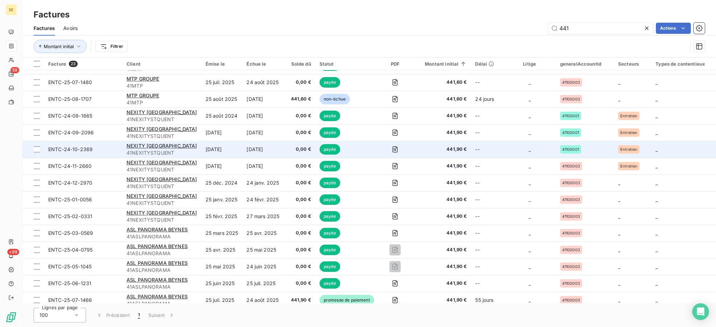
scroll to position [140, 0]
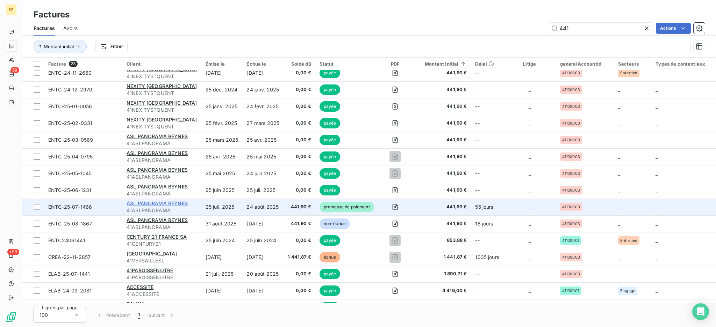
click at [141, 202] on span "ASL PANORAMA BEYNES" at bounding box center [156, 204] width 61 height 6
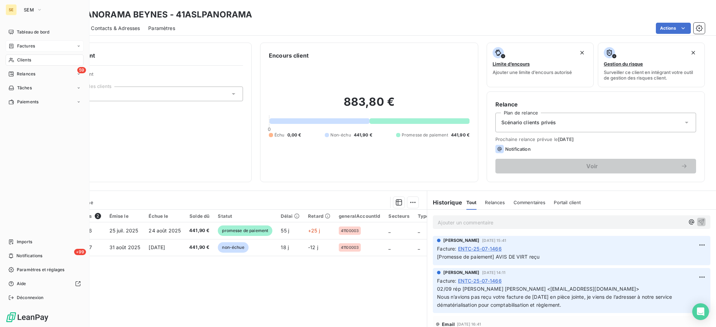
click at [20, 44] on span "Factures" at bounding box center [26, 46] width 18 height 6
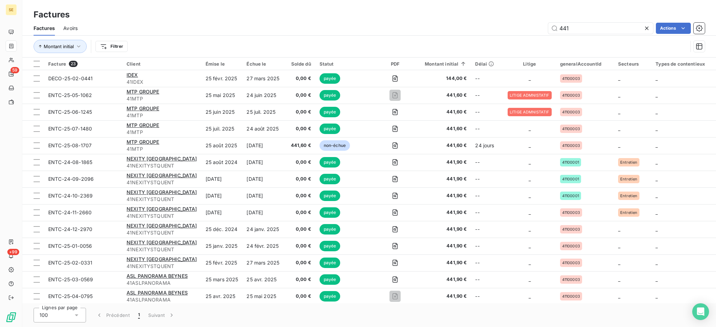
drag, startPoint x: 586, startPoint y: 27, endPoint x: 473, endPoint y: 25, distance: 112.9
click at [533, 26] on div "441 Actions" at bounding box center [395, 28] width 618 height 11
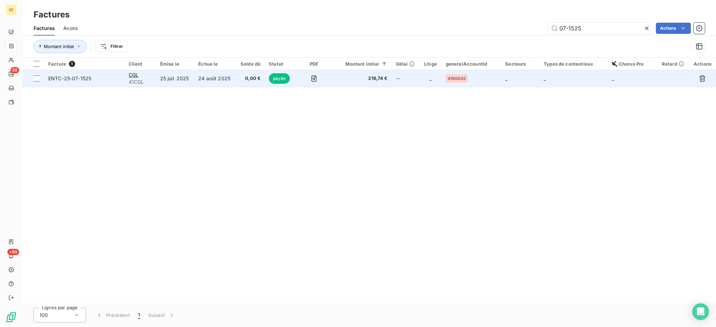
type input "07-1525"
click at [178, 76] on td "25 juil. 2025" at bounding box center [175, 78] width 38 height 17
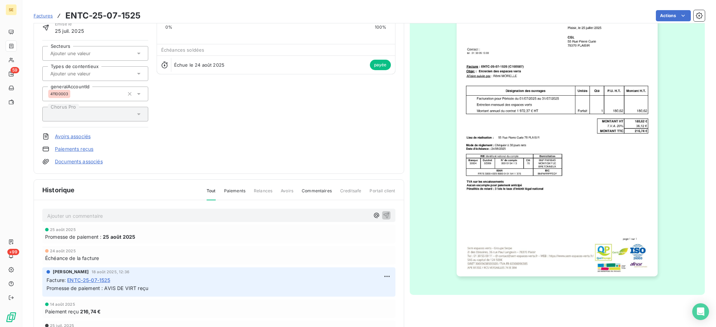
scroll to position [79, 0]
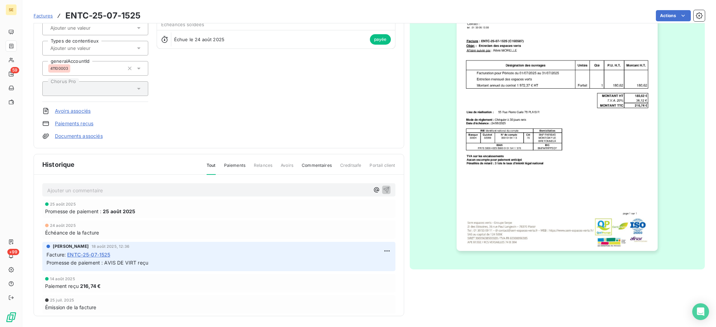
click at [136, 189] on p "Ajouter un commentaire ﻿" at bounding box center [208, 190] width 322 height 9
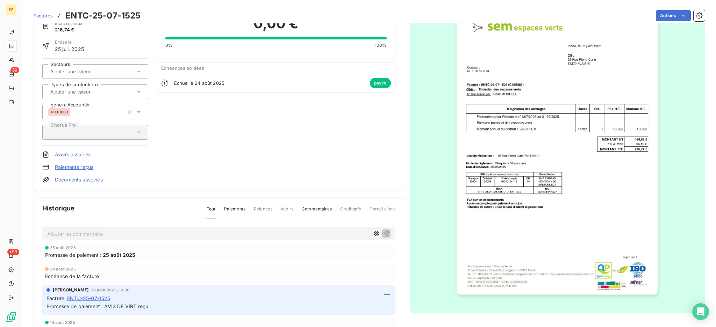
scroll to position [0, 0]
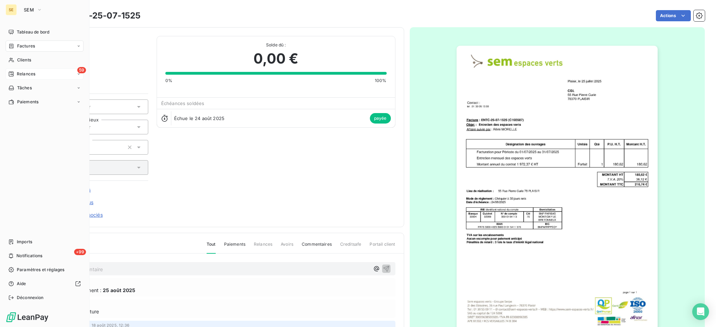
click at [22, 73] on span "Relances" at bounding box center [26, 74] width 19 height 6
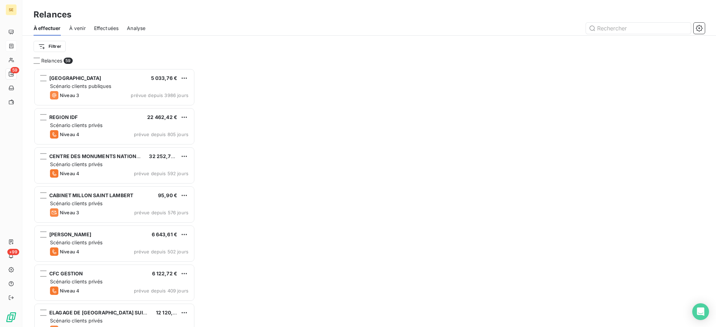
scroll to position [252, 154]
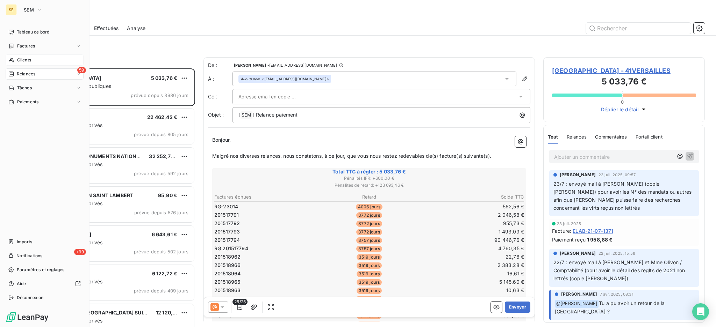
click at [32, 56] on div "Clients" at bounding box center [45, 60] width 78 height 11
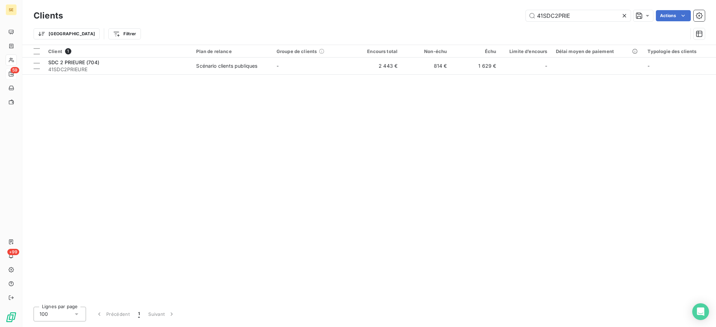
drag, startPoint x: 589, startPoint y: 14, endPoint x: 473, endPoint y: 13, distance: 116.0
click at [473, 13] on div "41SDC2PRIE Actions" at bounding box center [387, 15] width 633 height 11
type input "fodegi"
click at [194, 57] on th "Plan de relance" at bounding box center [232, 51] width 80 height 13
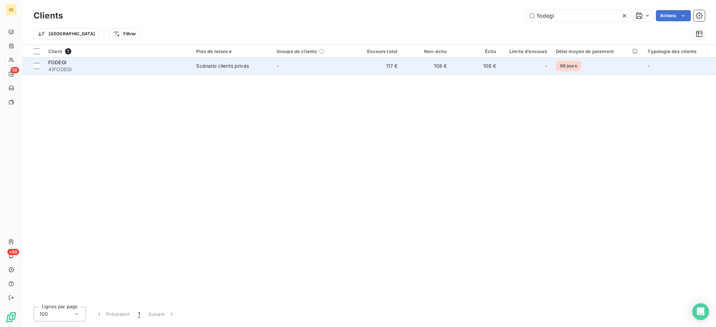
click at [192, 72] on td "FODEGI 41FODEGI" at bounding box center [118, 66] width 148 height 17
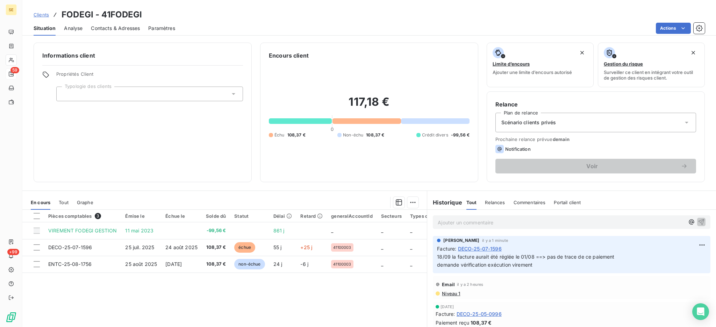
click at [116, 29] on span "Contacts & Adresses" at bounding box center [115, 28] width 49 height 7
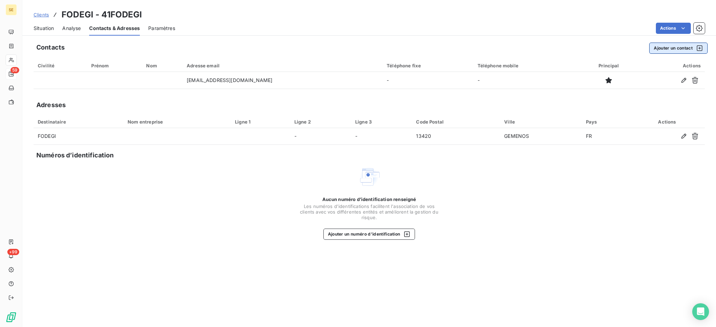
click at [674, 45] on button "Ajouter un contact" at bounding box center [678, 48] width 58 height 11
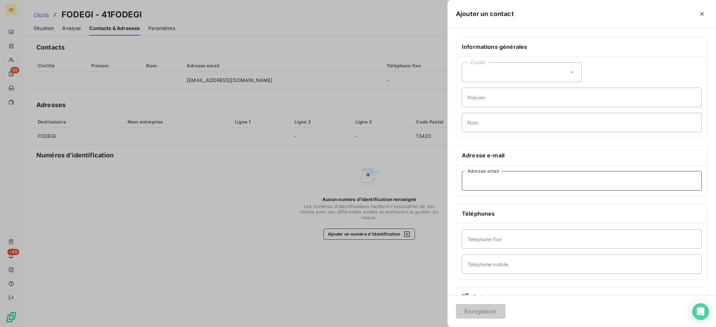
click at [494, 181] on input "Adresse email" at bounding box center [582, 181] width 240 height 20
type input "v-sohier@feodegi.fr"
click at [484, 312] on button "Enregistrer" at bounding box center [481, 311] width 50 height 15
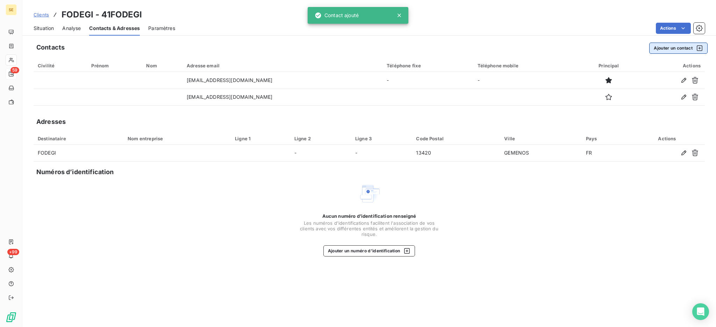
click at [677, 48] on button "Ajouter un contact" at bounding box center [678, 48] width 58 height 11
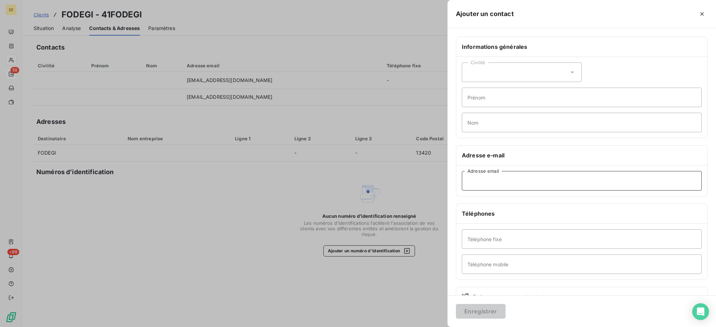
click at [517, 181] on input "Adresse email" at bounding box center [582, 181] width 240 height 20
paste input "SERVICE VL2 <service-vl2@fodegi.fr>"
drag, startPoint x: 503, startPoint y: 179, endPoint x: 468, endPoint y: 179, distance: 34.9
click at [468, 179] on input "SERVICE VL2 <service-vl2@fodegi.fr>" at bounding box center [582, 181] width 240 height 20
click at [524, 181] on input "service-vl2@fodegi.fr>" at bounding box center [582, 181] width 240 height 20
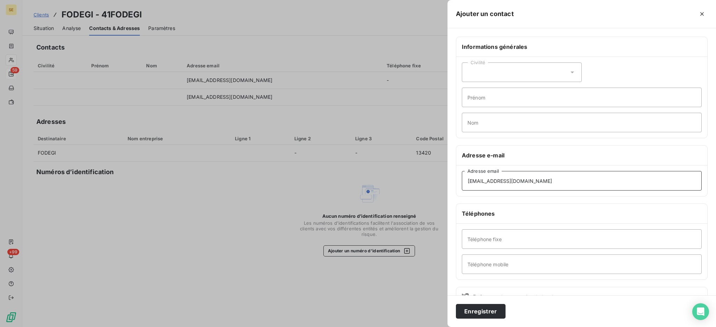
type input "service-vl2@fodegi.fr"
click at [489, 100] on input "Prénom" at bounding box center [582, 98] width 240 height 20
click at [467, 121] on input "Nom" at bounding box center [582, 123] width 240 height 20
type input "GARNIER"
click at [490, 94] on input "Prénom" at bounding box center [582, 98] width 240 height 20
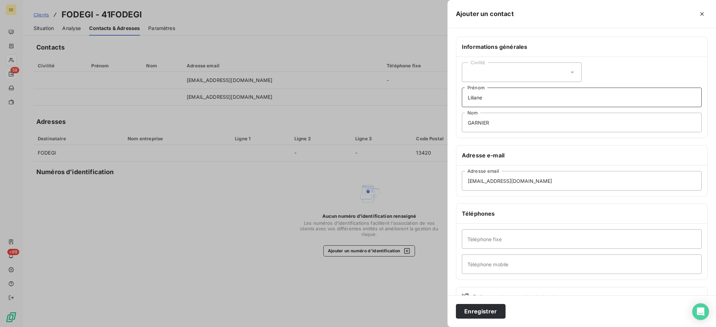
type input "Liliane"
click at [534, 240] on input "Téléphone fixe" at bounding box center [582, 240] width 240 height 20
paste input "01 45 48 60 71"
type input "01 45 48 60 71"
click at [481, 312] on button "Enregistrer" at bounding box center [481, 311] width 50 height 15
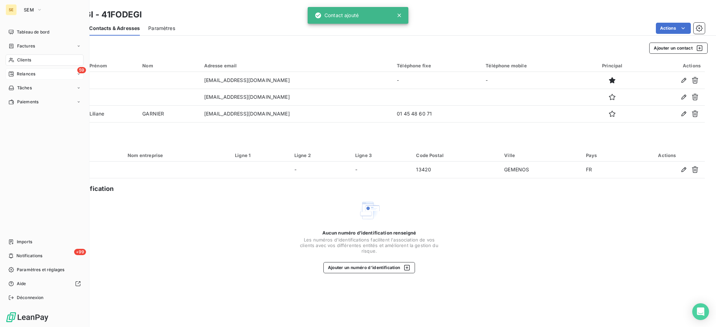
click at [31, 73] on span "Relances" at bounding box center [26, 74] width 19 height 6
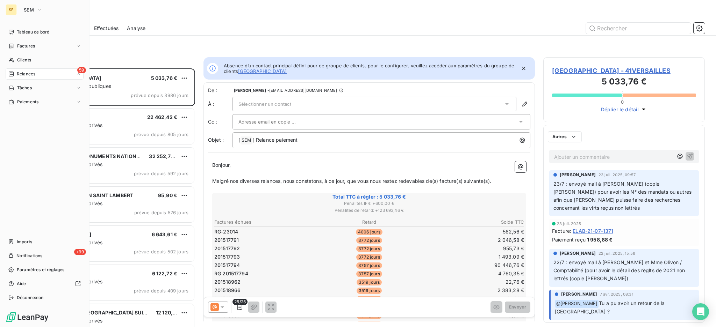
scroll to position [252, 154]
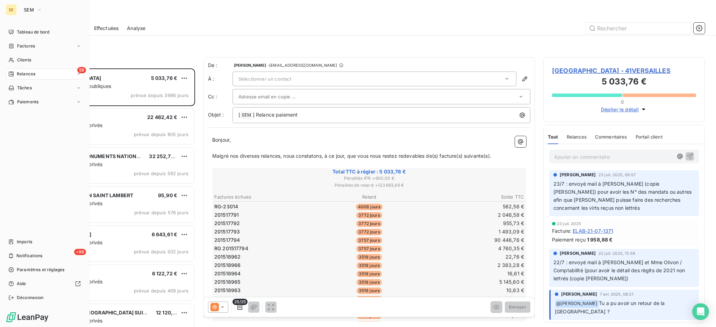
click at [25, 42] on div "Factures" at bounding box center [45, 46] width 78 height 11
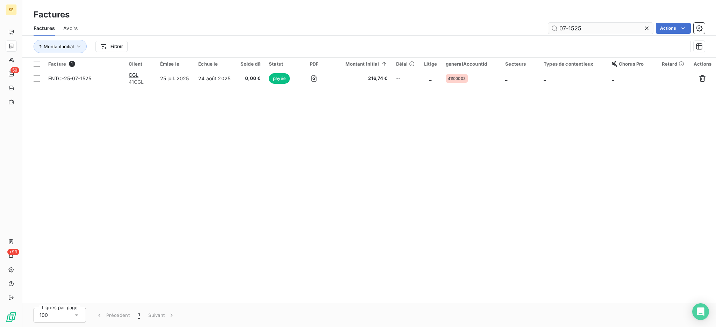
drag, startPoint x: 600, startPoint y: 28, endPoint x: 573, endPoint y: 28, distance: 26.6
click at [573, 28] on input "07-1525" at bounding box center [600, 28] width 105 height 11
type input "07-1505"
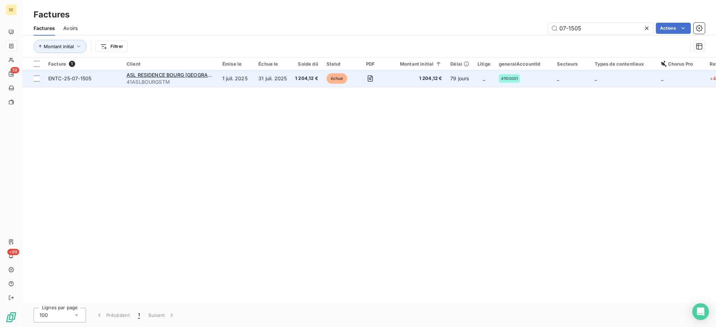
click at [203, 79] on span "41ASLBOURGSTM" at bounding box center [169, 82] width 87 height 7
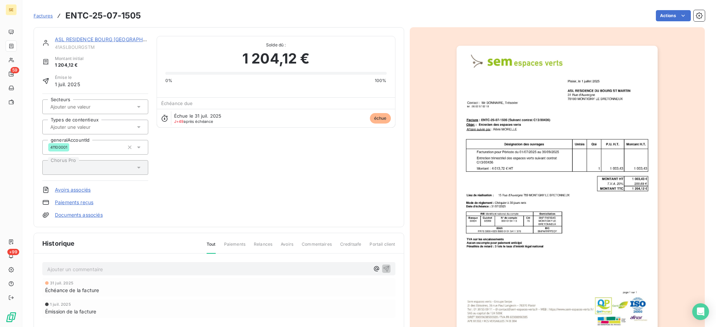
click at [100, 41] on link "ASL RESIDENCE BOURG ST MARTIN" at bounding box center [110, 39] width 110 height 6
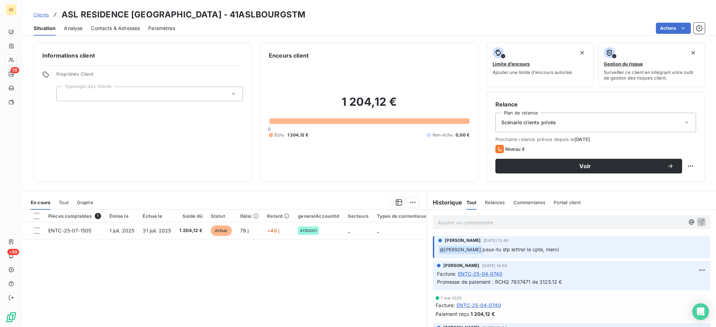
click at [108, 28] on span "Contacts & Adresses" at bounding box center [115, 28] width 49 height 7
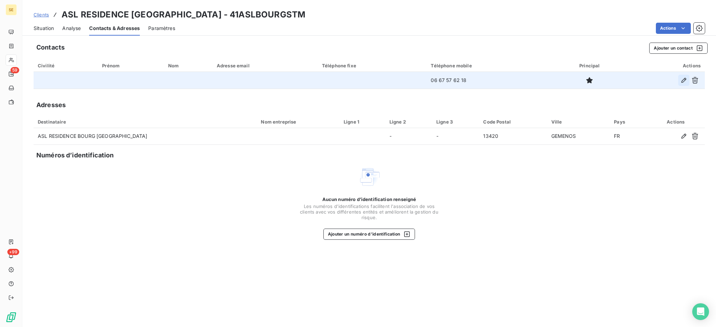
click at [680, 79] on icon "button" at bounding box center [683, 80] width 7 height 7
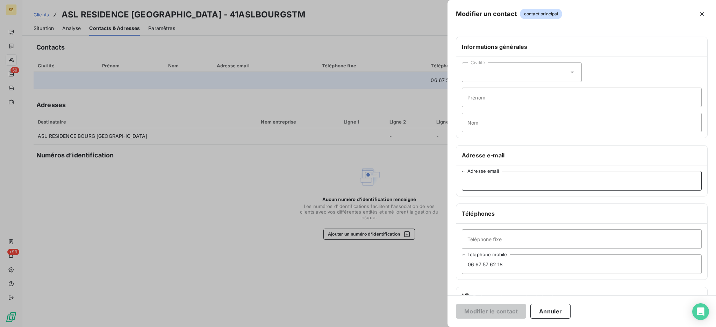
click at [480, 179] on input "Adresse email" at bounding box center [582, 181] width 240 height 20
paste input "jean-pierre.beuriot@modulonet.fr"
type input "jean-pierre.beuriot@modulonet.fr"
click at [502, 311] on button "Modifier le contact" at bounding box center [491, 311] width 70 height 15
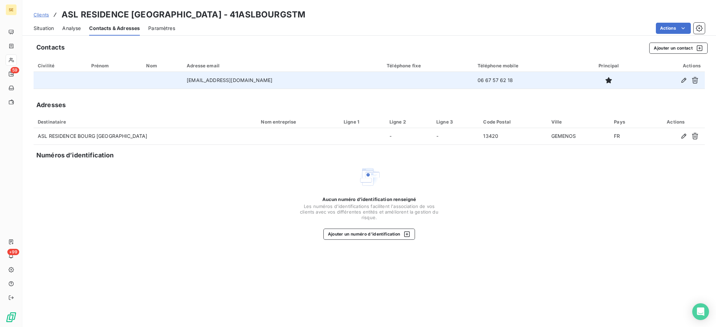
click at [44, 28] on span "Situation" at bounding box center [44, 28] width 20 height 7
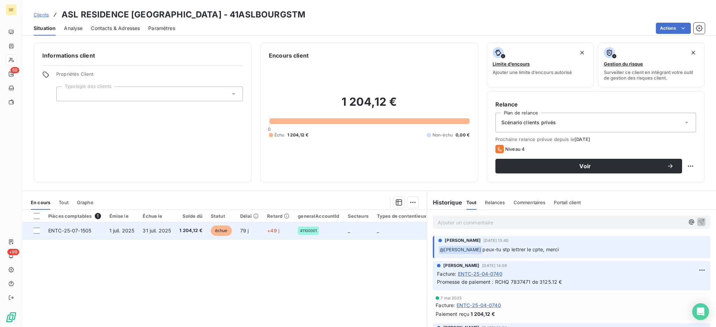
click at [111, 234] on td "1 juil. 2025" at bounding box center [122, 231] width 34 height 17
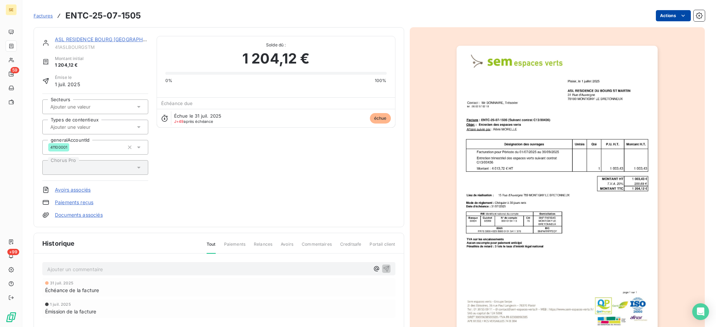
click at [662, 13] on html "SE 59 +99 Factures ENTC-25-07-1505 Actions ASL RESIDENCE BOURG ST MARTIN 41ASLB…" at bounding box center [358, 163] width 716 height 327
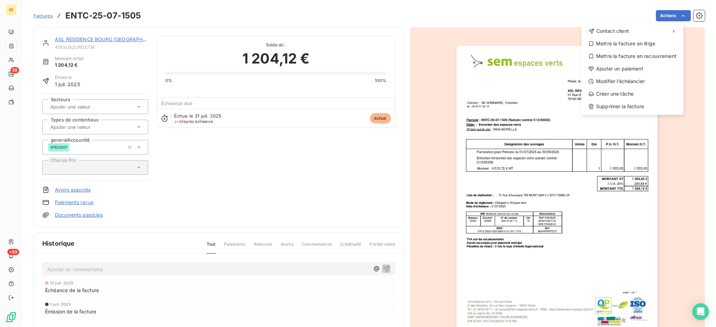
click at [244, 175] on html "SE 59 +99 Factures ENTC-25-07-1505 Actions Contact client Mettre la facture en …" at bounding box center [358, 163] width 716 height 327
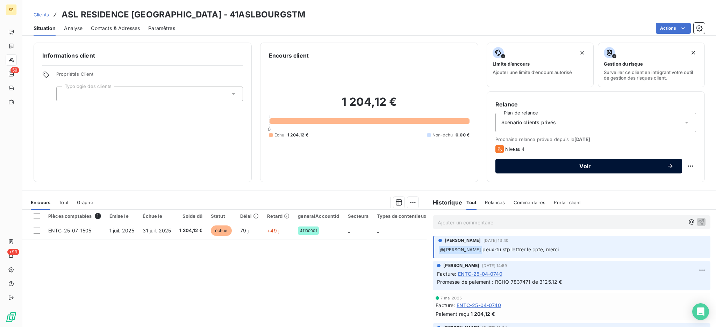
click at [530, 164] on span "Voir" at bounding box center [584, 167] width 163 height 6
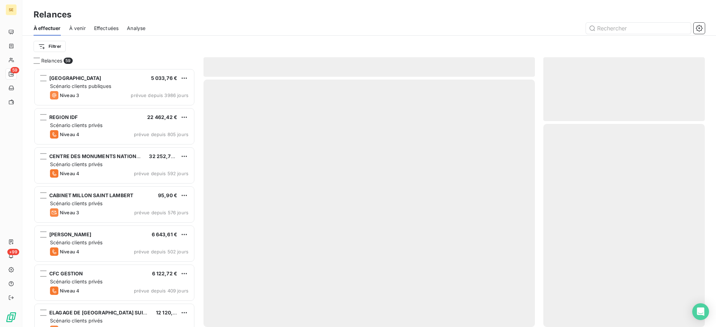
scroll to position [252, 154]
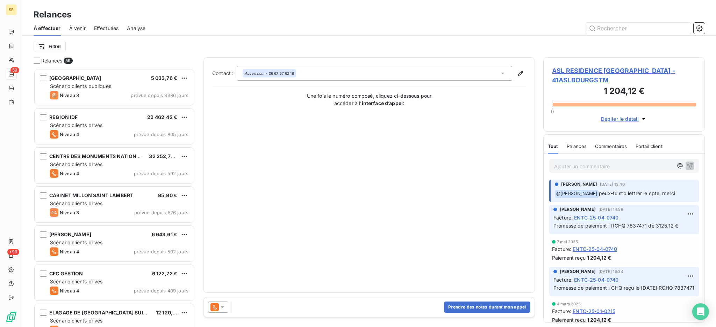
click at [223, 305] on icon at bounding box center [222, 307] width 7 height 7
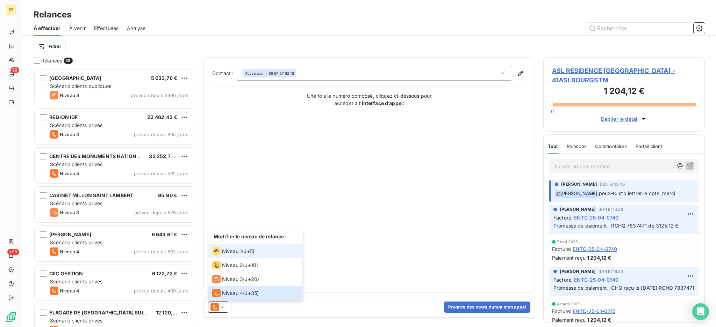
click at [229, 251] on span "Niveau 1" at bounding box center [232, 251] width 20 height 7
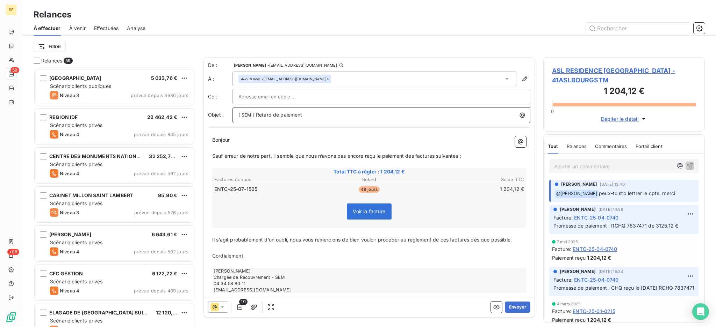
click at [331, 117] on p "[ SEM ﻿ ] Retard de paiement" at bounding box center [382, 115] width 289 height 8
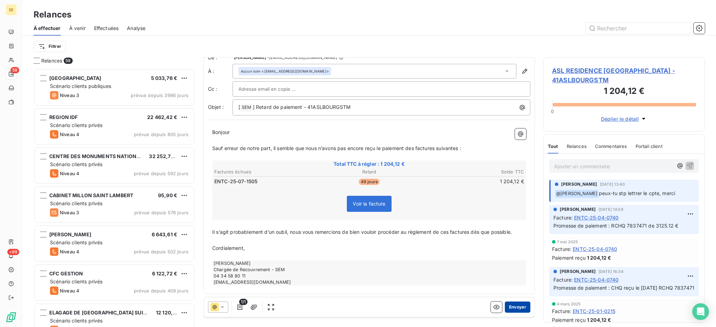
click at [514, 307] on button "Envoyer" at bounding box center [517, 307] width 26 height 11
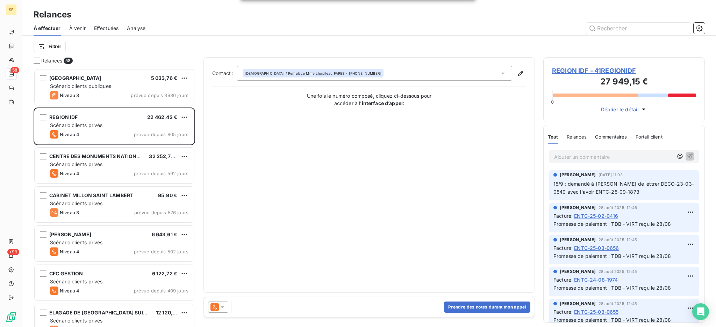
click at [117, 27] on span "Effectuées" at bounding box center [106, 28] width 25 height 7
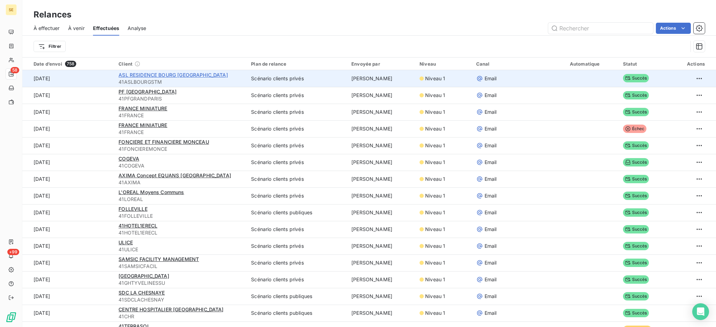
click at [132, 72] on span "ASL RESIDENCE BOURG ST MARTIN" at bounding box center [172, 75] width 109 height 6
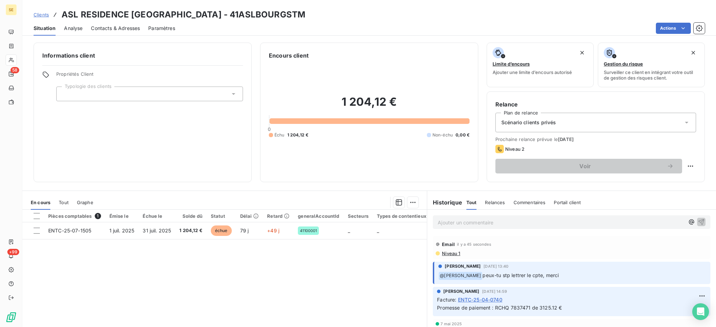
click at [109, 28] on span "Contacts & Adresses" at bounding box center [115, 28] width 49 height 7
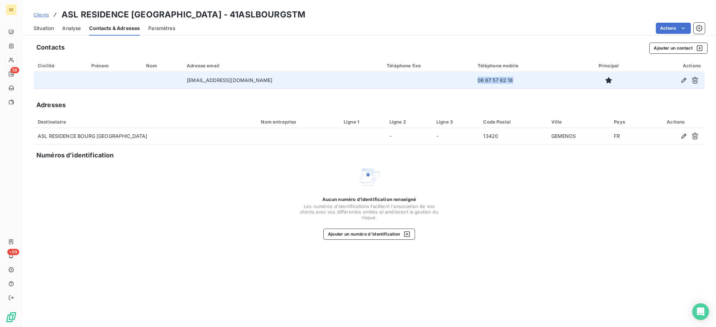
drag, startPoint x: 515, startPoint y: 79, endPoint x: 458, endPoint y: 72, distance: 57.6
click at [458, 72] on tr "jean-pierre.beuriot@modulonet.fr 06 67 57 62 18" at bounding box center [369, 80] width 671 height 17
copy tr "06 67 57 62 18"
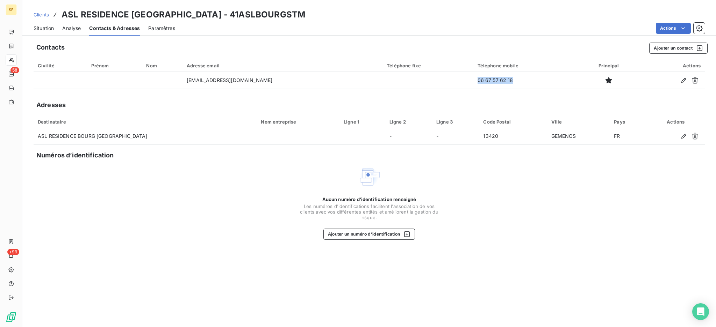
click at [40, 24] on div "Situation" at bounding box center [44, 28] width 20 height 15
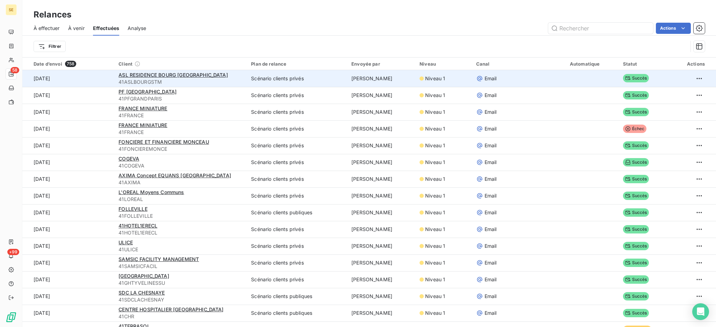
click at [141, 72] on div "ASL RESIDENCE BOURG ST MARTIN" at bounding box center [180, 75] width 124 height 7
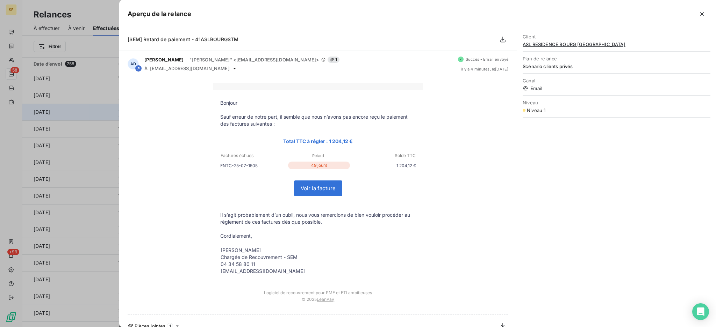
drag, startPoint x: 704, startPoint y: 14, endPoint x: 308, endPoint y: 110, distance: 406.7
click at [704, 14] on icon "button" at bounding box center [701, 13] width 7 height 7
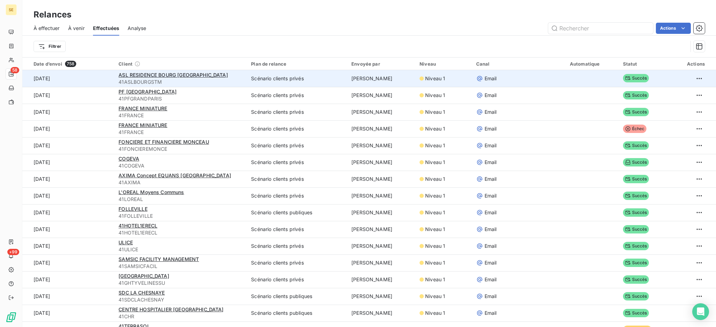
click at [337, 77] on td "Scénario clients privés" at bounding box center [297, 78] width 100 height 17
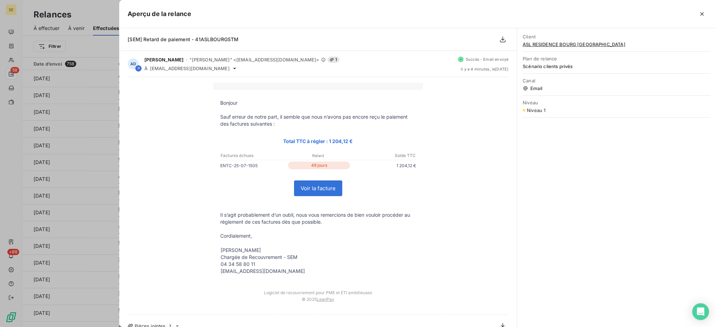
drag, startPoint x: 704, startPoint y: 16, endPoint x: 224, endPoint y: 51, distance: 481.3
click at [704, 16] on icon "button" at bounding box center [701, 13] width 7 height 7
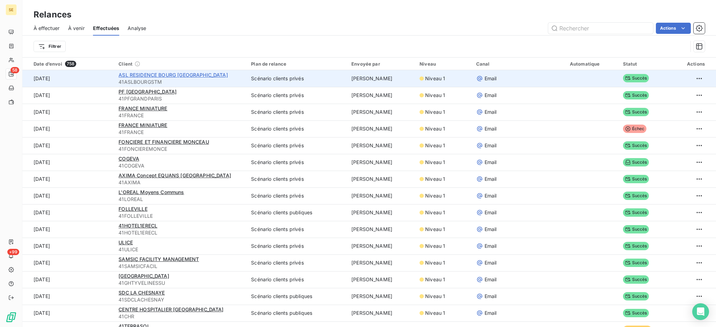
click at [130, 77] on span "ASL RESIDENCE BOURG ST MARTIN" at bounding box center [172, 75] width 109 height 6
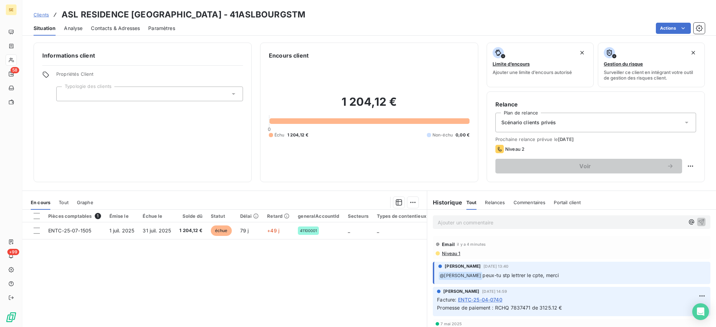
click at [110, 26] on span "Contacts & Adresses" at bounding box center [115, 28] width 49 height 7
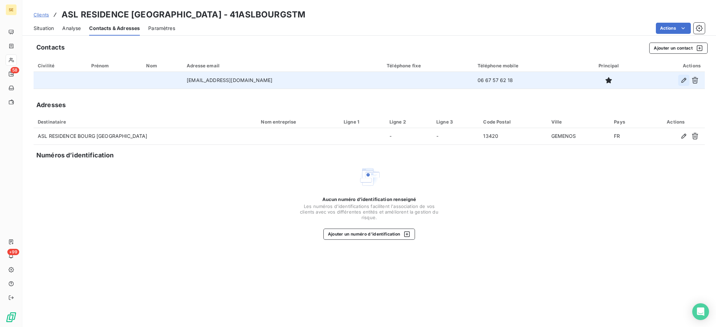
click at [683, 79] on icon "button" at bounding box center [683, 80] width 7 height 7
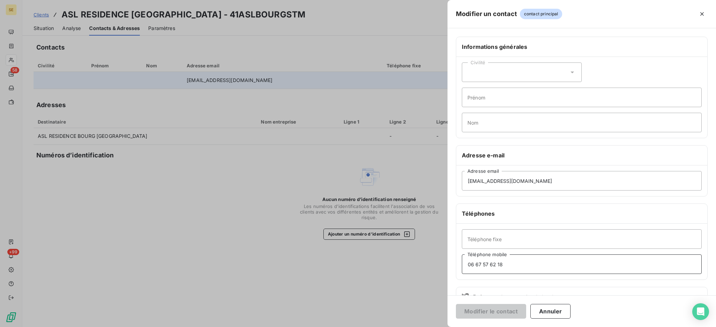
drag, startPoint x: 533, startPoint y: 271, endPoint x: 409, endPoint y: 262, distance: 124.0
click at [412, 327] on div "Modifier un contact contact principal Informations générales Civilité Prénom No…" at bounding box center [358, 327] width 716 height 0
paste input "82 18 49 11"
type input "06 82 18 49 11"
click at [494, 313] on button "Modifier le contact" at bounding box center [491, 311] width 70 height 15
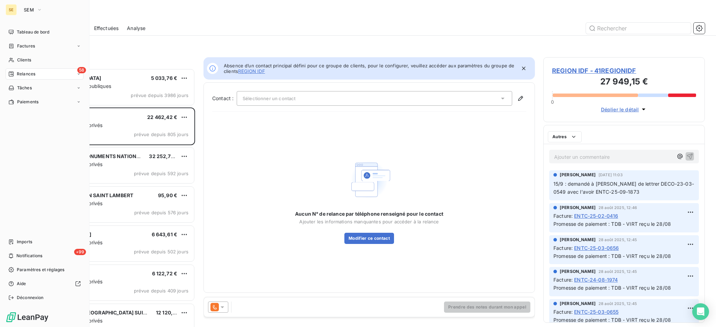
scroll to position [252, 154]
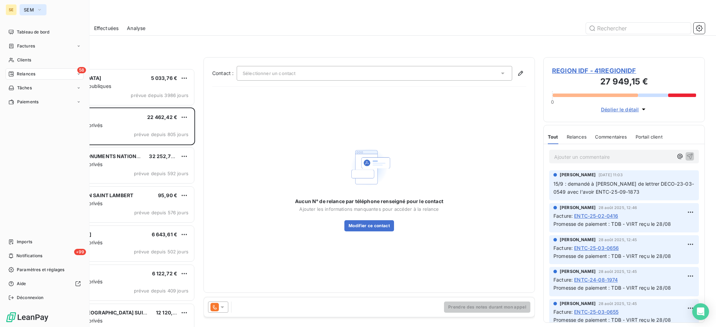
click at [28, 11] on span "SEM" at bounding box center [29, 10] width 10 height 6
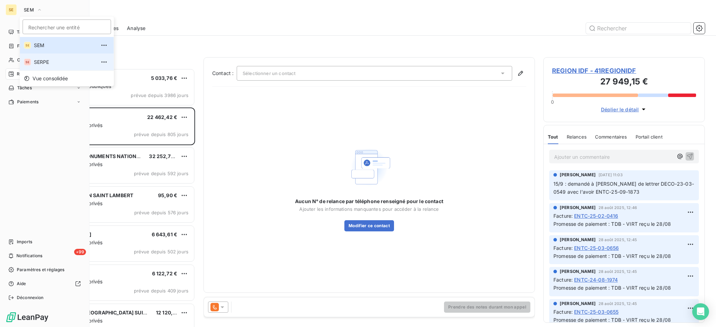
click at [42, 60] on span "SERPE" at bounding box center [65, 62] width 62 height 7
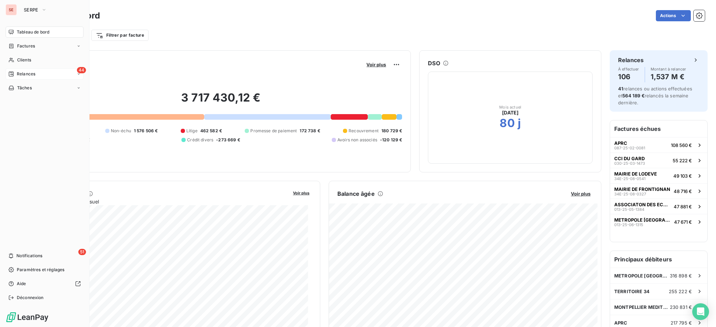
click at [22, 72] on span "Relances" at bounding box center [26, 74] width 19 height 6
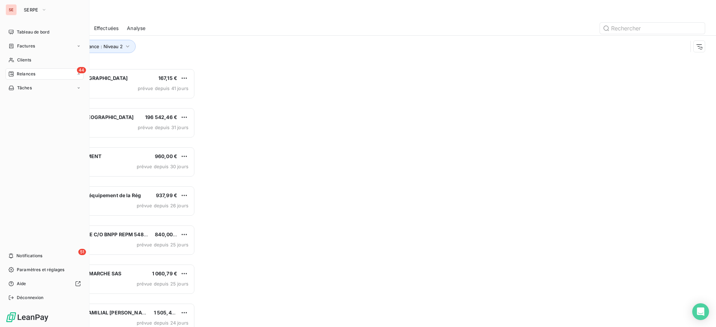
scroll to position [252, 154]
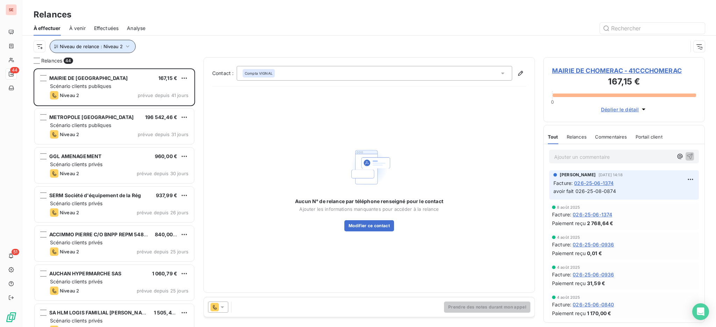
click at [129, 45] on icon "button" at bounding box center [127, 46] width 7 height 7
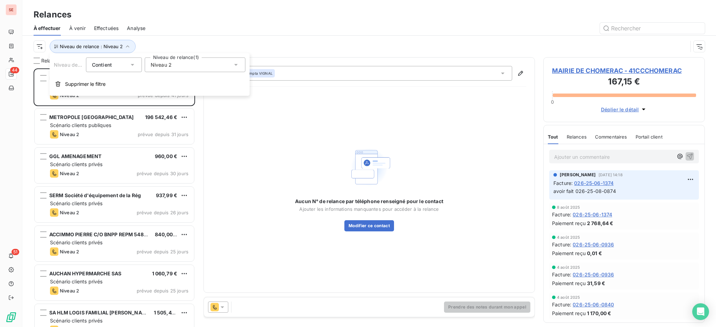
click at [235, 64] on icon at bounding box center [235, 64] width 7 height 7
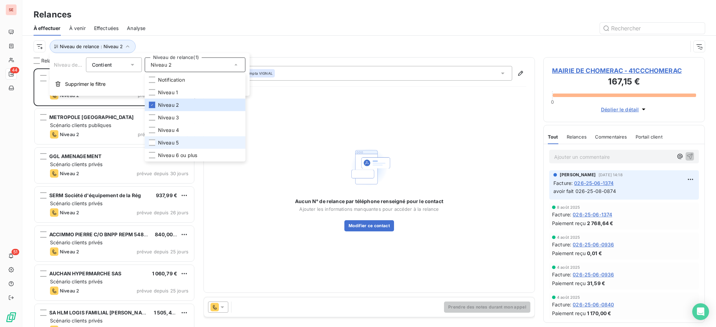
click at [168, 145] on span "Niveau 5" at bounding box center [168, 142] width 21 height 7
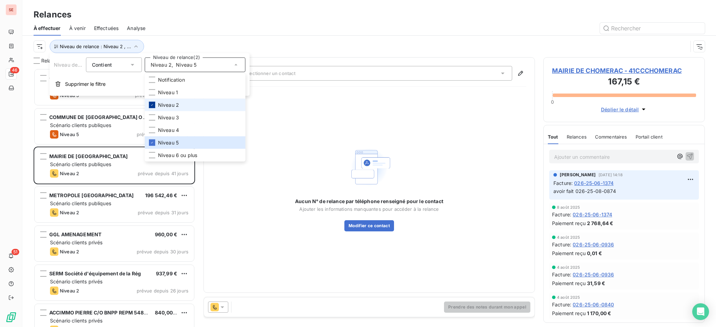
click at [154, 104] on icon at bounding box center [152, 105] width 4 height 4
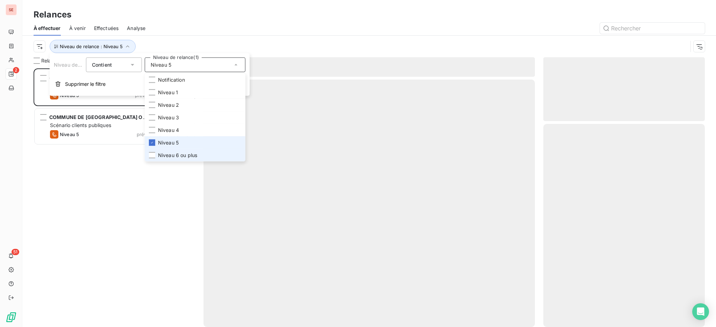
scroll to position [252, 154]
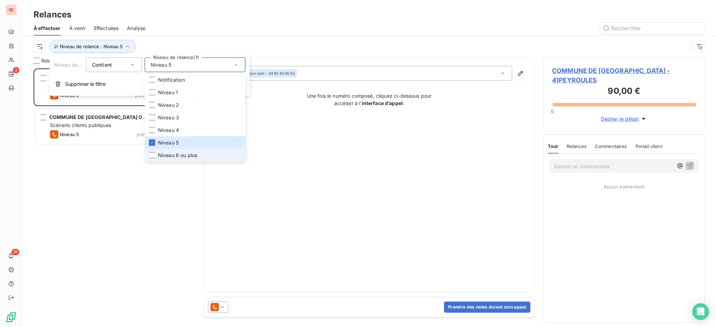
click at [170, 158] on span "Niveau 6 ou plus" at bounding box center [177, 155] width 39 height 7
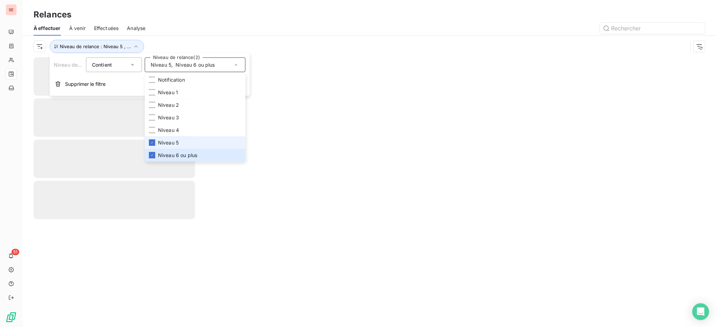
click at [166, 145] on span "Niveau 5" at bounding box center [168, 142] width 21 height 7
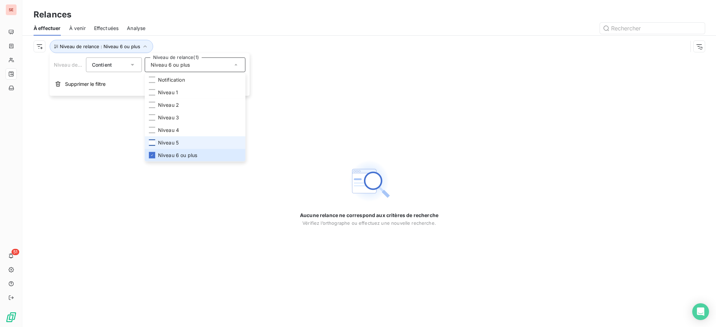
click at [150, 143] on div at bounding box center [152, 143] width 6 height 6
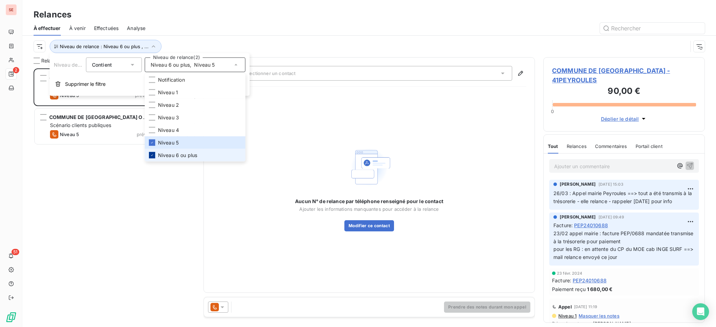
scroll to position [252, 154]
click at [149, 155] on div at bounding box center [152, 155] width 6 height 6
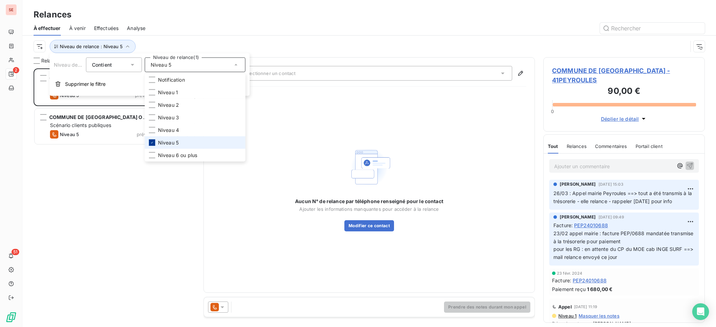
click at [150, 141] on icon at bounding box center [152, 143] width 4 height 4
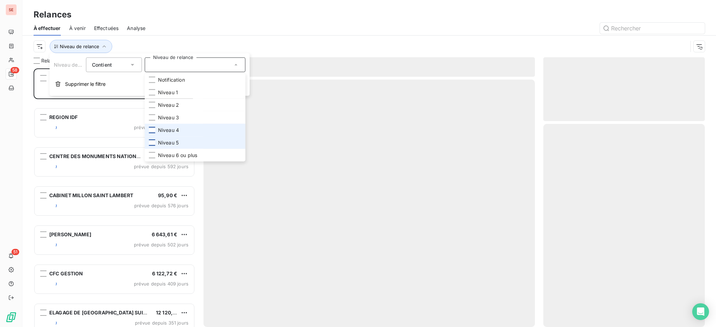
click at [150, 129] on div at bounding box center [152, 130] width 6 height 6
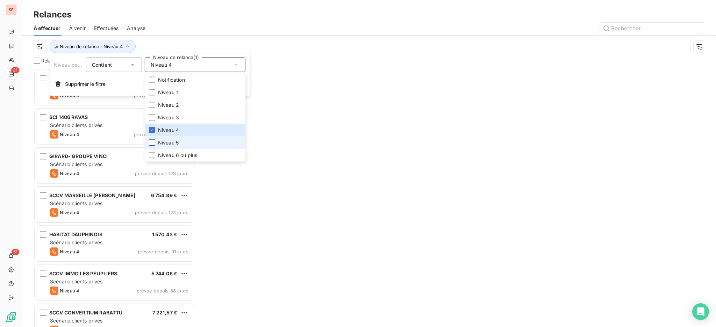
scroll to position [252, 154]
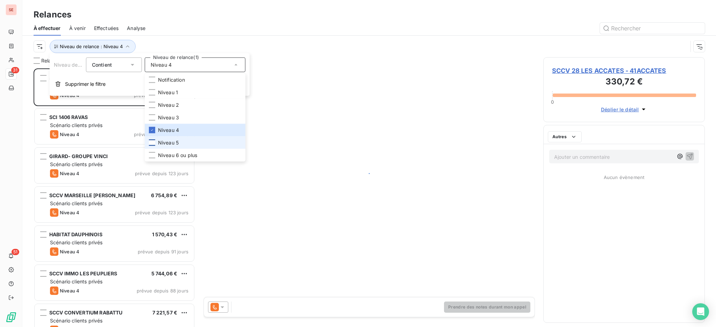
click at [227, 20] on div "Relances" at bounding box center [368, 14] width 693 height 13
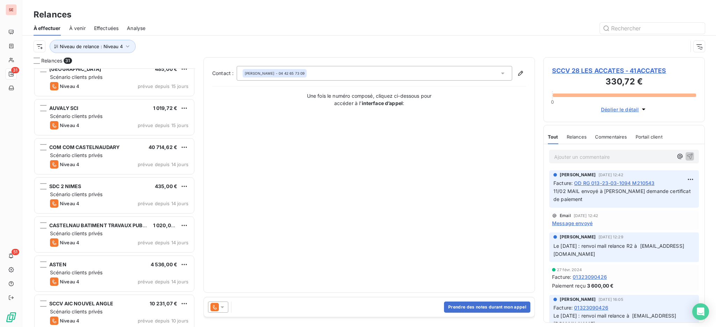
scroll to position [954, 0]
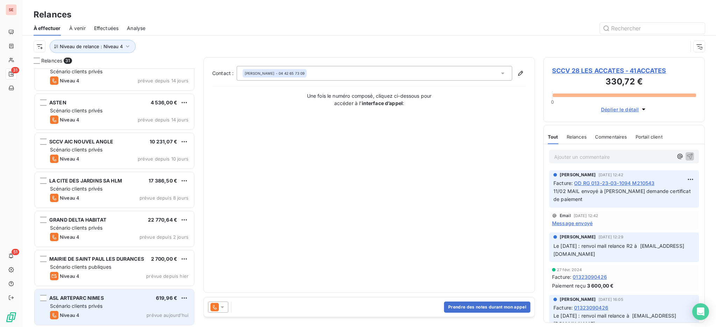
click at [109, 300] on div "ASL ARTEPARC NIMES 619,96 €" at bounding box center [119, 298] width 138 height 6
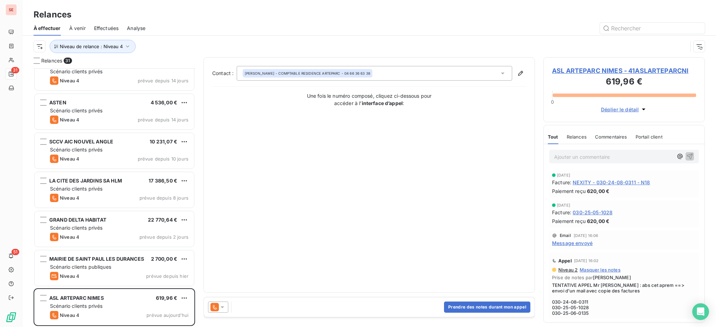
click at [222, 306] on icon at bounding box center [222, 307] width 7 height 7
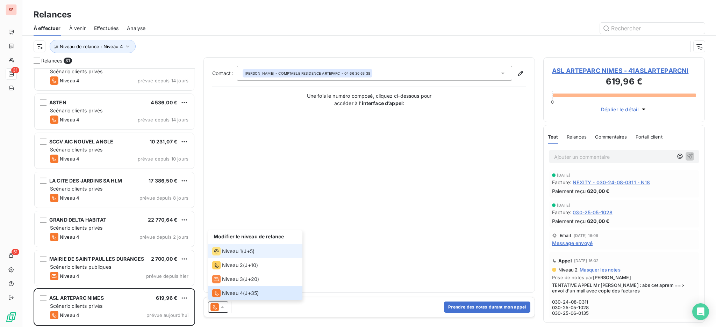
click at [227, 251] on span "Niveau 1" at bounding box center [232, 251] width 20 height 7
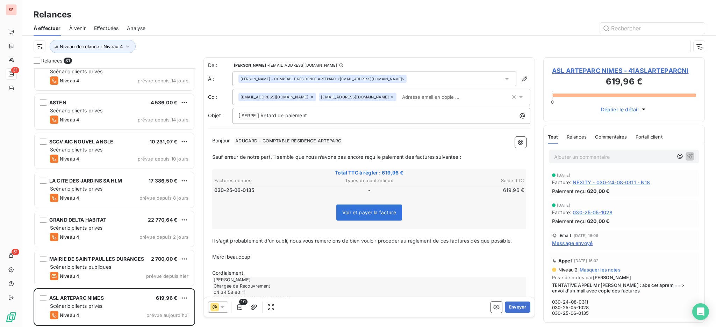
click at [569, 243] on span "Message envoyé" at bounding box center [572, 243] width 41 height 7
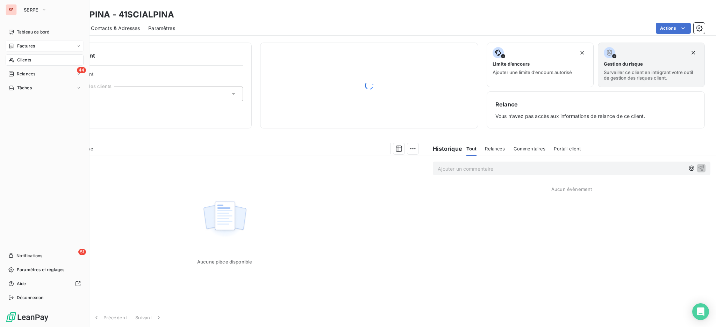
click at [29, 47] on span "Factures" at bounding box center [26, 46] width 18 height 6
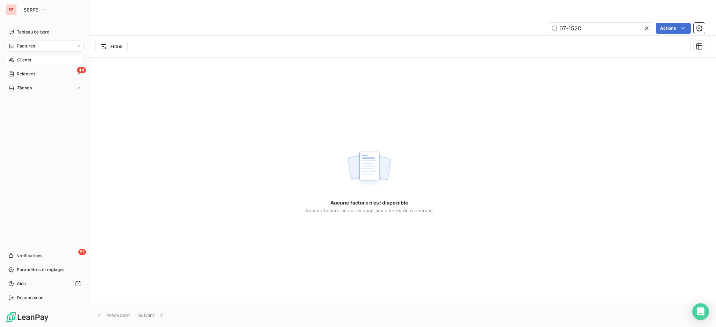
drag, startPoint x: 46, startPoint y: 58, endPoint x: 30, endPoint y: 60, distance: 16.3
click at [30, 60] on span "Clients" at bounding box center [24, 60] width 14 height 6
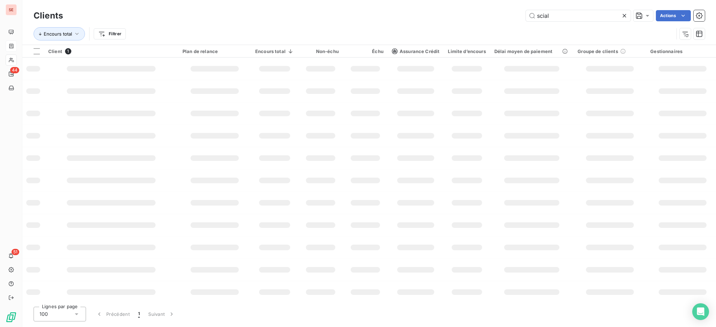
drag, startPoint x: 569, startPoint y: 15, endPoint x: 482, endPoint y: 13, distance: 86.7
click at [482, 13] on div "scial Actions" at bounding box center [387, 15] width 633 height 11
type input "TERRI"
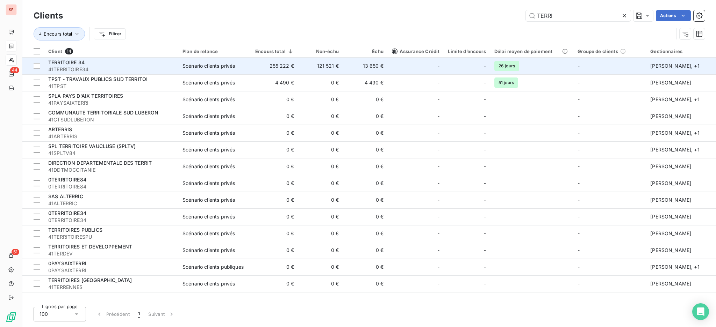
click at [133, 71] on span "41TERRITOIRE34" at bounding box center [111, 69] width 126 height 7
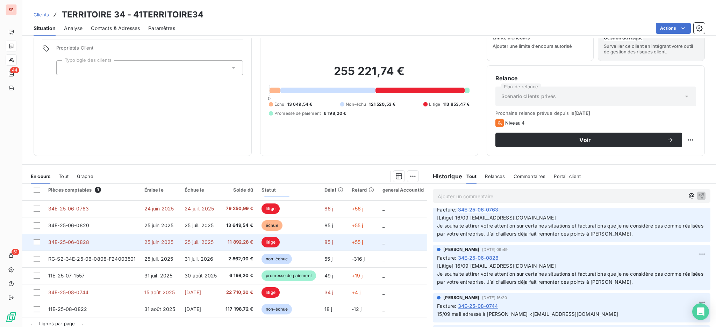
scroll to position [38, 0]
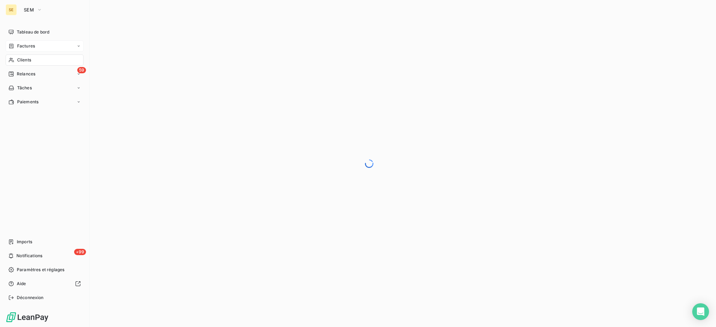
click at [21, 45] on span "Factures" at bounding box center [26, 46] width 18 height 6
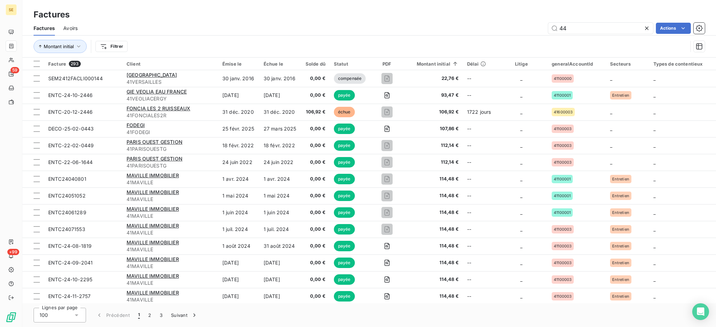
type input "441"
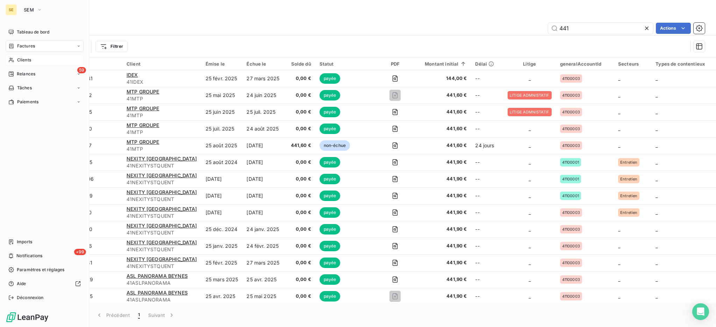
click at [23, 59] on span "Clients" at bounding box center [24, 60] width 14 height 6
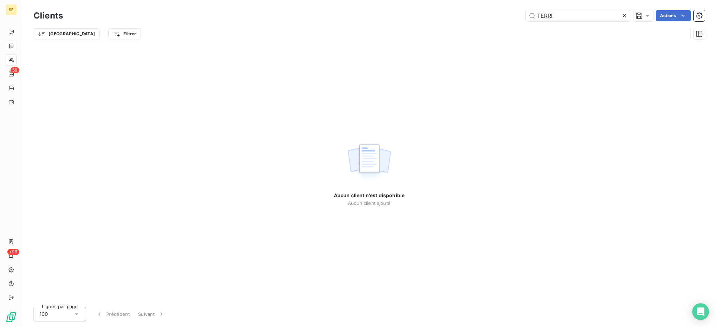
drag, startPoint x: 559, startPoint y: 15, endPoint x: 473, endPoint y: 0, distance: 87.0
click at [473, 0] on div "Clients TERRI Actions Trier Filtrer" at bounding box center [368, 22] width 693 height 45
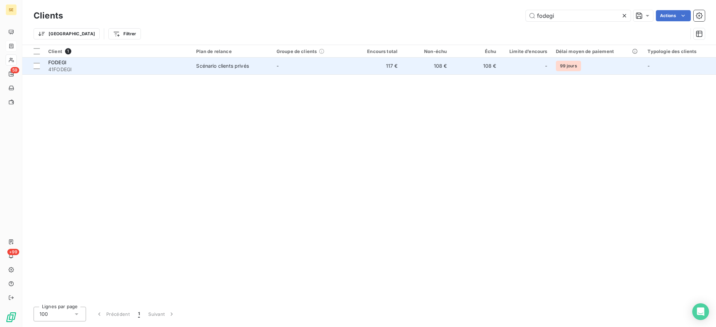
type input "fodegi"
click at [329, 69] on td "-" at bounding box center [312, 66] width 80 height 17
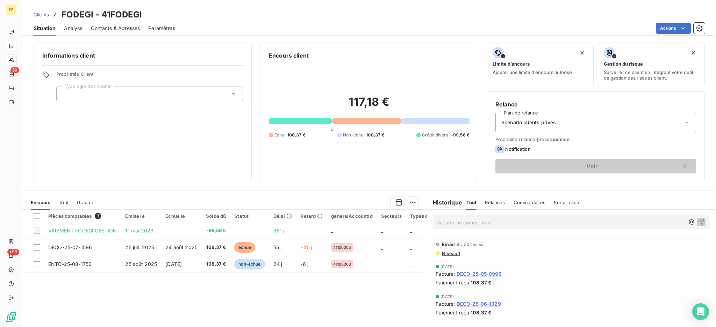
click at [218, 176] on div "Informations client Propriétés Client Typologie des clients" at bounding box center [143, 113] width 218 height 140
click at [133, 154] on div "Informations client Propriétés Client Typologie des clients" at bounding box center [143, 113] width 218 height 140
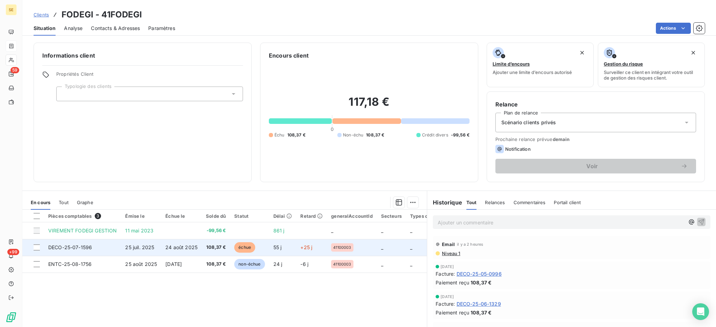
click at [190, 247] on span "24 août 2025" at bounding box center [181, 248] width 32 height 6
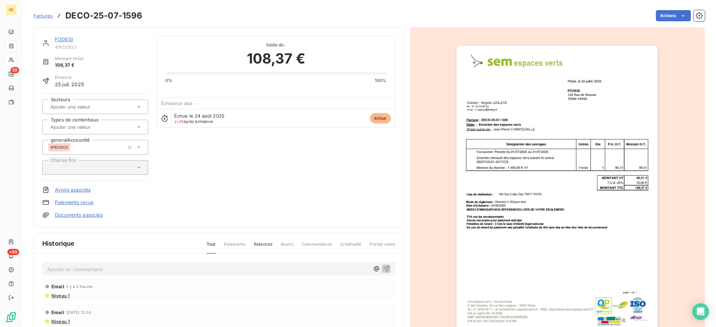
click at [82, 265] on p "Ajouter un commentaire ﻿" at bounding box center [208, 269] width 322 height 9
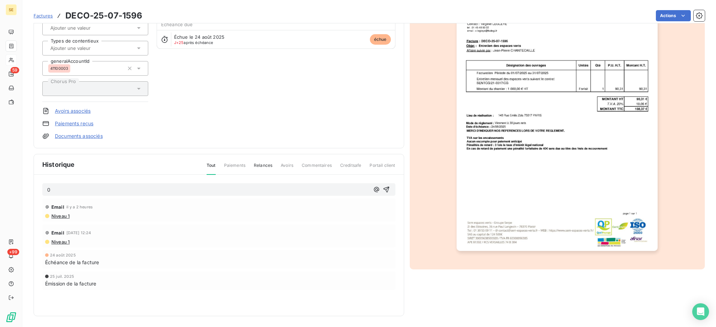
click at [58, 240] on span "Niveau 1" at bounding box center [60, 242] width 19 height 6
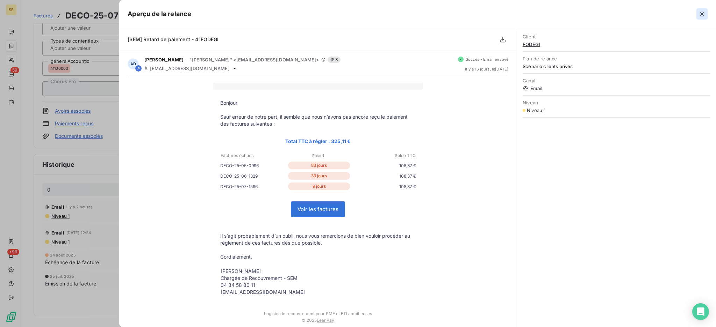
click at [699, 14] on icon "button" at bounding box center [701, 13] width 7 height 7
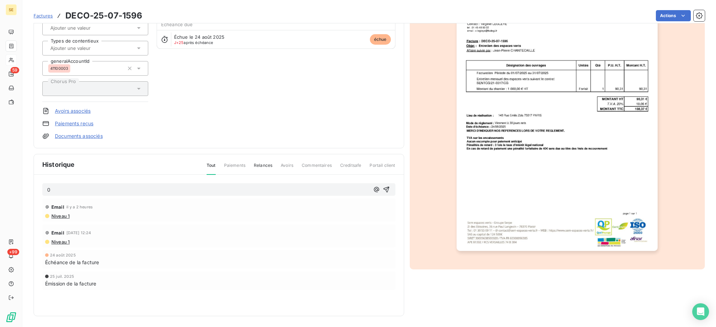
click at [142, 188] on p "0" at bounding box center [208, 190] width 322 height 8
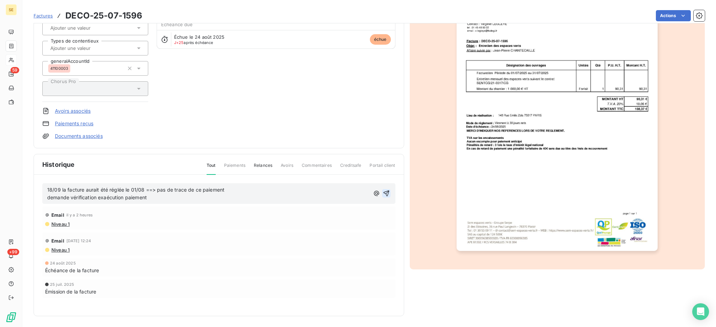
click at [384, 192] on icon "button" at bounding box center [386, 194] width 6 height 6
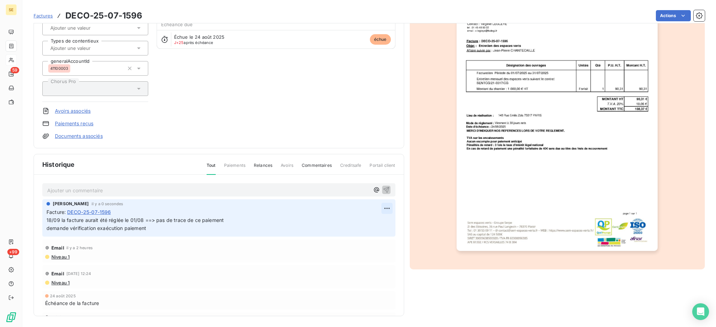
click at [376, 207] on html "SE 59 +99 Factures DECO-25-07-1596 Actions FODEGI 41FODEGI Montant initial 108,…" at bounding box center [358, 163] width 716 height 327
click at [361, 223] on div "Editer" at bounding box center [359, 223] width 39 height 11
click at [105, 228] on span "18/09 la facture aurait été réglée le 01/08 ==> pas de trace de ce paiement dem…" at bounding box center [134, 224] width 177 height 14
click at [160, 232] on div "[PERSON_NAME] il y a 3 secondes Facture : DECO-25-07-1596 18/09 la facture aura…" at bounding box center [218, 217] width 353 height 37
click at [129, 227] on span "18/09 la facture aurait été réglée le 01/08 ==> pas de trace de ce paiement dem…" at bounding box center [134, 224] width 177 height 14
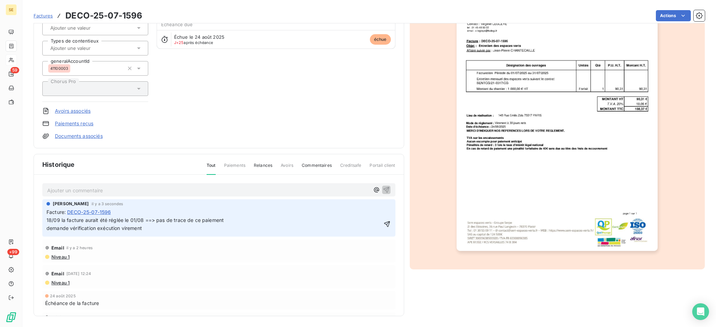
drag, startPoint x: 375, startPoint y: 224, endPoint x: 369, endPoint y: 212, distance: 13.0
click at [383, 223] on icon "button" at bounding box center [386, 224] width 7 height 7
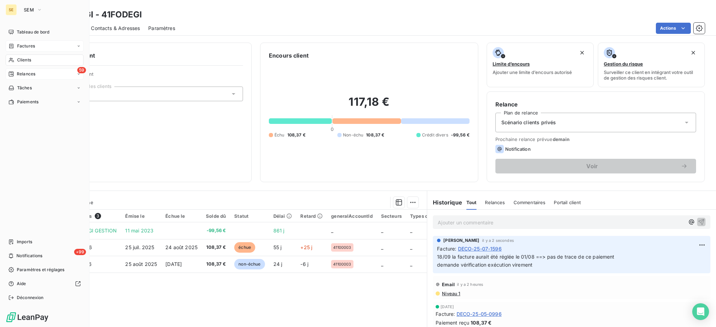
click at [26, 72] on span "Relances" at bounding box center [26, 74] width 19 height 6
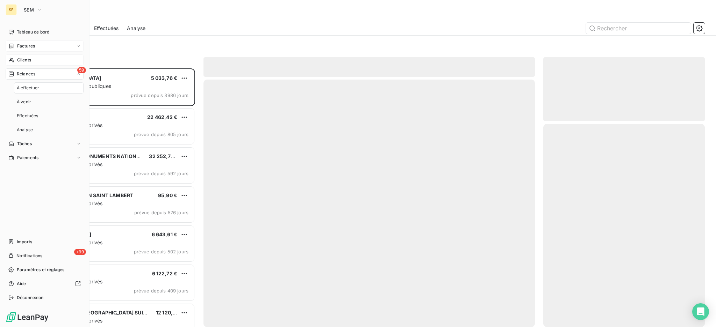
scroll to position [252, 154]
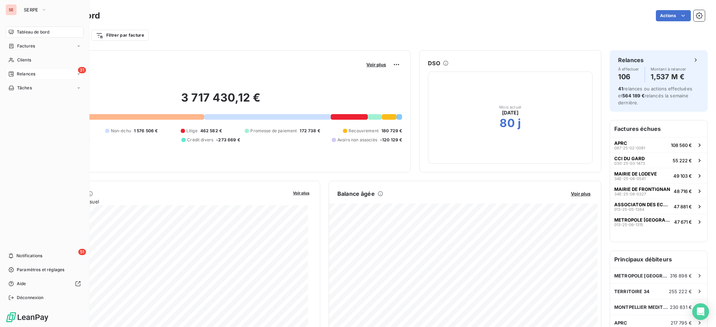
click at [23, 73] on span "Relances" at bounding box center [26, 74] width 19 height 6
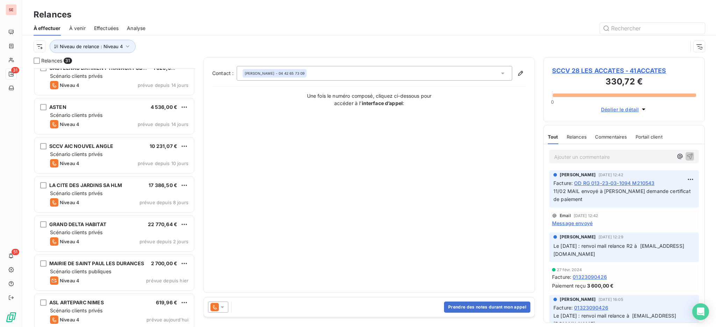
scroll to position [954, 0]
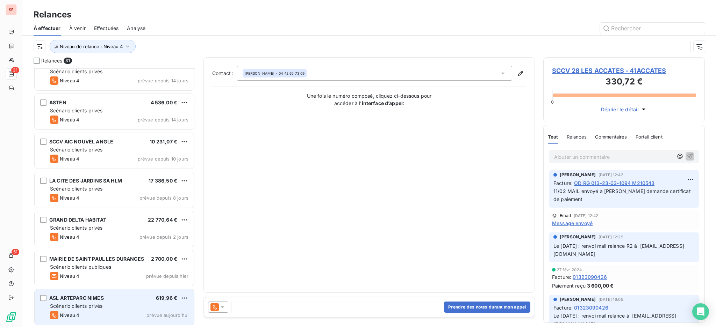
click at [106, 305] on div "Scénario clients privés" at bounding box center [119, 306] width 138 height 7
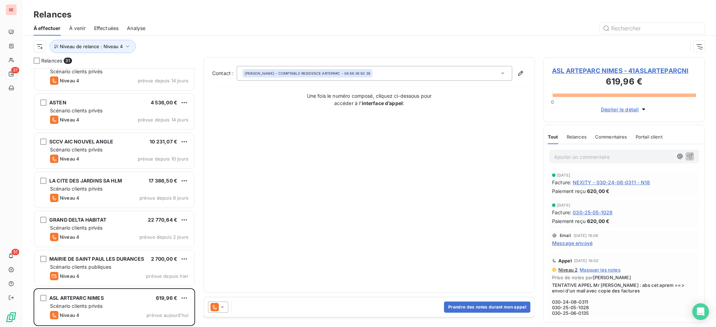
click at [224, 305] on icon at bounding box center [222, 307] width 7 height 7
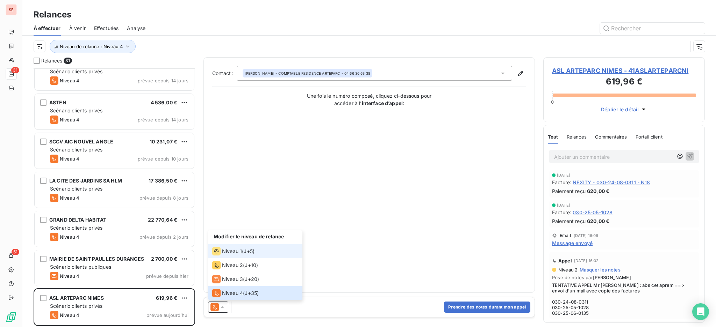
click at [234, 248] on span "Niveau 1" at bounding box center [232, 251] width 20 height 7
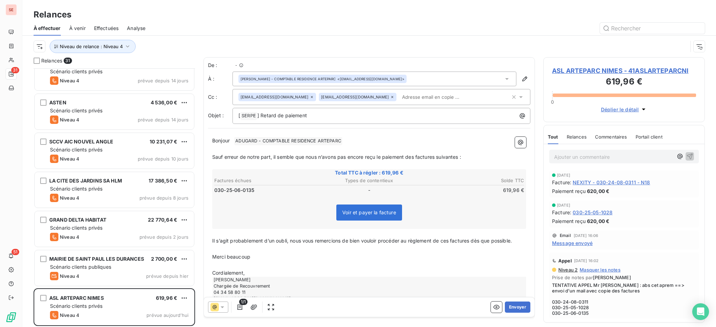
scroll to position [252, 154]
click at [578, 242] on span "Message envoyé" at bounding box center [572, 243] width 41 height 7
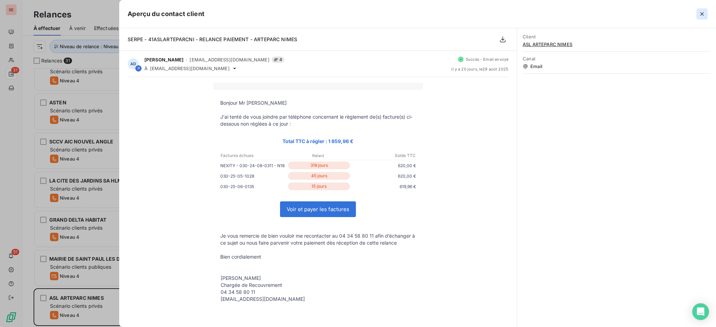
click at [701, 15] on icon "button" at bounding box center [701, 13] width 7 height 7
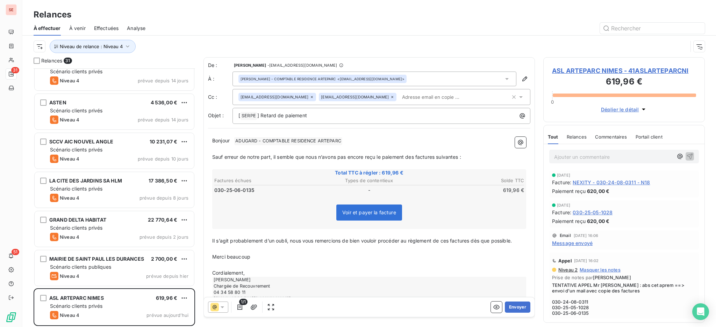
click at [310, 140] on span "ADUGARD - COMPTABLE RESIDENCE ARTEPARC ﻿" at bounding box center [288, 141] width 108 height 8
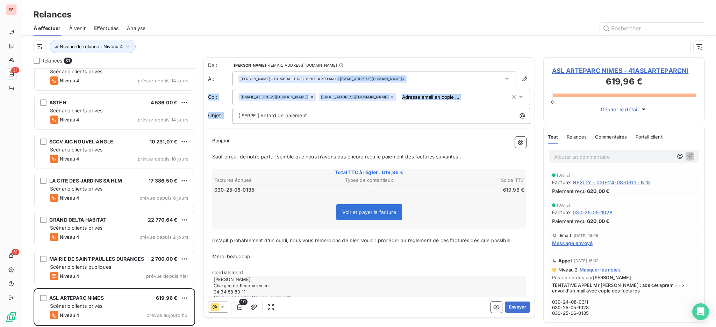
drag, startPoint x: 327, startPoint y: 84, endPoint x: 282, endPoint y: 111, distance: 52.8
click at [282, 111] on div "De : Agnès Dubuc - dubuc@serpe.fr À : Alan ADUGARD - COMPTABLE RESIDENCE ARTEPA…" at bounding box center [369, 93] width 322 height 62
click at [310, 96] on icon at bounding box center [312, 97] width 4 height 4
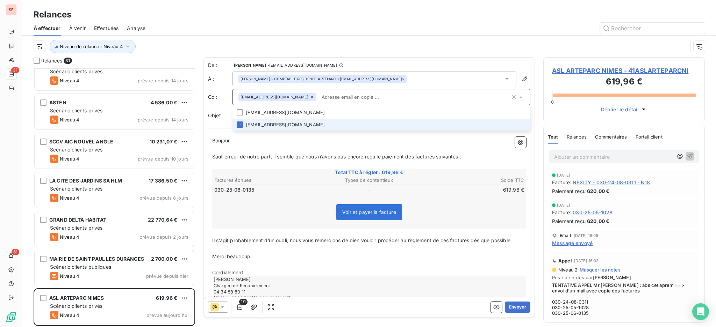
click at [310, 96] on icon at bounding box center [312, 97] width 4 height 4
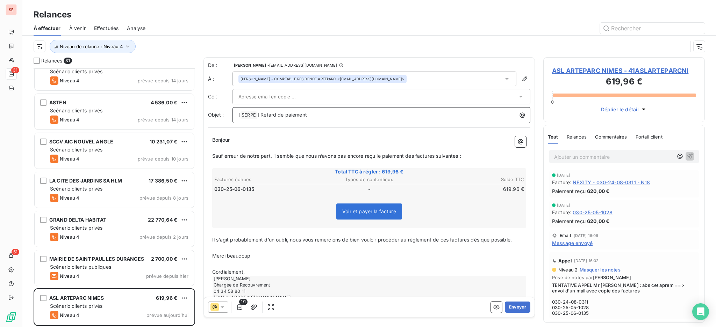
click at [334, 114] on p "[ SERPE ﻿ ] Retard de paiement" at bounding box center [382, 115] width 289 height 8
click at [593, 70] on span "ASL ARTEPARC NIMES - 41ASLARTEPARCNI" at bounding box center [624, 70] width 144 height 9
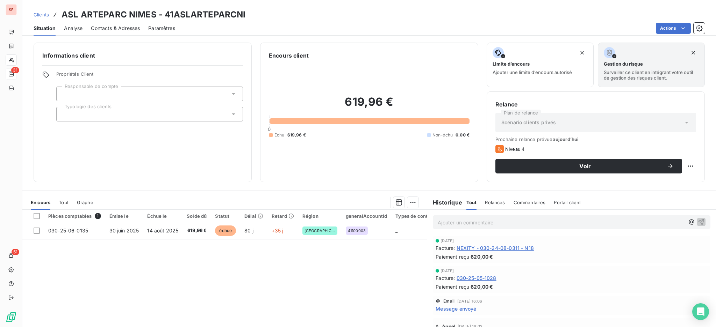
click at [131, 25] on span "Contacts & Adresses" at bounding box center [115, 28] width 49 height 7
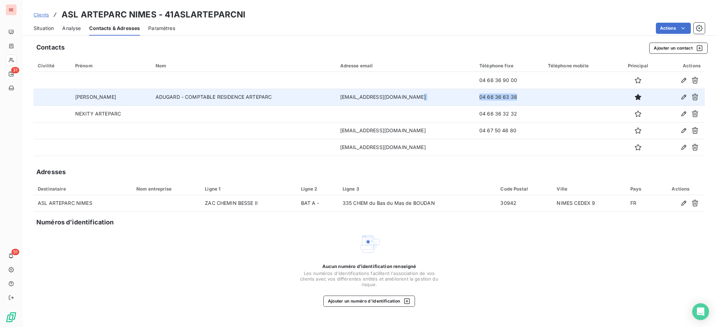
drag, startPoint x: 538, startPoint y: 100, endPoint x: 457, endPoint y: 94, distance: 80.9
click at [457, 94] on tr "Alan ADUGARD - COMPTABLE RESIDENCE ARTEPARC aadugard@lamy-immobilier.fr 04 66 3…" at bounding box center [369, 97] width 671 height 17
copy tr "04 66 36 63 38"
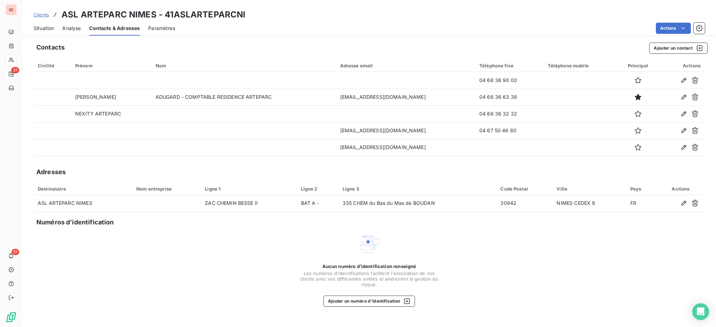
click at [415, 25] on div "Actions" at bounding box center [443, 28] width 521 height 11
click at [47, 27] on span "Situation" at bounding box center [44, 28] width 20 height 7
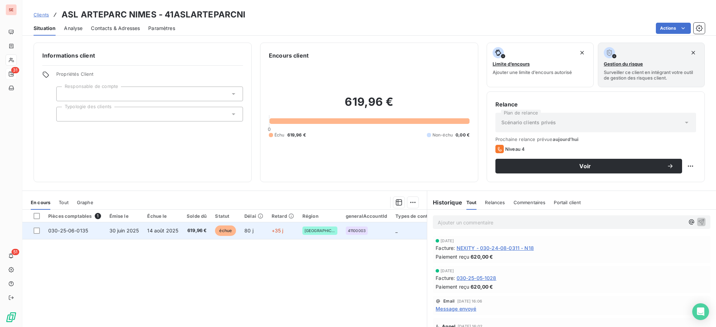
click at [147, 234] on td "14 août 2025" at bounding box center [162, 231] width 39 height 17
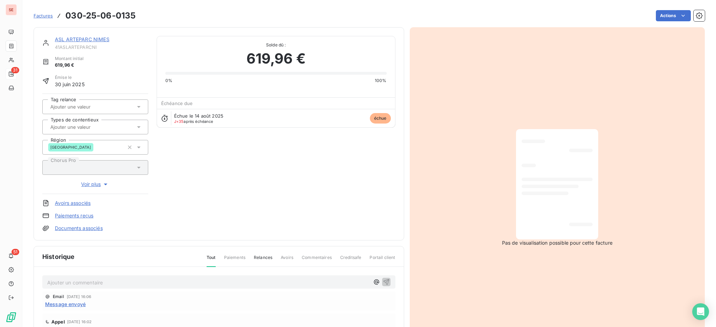
click at [76, 303] on span "Message envoyé" at bounding box center [65, 304] width 41 height 7
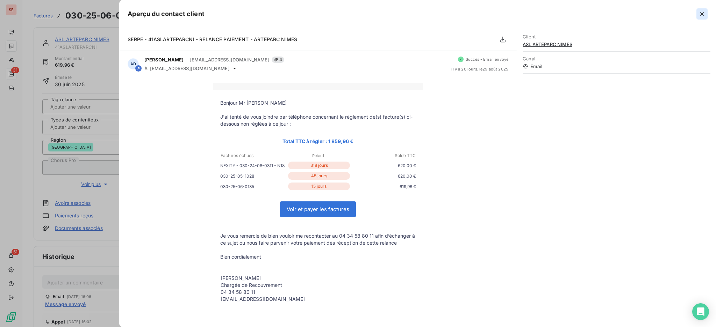
click at [703, 13] on icon "button" at bounding box center [701, 13] width 3 height 3
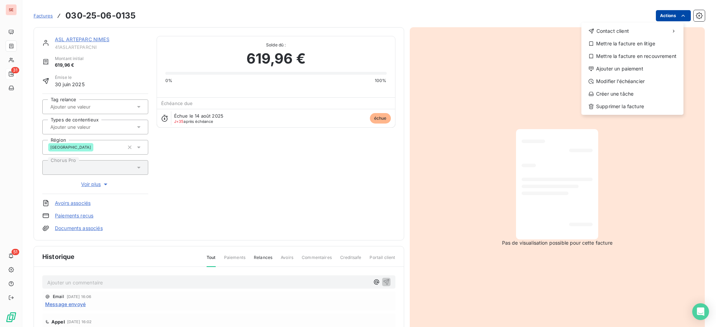
click at [665, 14] on html "SE 31 51 Factures 030-25-06-0135 Actions Contact client Mettre la facture en li…" at bounding box center [358, 163] width 716 height 327
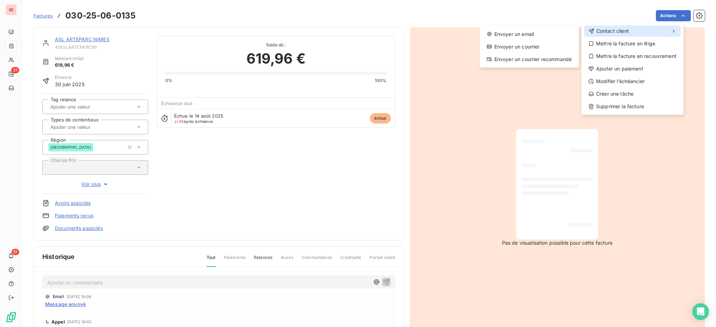
click at [624, 34] on span "Contact client" at bounding box center [612, 31] width 32 height 7
click at [528, 35] on div "Envoyer un email" at bounding box center [529, 34] width 94 height 11
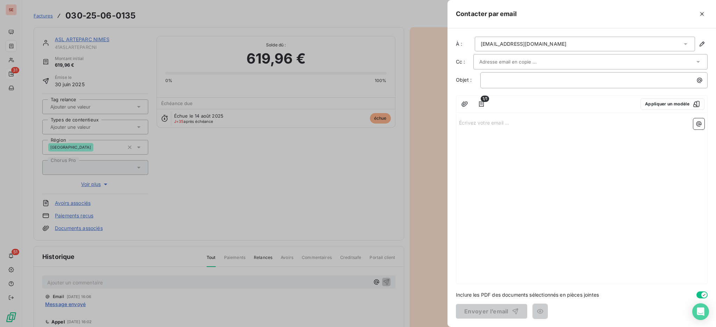
click at [487, 116] on div "Écrivez votre email ... ﻿" at bounding box center [581, 200] width 251 height 168
click at [483, 121] on p "Écrivez votre email ... ﻿" at bounding box center [581, 122] width 245 height 8
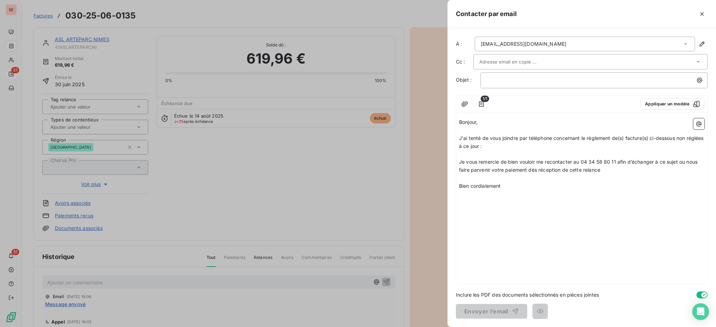
click at [479, 151] on p "﻿" at bounding box center [581, 155] width 245 height 8
click at [695, 123] on icon "button" at bounding box center [698, 124] width 7 height 7
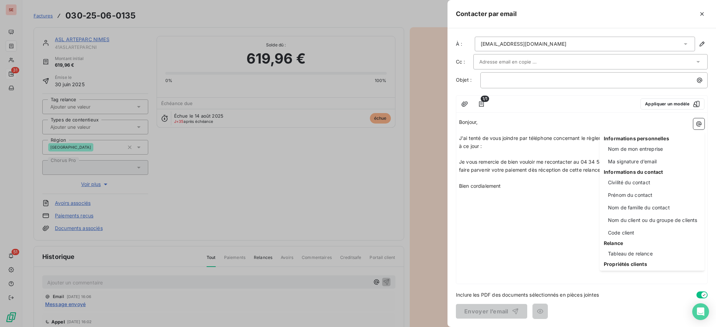
click at [474, 245] on html "SE 31 51 Factures 030-25-06-0135 Actions ASL ARTEPARC NIMES 41ASLARTEPARCNI Mon…" at bounding box center [358, 163] width 716 height 327
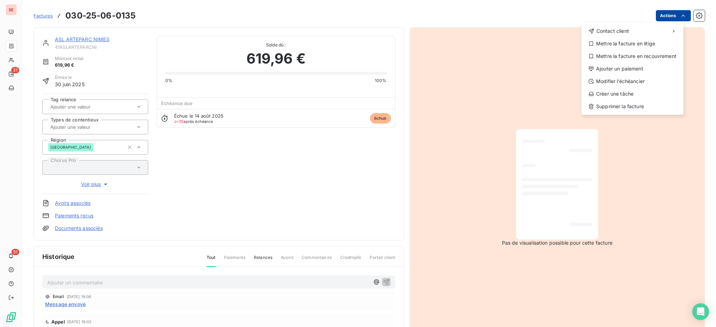
click at [662, 15] on html "SE 31 51 Factures 030-25-06-0135 Actions Contact client Mettre la facture en li…" at bounding box center [358, 163] width 716 height 327
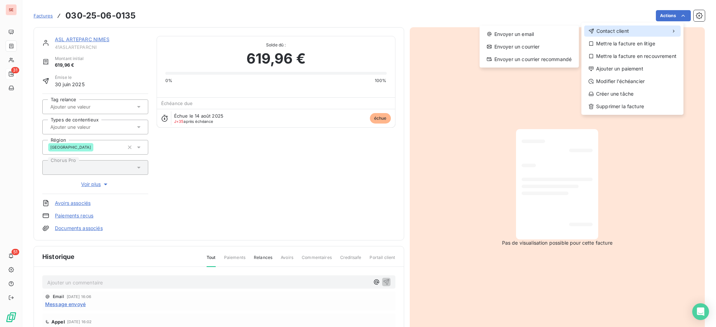
click at [648, 29] on div "Contact client" at bounding box center [632, 31] width 96 height 11
click at [553, 36] on div "Envoyer un email" at bounding box center [529, 34] width 94 height 11
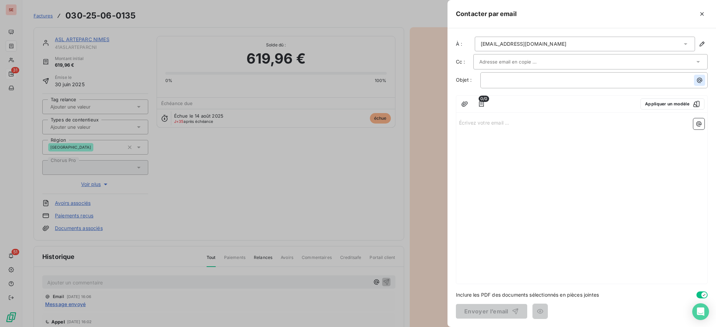
click at [698, 80] on icon "button" at bounding box center [699, 80] width 7 height 7
click at [457, 188] on html "SE 31 51 Factures 030-25-06-0135 Actions ASL ARTEPARC NIMES 41ASLARTEPARCNI Mon…" at bounding box center [358, 163] width 716 height 327
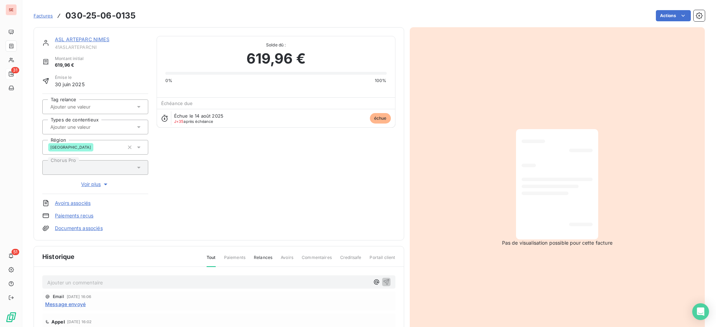
click at [664, 19] on html "SE 31 51 Factures 030-25-06-0135 Actions ASL ARTEPARC NIMES 41ASLARTEPARCNI Mon…" at bounding box center [358, 163] width 716 height 327
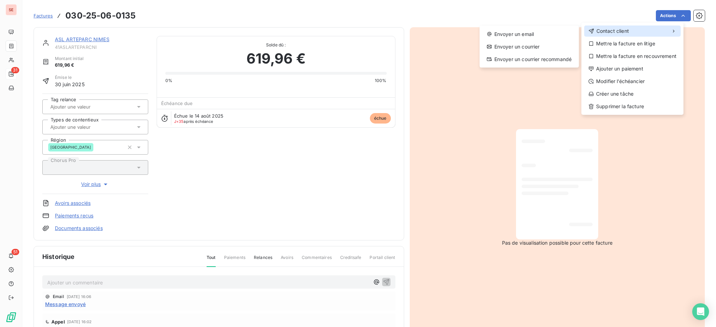
click at [638, 35] on div "Contact client" at bounding box center [632, 31] width 96 height 11
click at [550, 34] on div "Envoyer un email" at bounding box center [529, 34] width 94 height 11
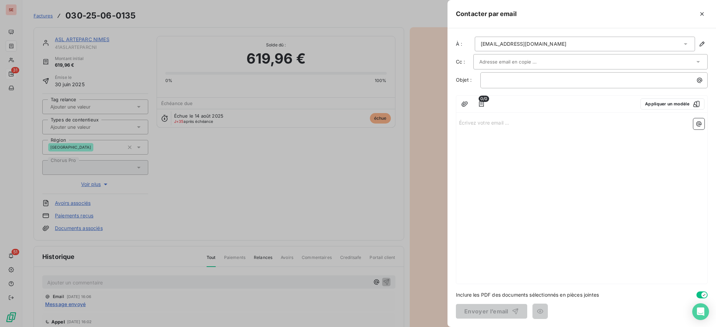
click at [685, 43] on icon at bounding box center [684, 44] width 3 height 2
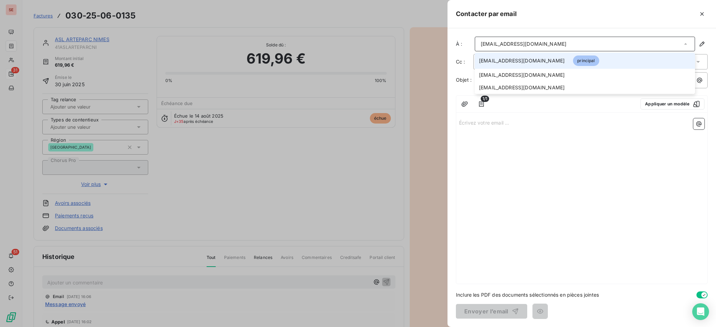
click at [685, 43] on icon at bounding box center [685, 43] width 3 height 1
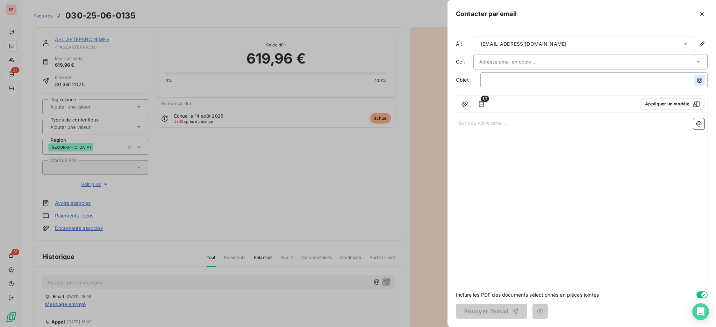
click at [700, 80] on icon "button" at bounding box center [699, 80] width 7 height 7
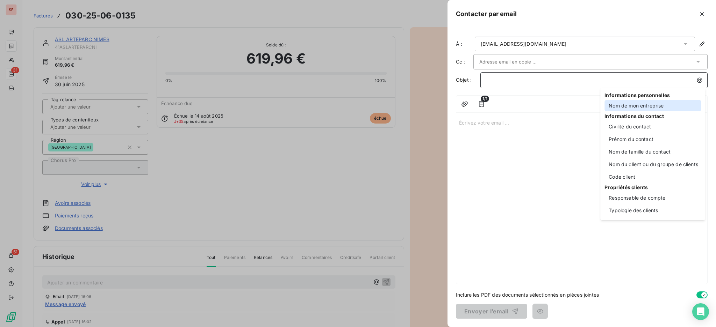
click at [656, 105] on div "Nom de mon entreprise" at bounding box center [652, 105] width 96 height 11
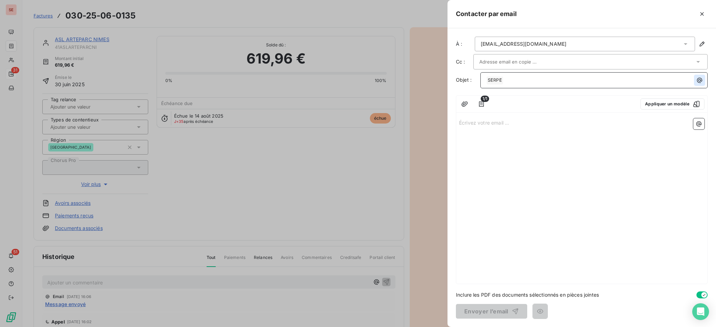
click at [698, 81] on icon "button" at bounding box center [699, 80] width 5 height 5
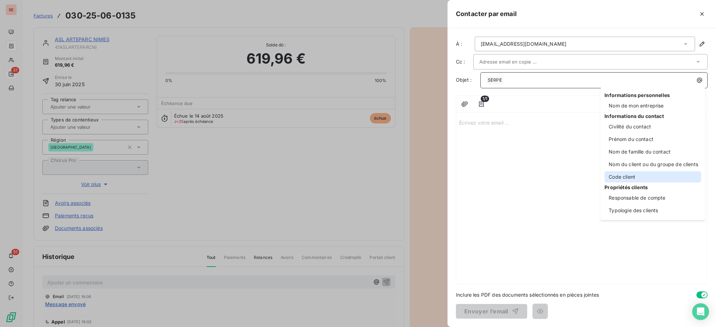
click at [656, 178] on div "Code client" at bounding box center [652, 177] width 96 height 11
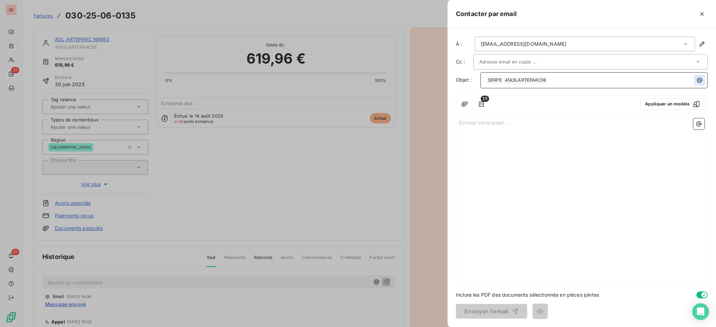
click at [699, 80] on icon "button" at bounding box center [699, 80] width 7 height 7
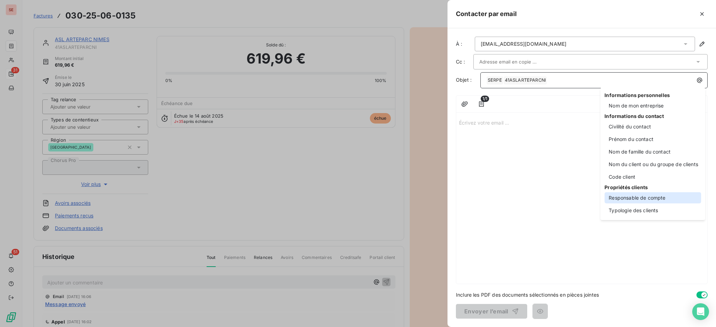
click at [628, 201] on div "Responsable de compte" at bounding box center [652, 198] width 96 height 11
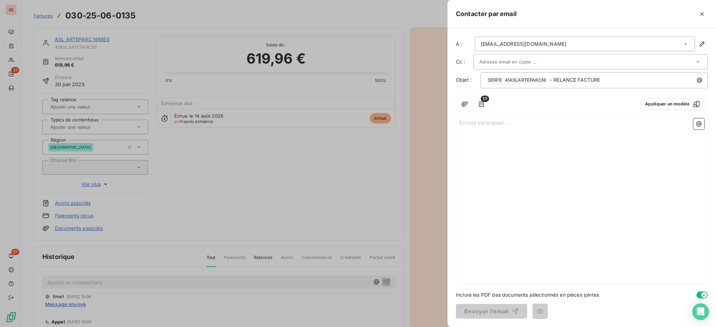
click at [470, 126] on p "Écrivez votre email ... ﻿" at bounding box center [581, 122] width 245 height 8
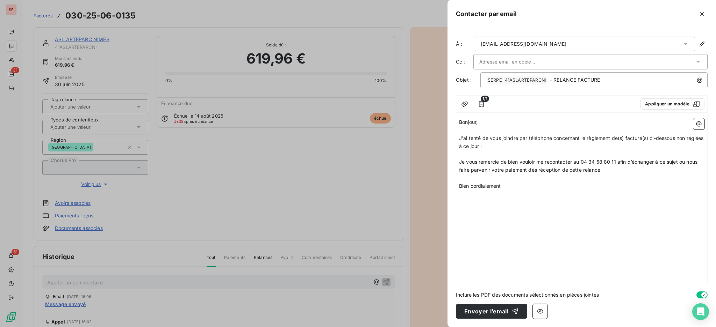
click at [484, 157] on p "﻿" at bounding box center [581, 155] width 245 height 8
click at [700, 123] on icon "button" at bounding box center [698, 124] width 7 height 7
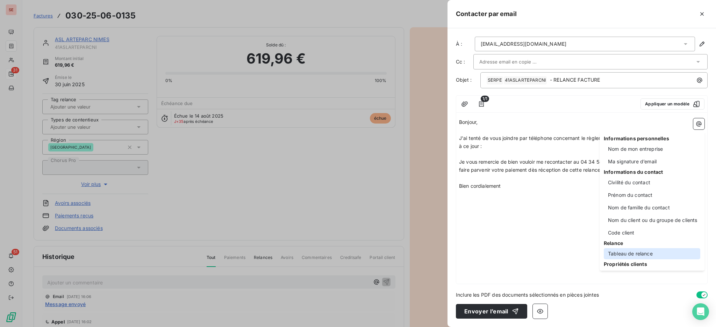
click at [641, 256] on div "Tableau de relance" at bounding box center [651, 253] width 96 height 11
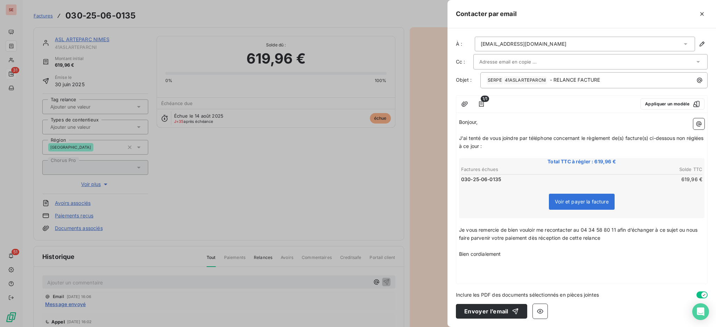
click at [486, 261] on p "﻿" at bounding box center [581, 262] width 245 height 8
click at [699, 123] on icon "button" at bounding box center [698, 124] width 7 height 7
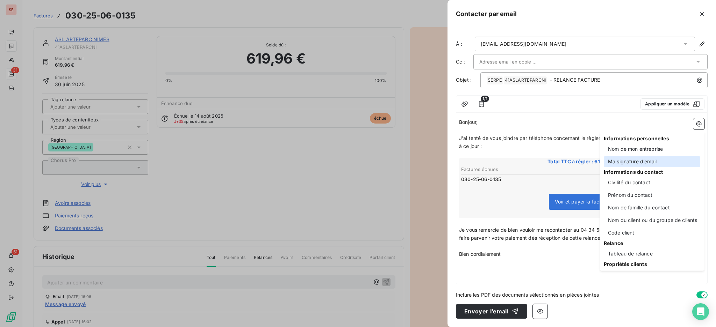
click at [651, 165] on div "Ma signature d’email" at bounding box center [651, 161] width 96 height 11
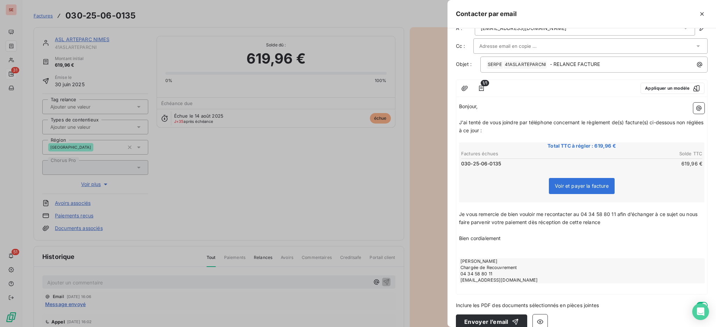
scroll to position [25, 0]
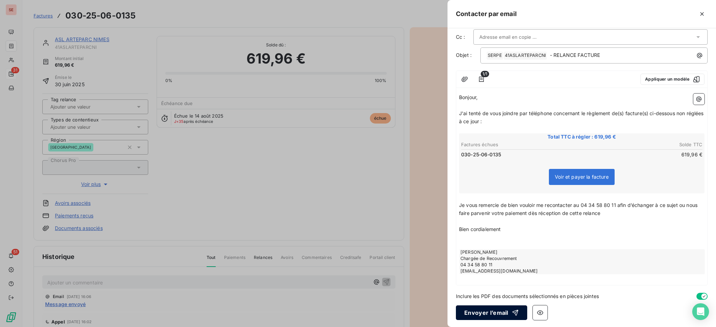
click at [494, 311] on button "Envoyer l’email" at bounding box center [491, 313] width 71 height 15
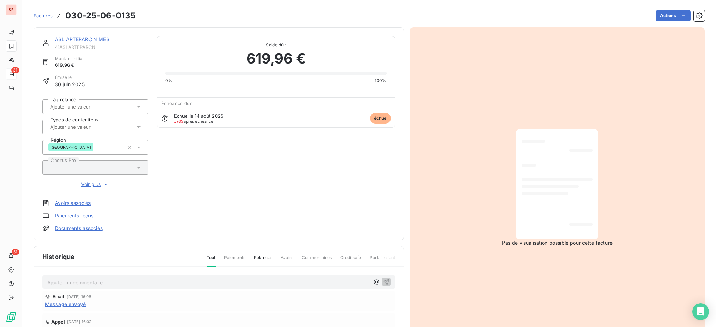
click at [82, 284] on p "Ajouter un commentaire ﻿" at bounding box center [208, 282] width 322 height 9
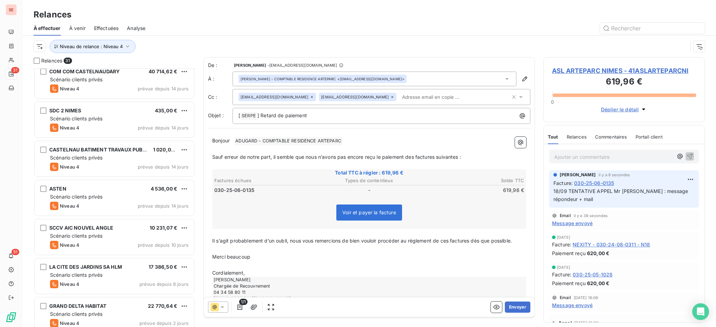
scroll to position [954, 0]
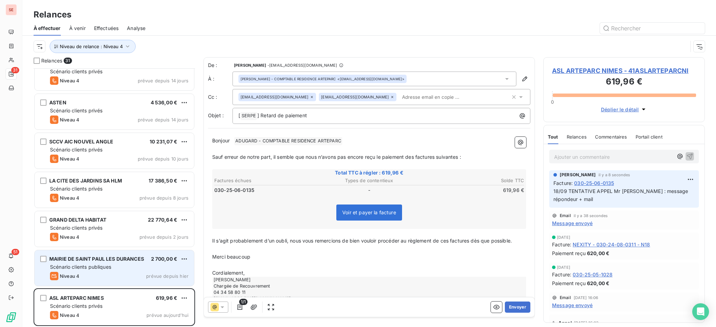
click at [93, 266] on span "Scénario clients publiques" at bounding box center [80, 267] width 61 height 6
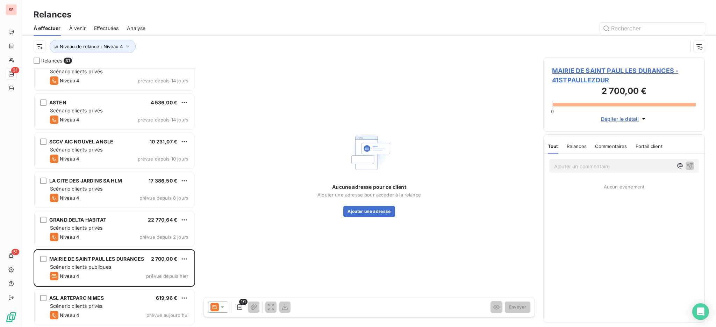
click at [637, 67] on span "MAIRIE DE SAINT PAUL LES DURANCES - 41STPAULLEZDUR" at bounding box center [624, 75] width 144 height 19
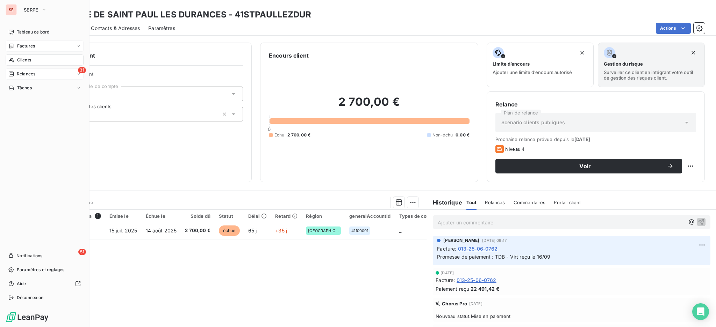
click at [24, 46] on span "Factures" at bounding box center [26, 46] width 18 height 6
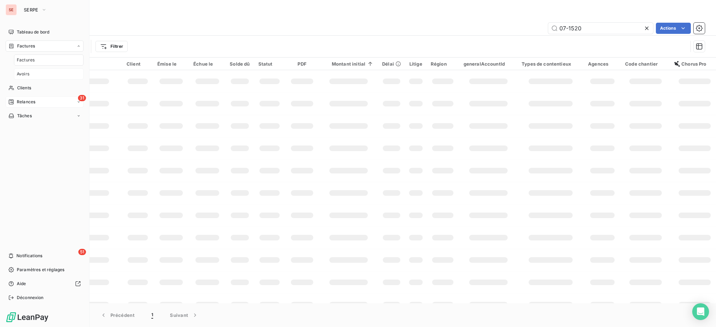
drag, startPoint x: 30, startPoint y: 90, endPoint x: 46, endPoint y: 77, distance: 20.8
click at [30, 89] on span "Clients" at bounding box center [24, 88] width 14 height 6
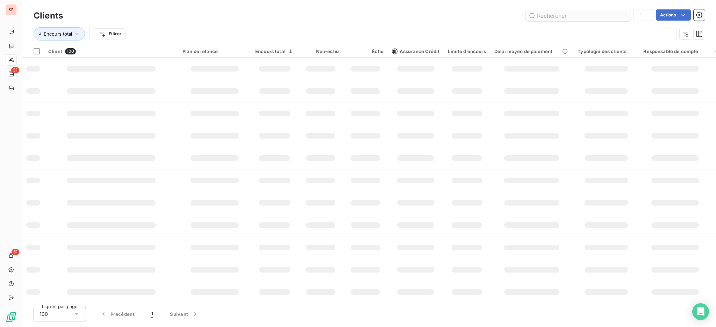
drag, startPoint x: 569, startPoint y: 21, endPoint x: 565, endPoint y: 20, distance: 4.0
click at [565, 20] on div "Clients Actions Encours total Filtrer" at bounding box center [369, 26] width 671 height 36
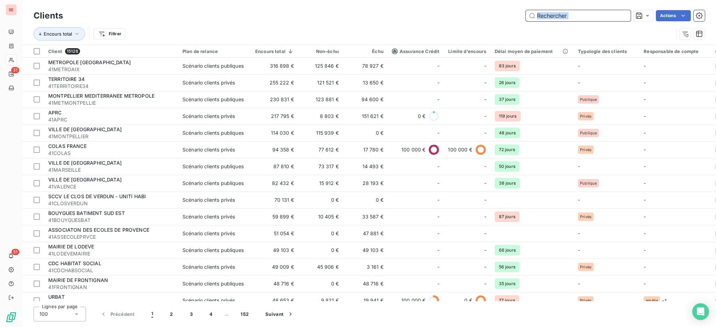
click at [567, 15] on input "text" at bounding box center [577, 15] width 105 height 11
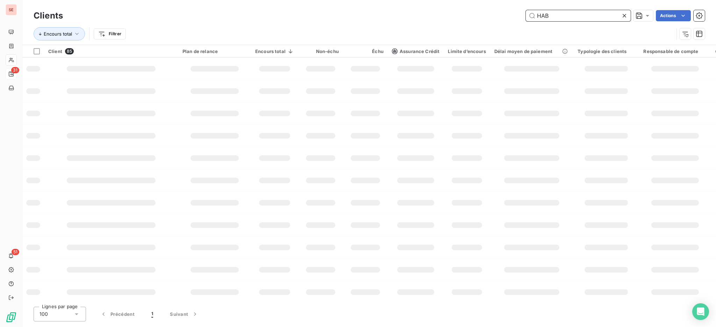
click at [567, 15] on input "HAB" at bounding box center [577, 15] width 105 height 11
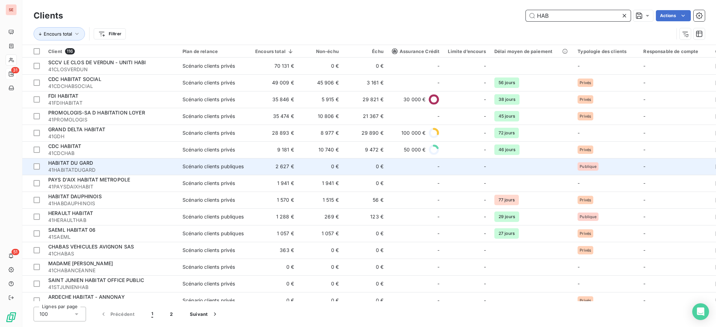
type input "HAB"
click at [117, 159] on td "HABITAT DU GARD 41HABITATDUGARD" at bounding box center [111, 166] width 134 height 17
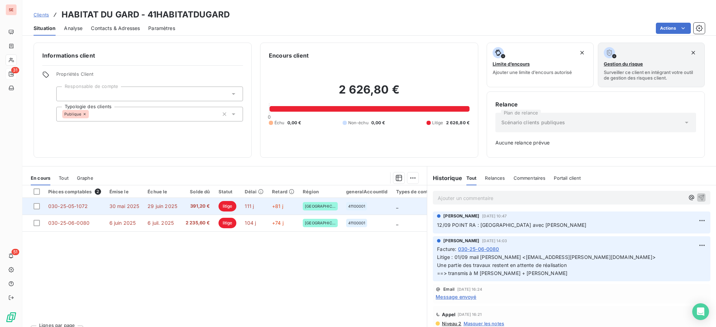
click at [186, 209] on span "391,20 €" at bounding box center [198, 206] width 24 height 7
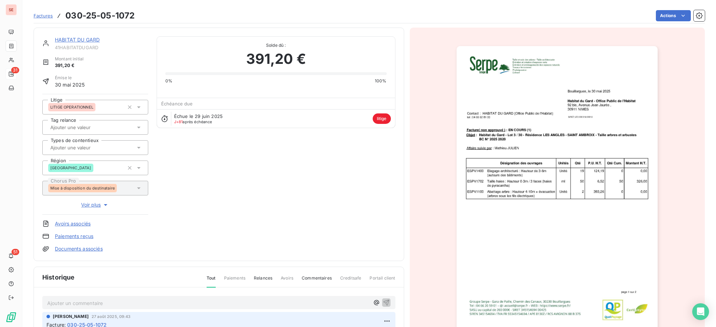
scroll to position [1, 0]
click at [111, 304] on p "Ajouter un commentaire ﻿" at bounding box center [208, 302] width 322 height 9
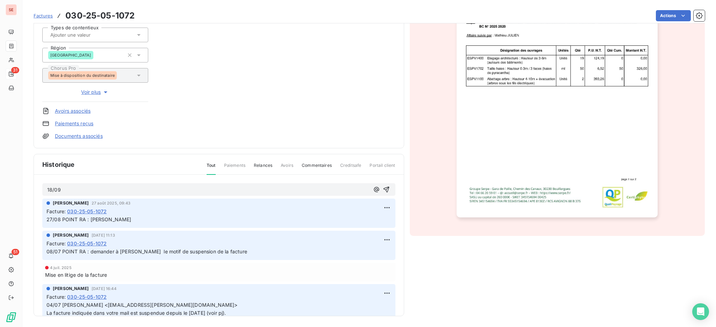
scroll to position [113, 0]
click at [87, 179] on div "18/09 Agnès Dubuc 27 août 2025, 09:43 Facture : 030-25-05-1072 27/08 POINT RA :…" at bounding box center [219, 256] width 370 height 162
click at [82, 186] on p "18/09" at bounding box center [208, 190] width 322 height 8
click at [118, 190] on p "18/09 POINT MATHIEU / l" at bounding box center [208, 190] width 322 height 8
click at [79, 190] on span "18/09 POINT MATHIEU" at bounding box center [83, 190] width 73 height 6
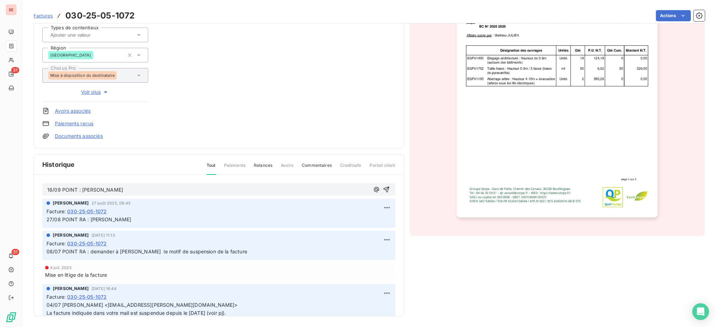
click at [117, 190] on p "18/09 POINT : MATHIEU" at bounding box center [208, 190] width 322 height 8
click at [383, 186] on icon "button" at bounding box center [386, 189] width 7 height 7
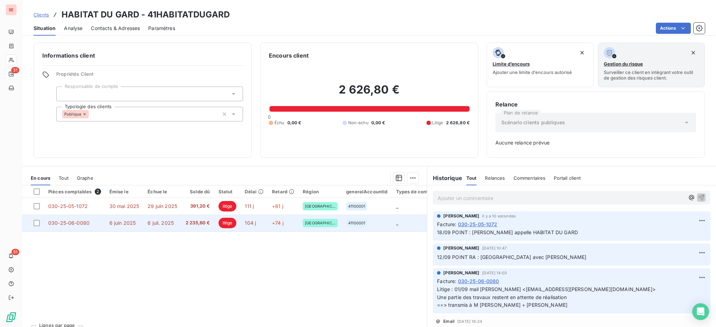
click at [144, 224] on td "6 juil. 2025" at bounding box center [162, 223] width 38 height 17
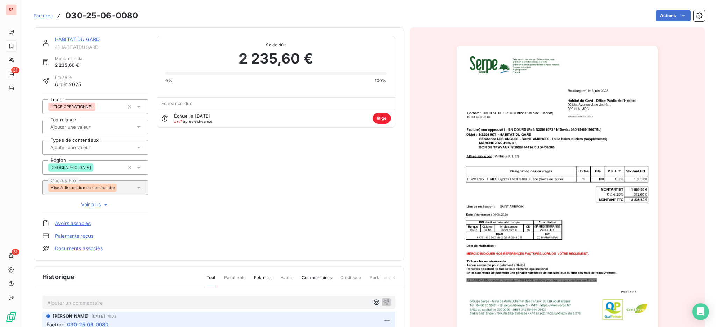
click at [174, 299] on p "Ajouter un commentaire ﻿" at bounding box center [208, 303] width 322 height 9
click at [83, 304] on p "18/09" at bounding box center [208, 303] width 322 height 8
click at [122, 303] on p "18/09 MATHIEU Appel HAB" at bounding box center [208, 303] width 322 height 8
drag, startPoint x: 196, startPoint y: 300, endPoint x: 137, endPoint y: 301, distance: 59.1
click at [137, 301] on p "18/09 MATHIEU Appel HAB DU GARD et me fait un retour" at bounding box center [208, 303] width 322 height 8
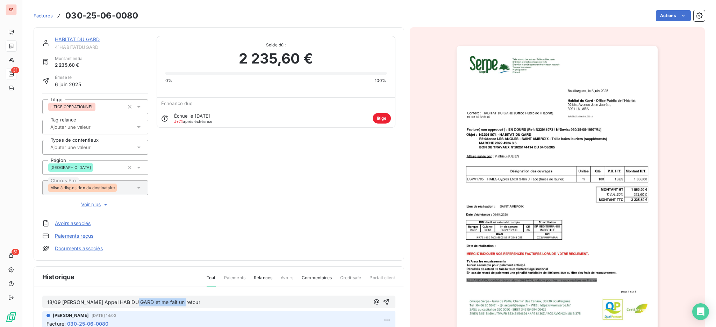
copy span "et me fait un retour"
click at [383, 300] on icon "button" at bounding box center [386, 302] width 7 height 7
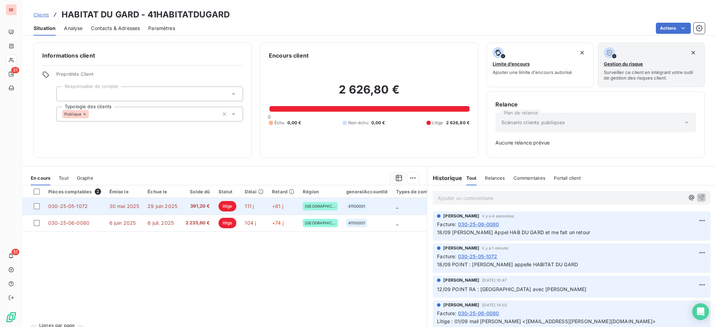
click at [164, 207] on span "29 juin 2025" at bounding box center [162, 206] width 30 height 6
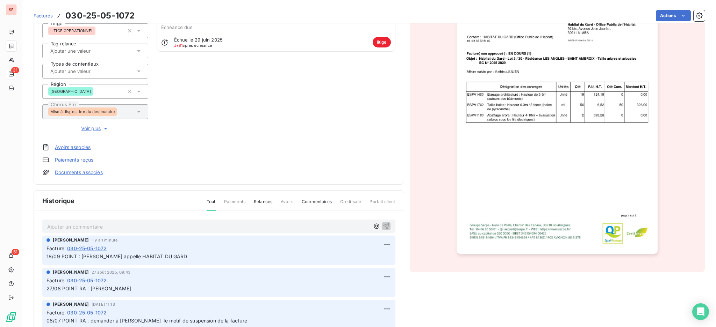
scroll to position [93, 0]
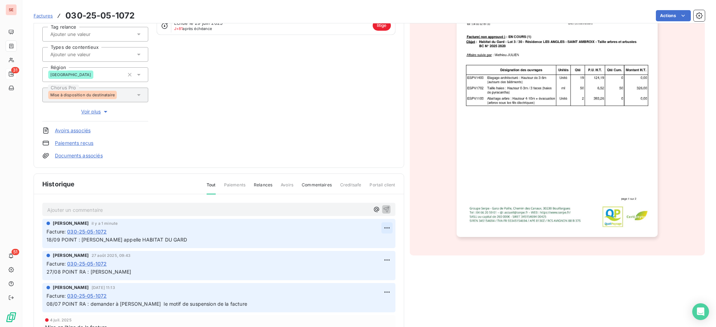
click at [377, 227] on html "SE 31 51 Factures 030-25-05-1072 Actions HABITAT DU GARD 41HABITATDUGARD Montan…" at bounding box center [358, 163] width 716 height 327
click at [359, 245] on div "Editer" at bounding box center [359, 242] width 39 height 11
click at [383, 239] on icon "button" at bounding box center [386, 240] width 7 height 7
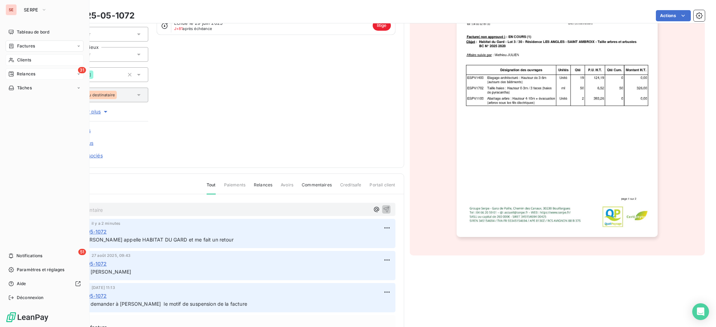
click at [22, 59] on span "Clients" at bounding box center [24, 60] width 14 height 6
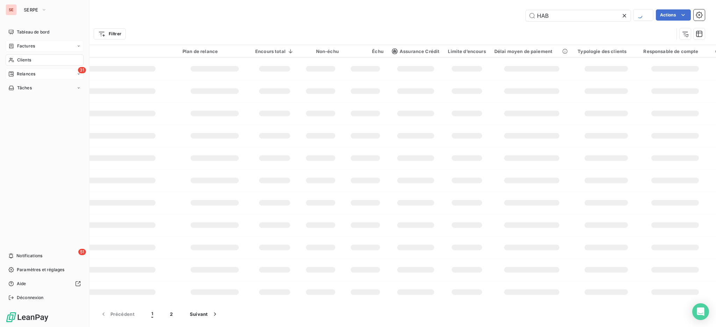
click at [25, 44] on span "Factures" at bounding box center [26, 46] width 18 height 6
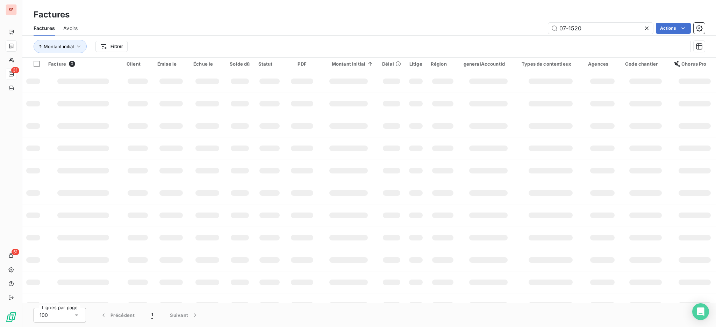
drag, startPoint x: 592, startPoint y: 26, endPoint x: 538, endPoint y: 23, distance: 53.5
click at [538, 23] on div "07-1520 Actions" at bounding box center [395, 28] width 618 height 11
type input "02-0493"
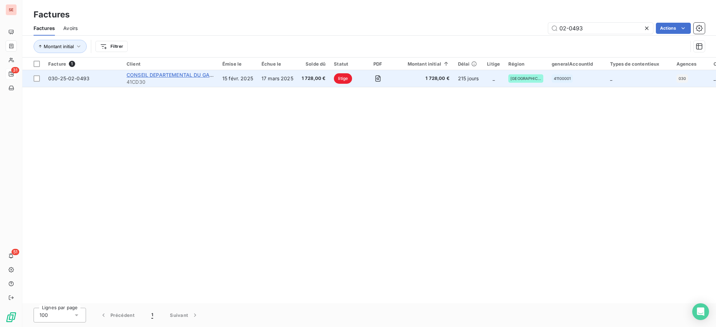
click at [148, 73] on span "CONSEIL DEPARTEMENTAL DU GARD" at bounding box center [170, 75] width 89 height 6
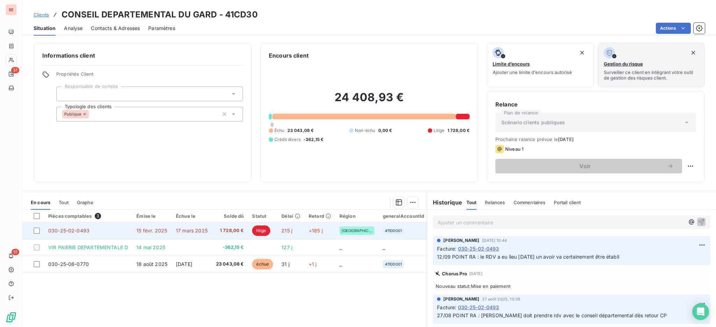
click at [96, 232] on td "030-25-02-0493" at bounding box center [88, 231] width 88 height 17
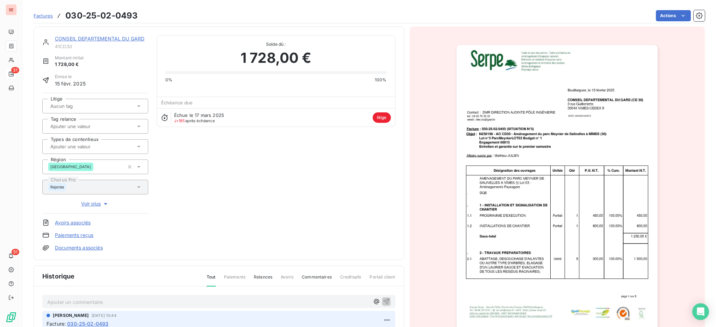
scroll to position [94, 0]
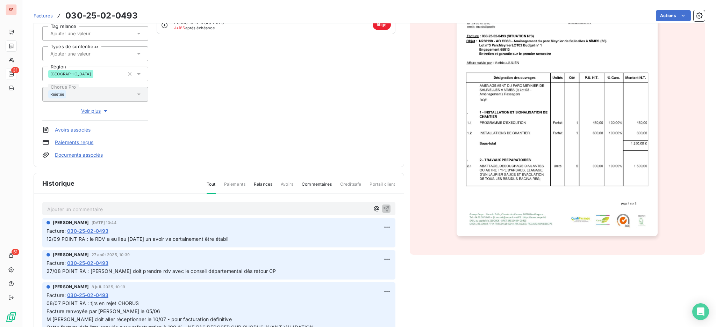
click at [114, 210] on p "Ajouter un commentaire ﻿" at bounding box center [208, 209] width 322 height 9
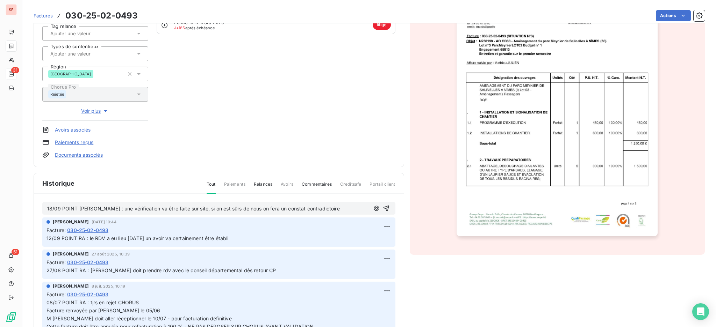
click at [106, 208] on span "18/09 POINT MATHIEU : une vérification va être faite sur site, si on est sûrs d…" at bounding box center [193, 209] width 292 height 6
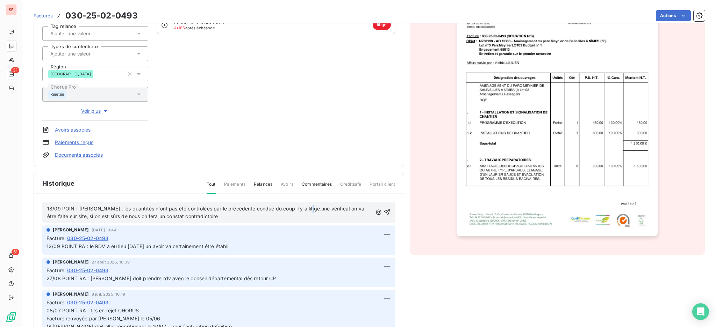
drag, startPoint x: 106, startPoint y: 208, endPoint x: 311, endPoint y: 206, distance: 205.1
click at [311, 206] on span "18/09 POINT MATHIEU : les quantités n'ont pas été contrôlées par le précédente …" at bounding box center [206, 213] width 318 height 14
click at [303, 205] on p "18/09 POINT MATHIEU : les quantités n'ont pas été contrôlées par le précédente …" at bounding box center [209, 213] width 325 height 16
click at [218, 214] on p "18/09 POINT MATHIEU : les quantités n'ont pas été contrôlées par le précédente …" at bounding box center [209, 213] width 325 height 16
click at [384, 211] on icon "button" at bounding box center [387, 213] width 6 height 6
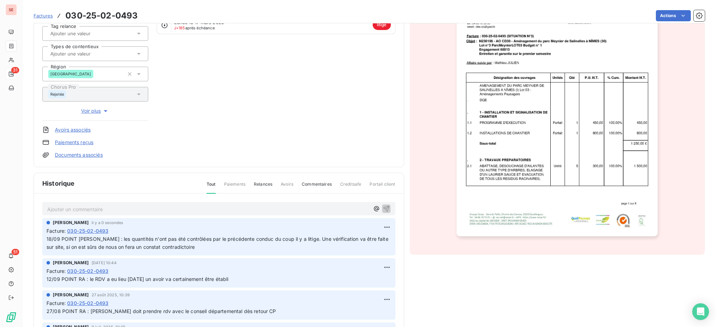
click at [188, 208] on p "Ajouter un commentaire ﻿" at bounding box center [208, 209] width 322 height 9
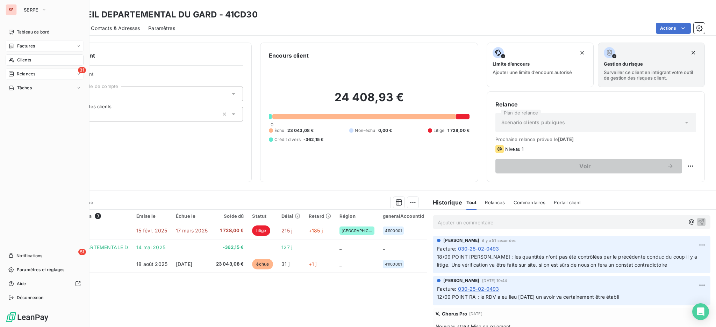
click at [20, 46] on span "Factures" at bounding box center [26, 46] width 18 height 6
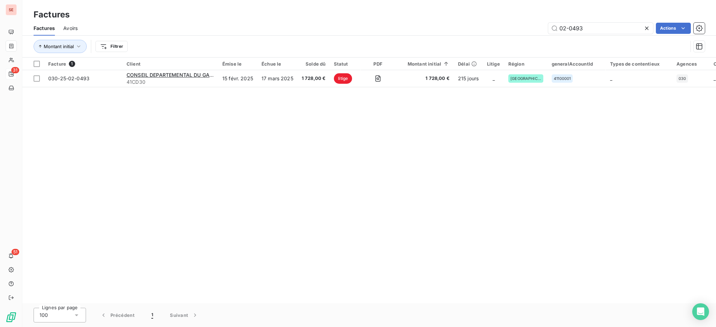
drag, startPoint x: 591, startPoint y: 28, endPoint x: 468, endPoint y: 22, distance: 123.5
click at [468, 23] on div "02-0493 Actions" at bounding box center [395, 28] width 618 height 11
type input "06-0765"
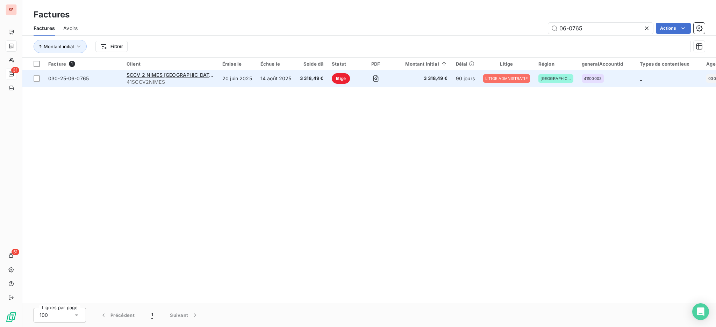
click at [262, 79] on td "14 août 2025" at bounding box center [275, 78] width 39 height 17
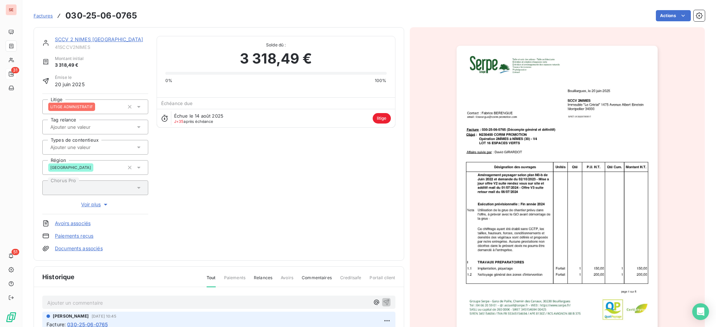
click at [223, 301] on p "Ajouter un commentaire ﻿" at bounding box center [208, 303] width 322 height 9
click at [383, 299] on icon "button" at bounding box center [386, 302] width 7 height 7
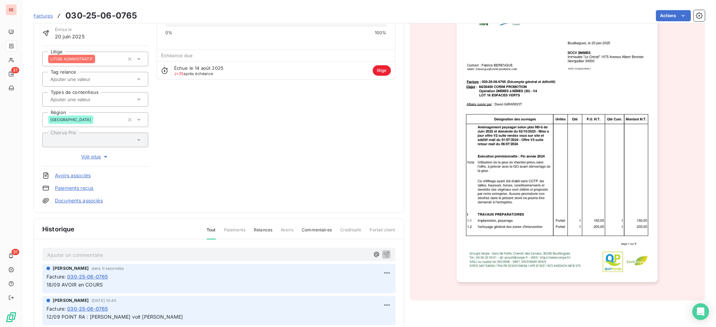
scroll to position [113, 0]
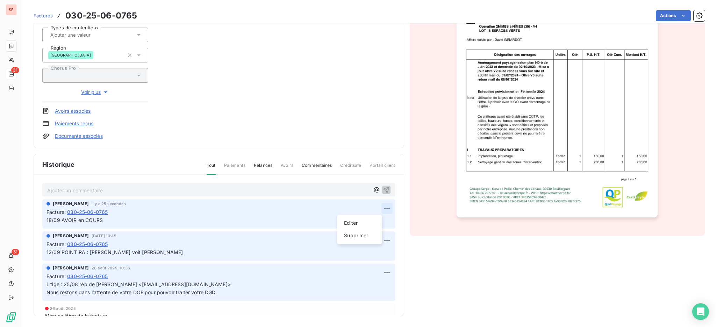
click at [379, 205] on html "SE 31 51 Factures 030-25-06-0765 Actions SCCV 2 NIMES MONTPELLIER 41SCCV2NIMES …" at bounding box center [358, 163] width 716 height 327
click at [361, 223] on div "Editer" at bounding box center [359, 223] width 39 height 11
click at [78, 221] on span "18/09 AVOIR en COURS" at bounding box center [74, 220] width 56 height 6
click at [384, 220] on icon "button" at bounding box center [387, 221] width 6 height 6
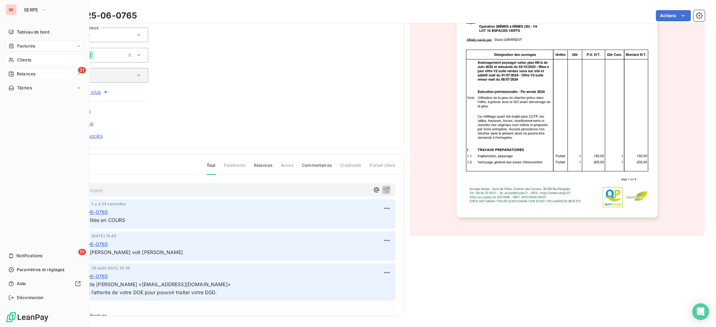
click at [23, 61] on span "Clients" at bounding box center [24, 60] width 14 height 6
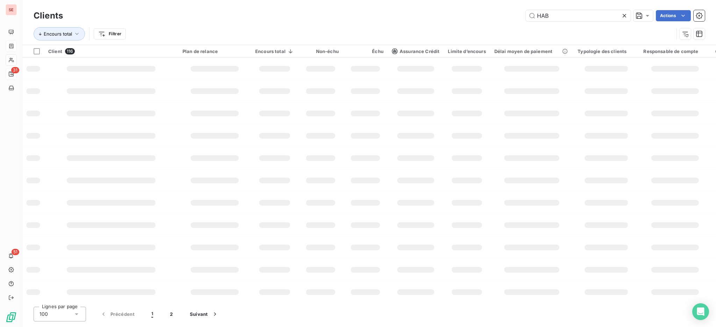
drag, startPoint x: 567, startPoint y: 20, endPoint x: 373, endPoint y: 3, distance: 195.0
click at [447, 2] on div "Clients HAB Actions Encours total Filtrer" at bounding box center [368, 22] width 693 height 45
type input "CHABAS"
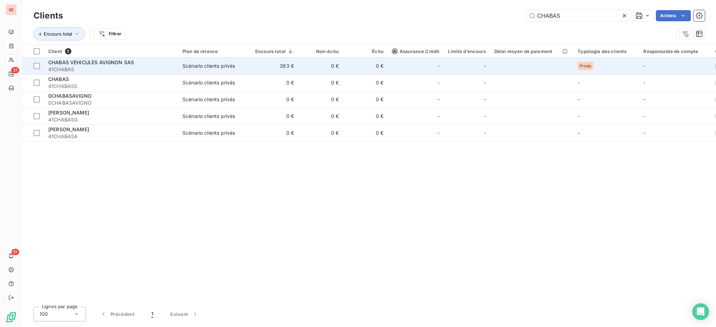
click at [195, 67] on div "Scénario clients privés" at bounding box center [208, 66] width 52 height 7
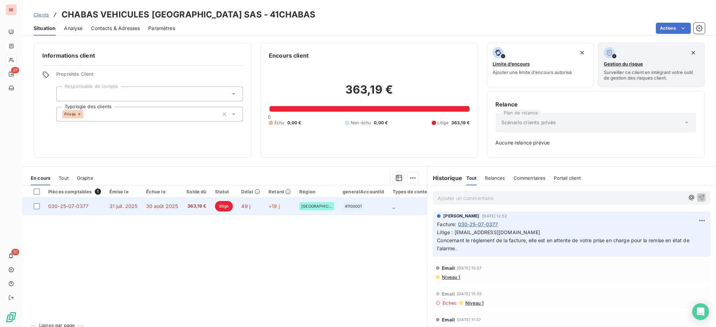
click at [162, 209] on span "30 août 2025" at bounding box center [162, 206] width 32 height 6
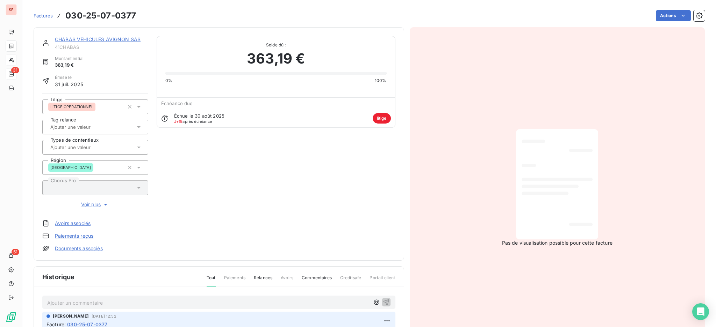
click at [119, 305] on p "Ajouter un commentaire ﻿" at bounding box center [208, 303] width 322 height 9
drag, startPoint x: 240, startPoint y: 302, endPoint x: 46, endPoint y: 300, distance: 193.2
click at [46, 300] on div "18/09 POINT LITIGES : Mathieu appelle CHABAS à revoir au prochain point litige" at bounding box center [218, 302] width 353 height 13
click at [383, 300] on icon "button" at bounding box center [386, 302] width 6 height 6
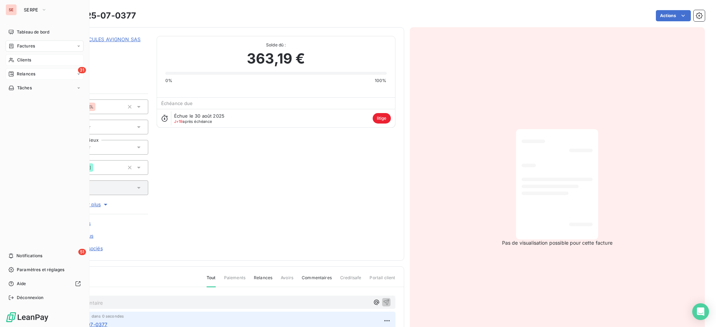
click at [19, 56] on div "Clients" at bounding box center [45, 60] width 78 height 11
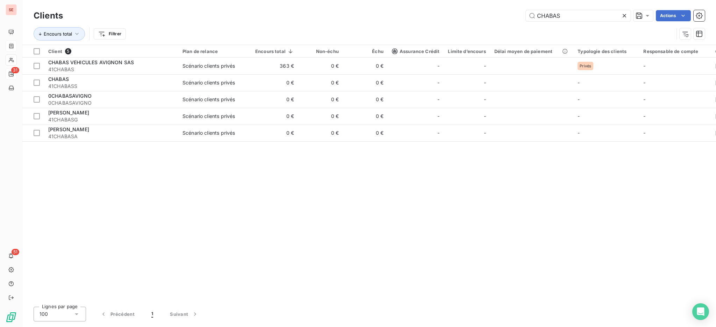
drag, startPoint x: 574, startPoint y: 16, endPoint x: 512, endPoint y: 13, distance: 61.9
click at [512, 13] on div "CHABAS Actions" at bounding box center [387, 15] width 633 height 11
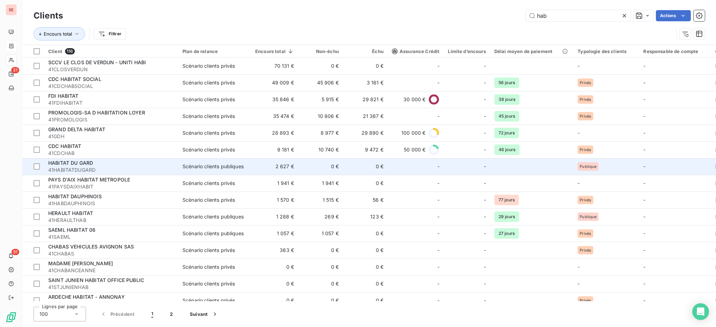
type input "hab"
click at [81, 172] on span "41HABITATDUGARD" at bounding box center [111, 170] width 126 height 7
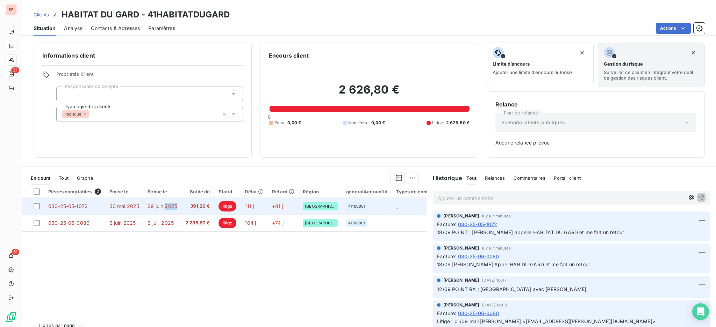
click at [168, 207] on span "29 juin 2025" at bounding box center [162, 206] width 30 height 6
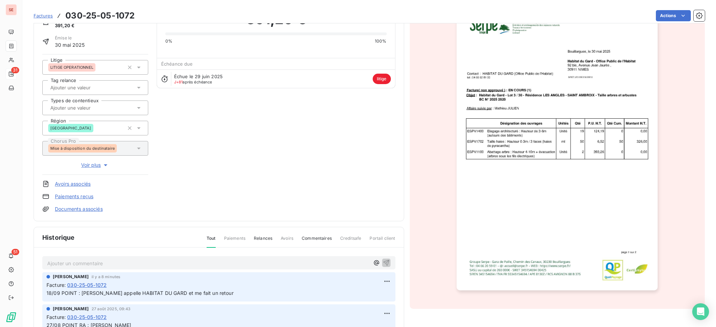
scroll to position [94, 0]
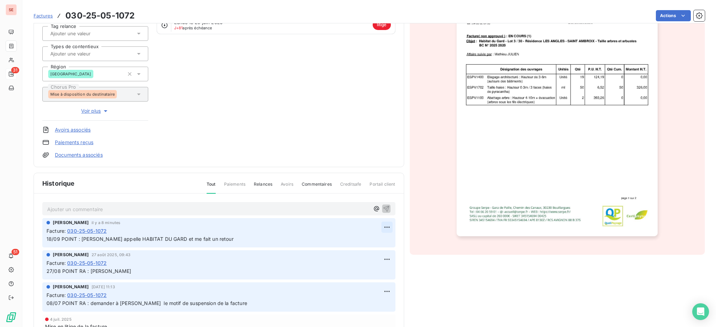
click at [375, 226] on html "SE 31 51 Factures 030-25-05-1072 Actions HABITAT DU GARD 41HABITATDUGARD Montan…" at bounding box center [358, 163] width 716 height 327
click at [361, 240] on div "Editer" at bounding box center [359, 242] width 39 height 11
click at [77, 237] on span "18/09 POINT : MATHIEU appelle HABITAT DU GARD et me fait un retour" at bounding box center [139, 239] width 187 height 6
click at [384, 237] on icon "button" at bounding box center [387, 240] width 6 height 6
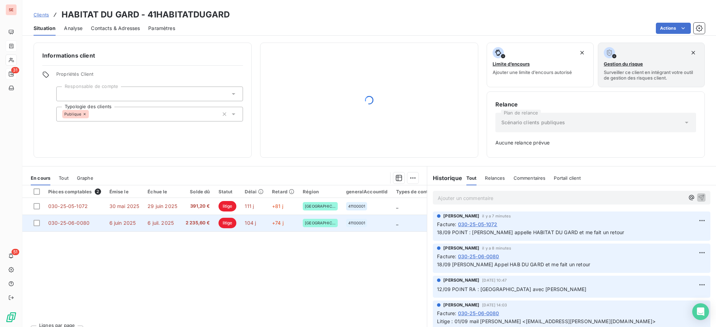
click at [177, 228] on td "6 juil. 2025" at bounding box center [162, 223] width 38 height 17
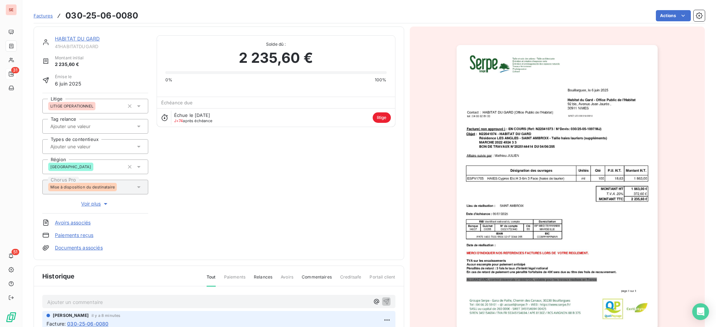
scroll to position [94, 0]
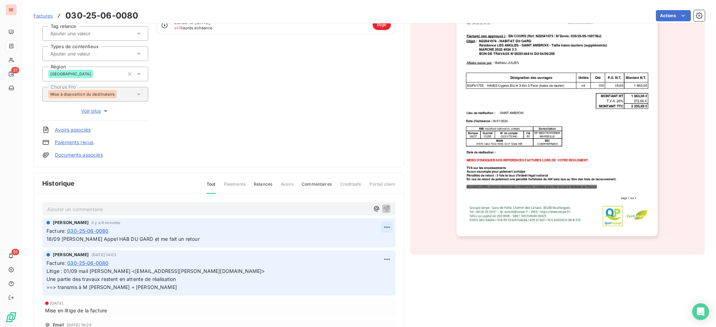
click at [372, 228] on html "SE 31 51 Factures 030-25-06-0080 Actions HABITAT DU GARD 41HABITATDUGARD Montan…" at bounding box center [358, 163] width 716 height 327
click at [358, 239] on div "Editer" at bounding box center [359, 242] width 39 height 11
click at [82, 238] on span "18/09 MATHIEU Appel HAB DU GARD et me fait un retour" at bounding box center [122, 239] width 153 height 6
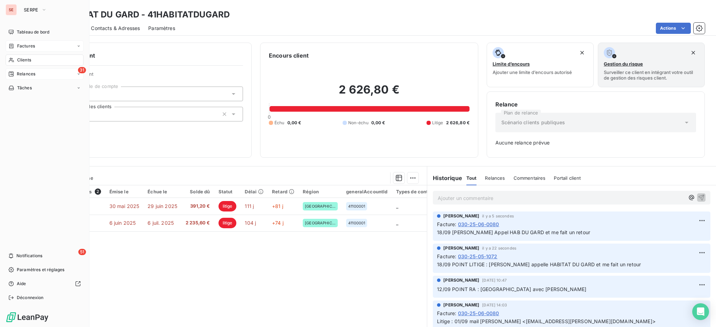
click at [26, 49] on div "Factures" at bounding box center [45, 46] width 78 height 11
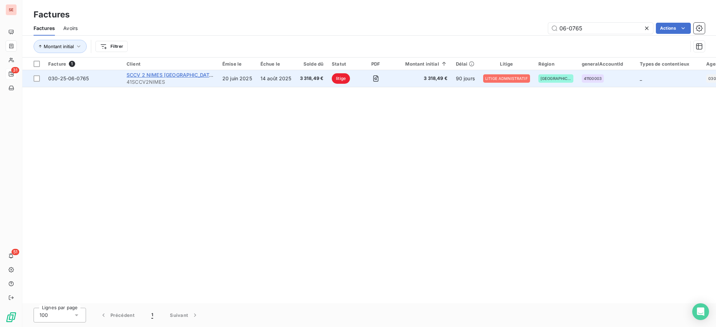
click at [152, 73] on span "SCCV 2 NIMES MONTPELLIER" at bounding box center [170, 75] width 88 height 6
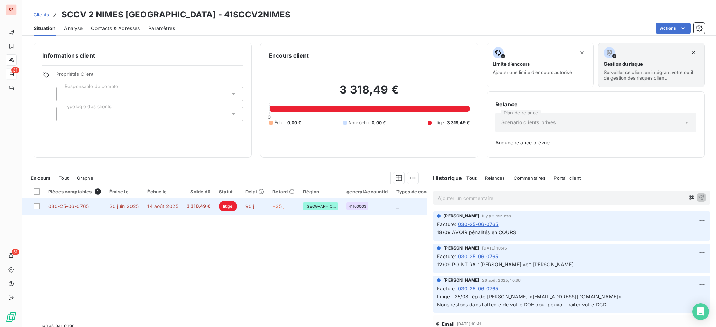
click at [81, 211] on td "030-25-06-0765" at bounding box center [74, 206] width 61 height 17
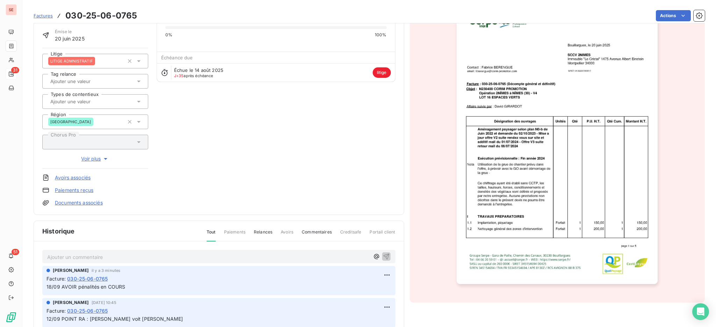
scroll to position [113, 0]
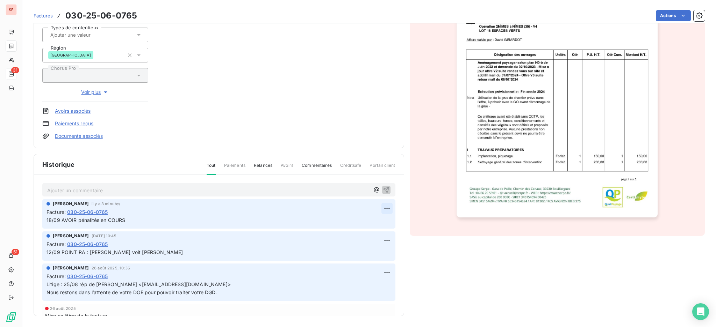
click at [376, 205] on html "SE 31 51 Factures 030-25-06-0765 Actions SCCV 2 NIMES MONTPELLIER 41SCCV2NIMES …" at bounding box center [358, 163] width 716 height 327
click at [362, 221] on div "Editer" at bounding box center [359, 223] width 39 height 11
click at [61, 221] on span "18/09 AVOIR pénalités en COURS" at bounding box center [85, 220] width 79 height 6
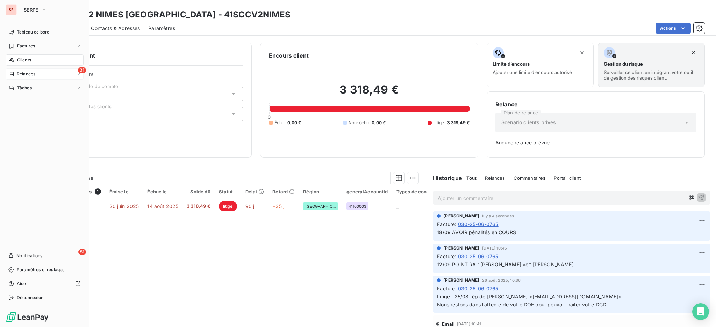
click at [27, 45] on span "Factures" at bounding box center [26, 46] width 18 height 6
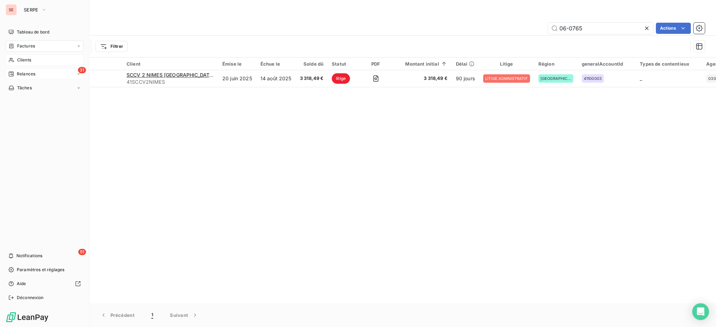
click at [24, 61] on span "Clients" at bounding box center [24, 60] width 14 height 6
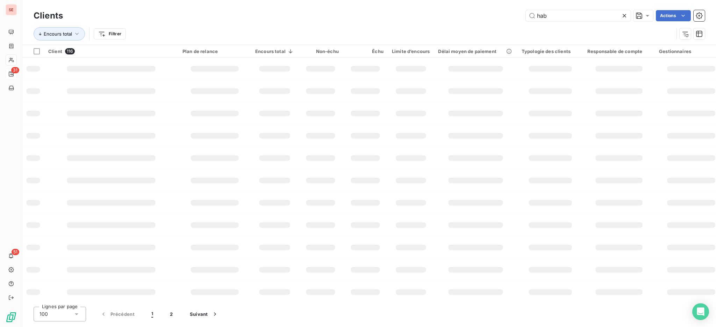
drag, startPoint x: 555, startPoint y: 13, endPoint x: 473, endPoint y: 14, distance: 81.4
click at [477, 14] on div "hab Actions" at bounding box center [387, 15] width 633 height 11
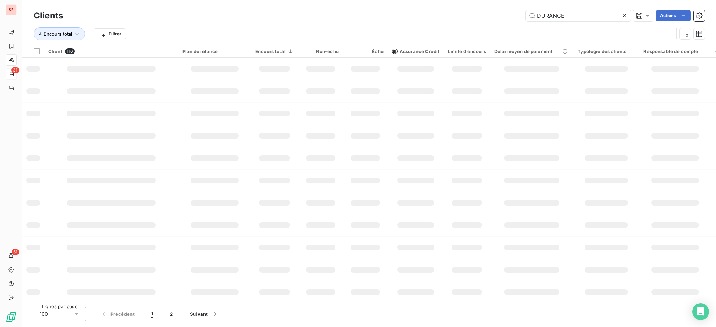
type input "DURANCE"
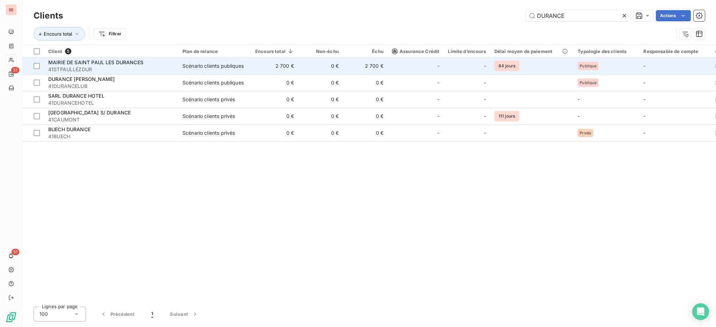
click at [99, 69] on span "41STPAULLEZDUR" at bounding box center [111, 69] width 126 height 7
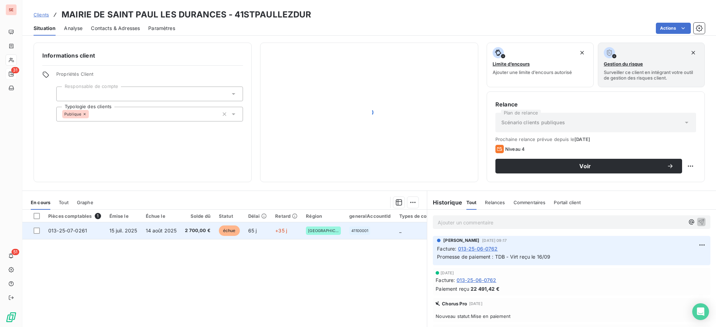
click at [183, 228] on td "2 700,00 €" at bounding box center [198, 231] width 34 height 17
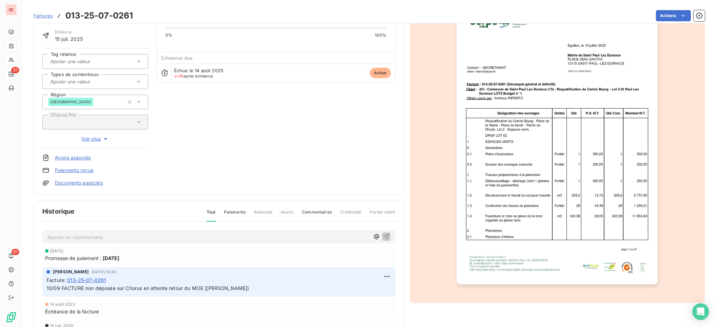
scroll to position [93, 0]
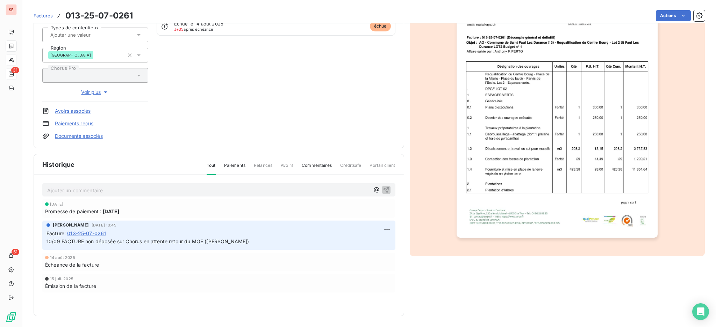
click at [77, 190] on p "Ajouter un commentaire ﻿" at bounding box center [208, 190] width 322 height 9
click at [79, 189] on span "18/09 Relancr DARIA : elle attend le retour du conduc" at bounding box center [109, 190] width 125 height 6
click at [383, 190] on icon "button" at bounding box center [386, 190] width 6 height 6
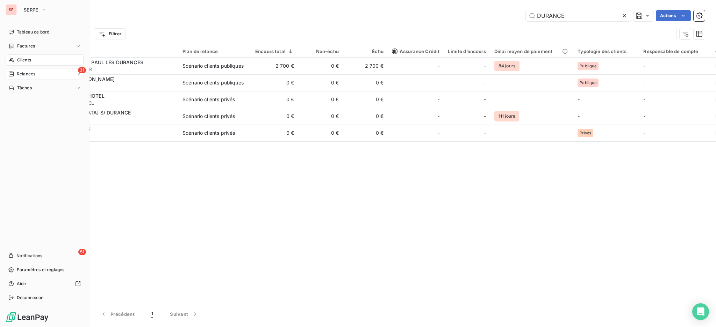
click at [26, 73] on span "Relances" at bounding box center [26, 74] width 19 height 6
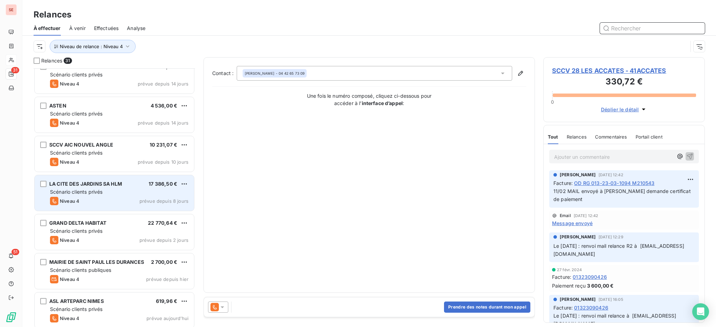
scroll to position [954, 0]
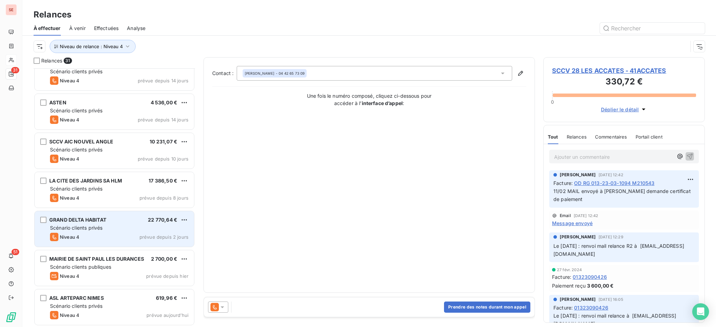
click at [104, 223] on div "GRAND DELTA HABITAT" at bounding box center [77, 220] width 57 height 7
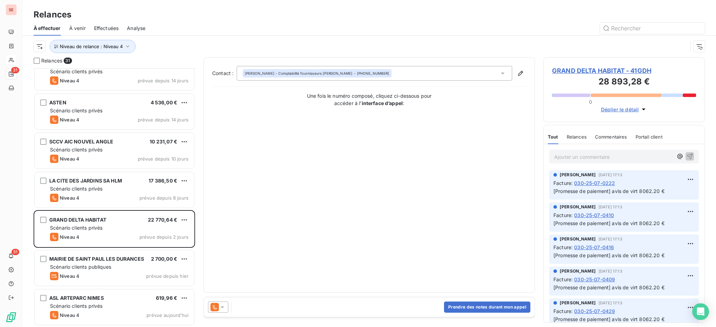
click at [605, 71] on span "GRAND DELTA HABITAT - 41GDH" at bounding box center [624, 70] width 144 height 9
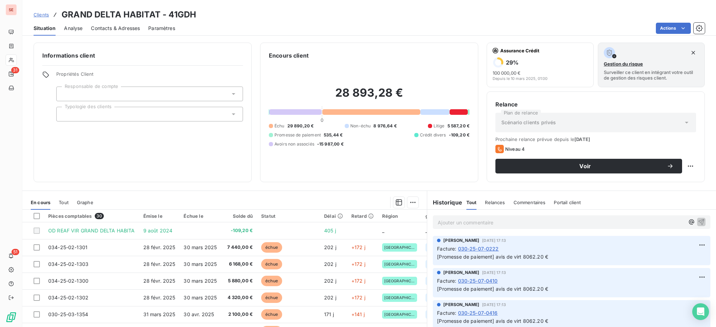
scroll to position [93, 0]
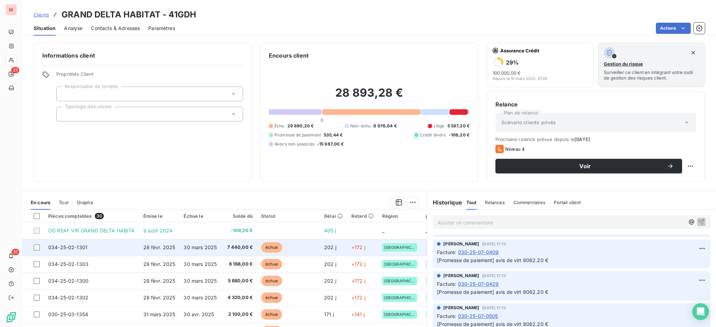
click at [215, 245] on span "30 mars 2025" at bounding box center [199, 248] width 33 height 6
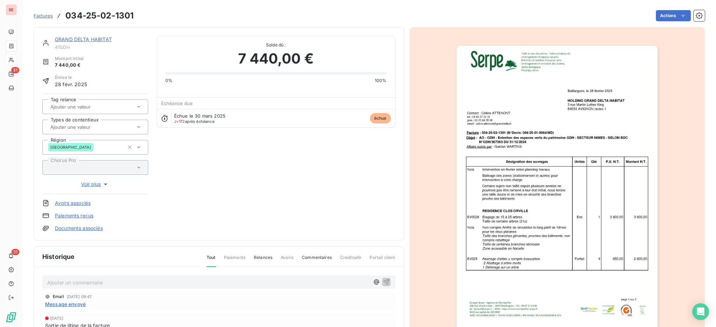
click at [70, 303] on span "Message envoyé" at bounding box center [65, 304] width 41 height 7
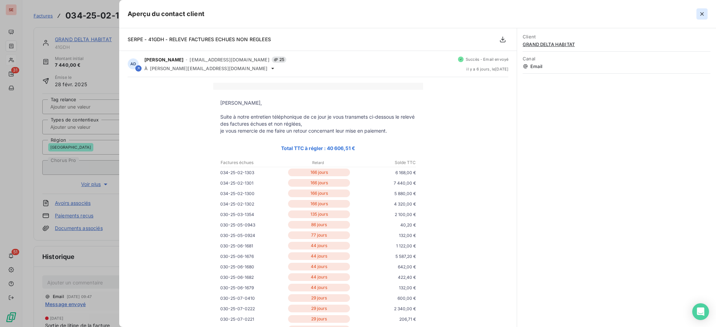
click at [703, 14] on icon "button" at bounding box center [701, 13] width 7 height 7
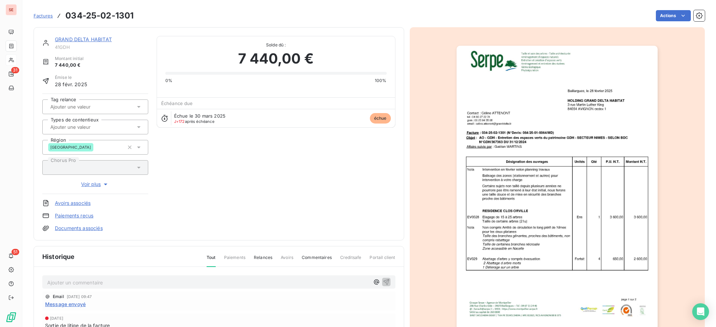
click at [61, 38] on link "GRAND DELTA HABITAT" at bounding box center [83, 39] width 57 height 6
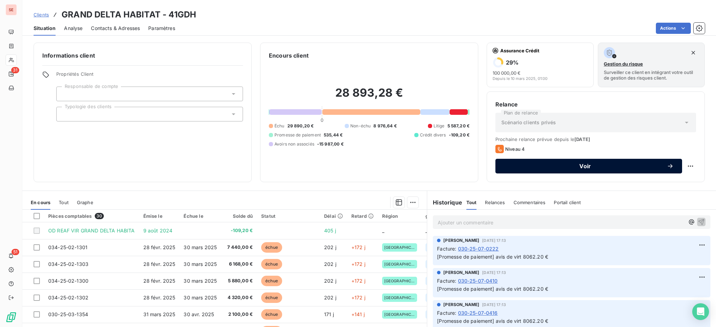
click at [510, 165] on span "Voir" at bounding box center [584, 167] width 163 height 6
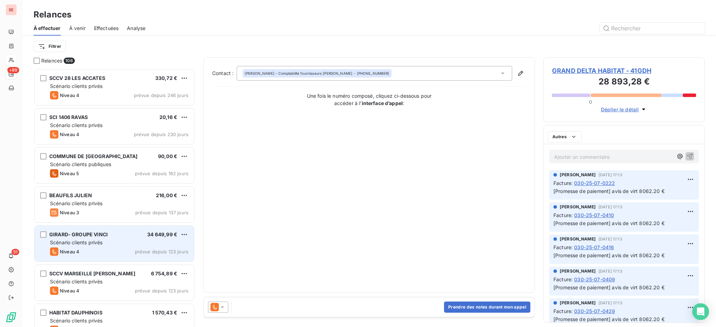
scroll to position [252, 154]
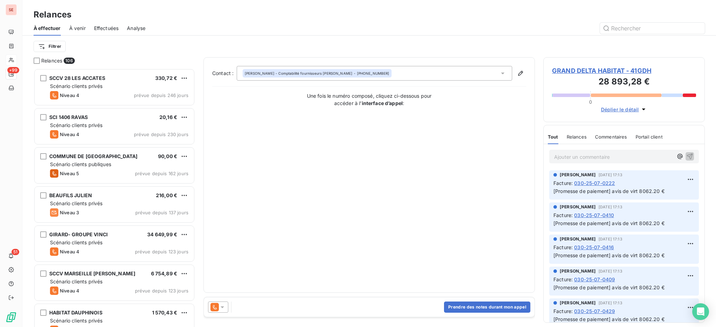
click at [501, 73] on icon at bounding box center [502, 74] width 3 height 2
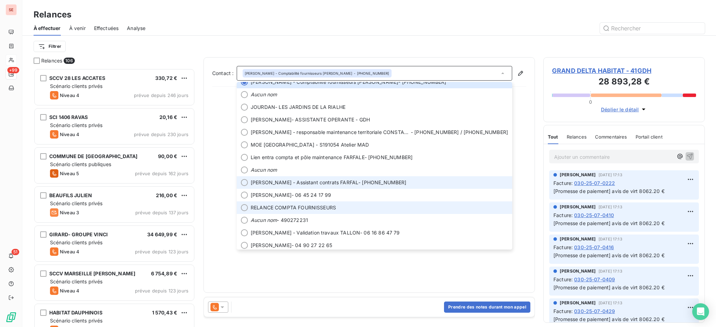
scroll to position [46, 0]
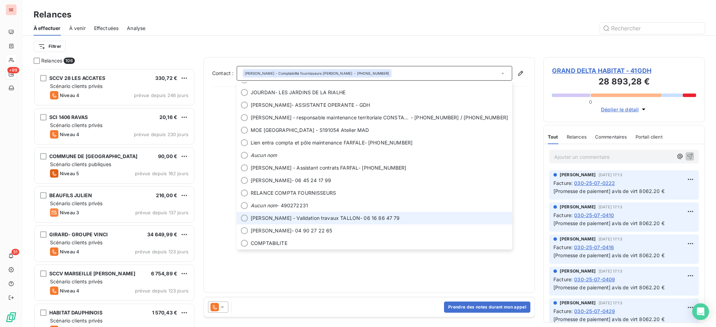
click at [242, 215] on div at bounding box center [244, 218] width 7 height 7
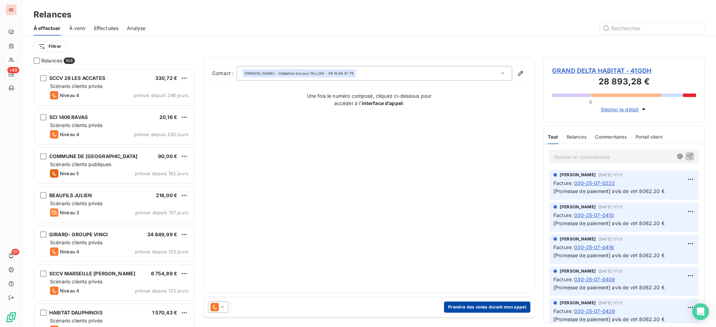
click at [474, 306] on button "Prendre des notes durant mon appel" at bounding box center [487, 307] width 86 height 11
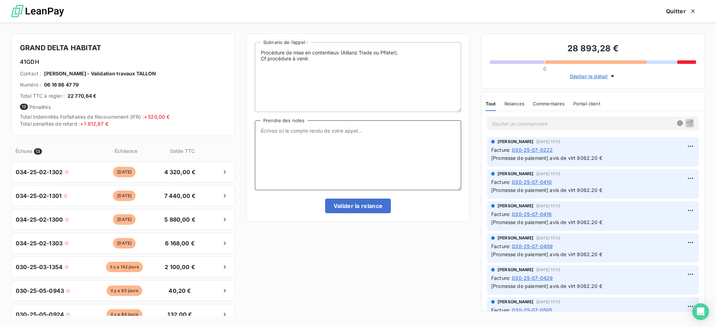
click at [319, 136] on textarea "Prendre des notes" at bounding box center [358, 156] width 206 height 70
type textarea "e"
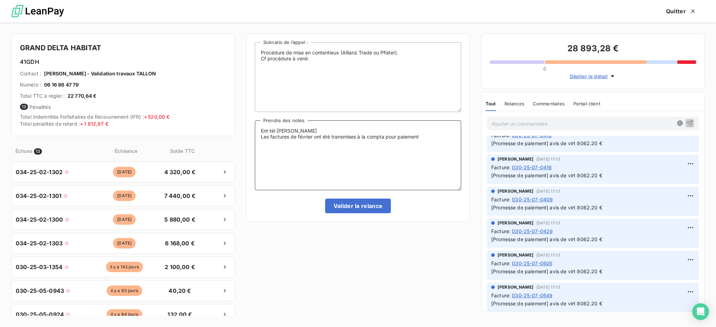
scroll to position [0, 0]
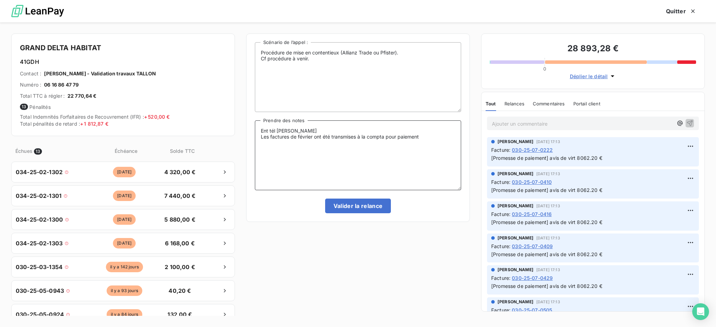
click at [437, 139] on textarea "Ent tél MR Tallon Les factures de février ont été transmises à la compta pour p…" at bounding box center [358, 156] width 206 height 70
click at [426, 138] on textarea "Ent tél MR Tallon Les factures de février ont été transmises à la compta pour p…" at bounding box center [358, 156] width 206 height 70
type textarea "Ent tél MR Tallon Les factures de février ont été transmises à la compta pour p…"
click at [351, 204] on button "Valider la relance" at bounding box center [358, 206] width 66 height 15
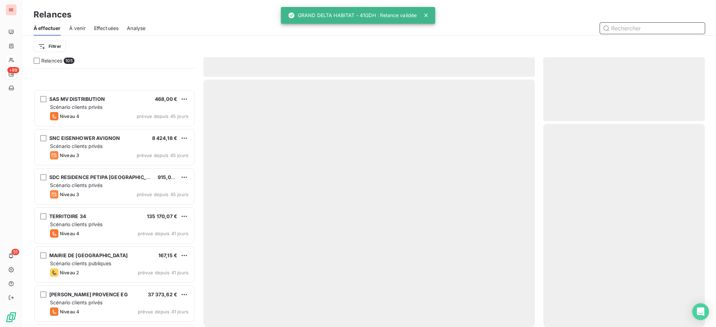
scroll to position [699, 0]
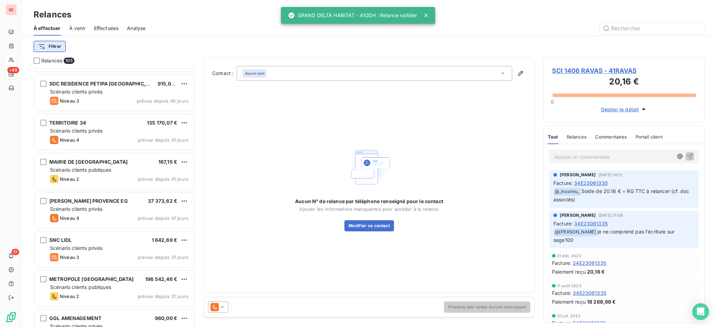
click at [55, 48] on html "SE +99 51 Relances À effectuer À venir Effectuées Analyse Filtrer Relances 105 …" at bounding box center [358, 163] width 716 height 327
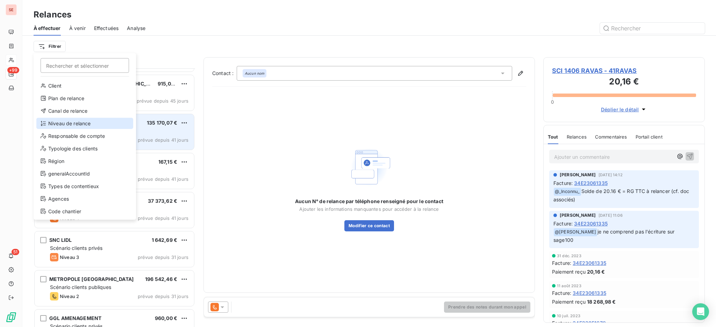
click at [74, 120] on div "Niveau de relance" at bounding box center [84, 123] width 97 height 11
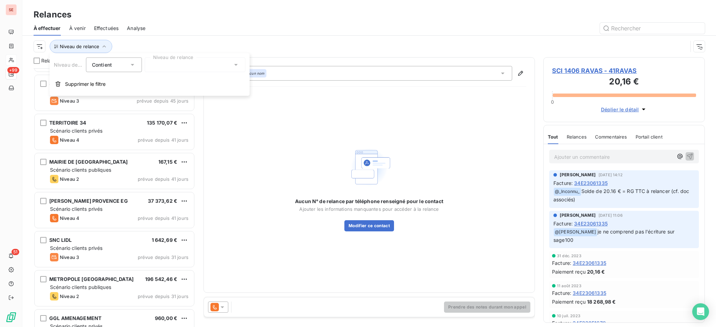
scroll to position [7, 7]
click at [235, 66] on icon at bounding box center [235, 64] width 7 height 7
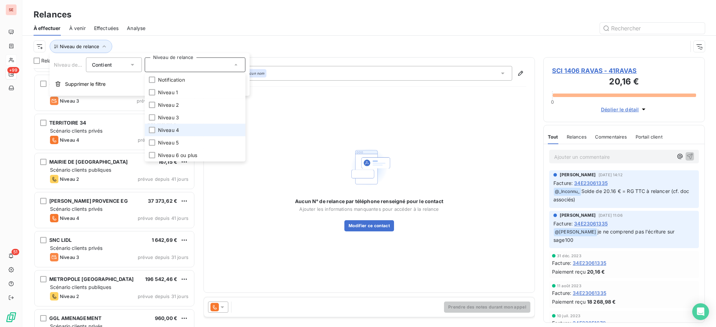
click at [179, 131] on li "Niveau 4" at bounding box center [195, 130] width 101 height 13
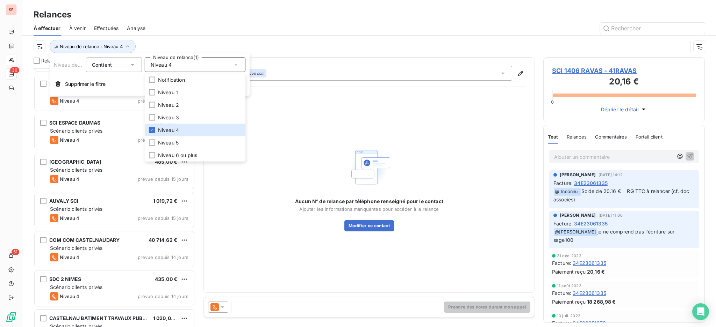
click at [169, 31] on div at bounding box center [429, 28] width 551 height 11
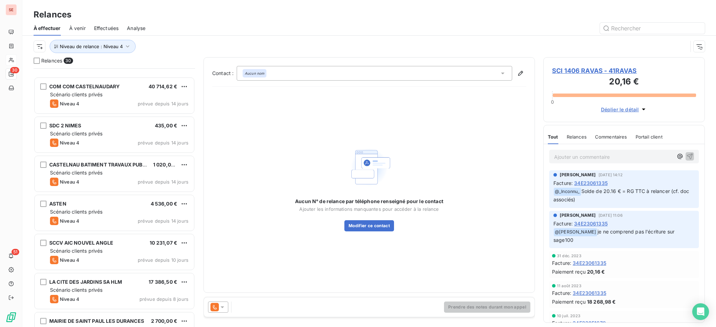
scroll to position [915, 0]
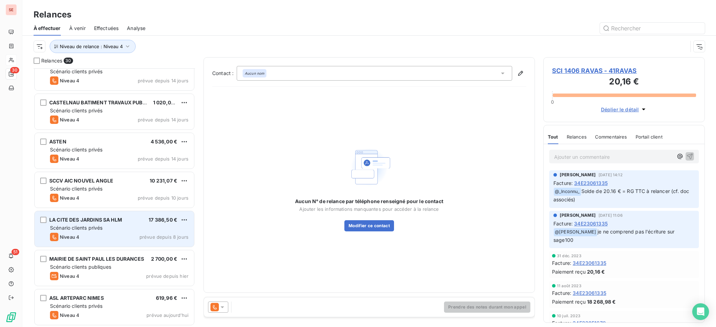
click at [96, 227] on span "Scénario clients privés" at bounding box center [76, 228] width 52 height 6
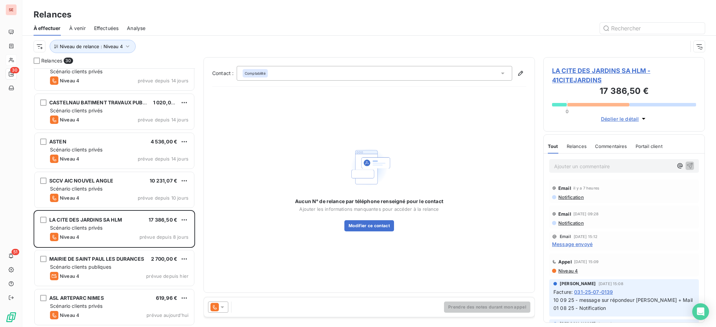
click at [222, 309] on icon at bounding box center [222, 307] width 7 height 7
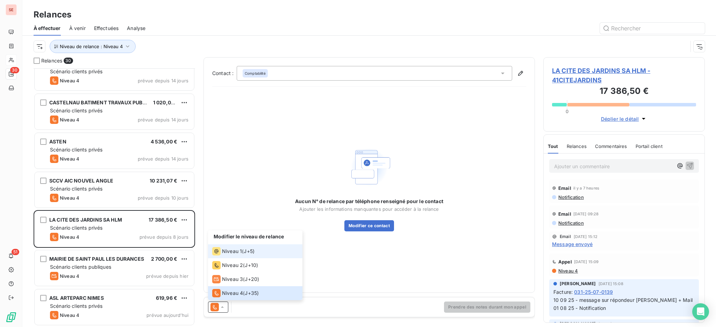
click at [225, 253] on span "Niveau 1" at bounding box center [232, 251] width 20 height 7
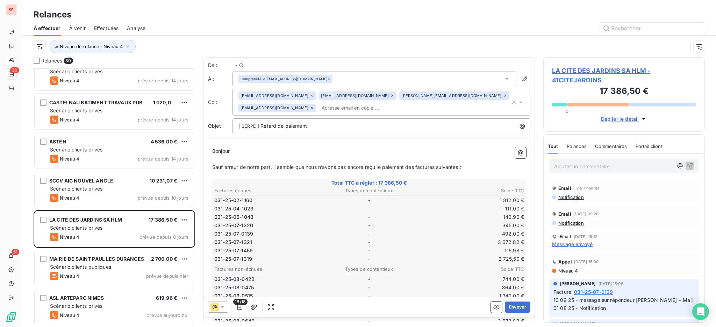
scroll to position [252, 154]
click at [594, 69] on span "LA CITE DES JARDINS SA HLM - 41CITEJARDINS" at bounding box center [624, 75] width 144 height 19
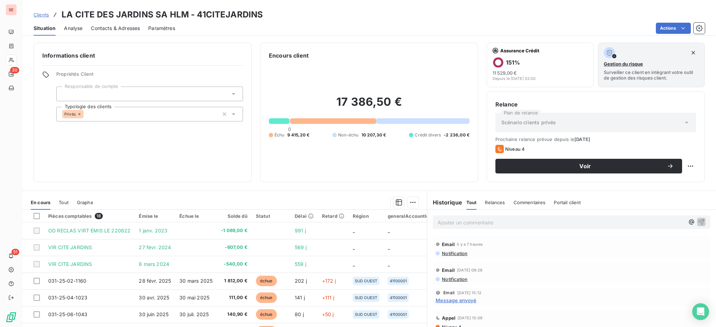
click at [60, 204] on span "Tout" at bounding box center [64, 203] width 10 height 6
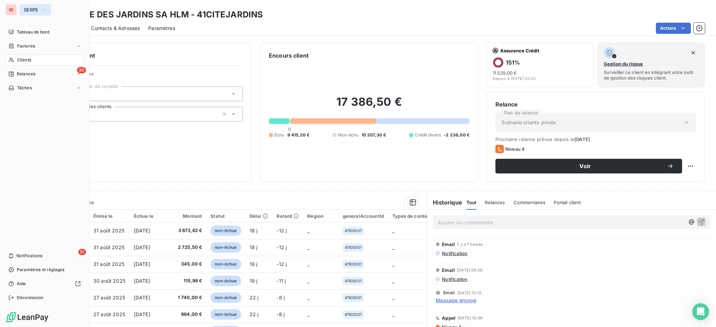
click at [44, 7] on icon "button" at bounding box center [44, 9] width 6 height 7
click at [38, 295] on span "Déconnexion" at bounding box center [30, 298] width 27 height 6
